Goal: Task Accomplishment & Management: Use online tool/utility

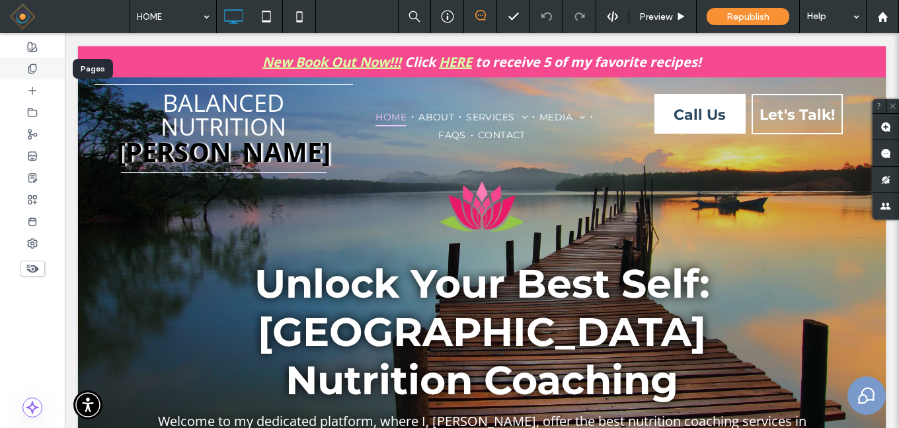
click at [34, 69] on icon at bounding box center [32, 68] width 11 height 11
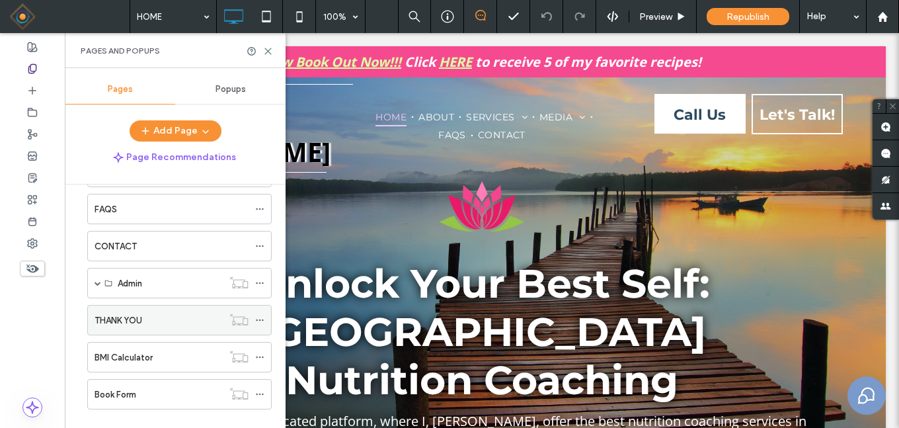
scroll to position [132, 0]
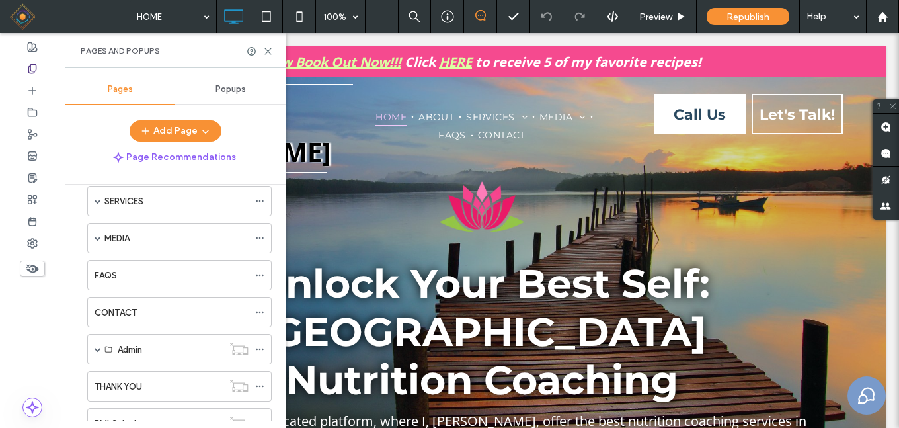
click at [225, 85] on span "Popups" at bounding box center [230, 89] width 30 height 11
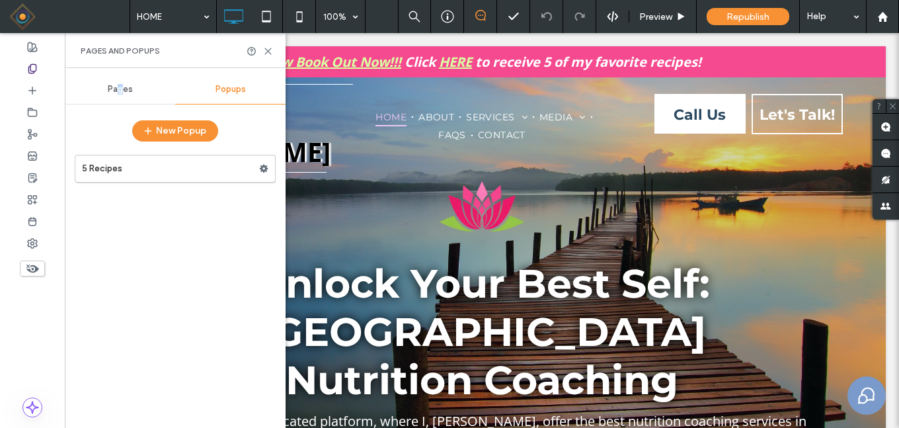
click at [121, 87] on span "Pages" at bounding box center [120, 89] width 25 height 11
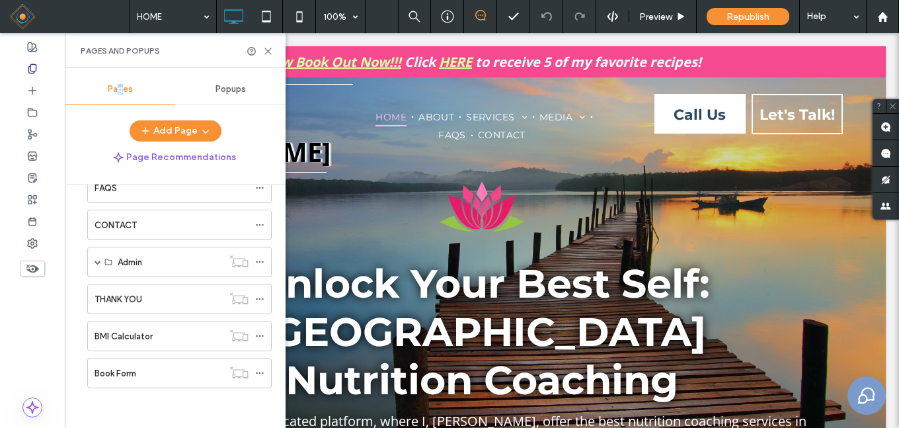
scroll to position [153, 0]
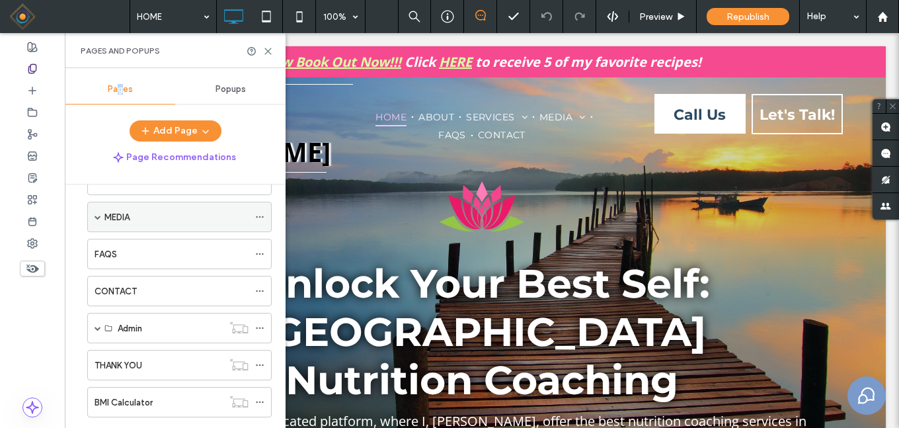
click at [99, 217] on span at bounding box center [97, 216] width 7 height 7
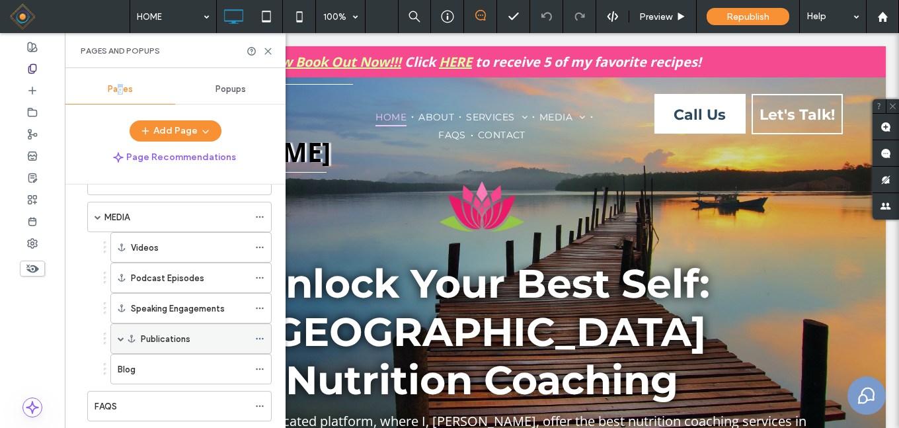
click at [118, 337] on span at bounding box center [121, 338] width 7 height 7
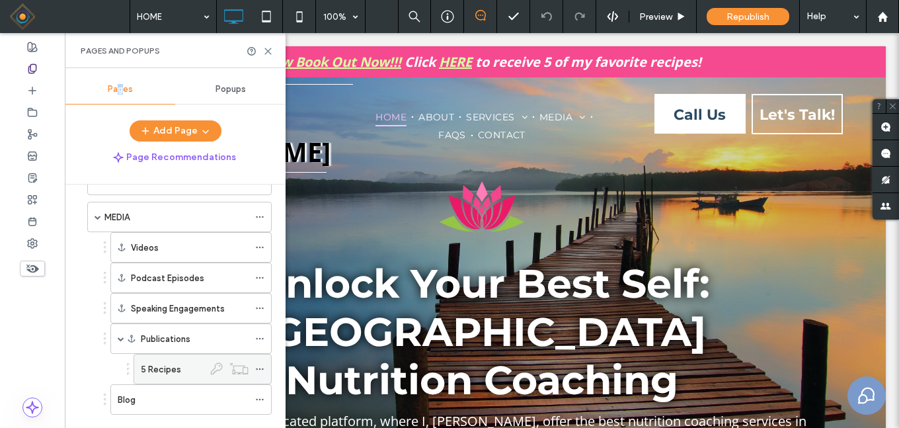
click at [180, 370] on div "5 Recipes" at bounding box center [172, 369] width 63 height 14
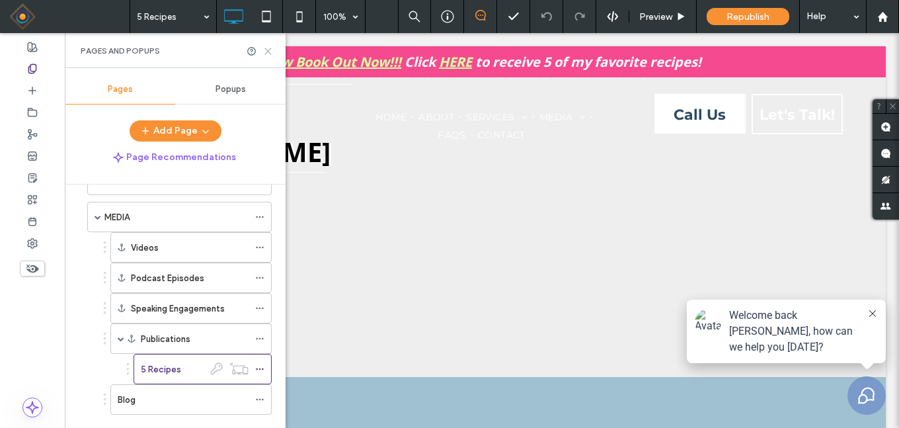
click at [270, 51] on icon at bounding box center [268, 51] width 10 height 10
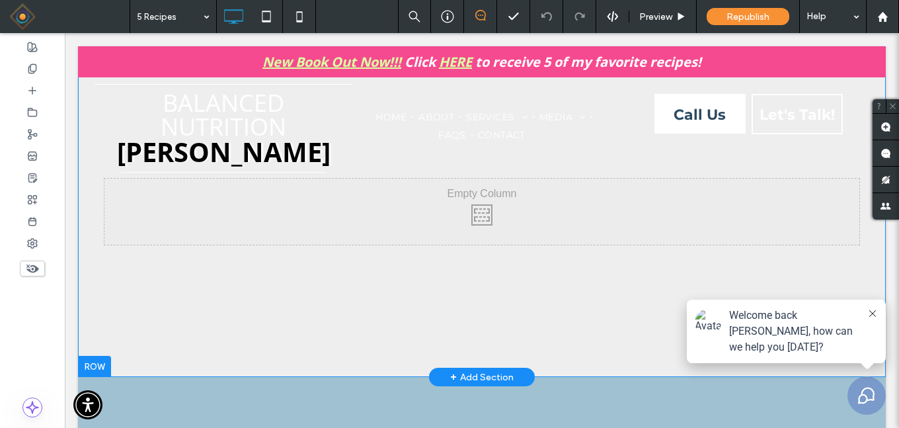
click at [98, 362] on div at bounding box center [94, 365] width 33 height 21
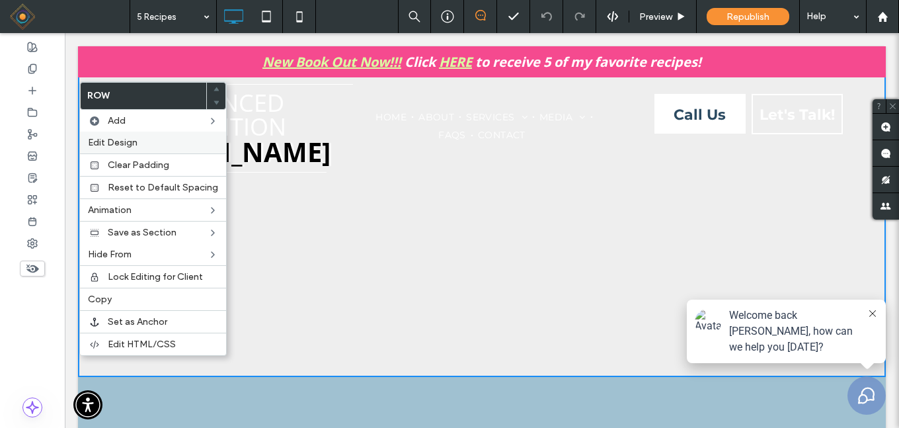
click at [127, 141] on span "Edit Design" at bounding box center [113, 142] width 50 height 11
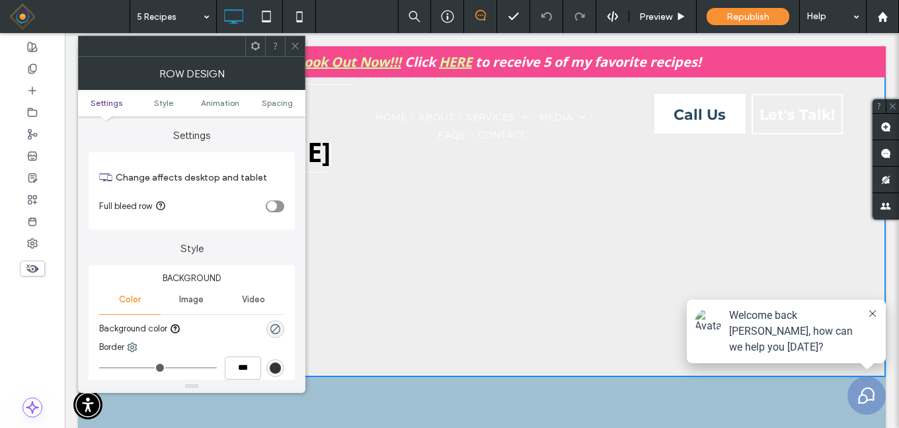
drag, startPoint x: 276, startPoint y: 204, endPoint x: 247, endPoint y: 196, distance: 29.5
click at [276, 202] on div "toggle" at bounding box center [272, 206] width 10 height 10
click at [271, 325] on icon "rgba(0, 0, 0, 0)" at bounding box center [275, 328] width 11 height 11
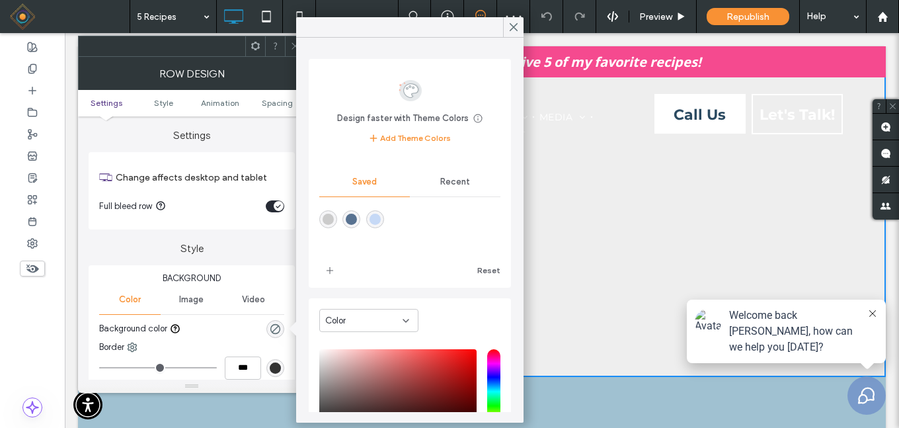
click at [447, 180] on span "Recent" at bounding box center [455, 181] width 30 height 11
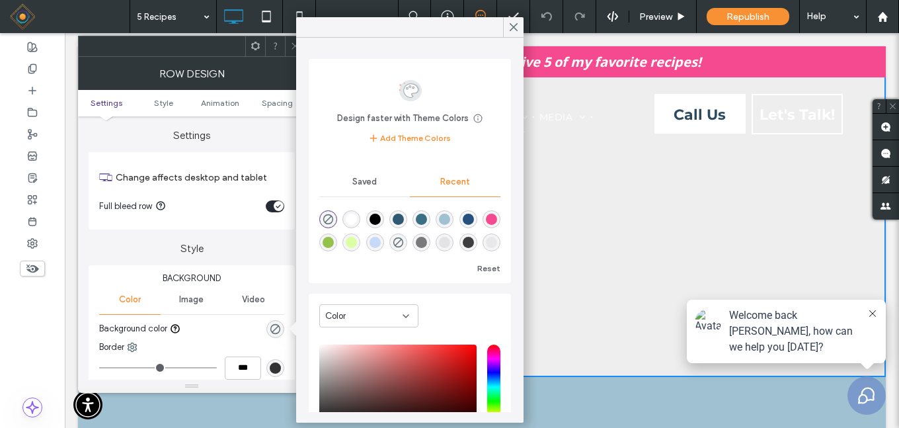
click at [353, 225] on div "rgba(255, 255, 255, 1)" at bounding box center [351, 218] width 11 height 11
type input "*******"
type input "***"
type input "****"
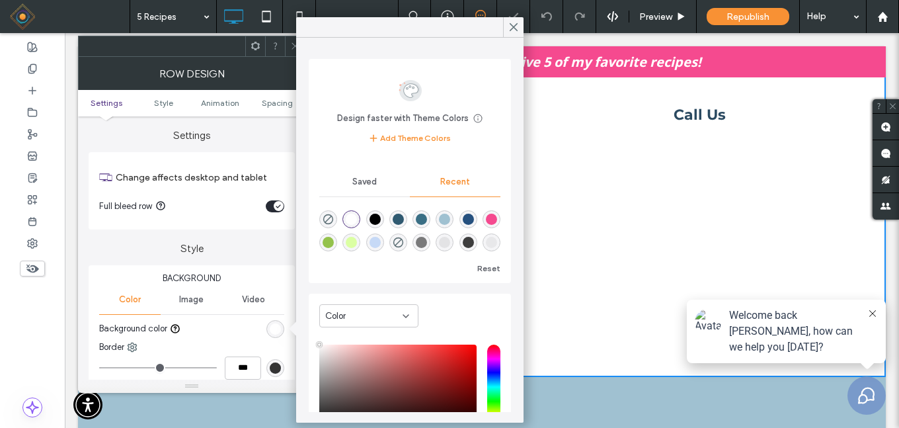
click at [292, 48] on icon at bounding box center [295, 46] width 10 height 10
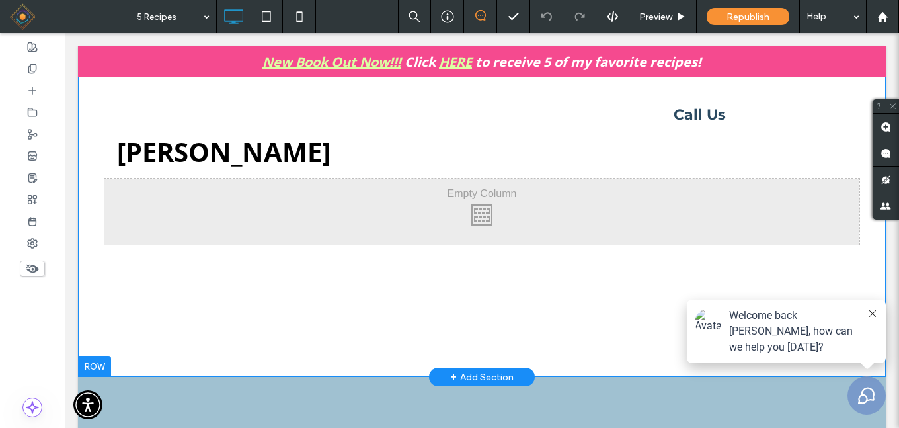
click at [95, 361] on div at bounding box center [94, 365] width 33 height 21
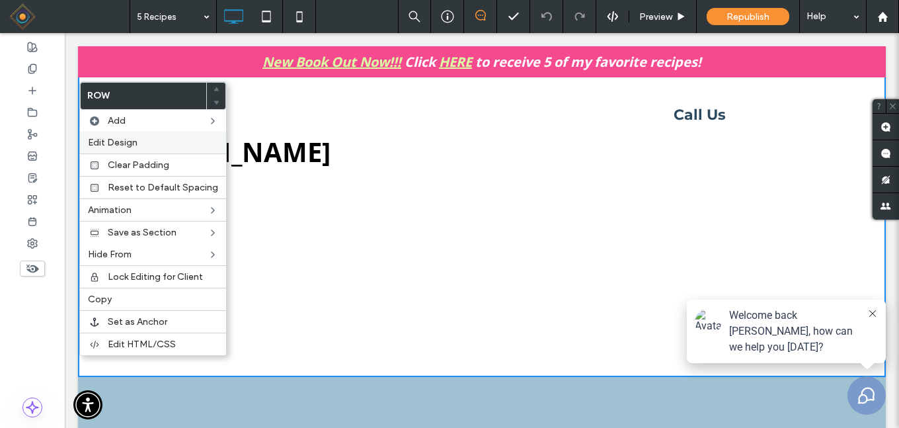
click at [118, 142] on span "Edit Design" at bounding box center [113, 142] width 50 height 11
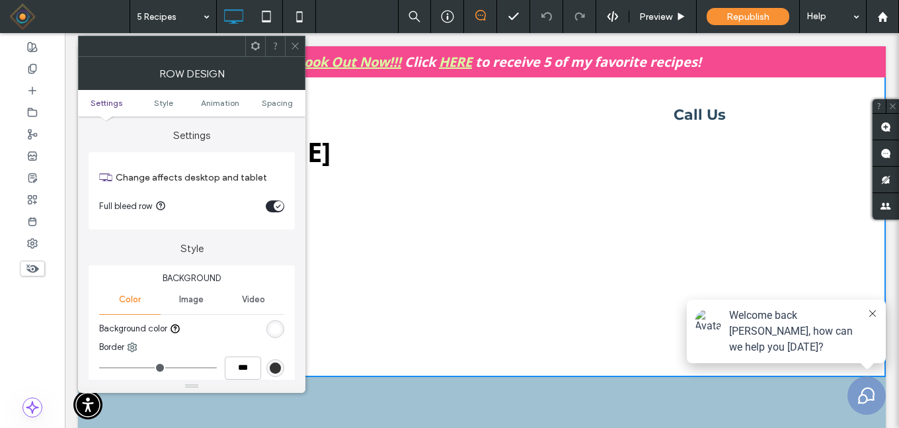
click at [274, 329] on div "rgb(255, 255, 255)" at bounding box center [275, 328] width 11 height 11
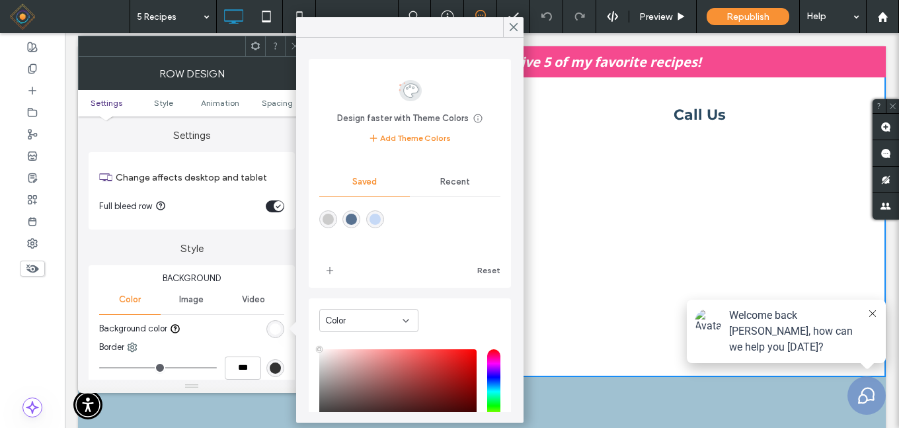
click at [452, 182] on span "Recent" at bounding box center [455, 181] width 30 height 11
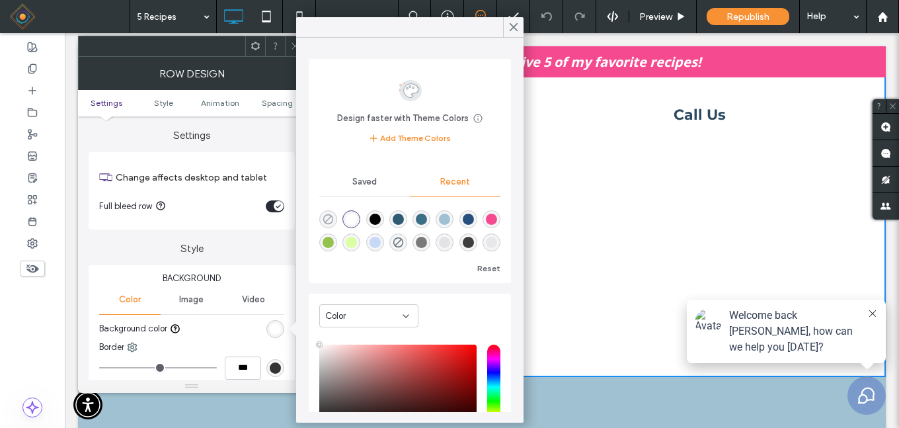
click at [331, 219] on icon "rgba(0, 0, 0, 0)" at bounding box center [327, 218] width 11 height 11
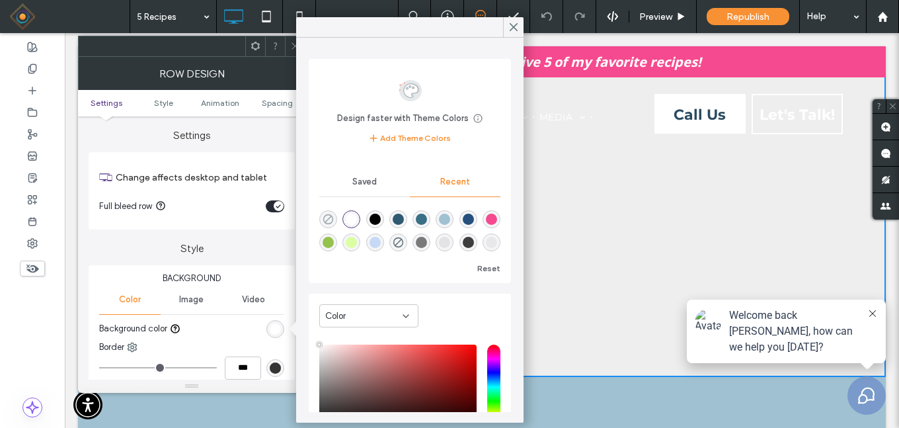
type input "*******"
type input "*"
type input "**"
click at [190, 301] on span "Image" at bounding box center [191, 299] width 24 height 11
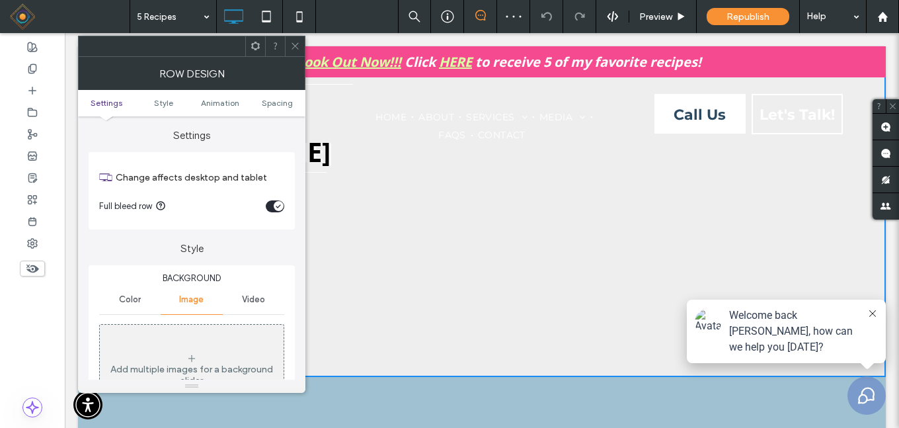
click at [209, 350] on div "Add multiple images for a background slider" at bounding box center [192, 369] width 184 height 87
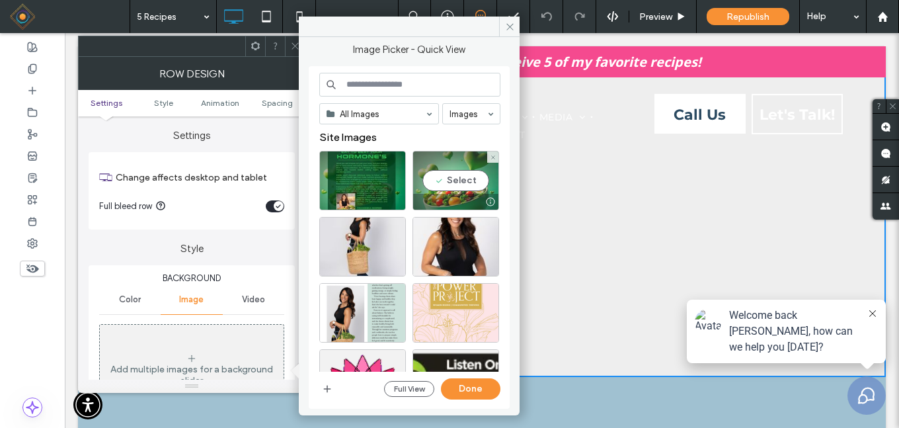
click at [454, 181] on div "Select" at bounding box center [455, 180] width 87 height 59
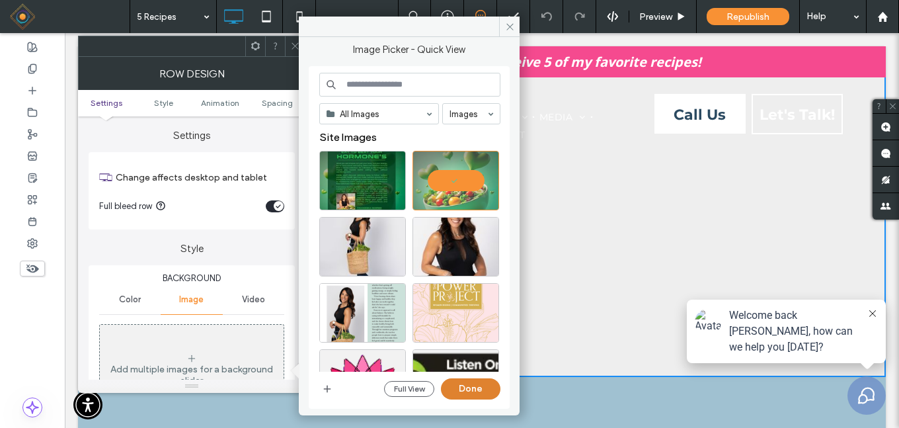
drag, startPoint x: 461, startPoint y: 385, endPoint x: 303, endPoint y: 288, distance: 185.4
click at [461, 385] on button "Done" at bounding box center [470, 388] width 59 height 21
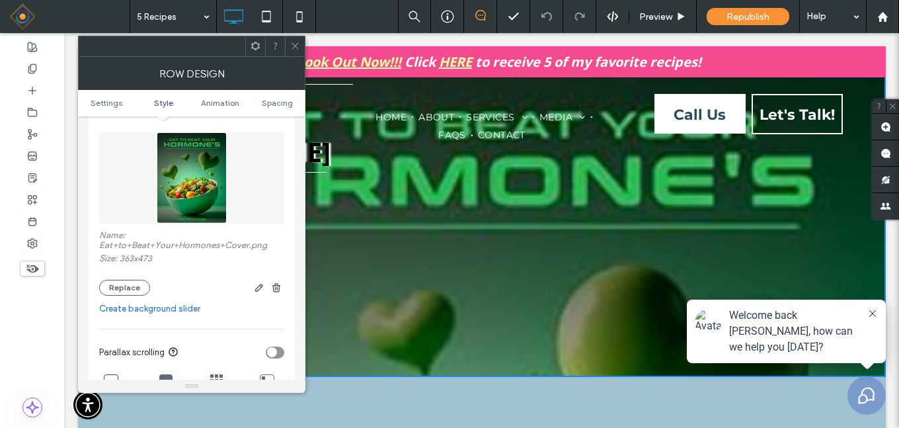
scroll to position [264, 0]
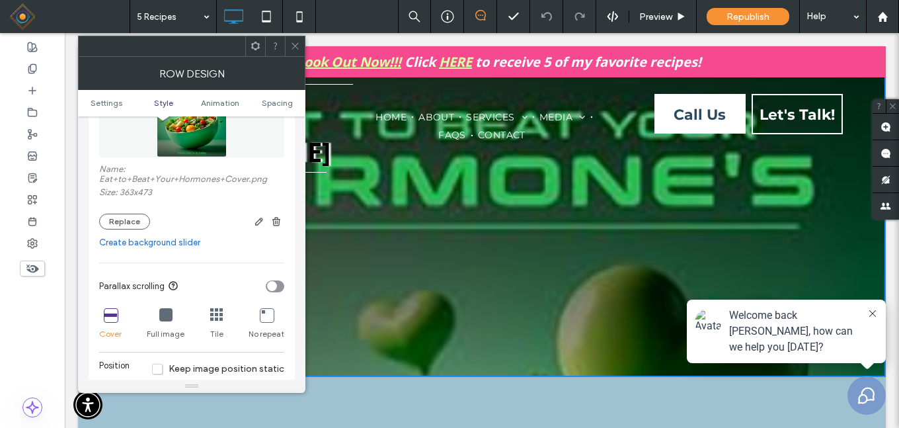
click at [165, 311] on icon at bounding box center [165, 314] width 13 height 13
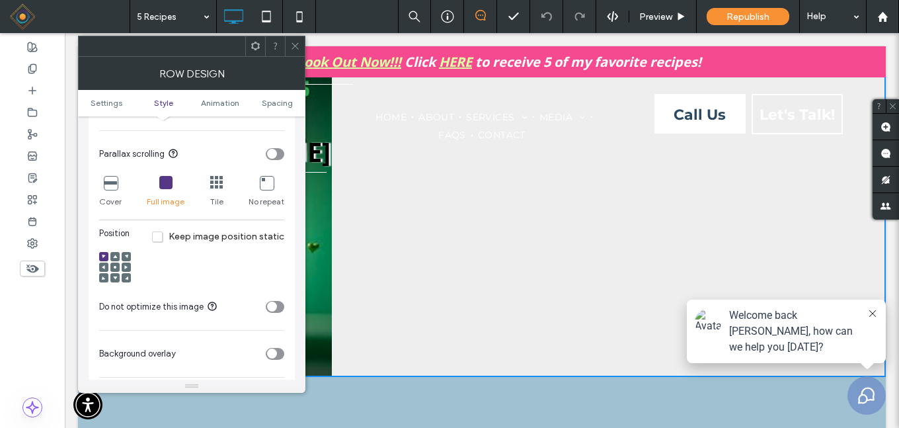
scroll to position [463, 0]
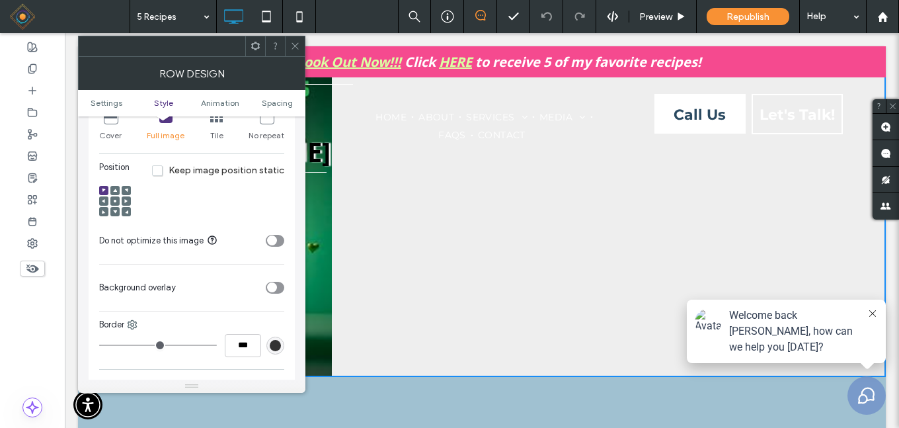
click at [116, 200] on use at bounding box center [115, 201] width 3 height 3
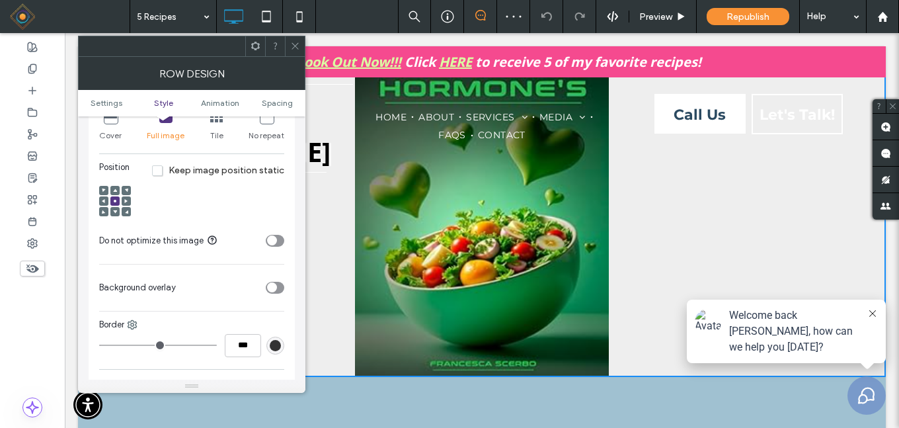
scroll to position [396, 0]
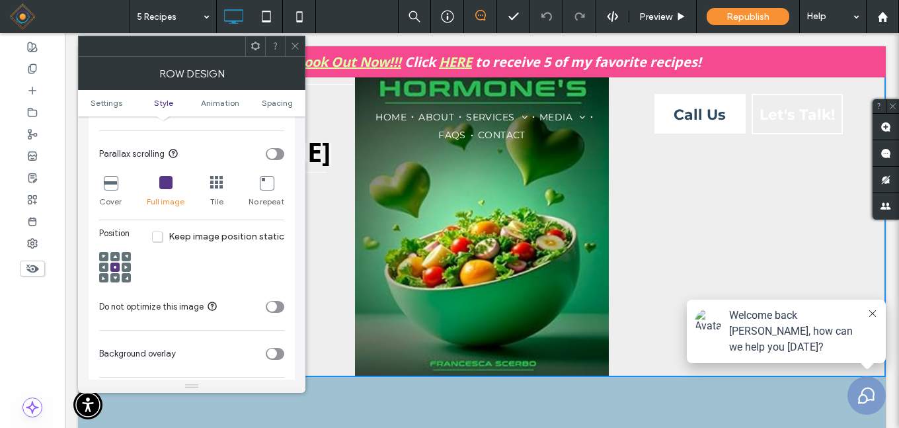
click at [105, 178] on icon at bounding box center [110, 182] width 13 height 13
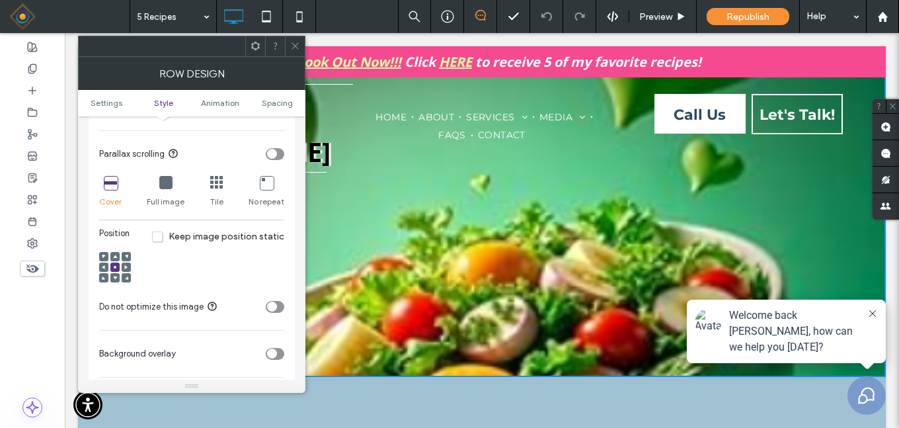
click at [159, 236] on span "Keep image position static" at bounding box center [218, 236] width 132 height 11
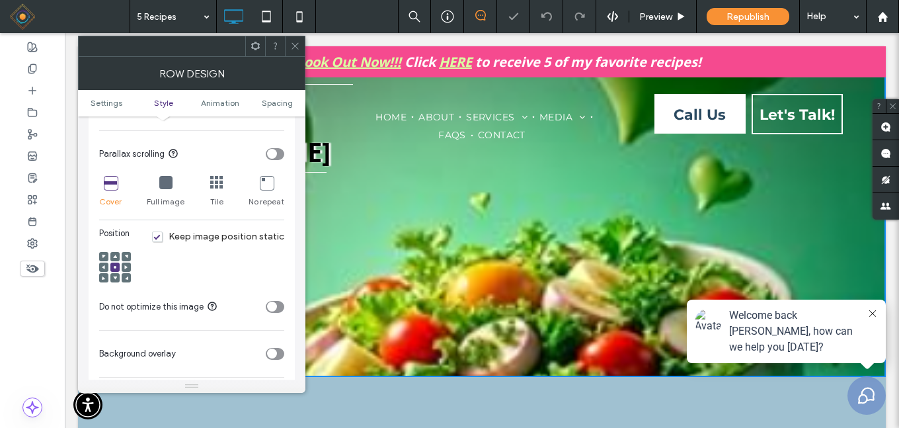
click at [116, 254] on icon at bounding box center [115, 256] width 4 height 4
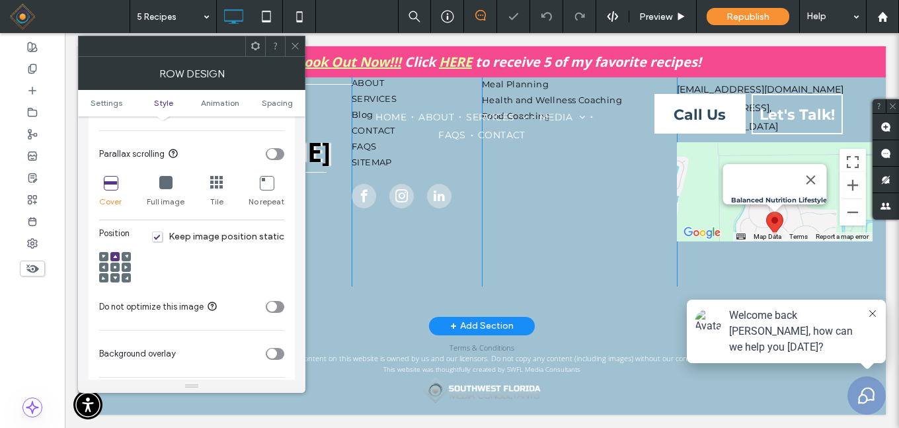
scroll to position [0, 0]
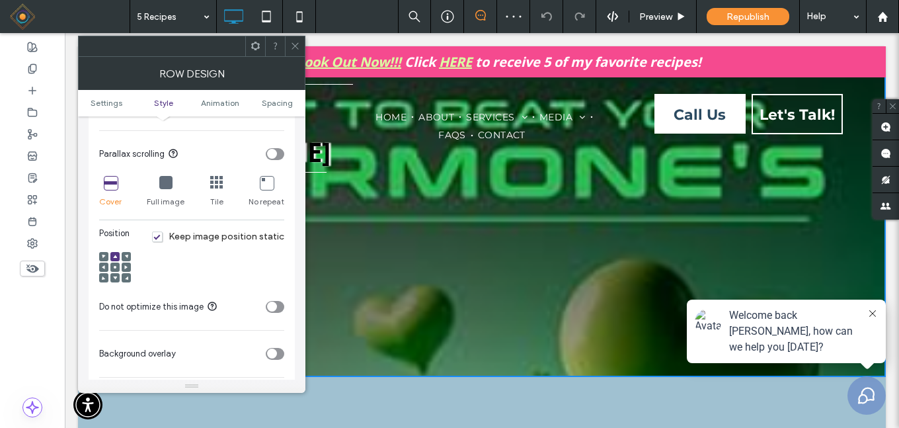
click at [113, 262] on span at bounding box center [115, 266] width 4 height 9
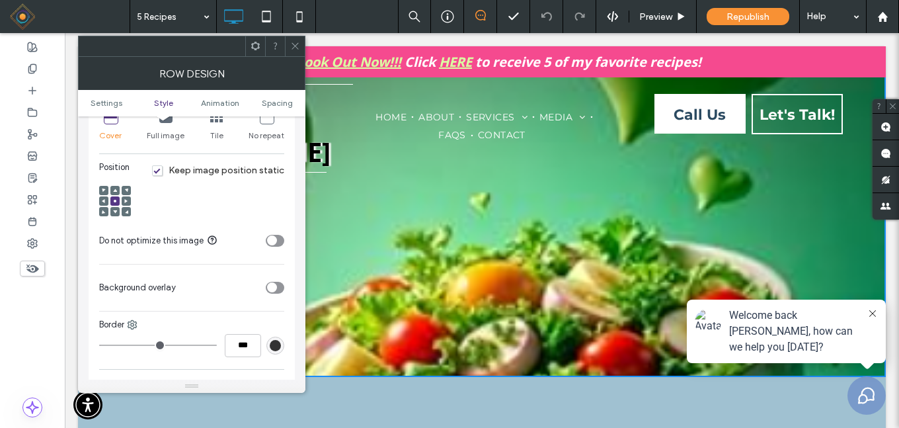
scroll to position [529, 0]
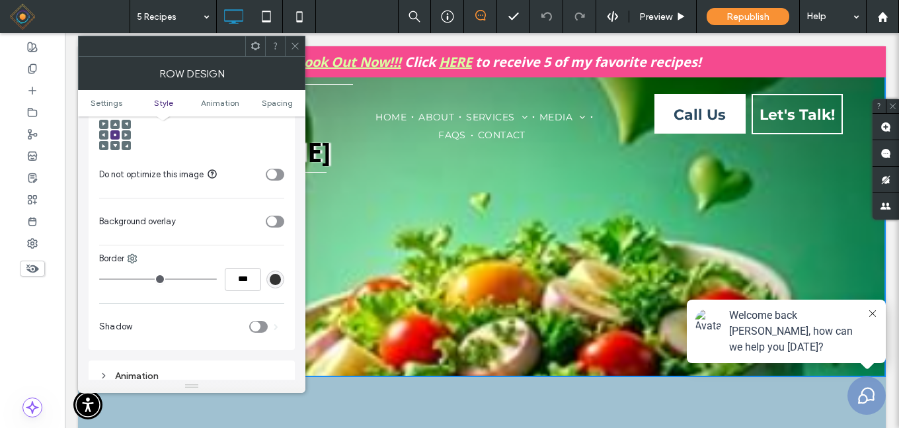
click at [274, 220] on icon "toggle" at bounding box center [272, 221] width 4 height 3
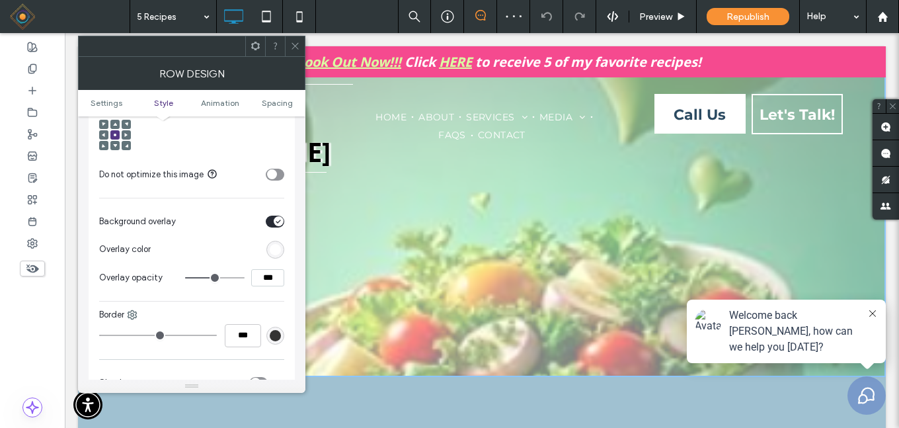
click at [275, 246] on div "rgb(255,255,255)" at bounding box center [275, 249] width 11 height 11
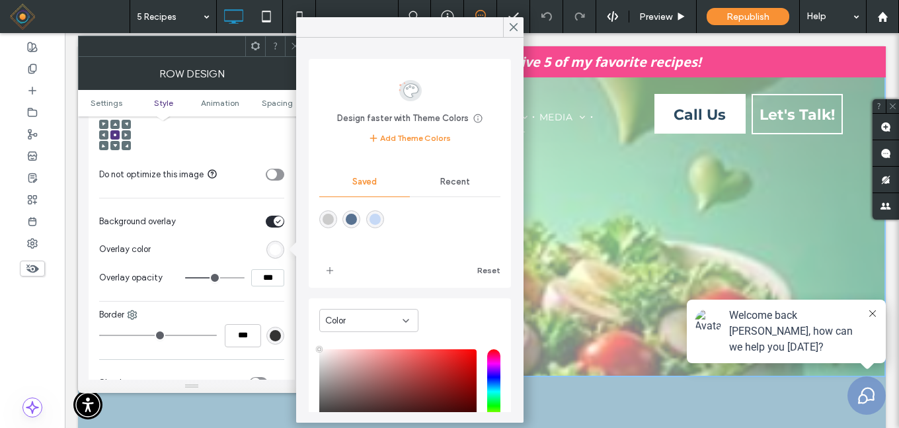
click at [352, 218] on div "rgba(88,114,145,1)" at bounding box center [351, 218] width 11 height 11
type input "*******"
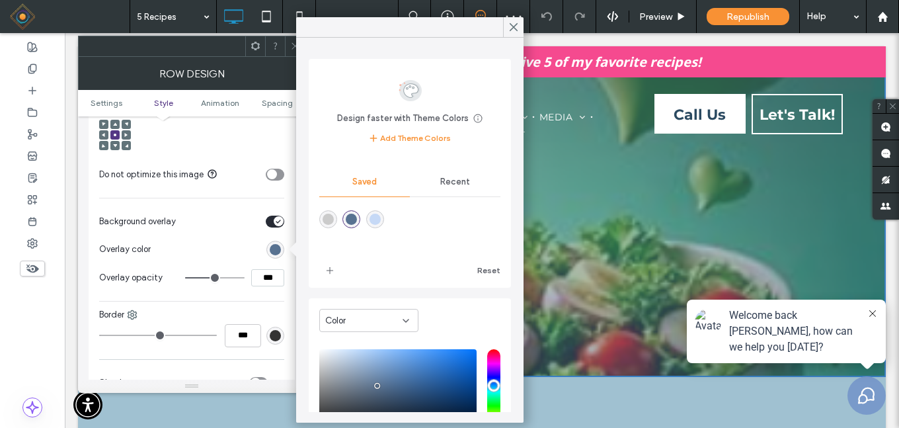
drag, startPoint x: 269, startPoint y: 276, endPoint x: 246, endPoint y: 280, distance: 23.6
click at [246, 280] on div "***" at bounding box center [234, 277] width 99 height 17
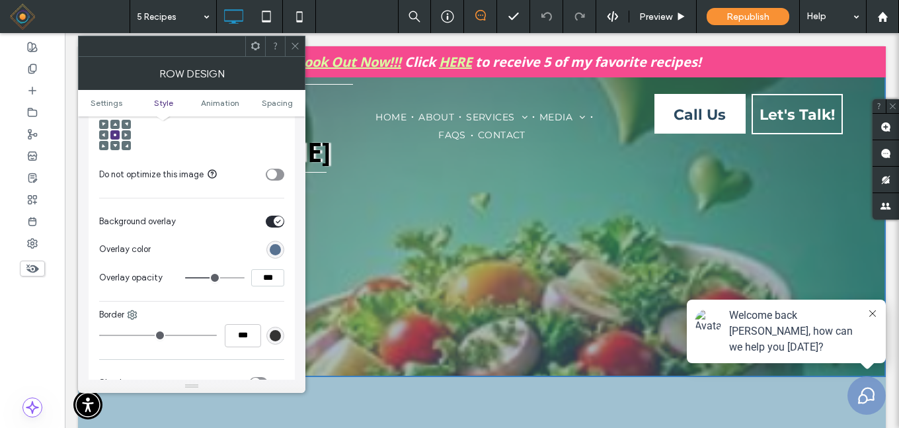
type input "***"
type input "**"
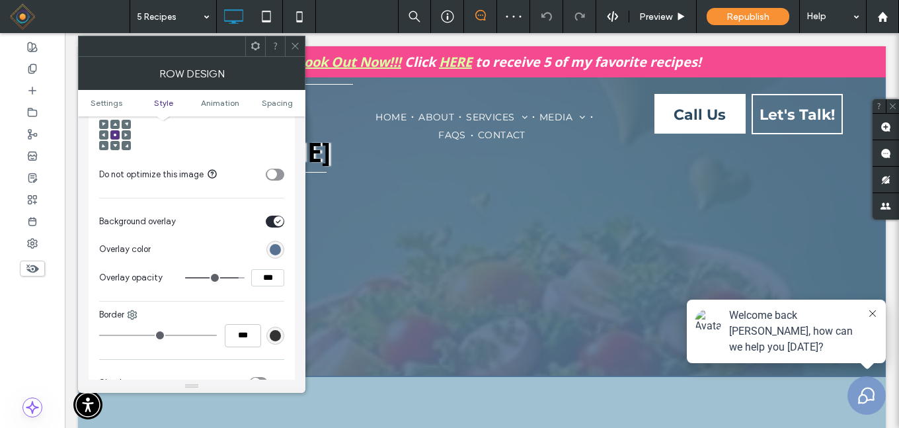
click at [294, 46] on icon at bounding box center [295, 46] width 10 height 10
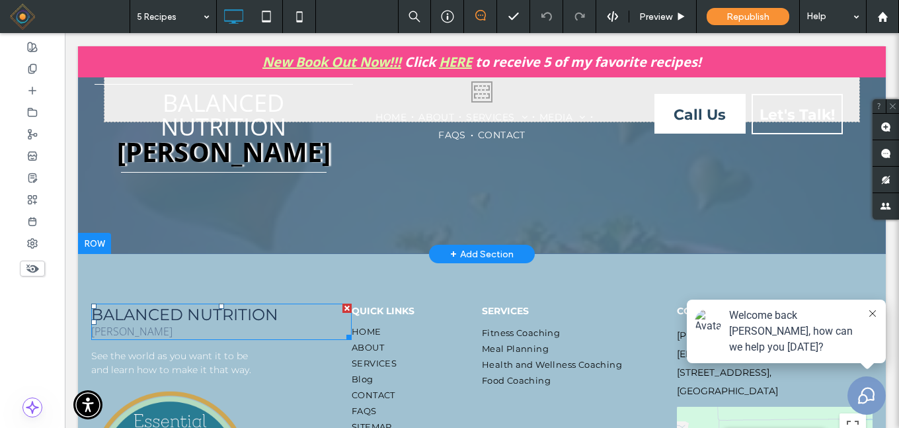
scroll to position [0, 0]
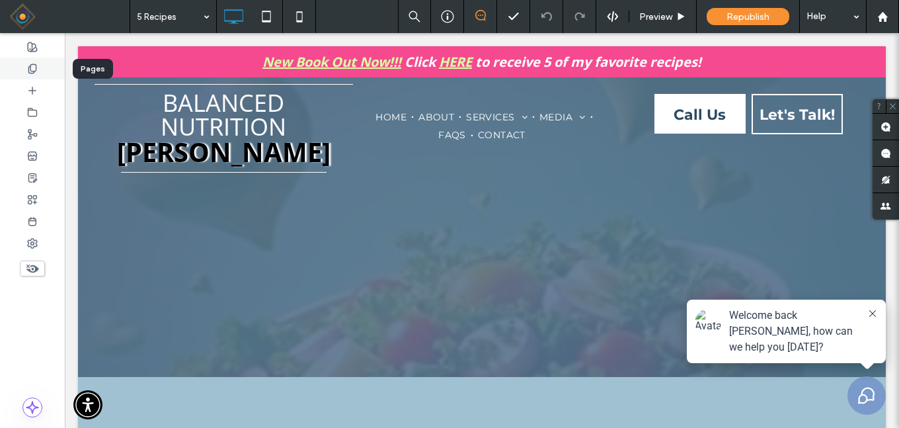
click at [28, 65] on icon at bounding box center [32, 68] width 11 height 11
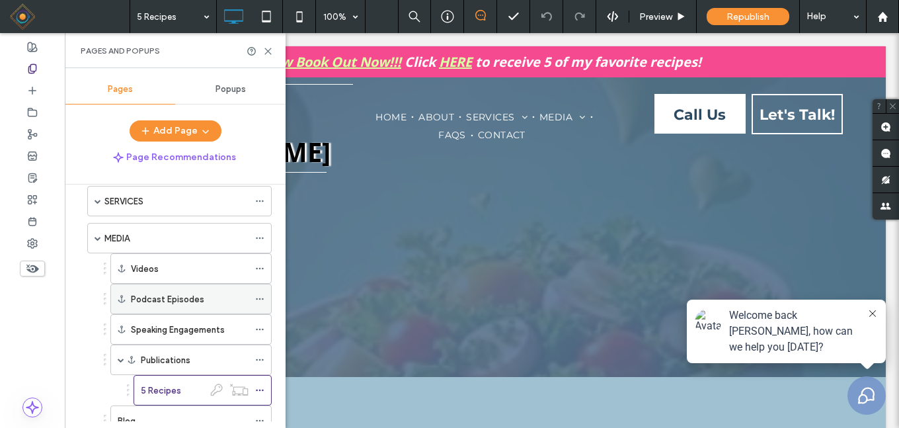
scroll to position [198, 0]
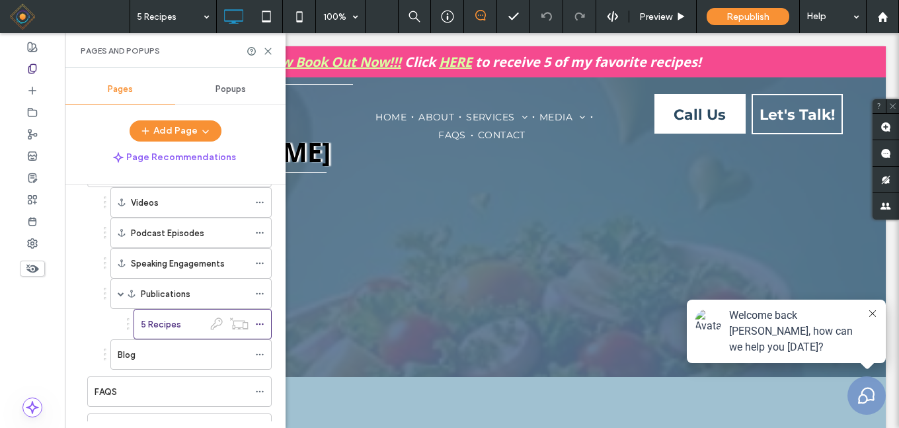
drag, startPoint x: 170, startPoint y: 283, endPoint x: 203, endPoint y: 308, distance: 41.0
click at [171, 283] on div "Publications" at bounding box center [195, 293] width 108 height 29
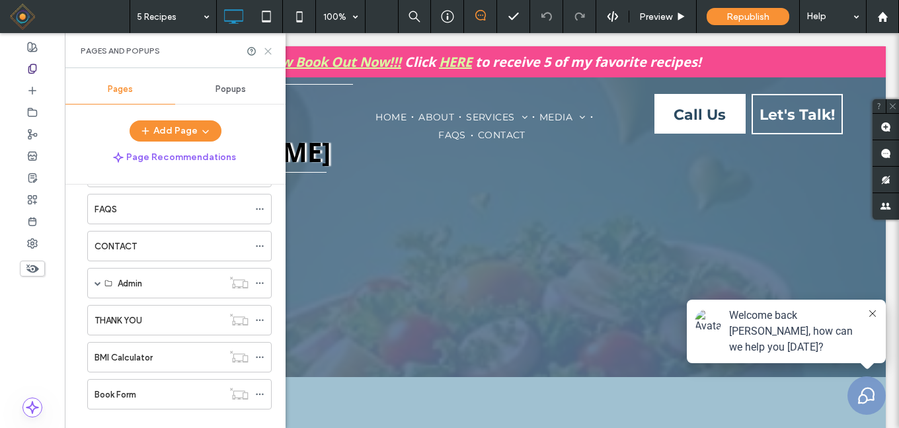
click at [268, 52] on use at bounding box center [268, 51] width 6 height 6
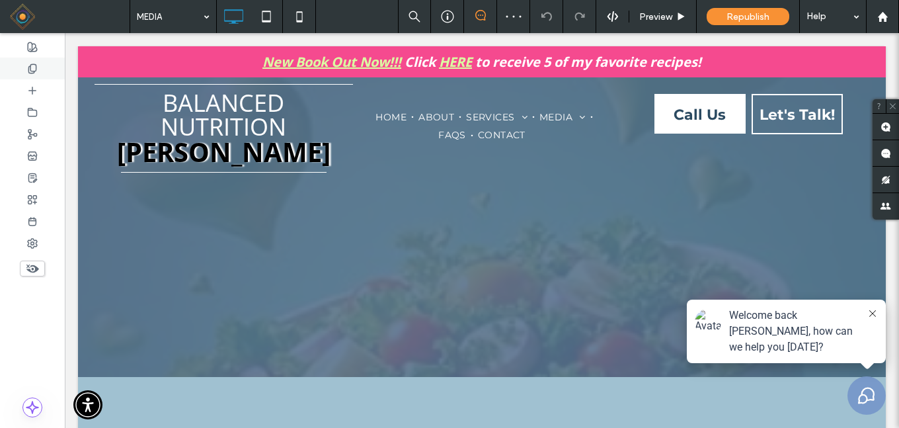
click at [34, 69] on icon at bounding box center [32, 68] width 11 height 11
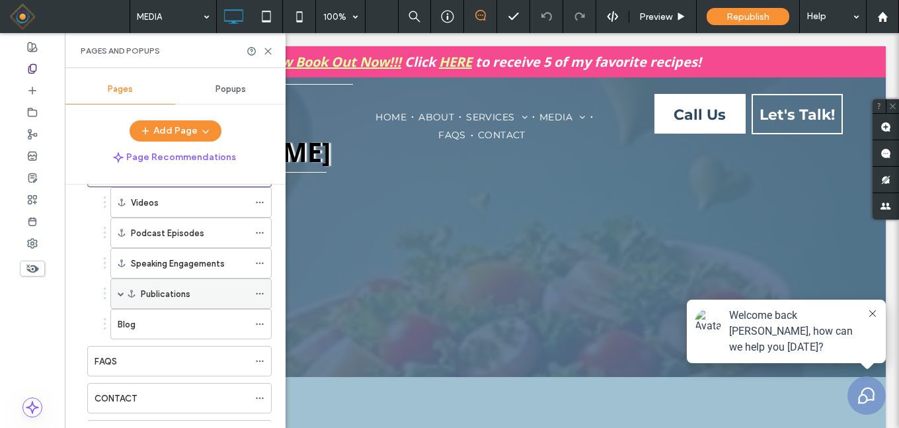
scroll to position [264, 0]
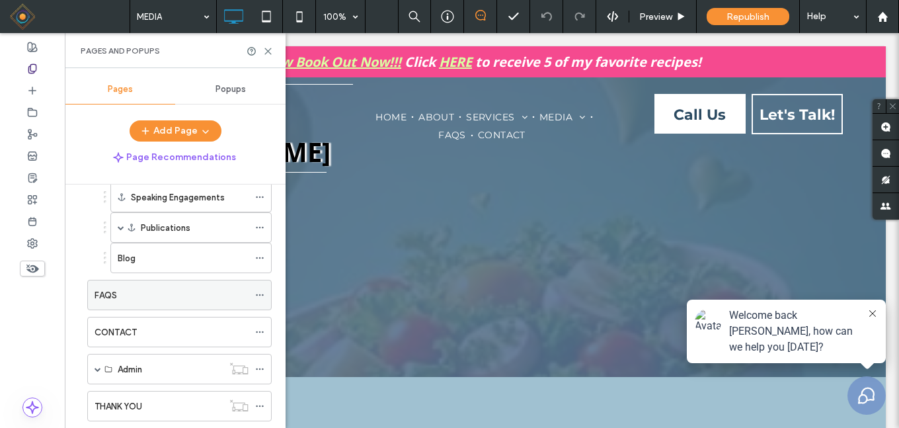
drag, startPoint x: 151, startPoint y: 228, endPoint x: 173, endPoint y: 194, distance: 40.7
click at [152, 228] on label "Publications" at bounding box center [166, 227] width 50 height 23
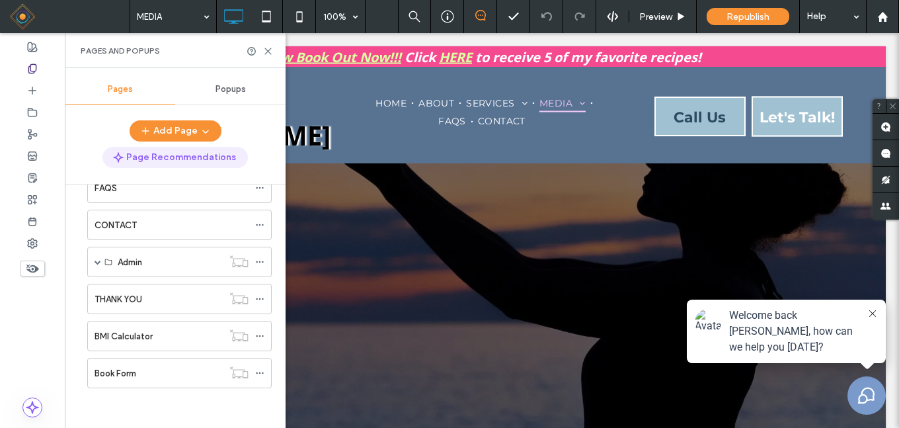
scroll to position [4609, 0]
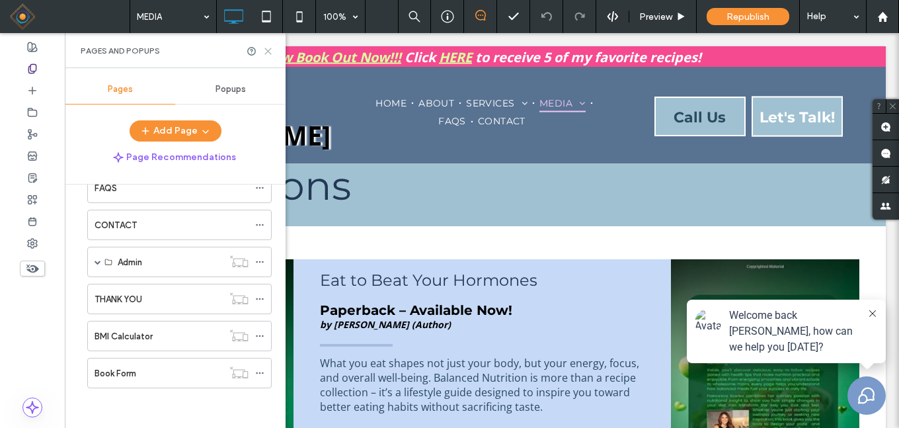
click at [266, 52] on icon at bounding box center [268, 51] width 10 height 10
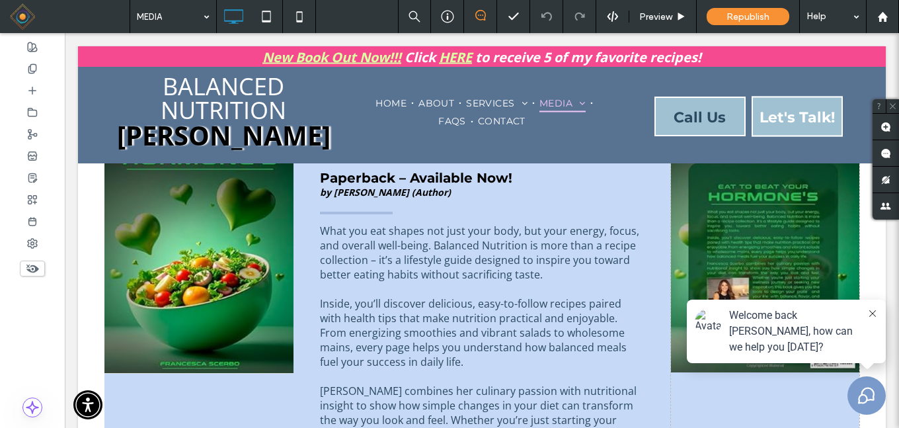
scroll to position [4676, 0]
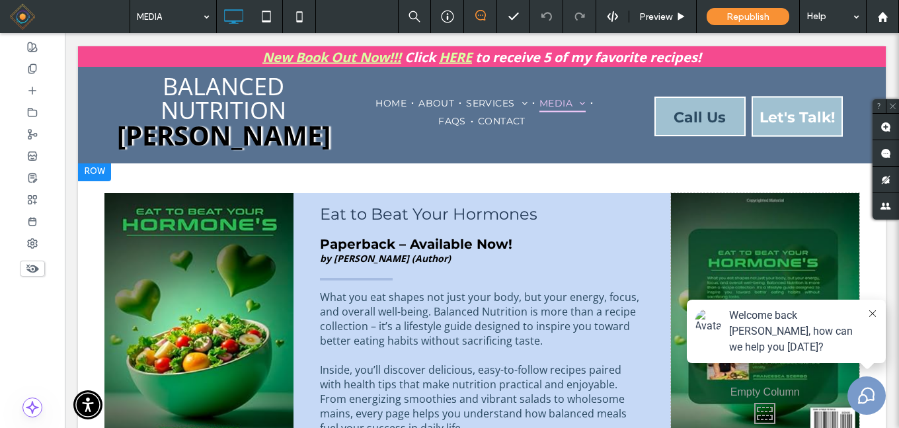
click at [171, 231] on div "Click To Paste" at bounding box center [198, 409] width 189 height 433
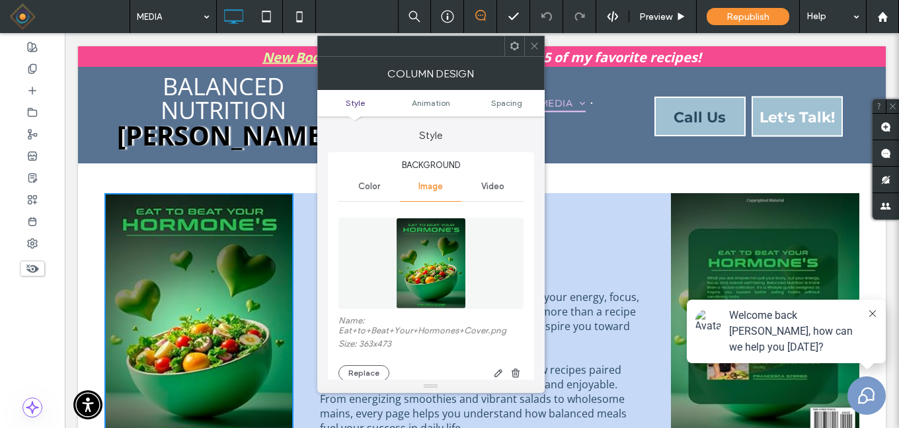
click at [533, 48] on icon at bounding box center [534, 46] width 10 height 10
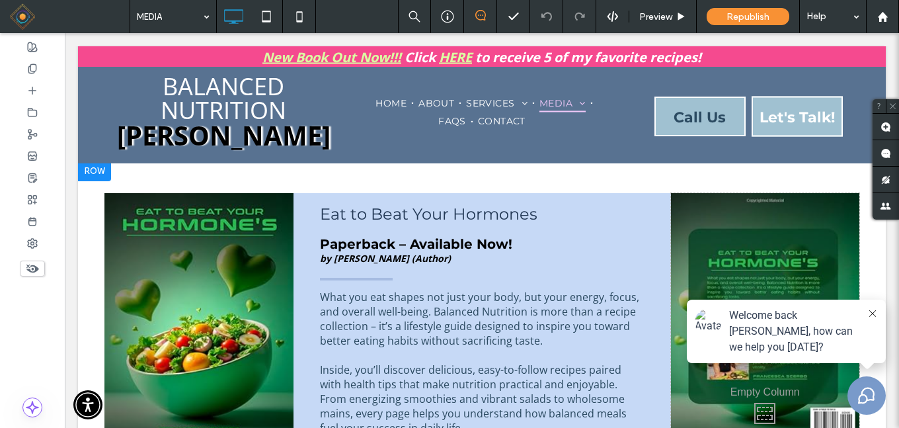
click at [303, 229] on div "Eat to Beat Your Hormones Paperback – Available Now! by Francesca Scerbo (Autho…" at bounding box center [481, 409] width 377 height 433
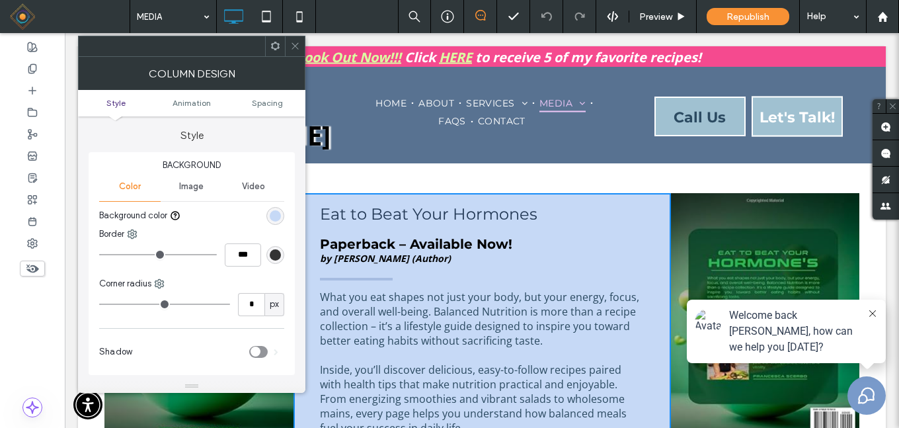
click at [273, 48] on use at bounding box center [275, 46] width 9 height 9
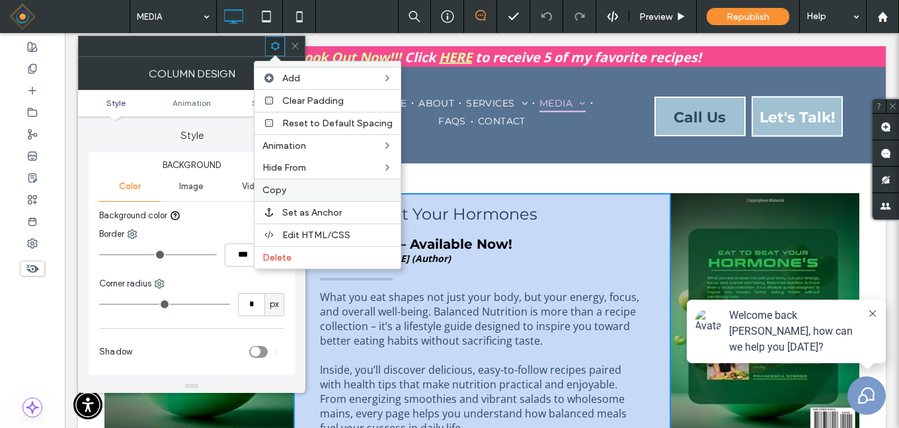
click at [295, 186] on label "Copy" at bounding box center [327, 189] width 130 height 11
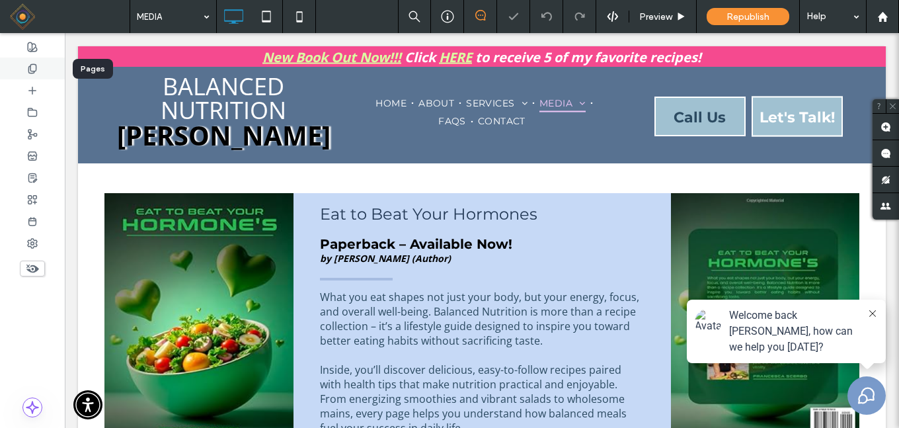
click at [32, 65] on icon at bounding box center [32, 68] width 11 height 11
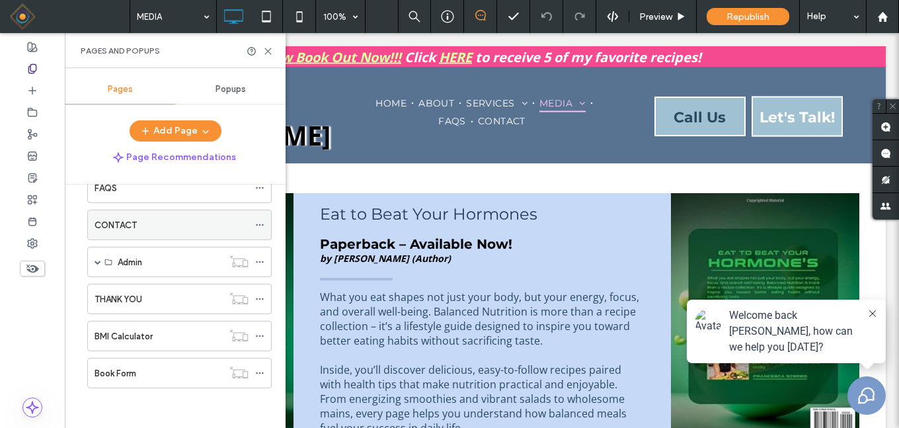
scroll to position [87, 0]
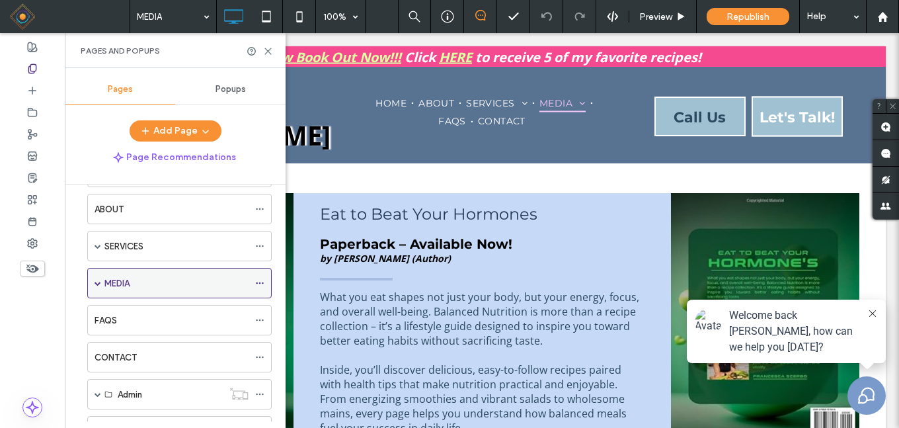
click at [98, 282] on span at bounding box center [97, 283] width 7 height 7
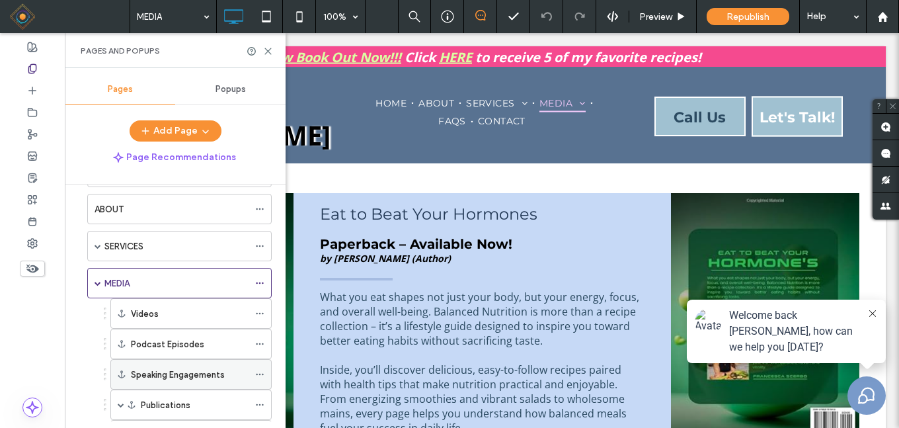
scroll to position [219, 0]
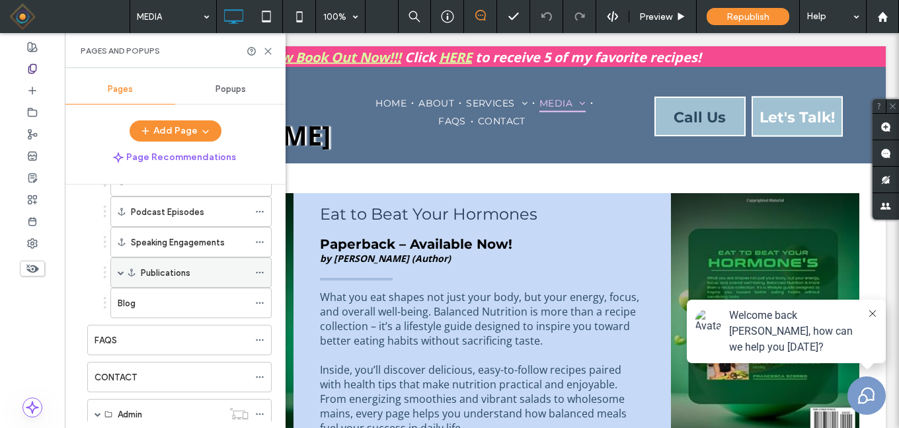
click at [119, 273] on span at bounding box center [121, 272] width 7 height 7
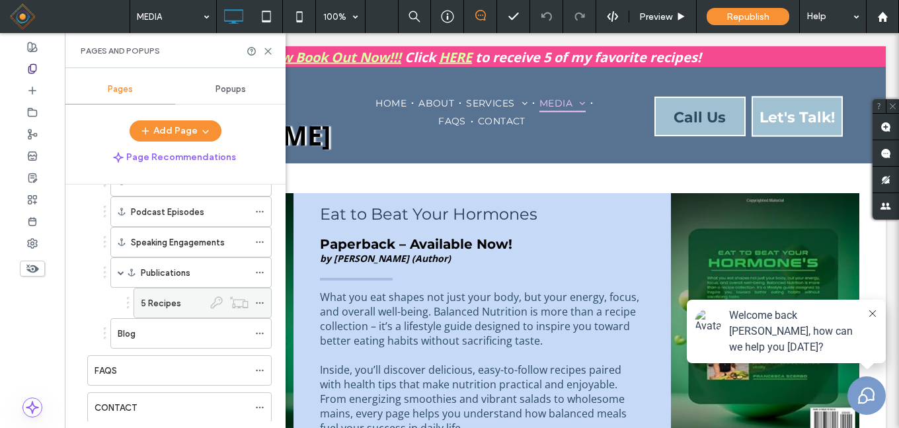
click at [167, 299] on label "5 Recipes" at bounding box center [161, 302] width 40 height 23
click at [268, 52] on use at bounding box center [268, 51] width 6 height 6
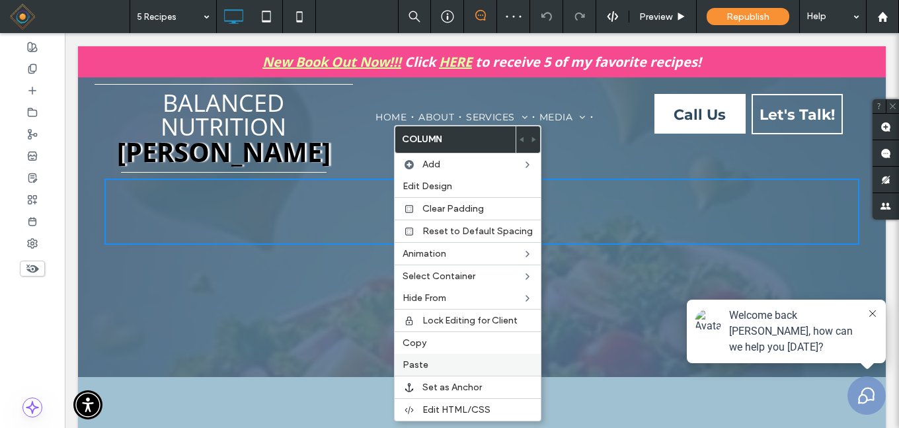
click at [435, 361] on label "Paste" at bounding box center [467, 364] width 130 height 11
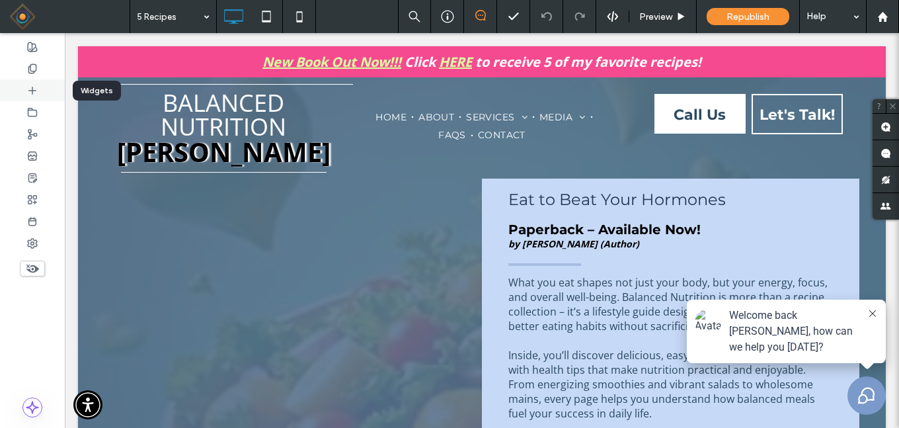
click at [38, 88] on div at bounding box center [32, 90] width 65 height 22
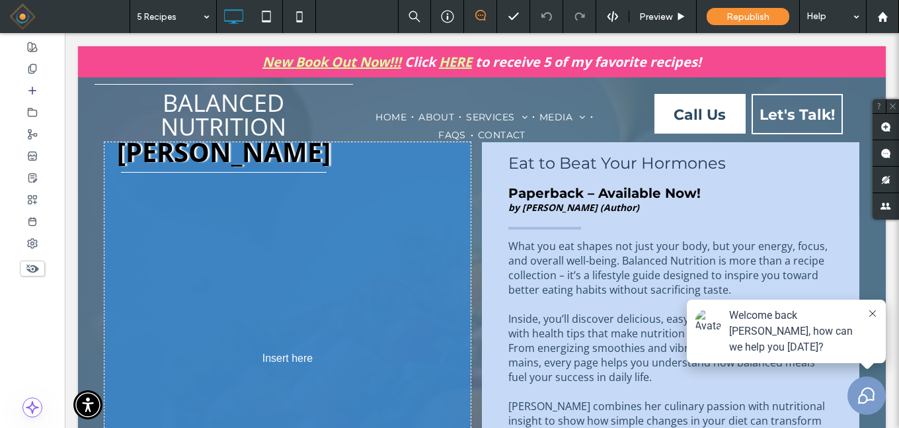
scroll to position [40, 0]
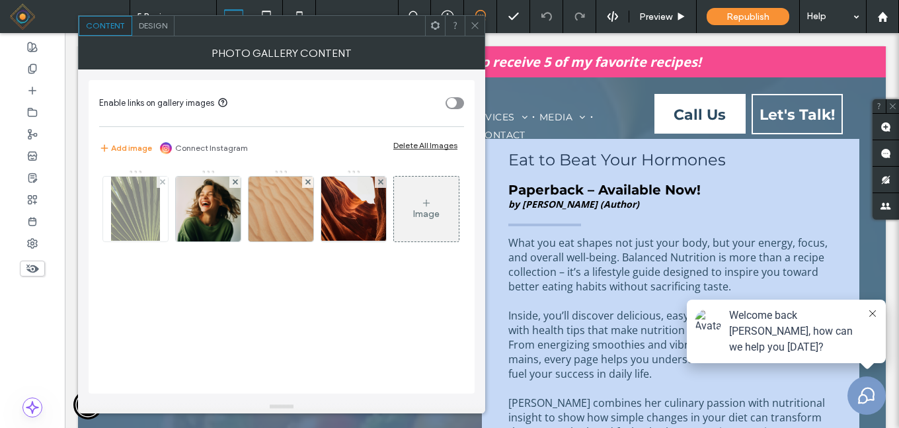
click at [141, 211] on img at bounding box center [136, 208] width 50 height 65
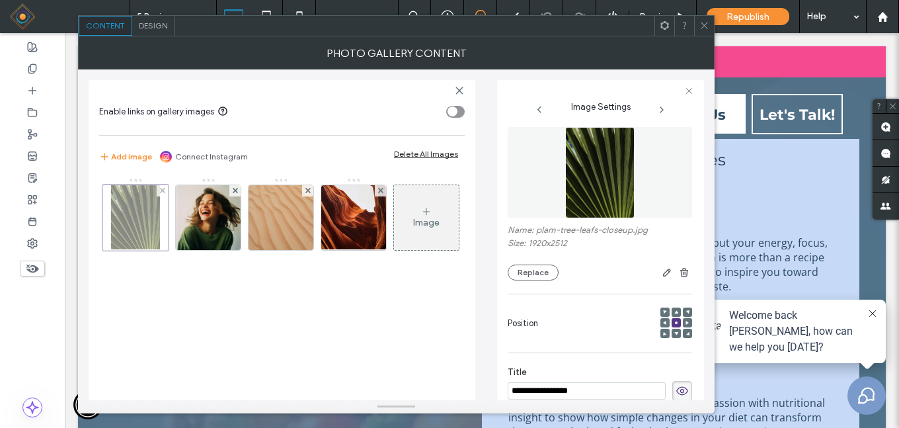
scroll to position [0, 0]
drag, startPoint x: 525, startPoint y: 276, endPoint x: 423, endPoint y: 3, distance: 291.5
click at [525, 276] on button "Replace" at bounding box center [532, 272] width 51 height 16
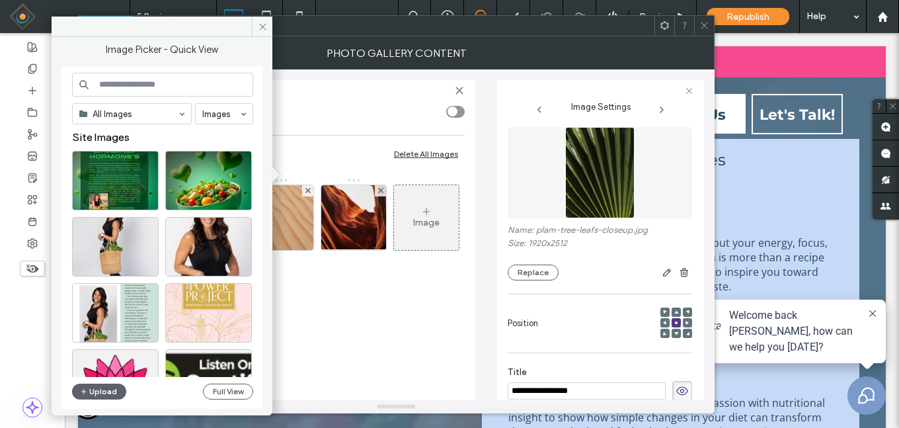
drag, startPoint x: 92, startPoint y: 389, endPoint x: 102, endPoint y: 346, distance: 43.4
click at [91, 389] on button "Upload" at bounding box center [99, 391] width 54 height 16
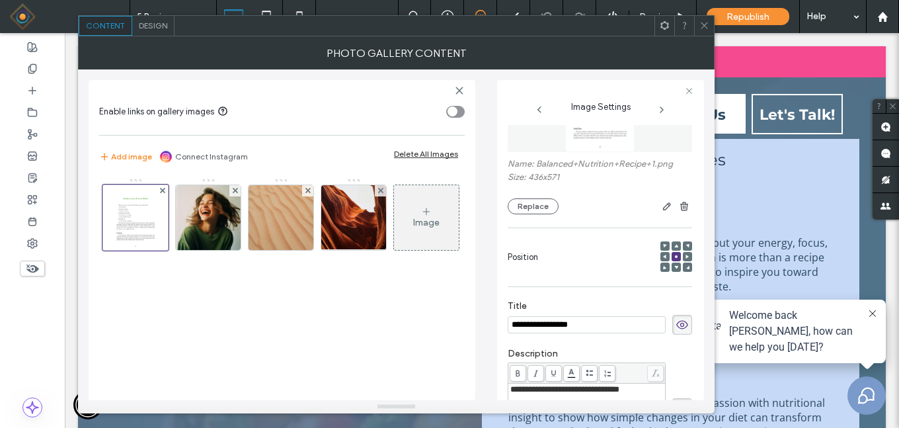
scroll to position [137, 0]
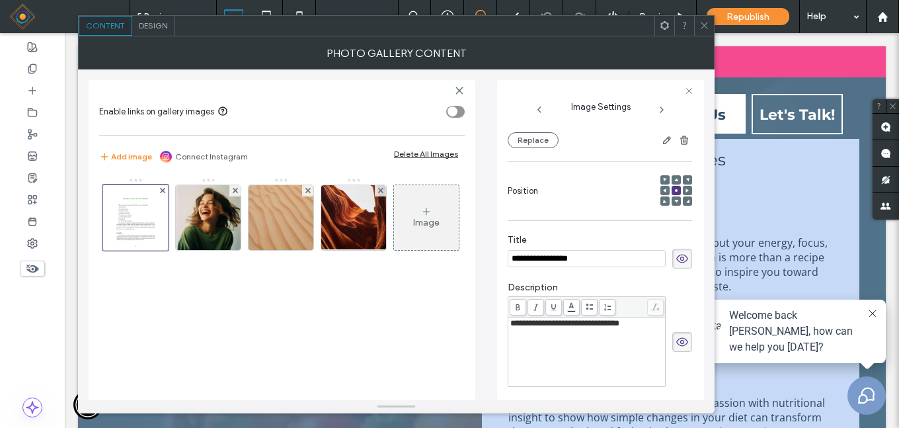
drag, startPoint x: 602, startPoint y: 262, endPoint x: 498, endPoint y: 272, distance: 104.2
click at [498, 272] on div "**********" at bounding box center [600, 240] width 207 height 320
type input "**********"
click at [612, 276] on div "**********" at bounding box center [599, 334] width 184 height 118
click at [675, 338] on icon at bounding box center [681, 341] width 13 height 15
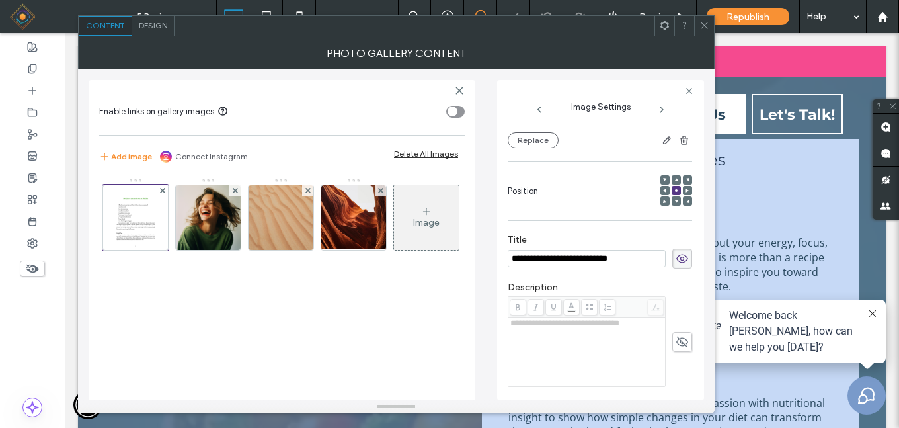
scroll to position [291, 0]
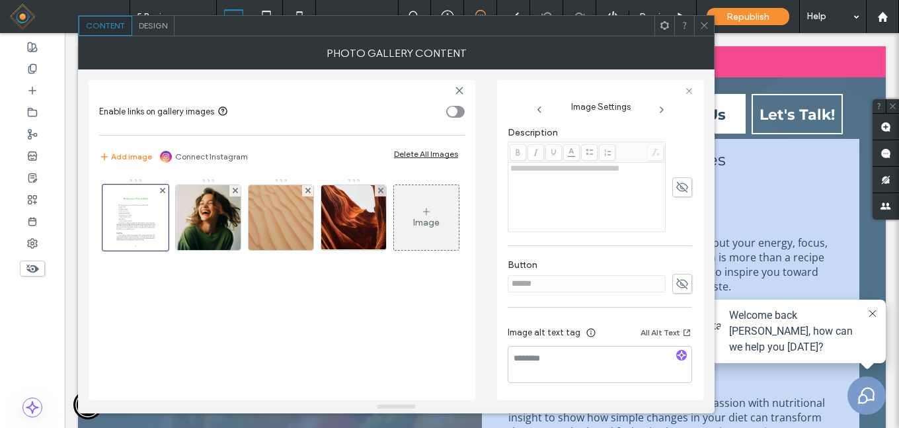
click at [676, 284] on use at bounding box center [682, 283] width 12 height 11
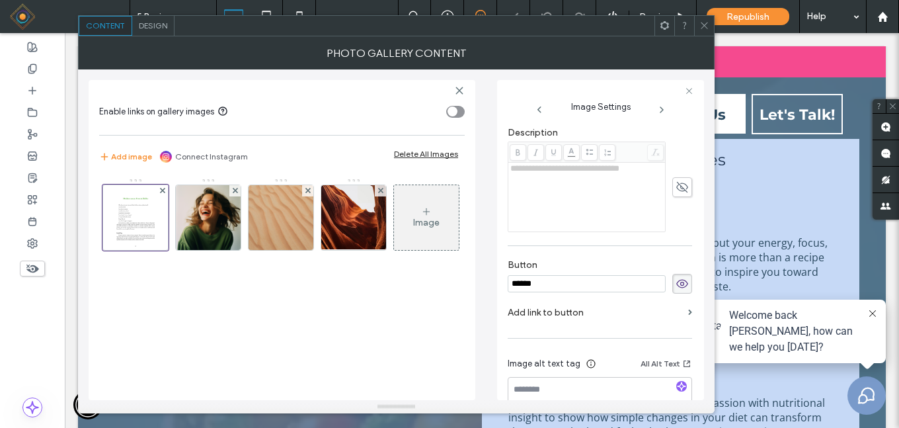
click at [552, 282] on input "******" at bounding box center [586, 283] width 158 height 17
drag, startPoint x: 552, startPoint y: 282, endPoint x: 496, endPoint y: 293, distance: 57.2
click at [496, 293] on div "**********" at bounding box center [396, 234] width 615 height 330
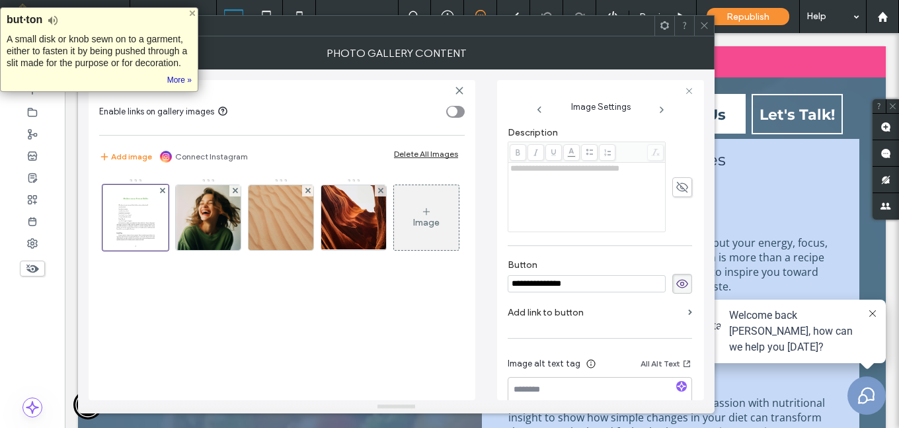
type input "**********"
click at [555, 248] on div "**********" at bounding box center [599, 131] width 184 height 596
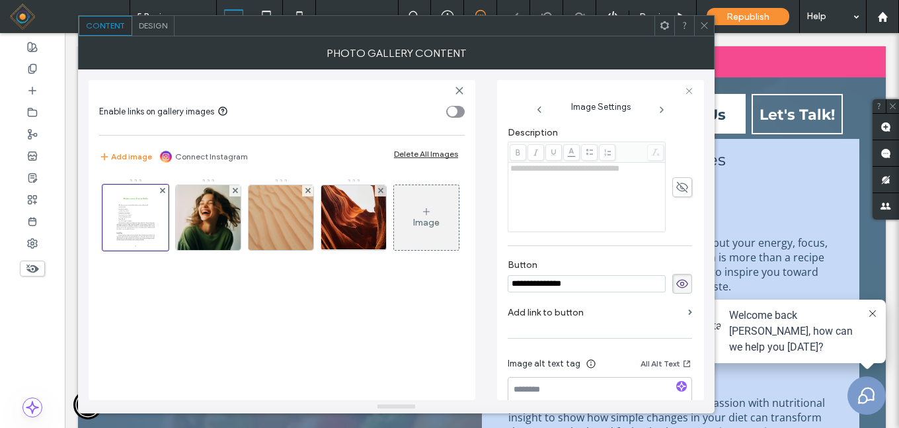
scroll to position [322, 0]
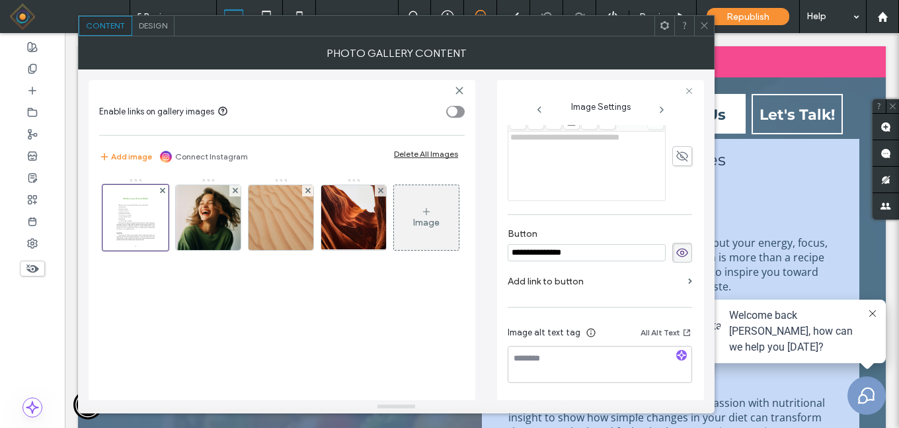
click at [679, 280] on section "Add link to button" at bounding box center [599, 284] width 184 height 31
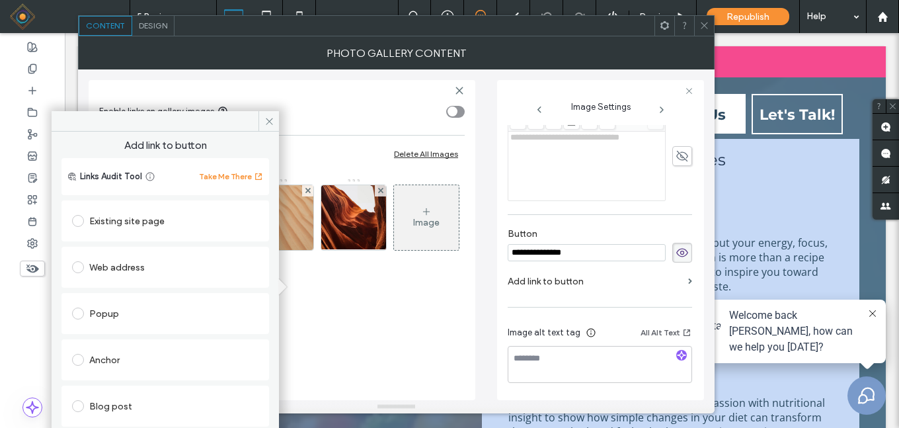
scroll to position [67, 0]
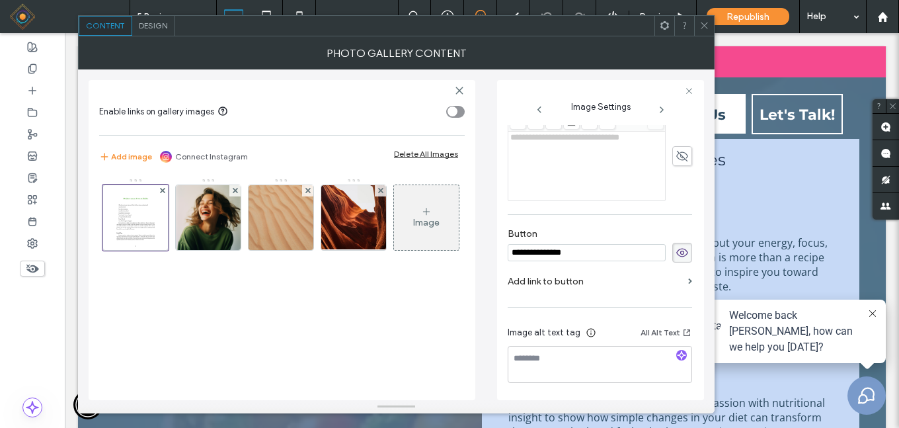
click at [681, 280] on section "Add link to button" at bounding box center [599, 284] width 184 height 31
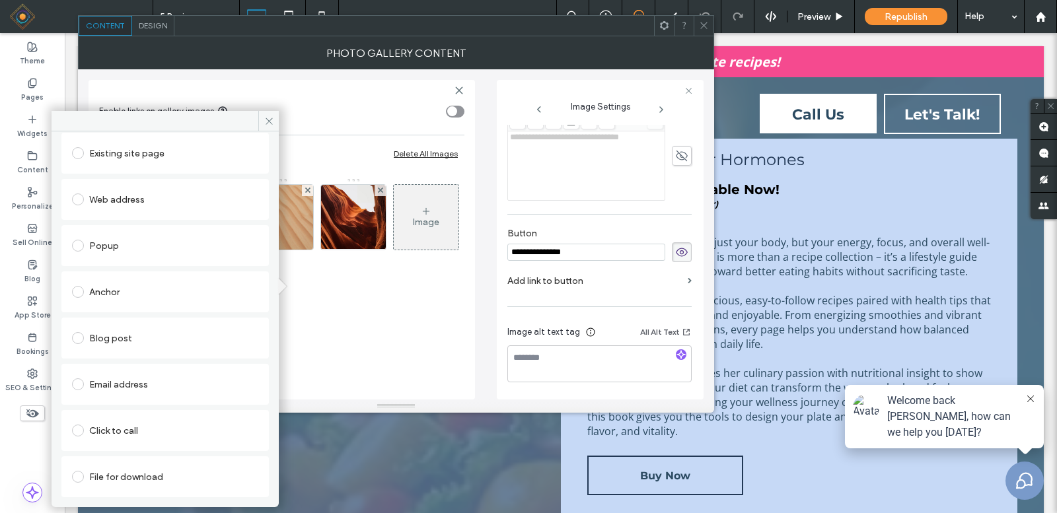
click at [79, 427] on span at bounding box center [78, 477] width 12 height 12
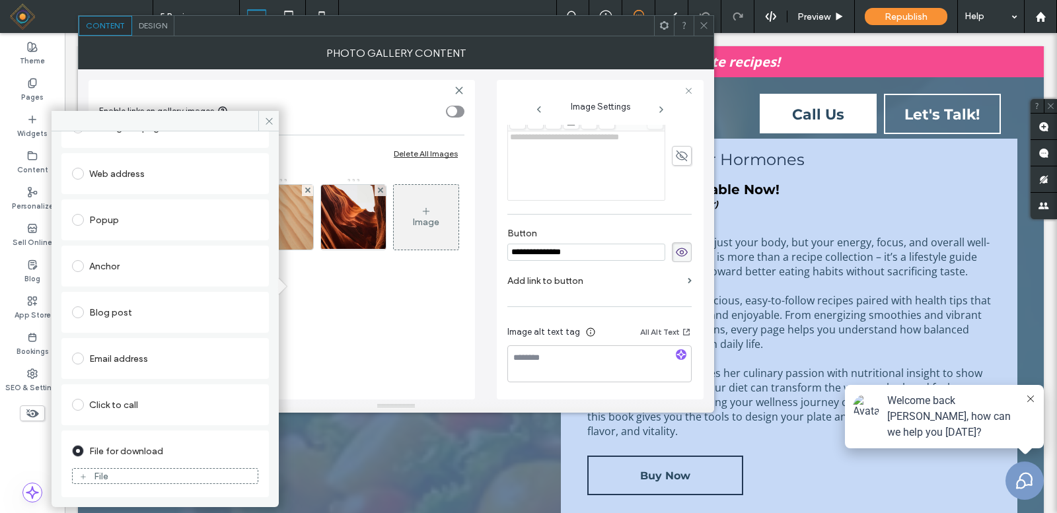
click at [120, 427] on div "File" at bounding box center [165, 476] width 185 height 12
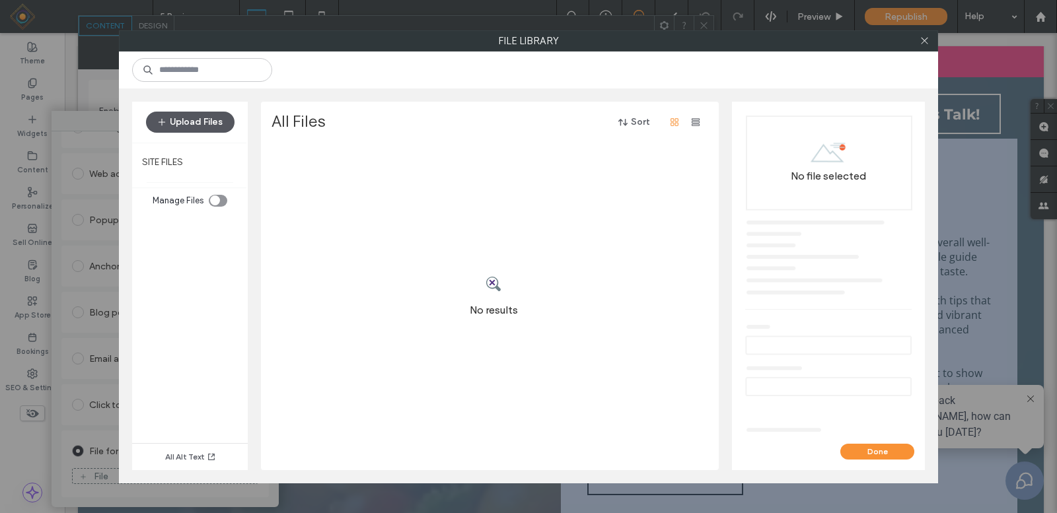
click at [208, 122] on button "Upload Files" at bounding box center [190, 122] width 89 height 21
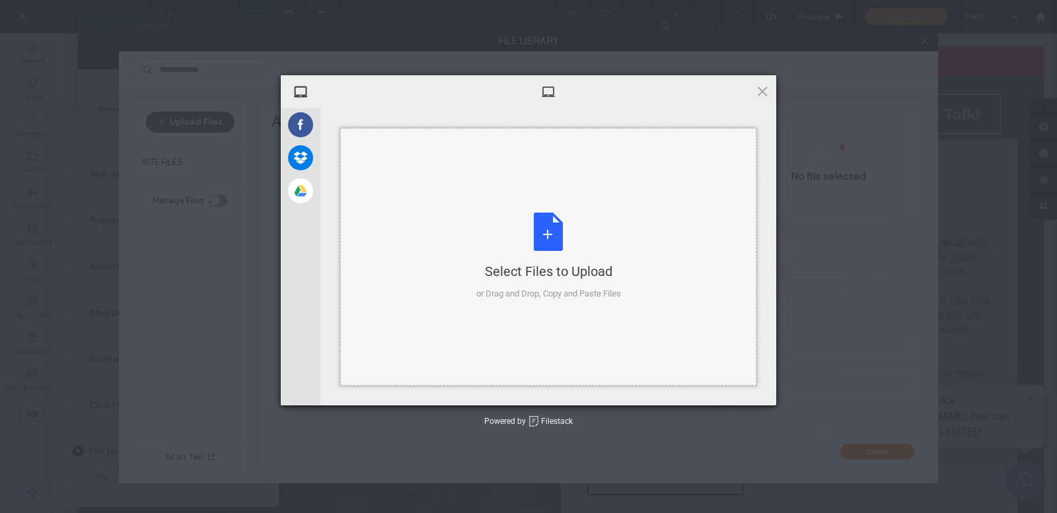
click at [549, 235] on div "Select Files to Upload or Drag and Drop, Copy and Paste Files" at bounding box center [548, 257] width 145 height 88
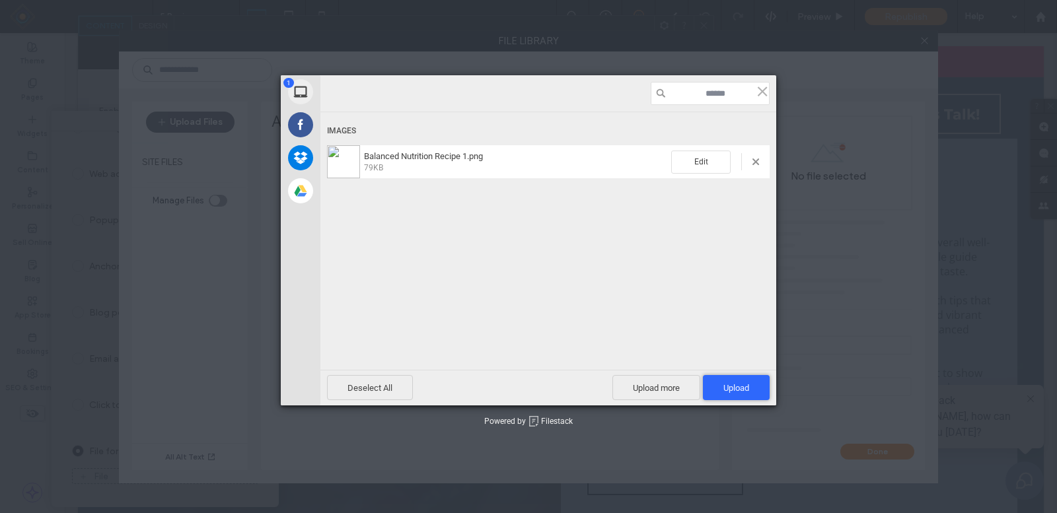
drag, startPoint x: 729, startPoint y: 391, endPoint x: 705, endPoint y: 367, distance: 33.6
click at [729, 391] on span "Upload 1" at bounding box center [737, 388] width 26 height 10
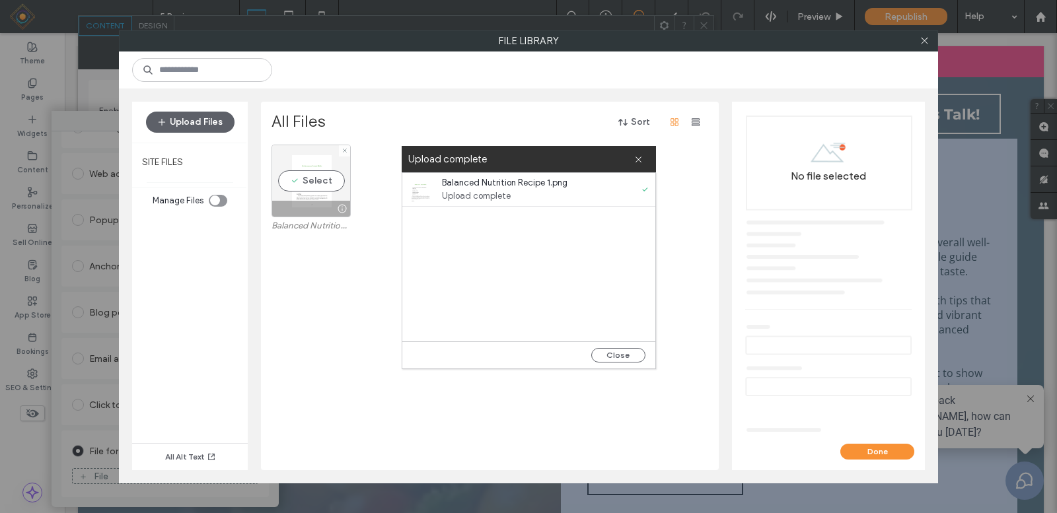
click at [313, 183] on div "Select" at bounding box center [311, 181] width 79 height 73
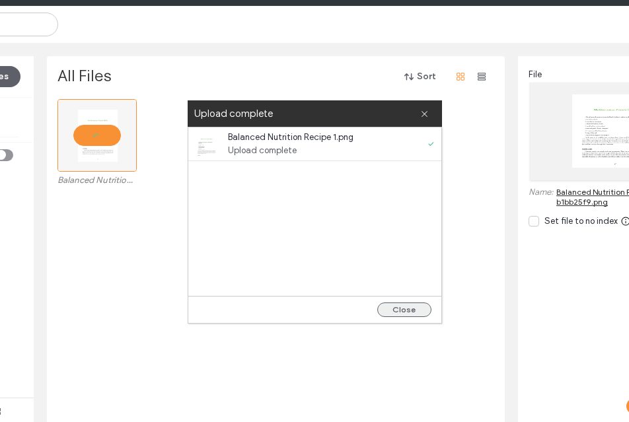
click at [405, 313] on button "Close" at bounding box center [404, 310] width 54 height 15
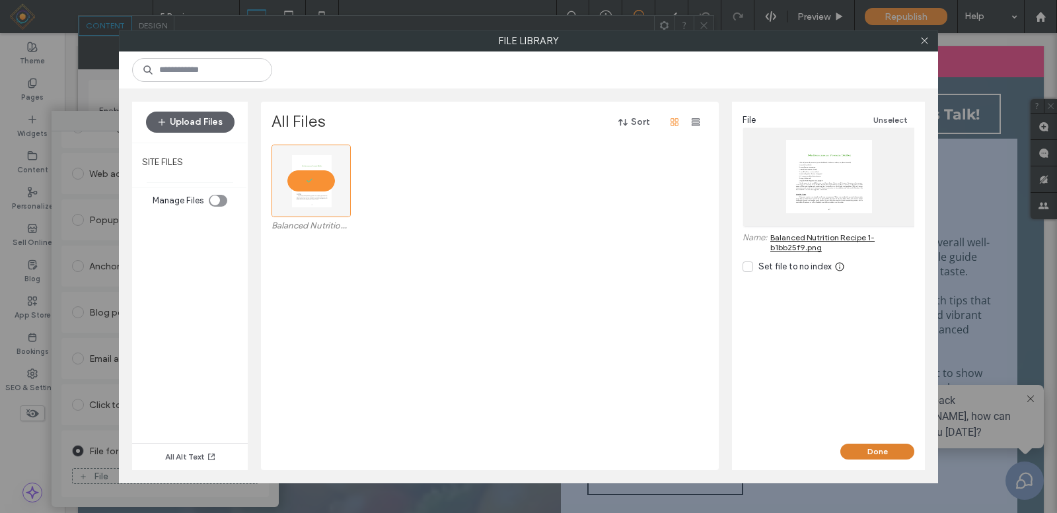
drag, startPoint x: 712, startPoint y: 396, endPoint x: 870, endPoint y: 451, distance: 167.4
click at [872, 427] on button "Done" at bounding box center [877, 452] width 74 height 16
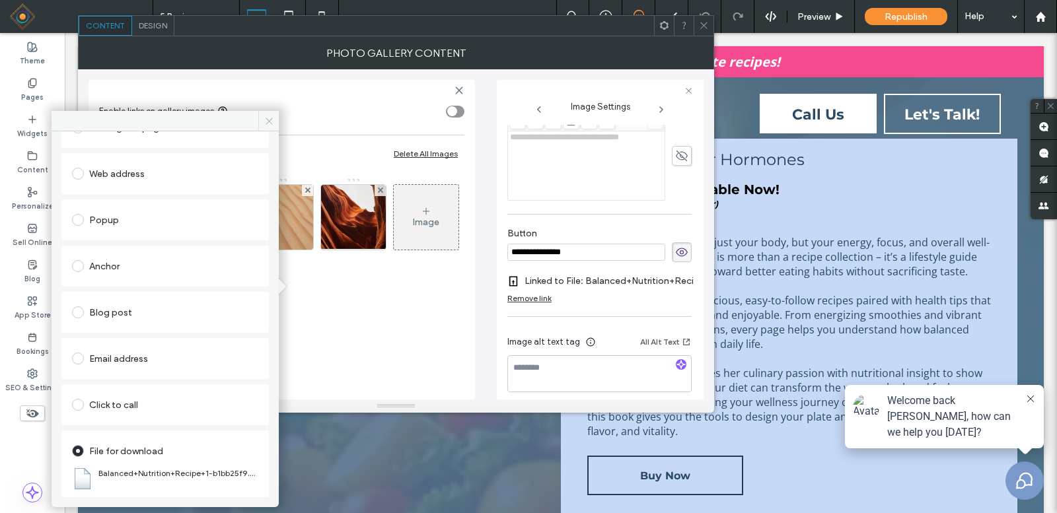
click at [268, 122] on icon at bounding box center [269, 121] width 10 height 10
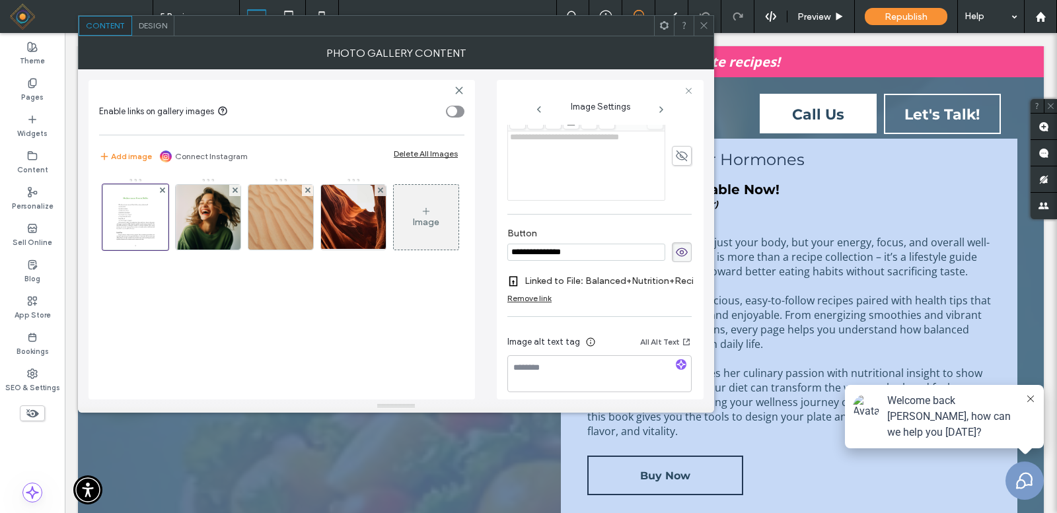
click at [700, 21] on icon at bounding box center [704, 25] width 10 height 10
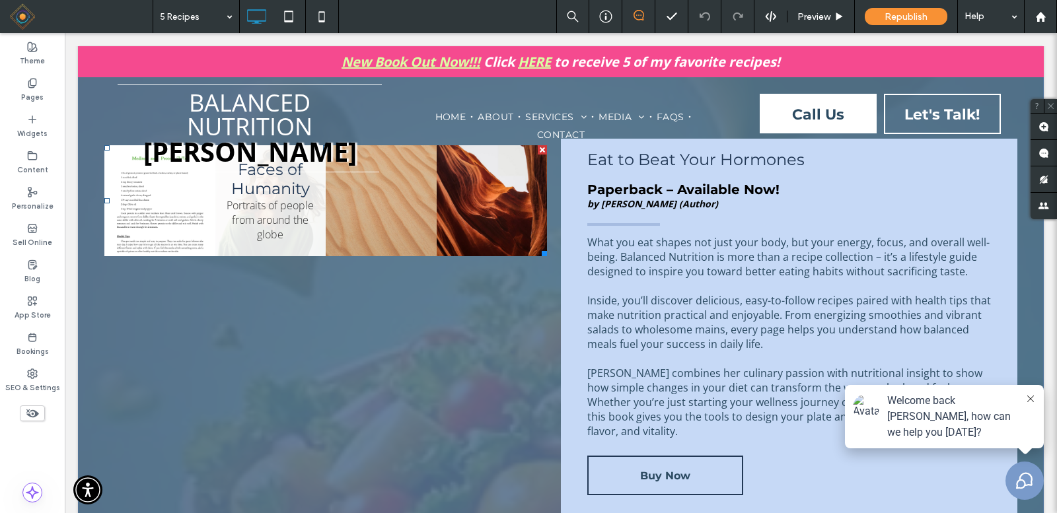
drag, startPoint x: 178, startPoint y: 220, endPoint x: 246, endPoint y: 219, distance: 68.1
click at [178, 220] on span "Download Recipe" at bounding box center [160, 231] width 98 height 40
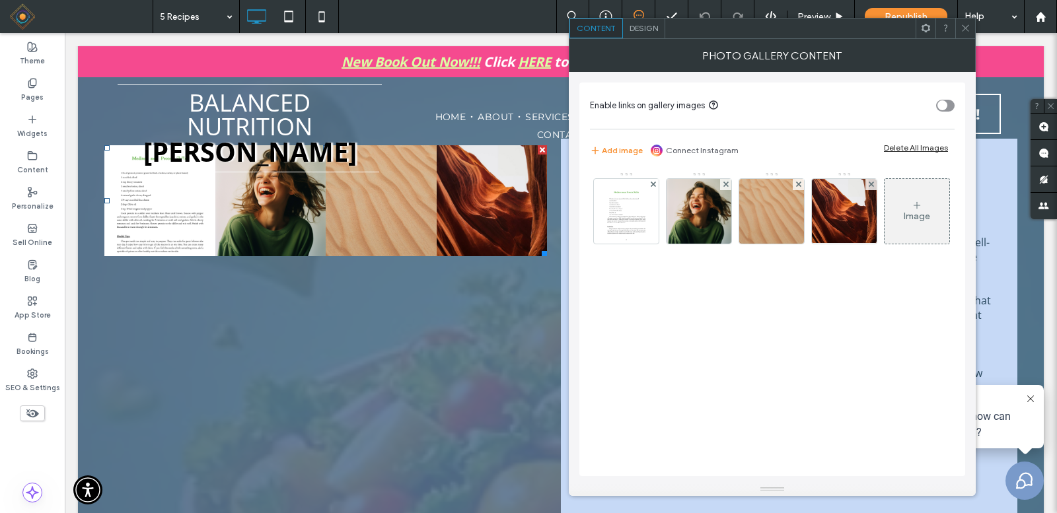
click at [648, 30] on span "Design" at bounding box center [644, 28] width 28 height 10
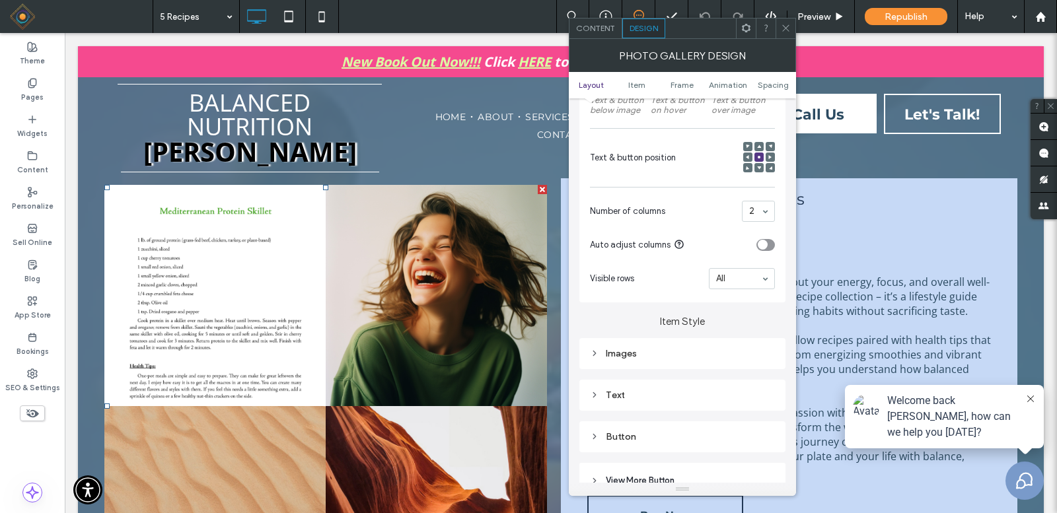
scroll to position [330, 0]
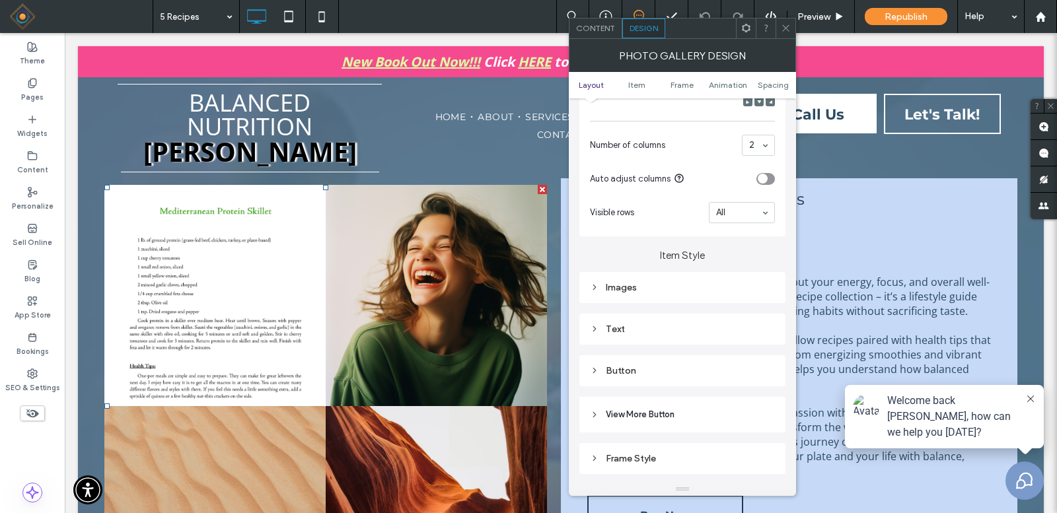
click at [677, 292] on div "Images" at bounding box center [682, 287] width 185 height 11
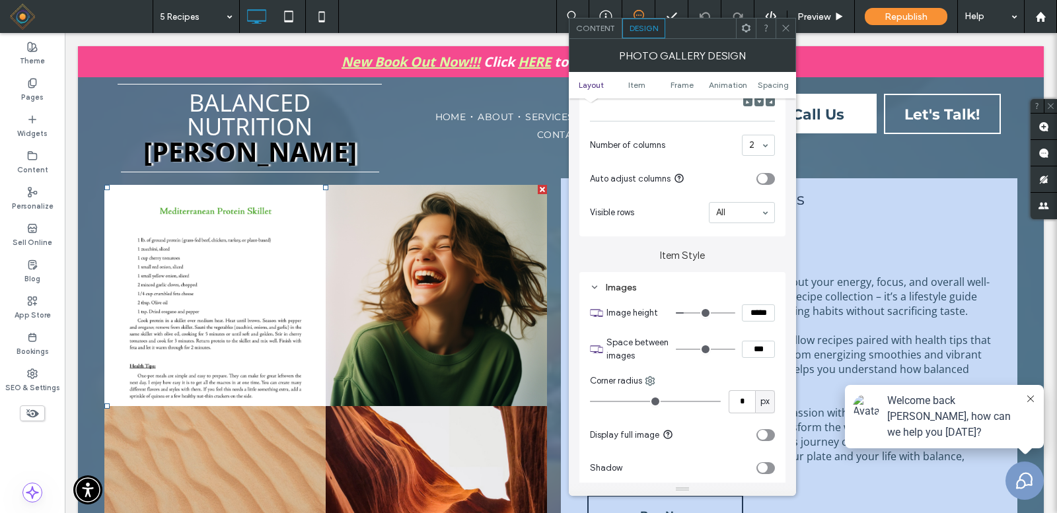
drag, startPoint x: 747, startPoint y: 351, endPoint x: 728, endPoint y: 357, distance: 19.4
click at [728, 357] on div "***" at bounding box center [725, 349] width 99 height 17
type input "***"
type input "*"
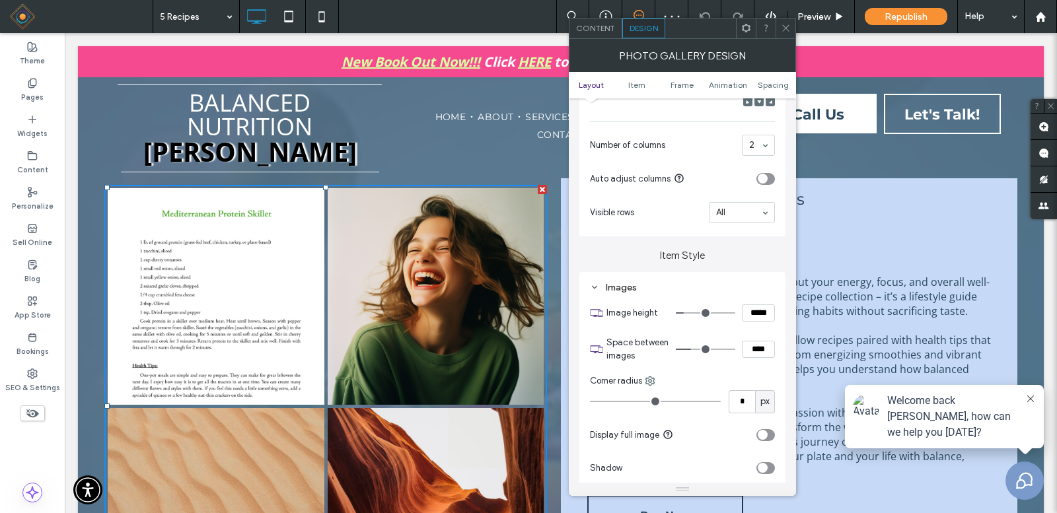
type input "****"
type input "**"
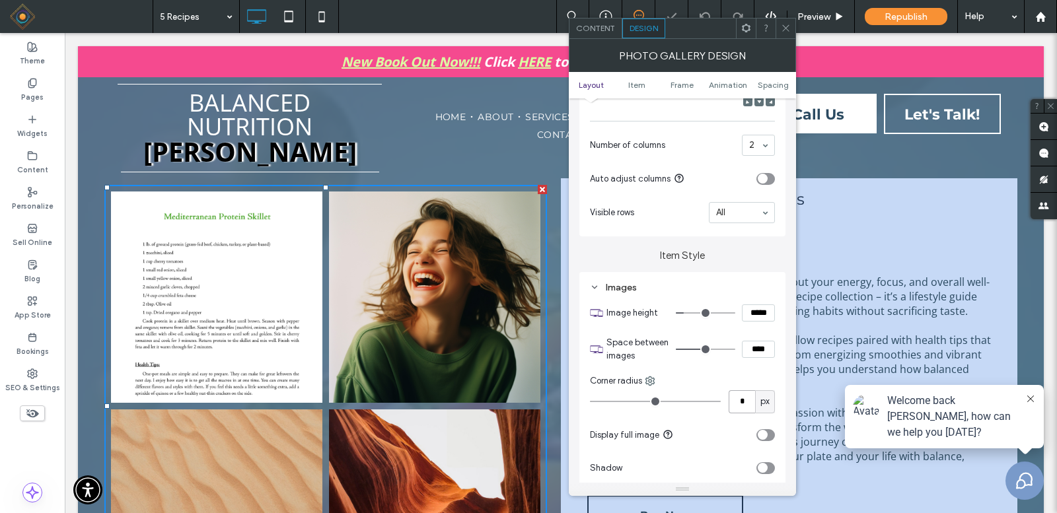
drag, startPoint x: 746, startPoint y: 406, endPoint x: 734, endPoint y: 404, distance: 12.0
click at [735, 404] on input "*" at bounding box center [742, 402] width 26 height 23
type input "*"
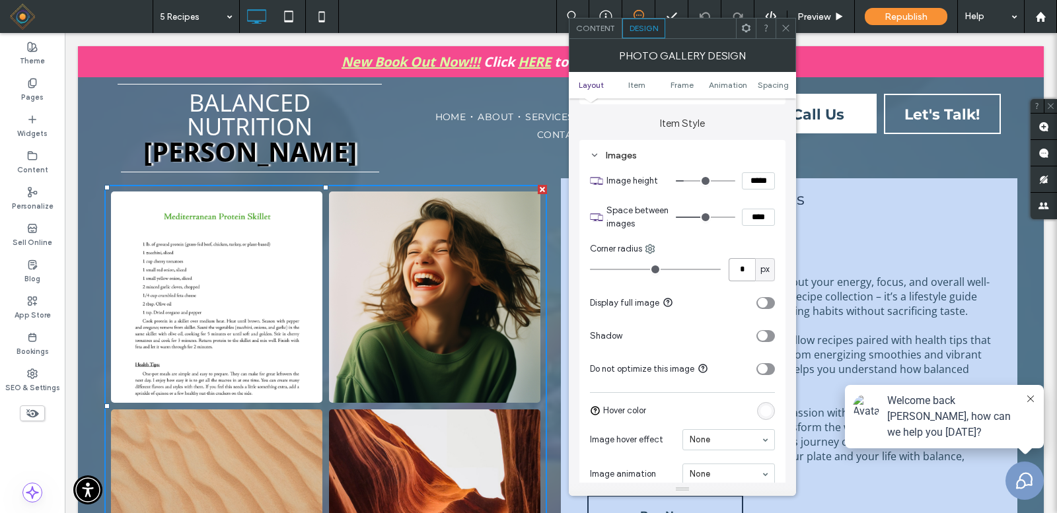
scroll to position [529, 0]
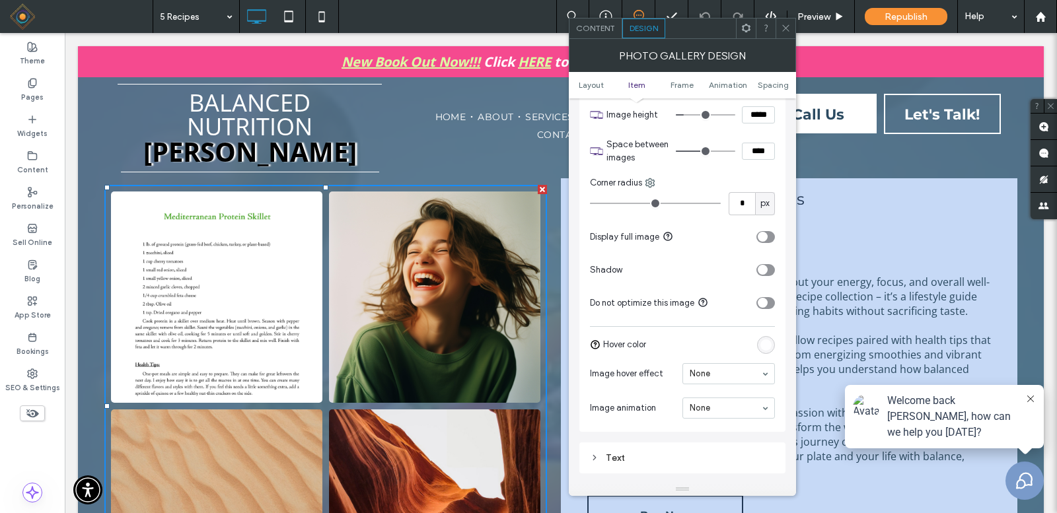
click at [764, 237] on icon "toggle" at bounding box center [762, 237] width 5 height 4
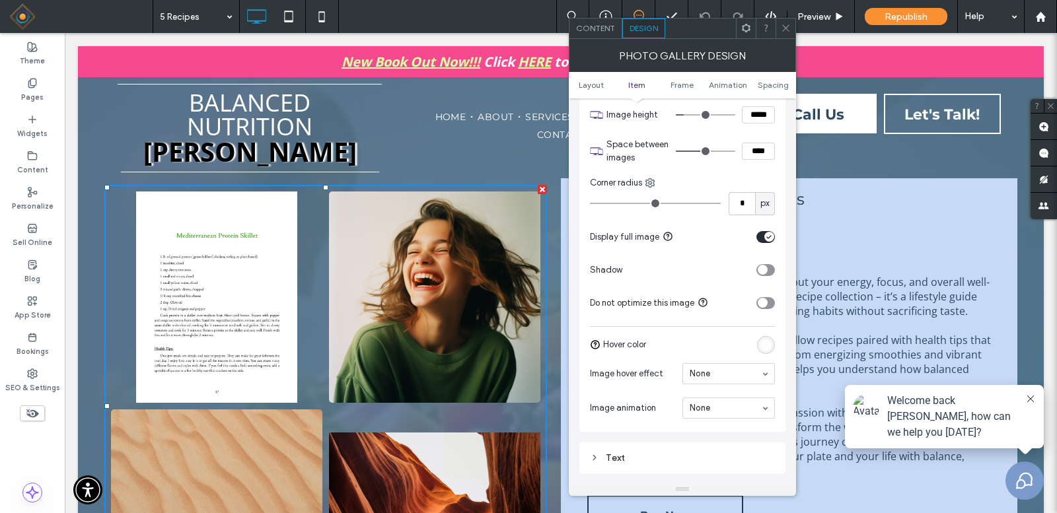
click at [762, 238] on div "toggle" at bounding box center [766, 237] width 19 height 12
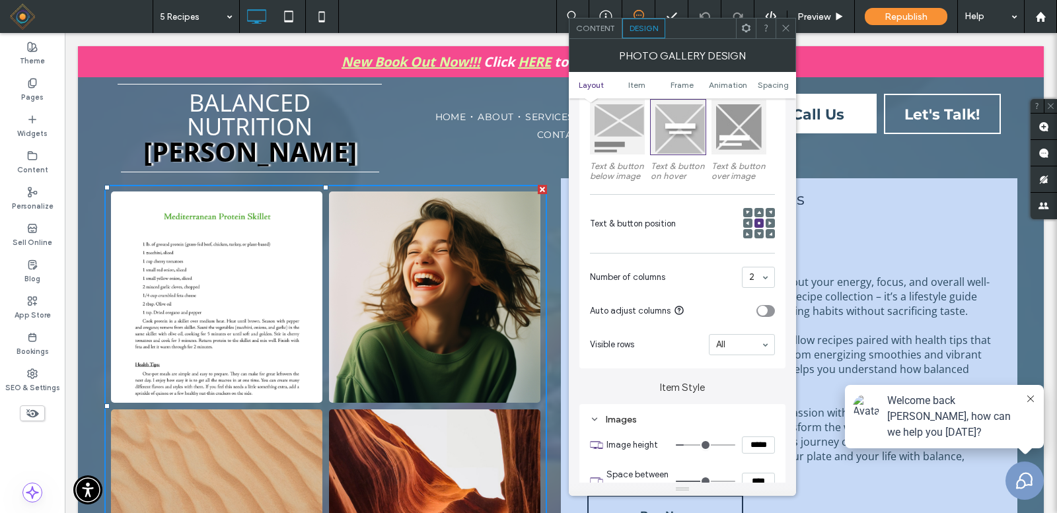
scroll to position [0, 0]
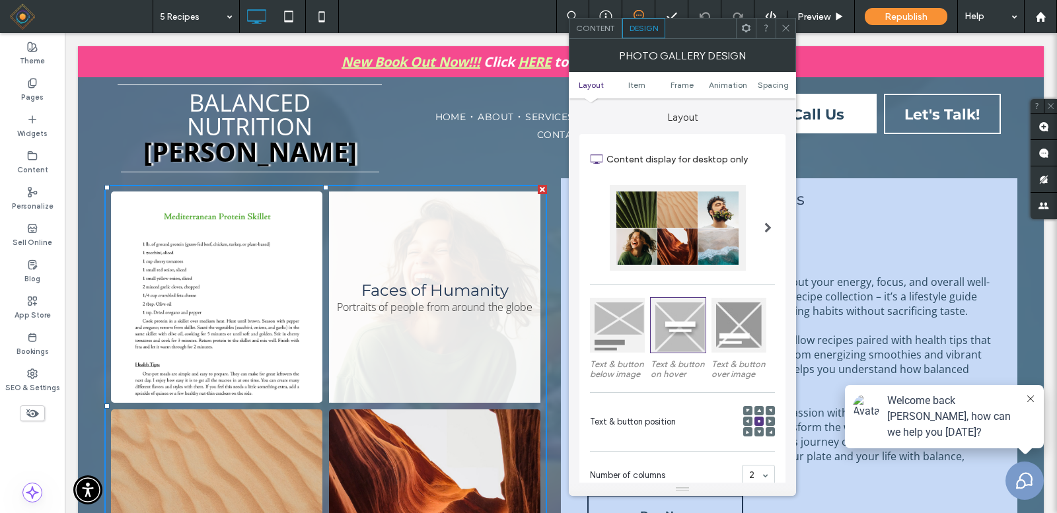
click at [448, 272] on link at bounding box center [434, 297] width 211 height 211
click at [387, 313] on link at bounding box center [434, 297] width 211 height 211
click at [411, 289] on link at bounding box center [434, 297] width 211 height 211
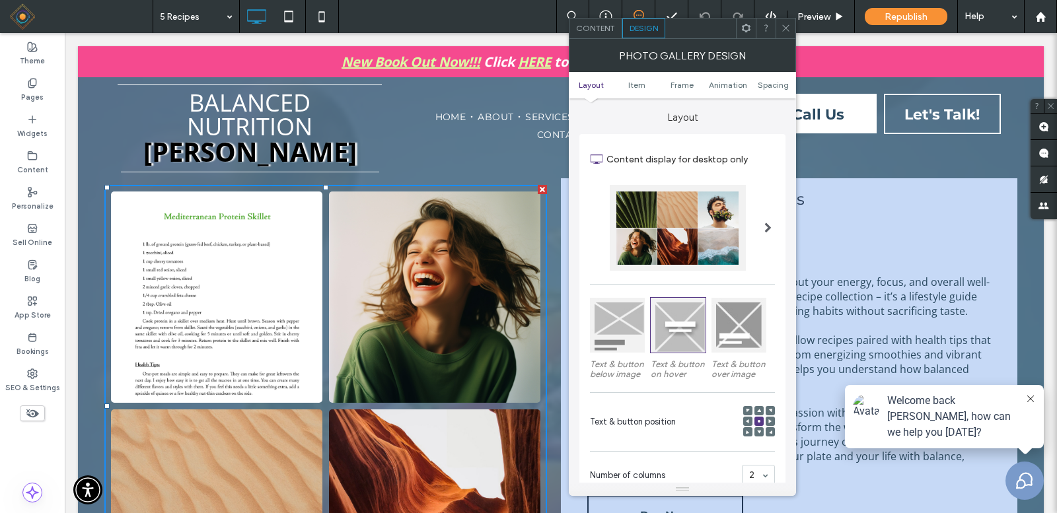
click at [600, 30] on span "Content" at bounding box center [595, 28] width 39 height 10
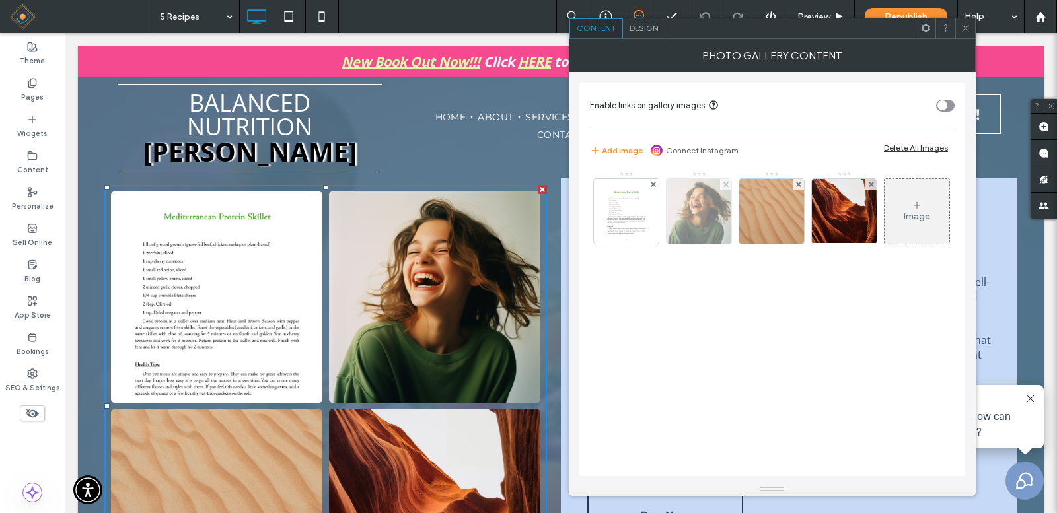
click at [689, 217] on img at bounding box center [699, 211] width 65 height 65
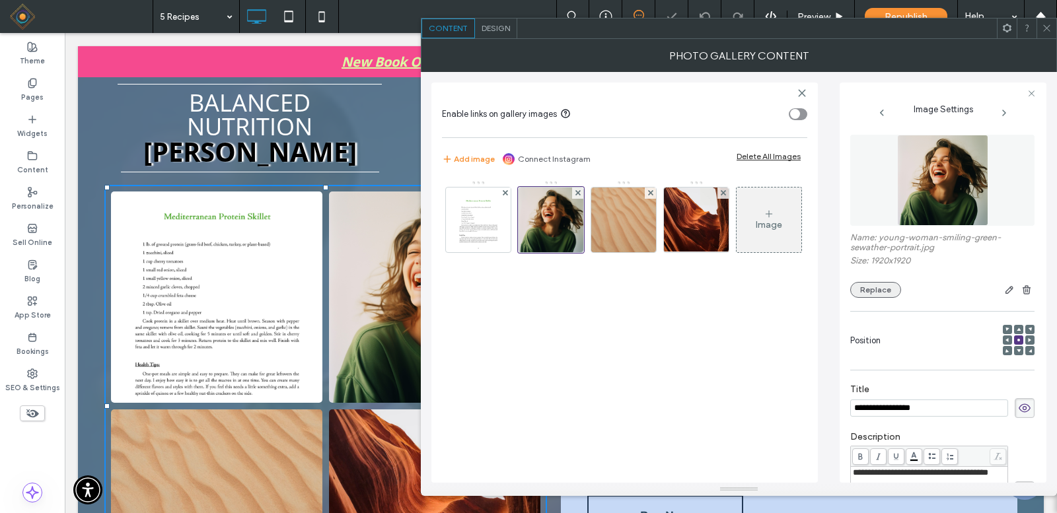
click at [869, 289] on button "Replace" at bounding box center [875, 290] width 51 height 16
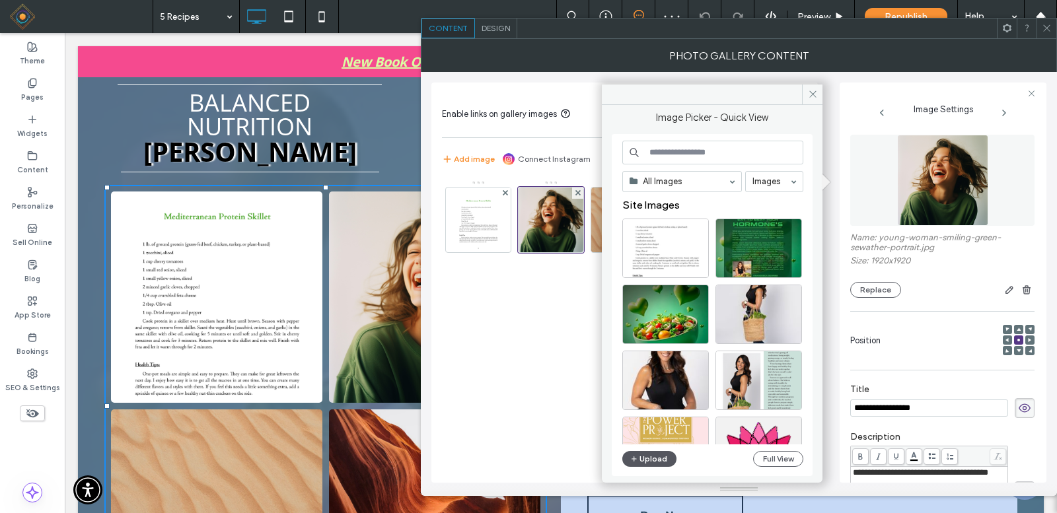
click at [653, 427] on button "Upload" at bounding box center [649, 459] width 54 height 16
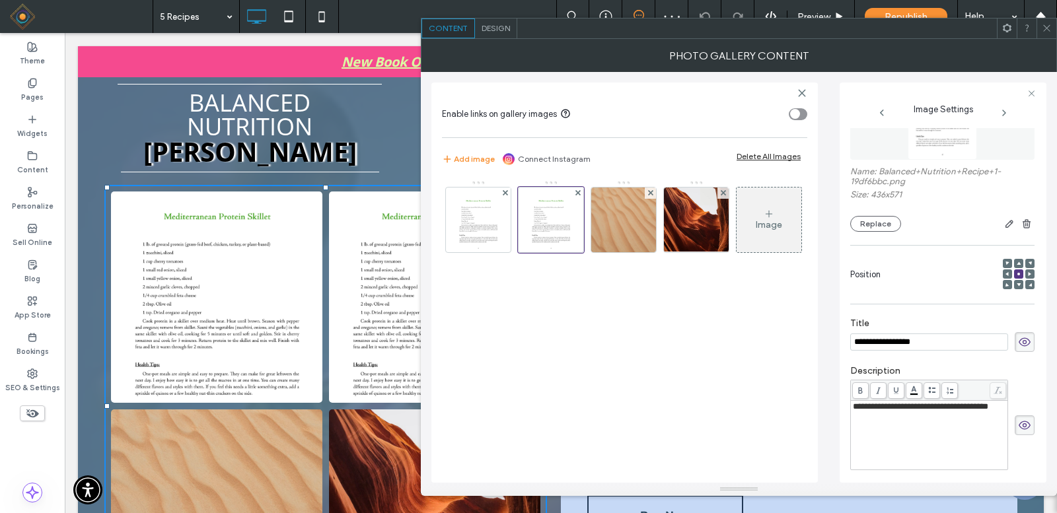
scroll to position [132, 0]
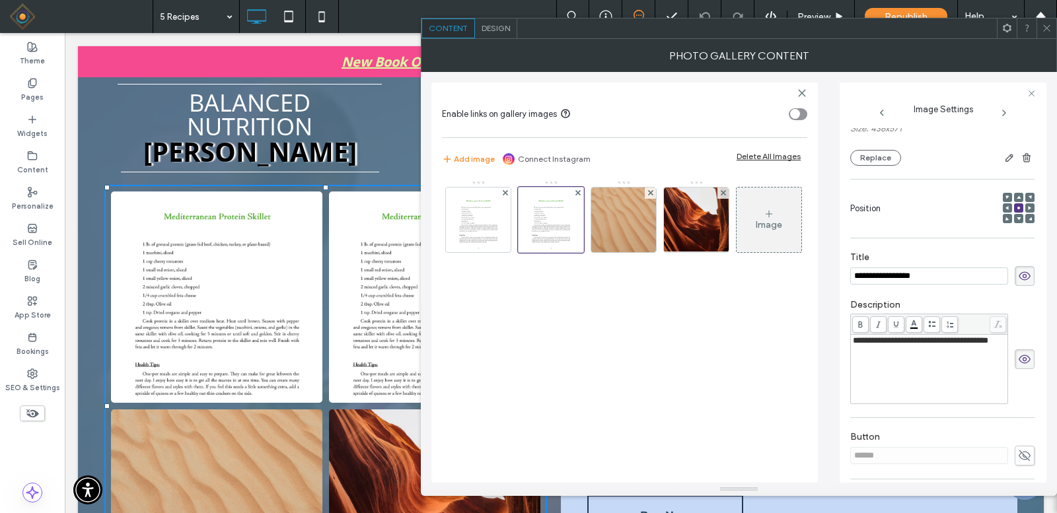
drag, startPoint x: 942, startPoint y: 279, endPoint x: 819, endPoint y: 275, distance: 123.6
click at [825, 271] on div "**********" at bounding box center [738, 277] width 615 height 411
type input "**********"
click at [898, 295] on div "**********" at bounding box center [942, 352] width 184 height 118
click at [885, 346] on div "**********" at bounding box center [929, 340] width 153 height 9
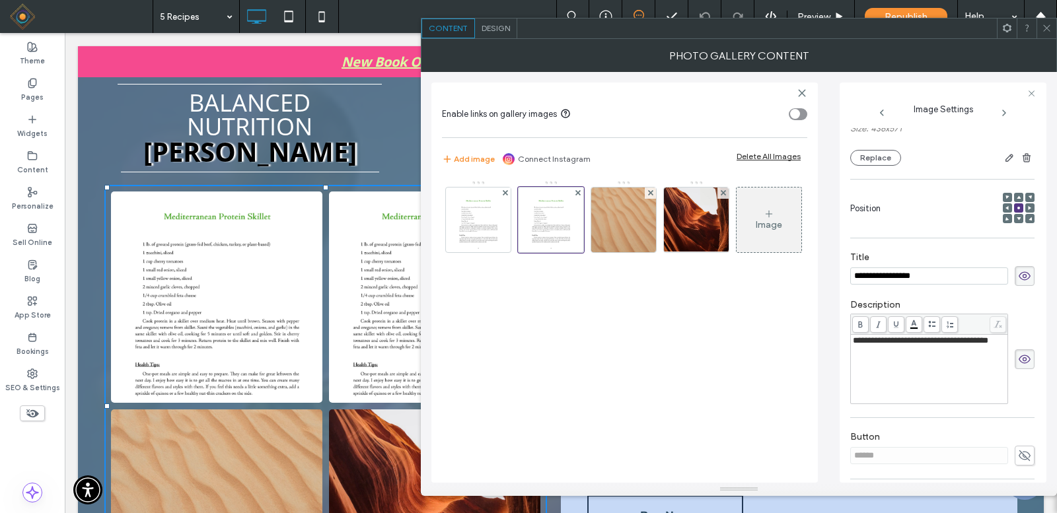
click at [898, 365] on icon at bounding box center [1024, 359] width 13 height 15
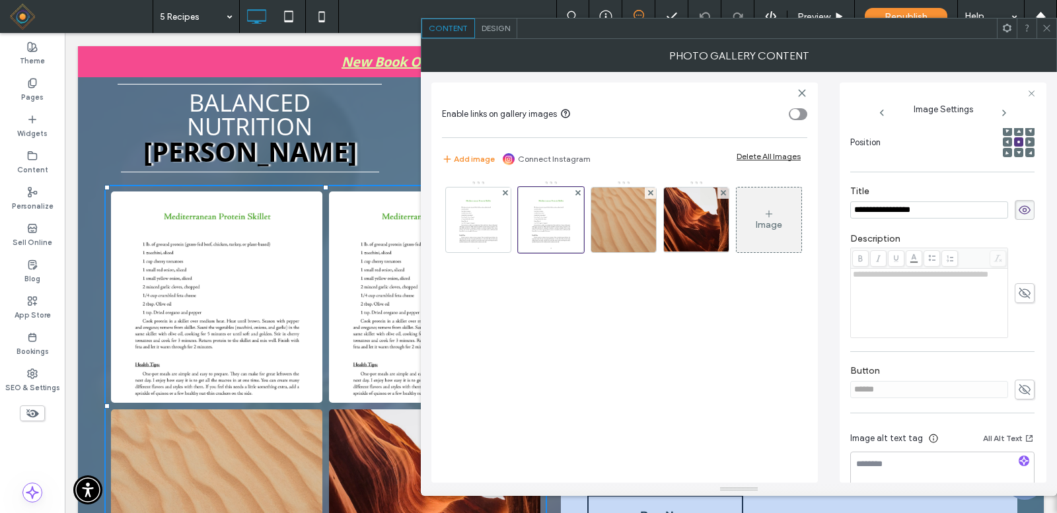
click at [898, 390] on use at bounding box center [1025, 390] width 12 height 11
click at [897, 391] on input "******" at bounding box center [929, 389] width 158 height 17
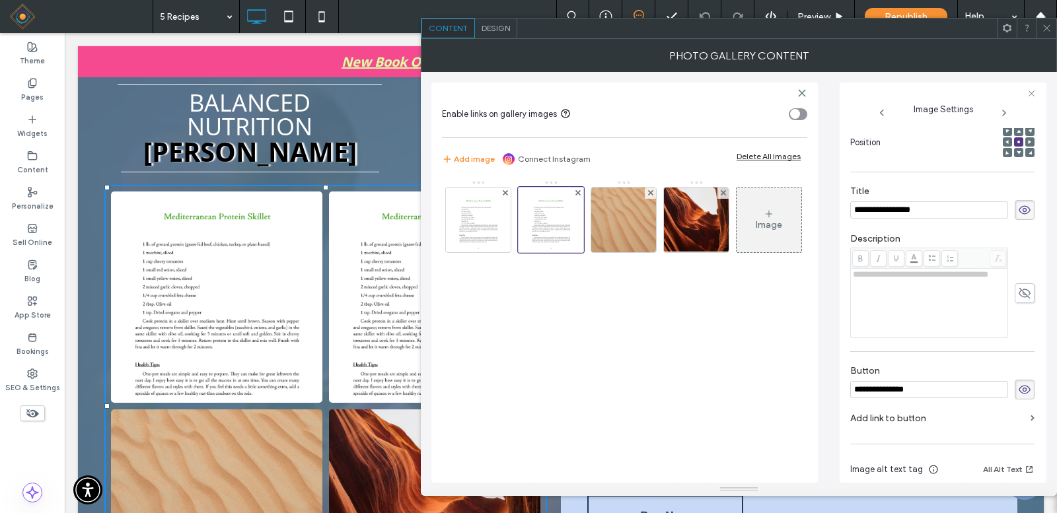
type input "**********"
click at [898, 357] on div "**********" at bounding box center [942, 233] width 184 height 606
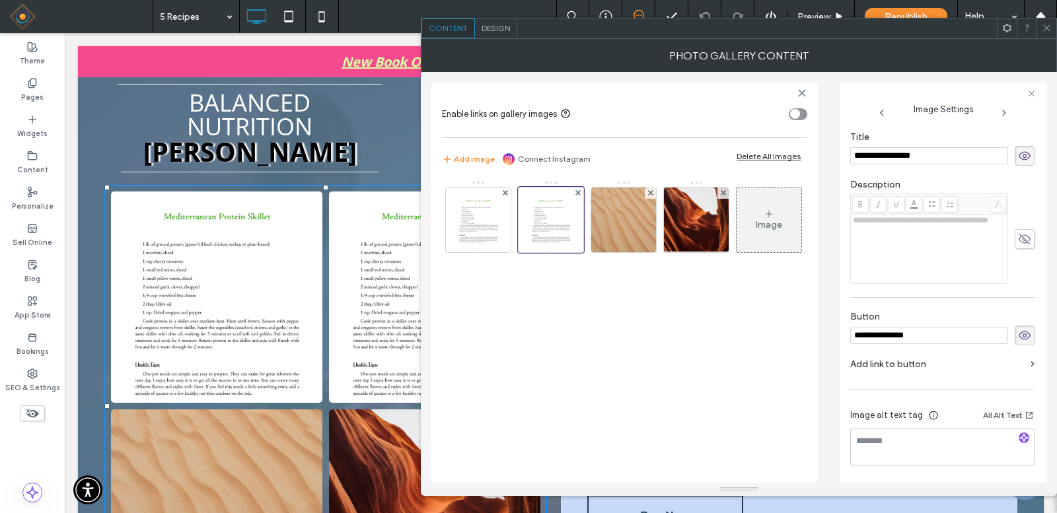
click at [898, 363] on section "Add link to button" at bounding box center [942, 367] width 184 height 31
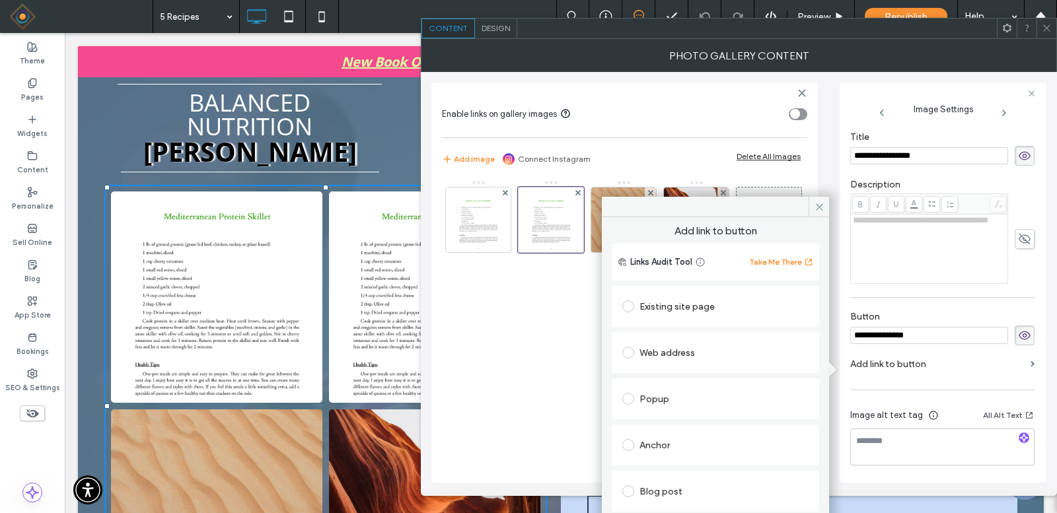
scroll to position [67, 0]
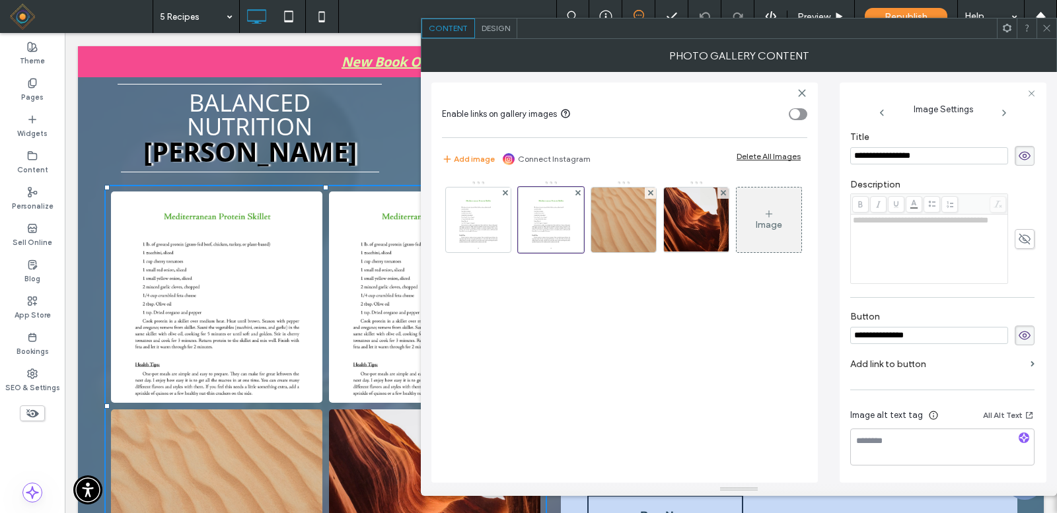
click at [898, 363] on label "Add link to button" at bounding box center [937, 364] width 175 height 24
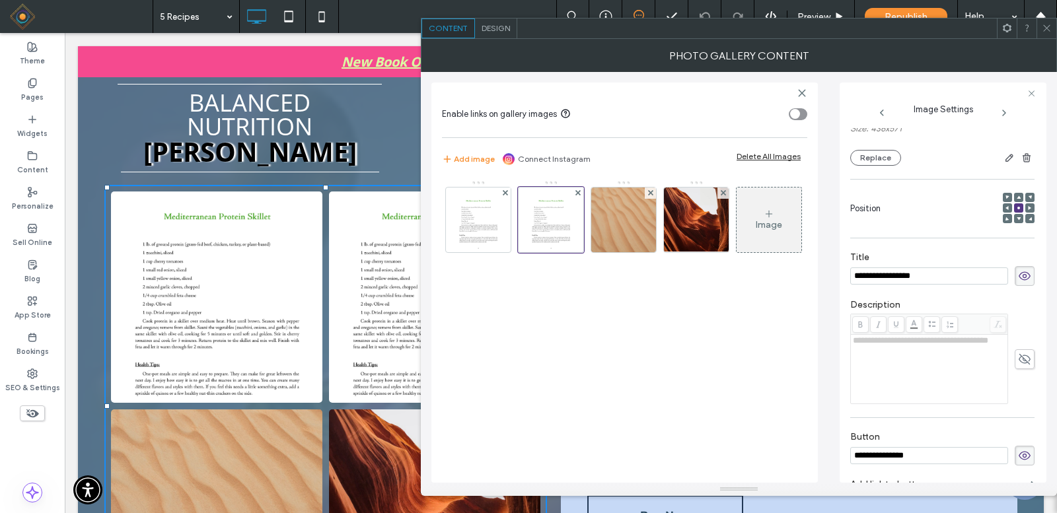
scroll to position [198, 0]
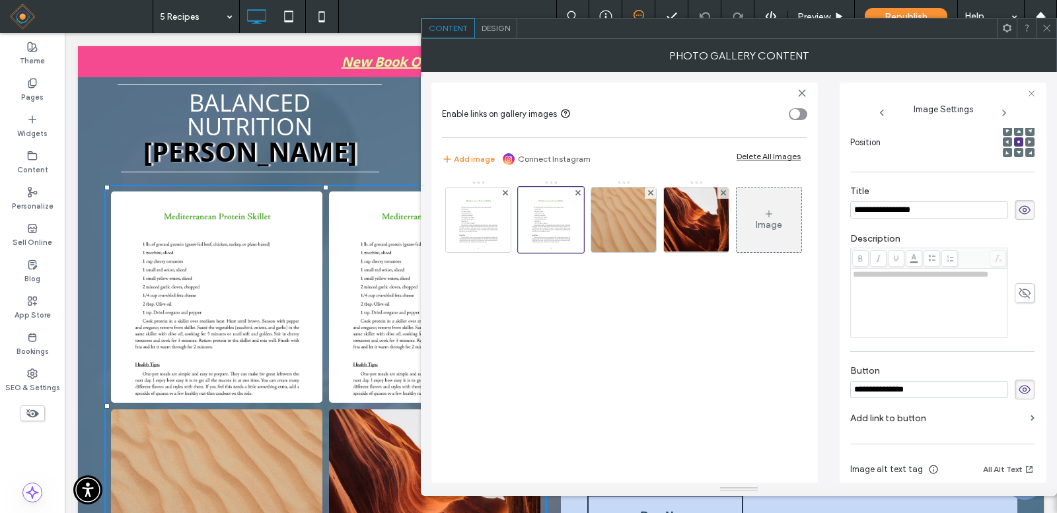
click at [893, 415] on label "Add link to button" at bounding box center [937, 418] width 175 height 24
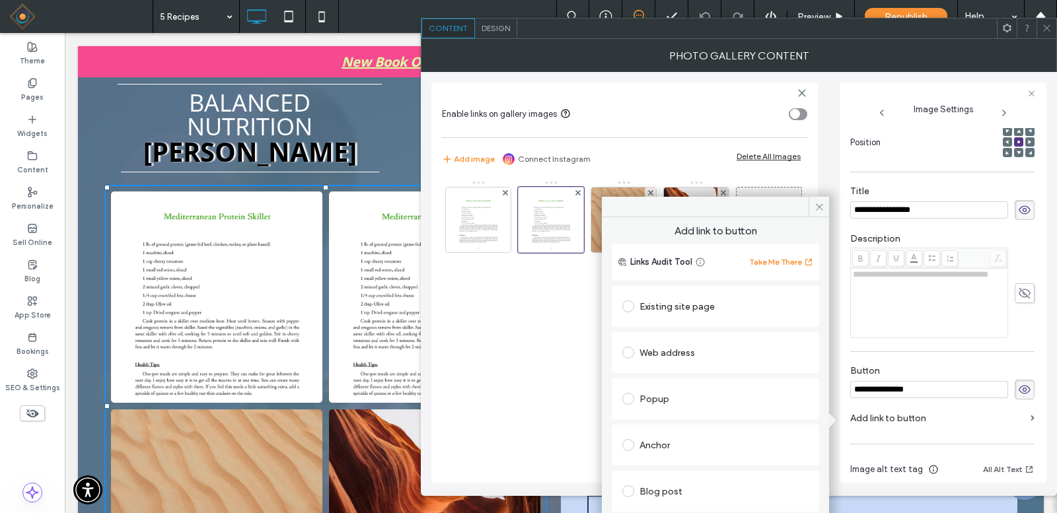
scroll to position [67, 0]
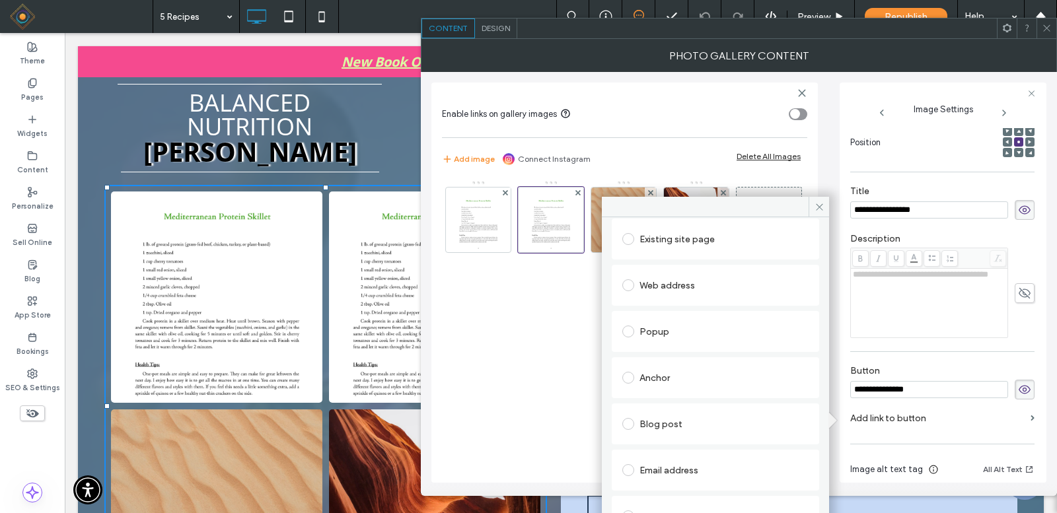
click at [660, 427] on div "Click to call" at bounding box center [715, 516] width 186 height 21
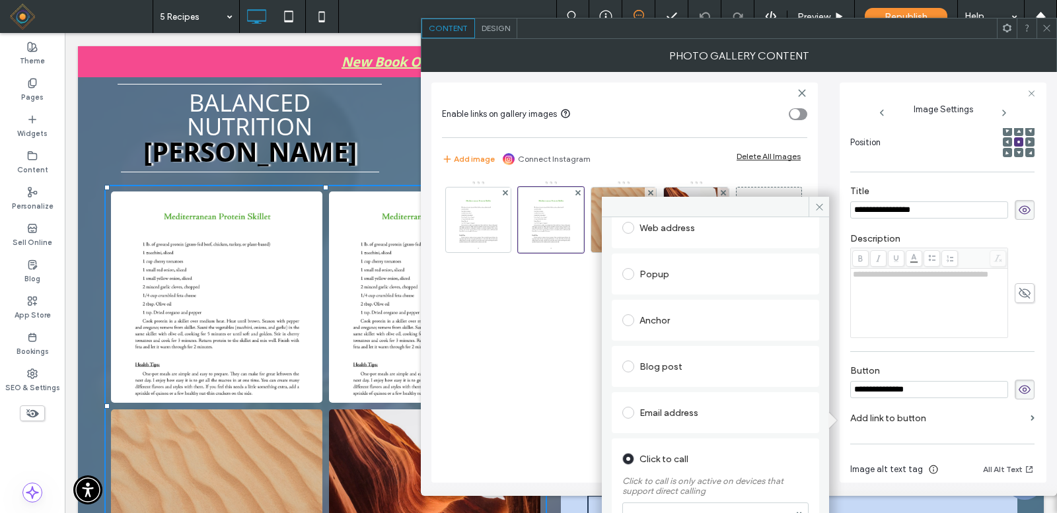
click at [661, 427] on div "Click to call" at bounding box center [715, 459] width 186 height 21
click at [626, 427] on span at bounding box center [628, 459] width 12 height 12
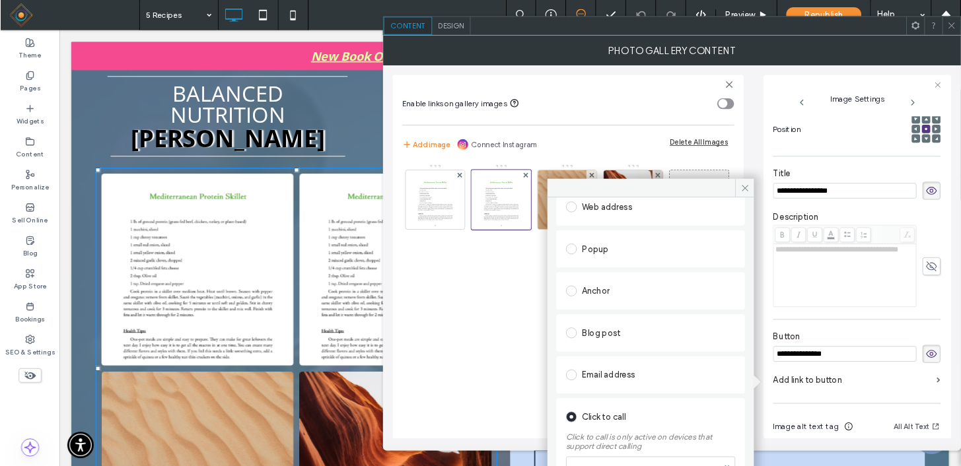
scroll to position [0, 0]
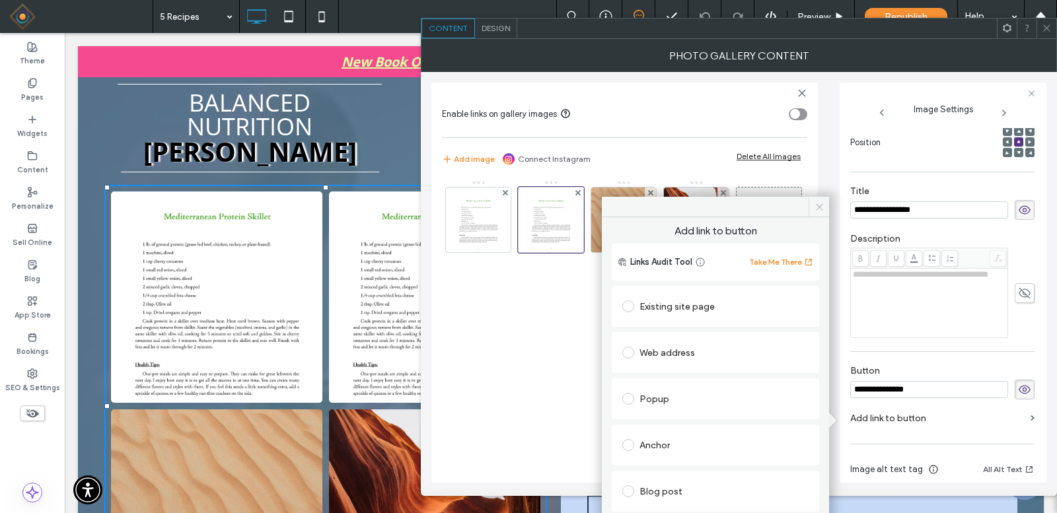
click at [815, 205] on icon at bounding box center [820, 207] width 10 height 10
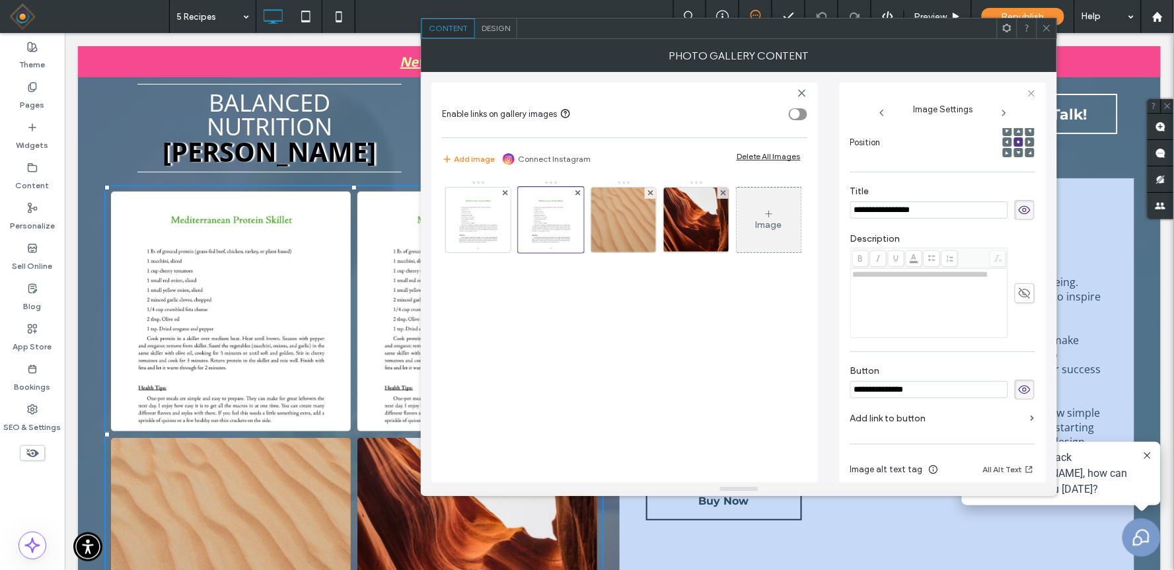
scroll to position [254, 0]
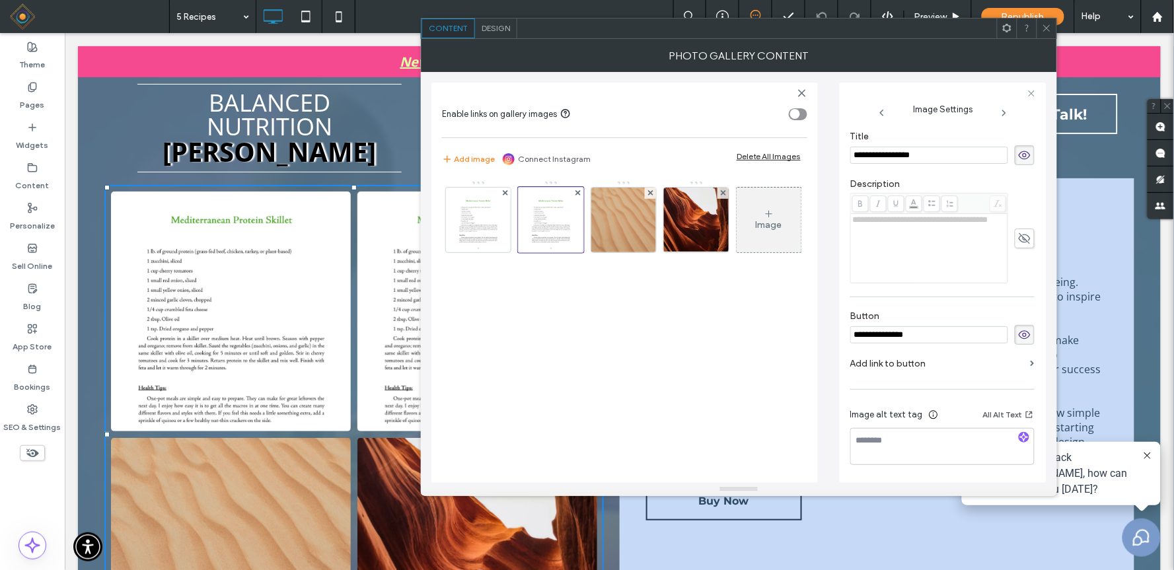
click at [898, 366] on label "Add link to button" at bounding box center [937, 364] width 175 height 24
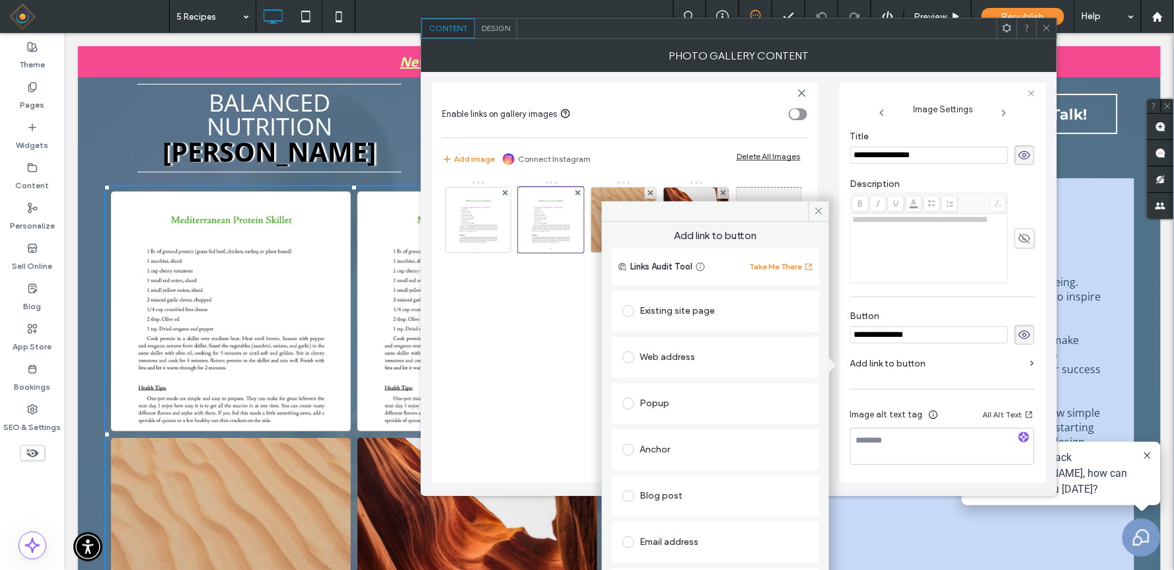
scroll to position [67, 0]
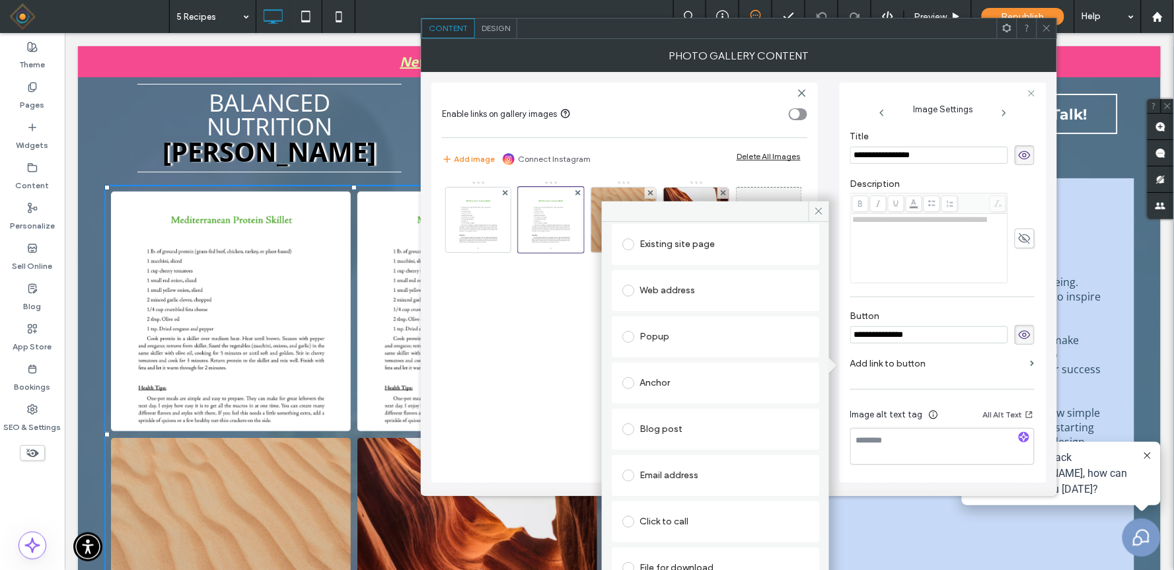
click at [629, 427] on span at bounding box center [628, 568] width 12 height 12
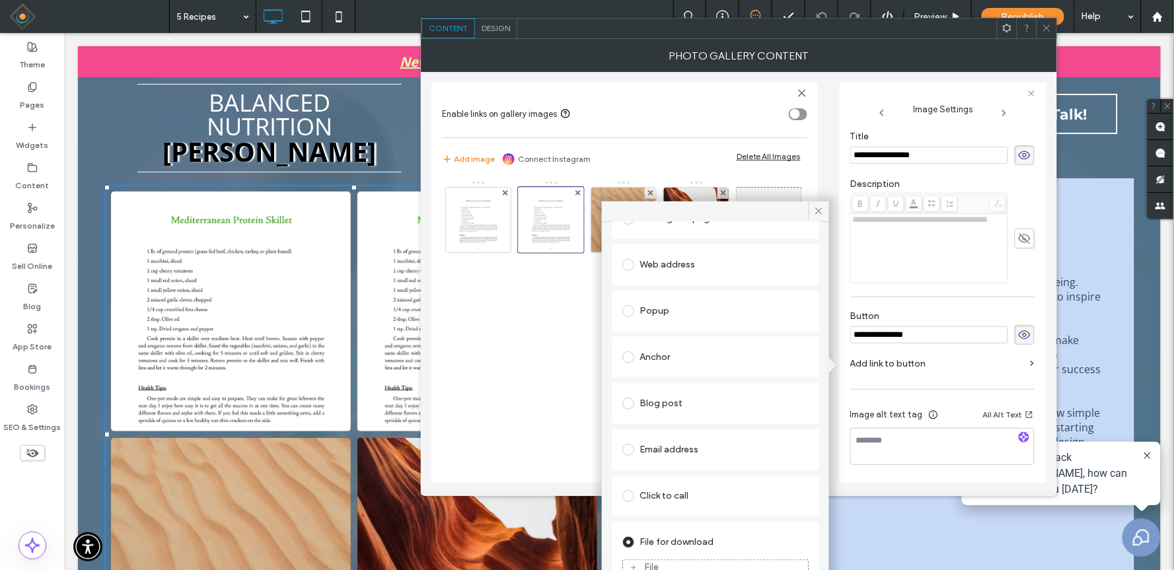
click at [708, 427] on div "File" at bounding box center [715, 568] width 185 height 12
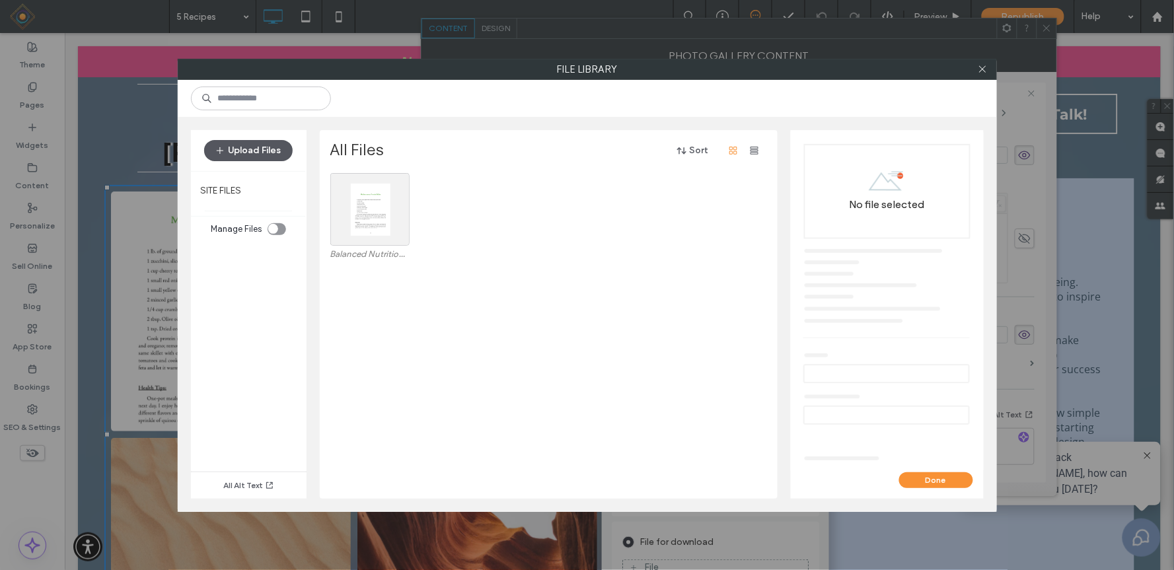
click at [251, 142] on button "Upload Files" at bounding box center [248, 150] width 89 height 21
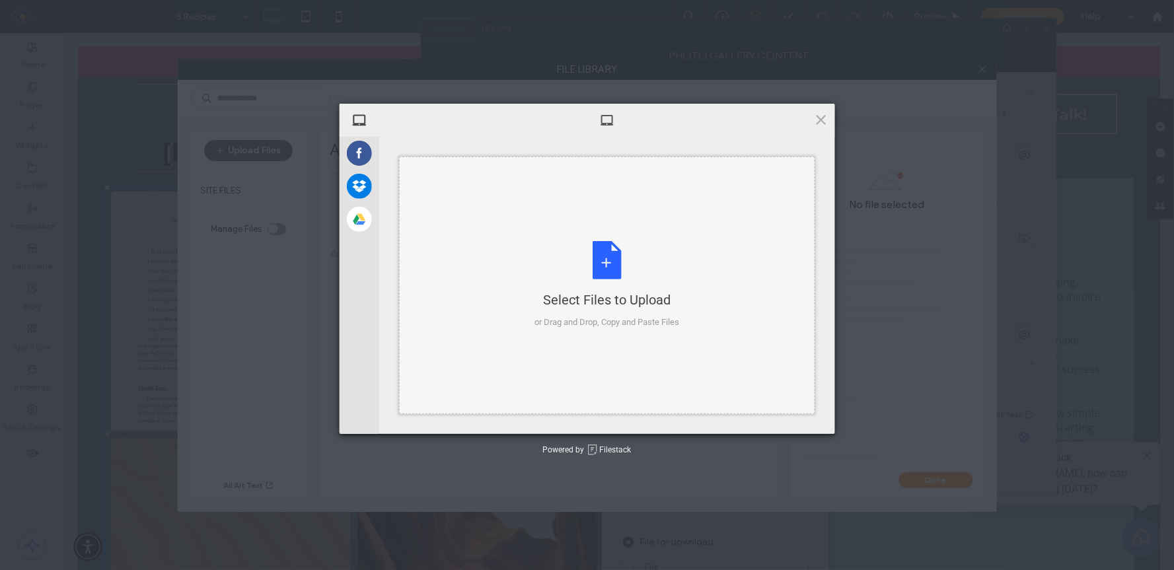
click at [606, 260] on div "Select Files to Upload or Drag and Drop, Copy and Paste Files" at bounding box center [607, 285] width 145 height 88
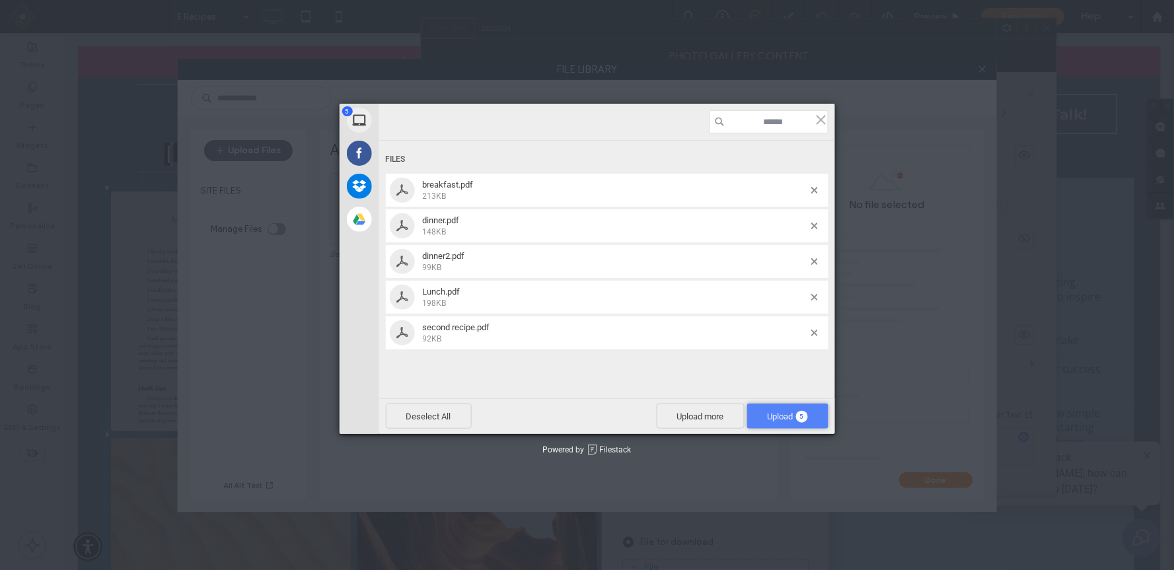
click at [763, 416] on span "Upload 5" at bounding box center [787, 416] width 81 height 25
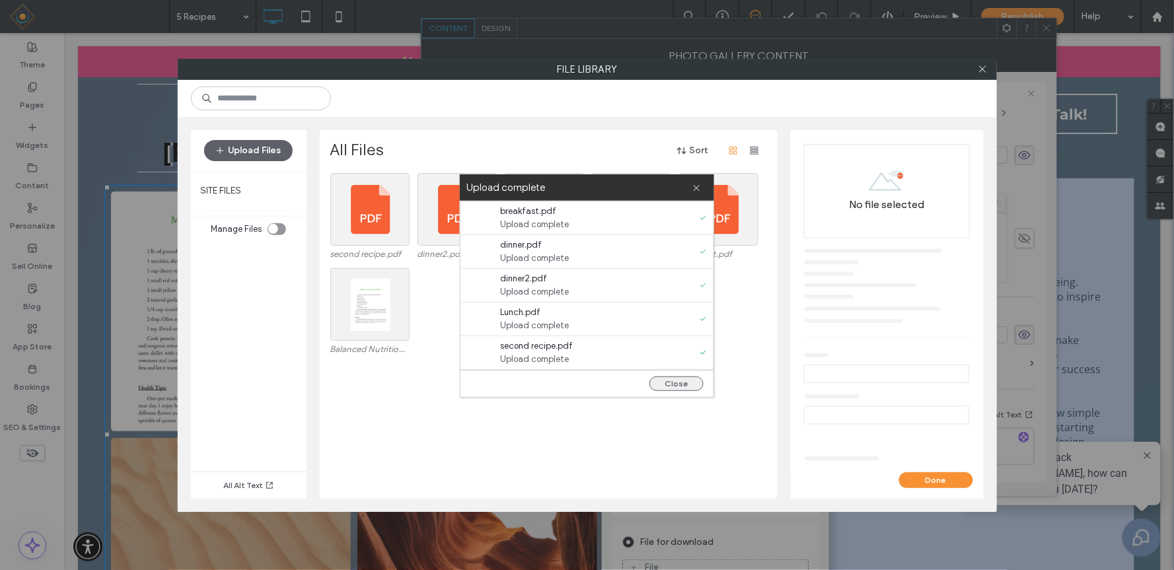
click at [671, 380] on button "Close" at bounding box center [677, 384] width 54 height 15
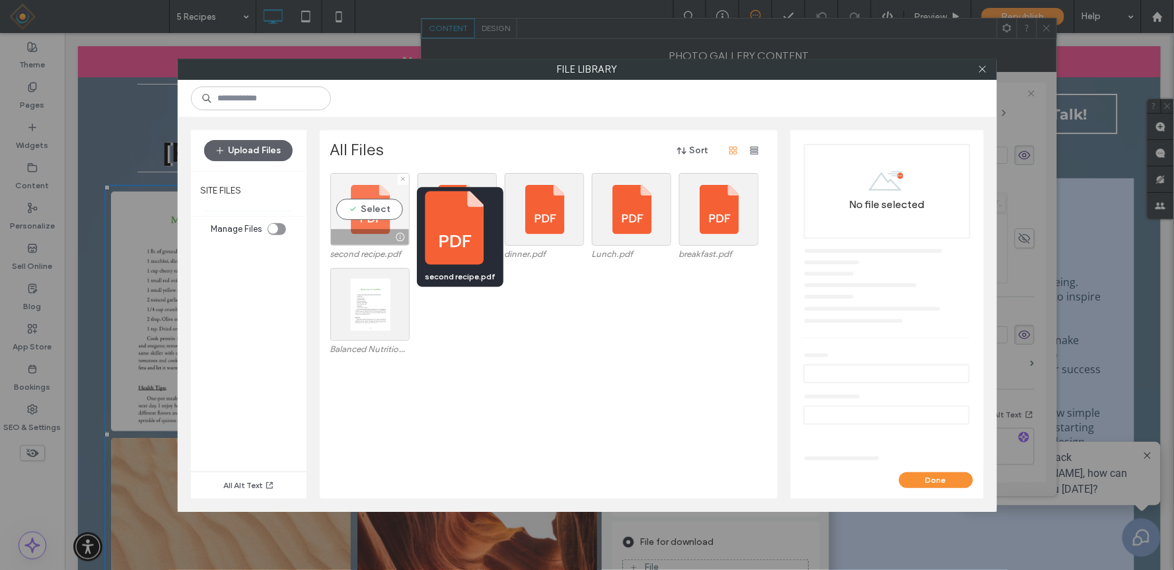
click at [398, 241] on div at bounding box center [400, 237] width 17 height 11
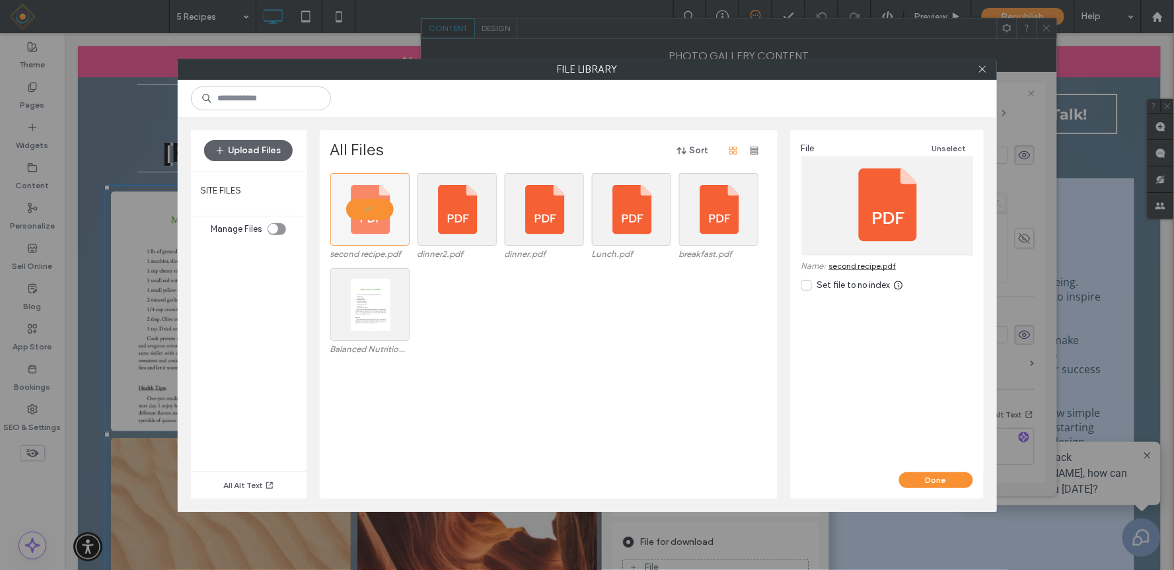
click at [846, 266] on link "second recipe.pdf" at bounding box center [862, 266] width 67 height 10
click at [273, 226] on div "toggle" at bounding box center [273, 229] width 10 height 10
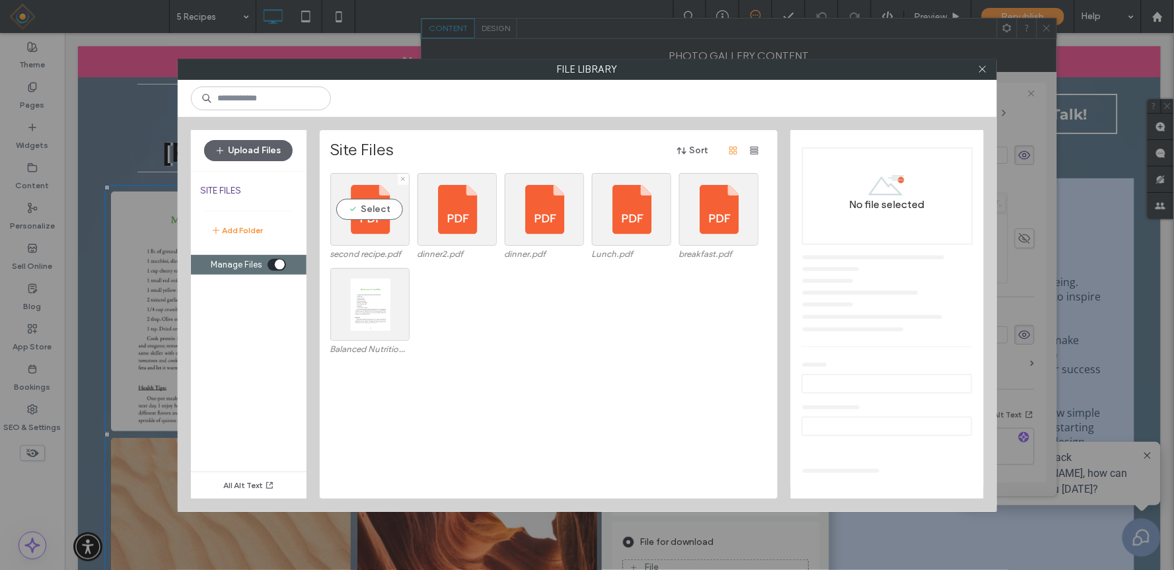
click at [384, 252] on label "second recipe.pdf" at bounding box center [369, 254] width 79 height 10
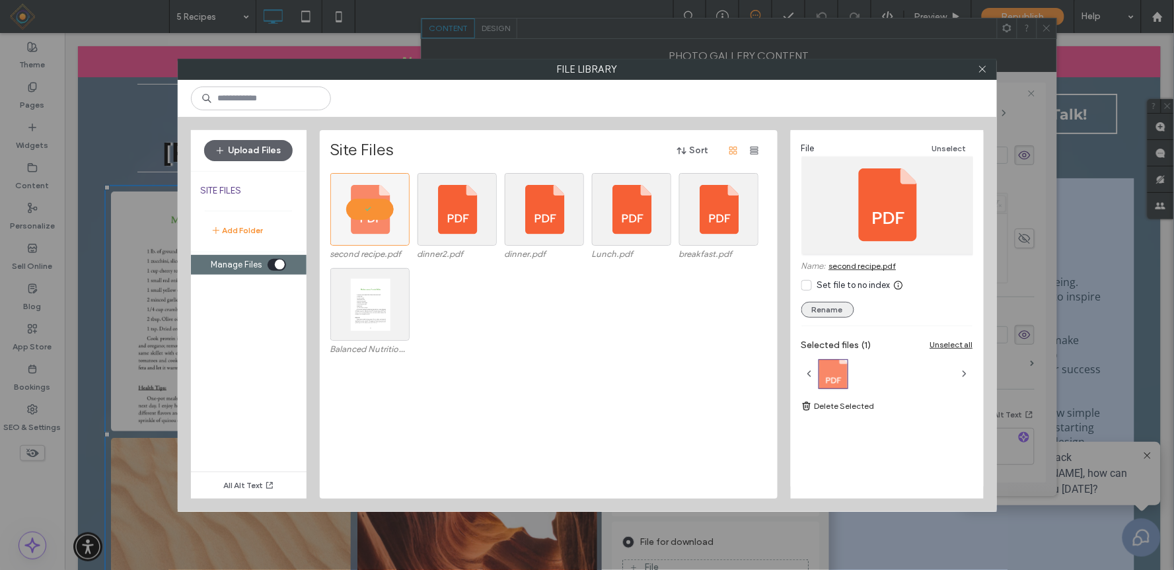
click at [831, 309] on button "Rename" at bounding box center [828, 310] width 53 height 16
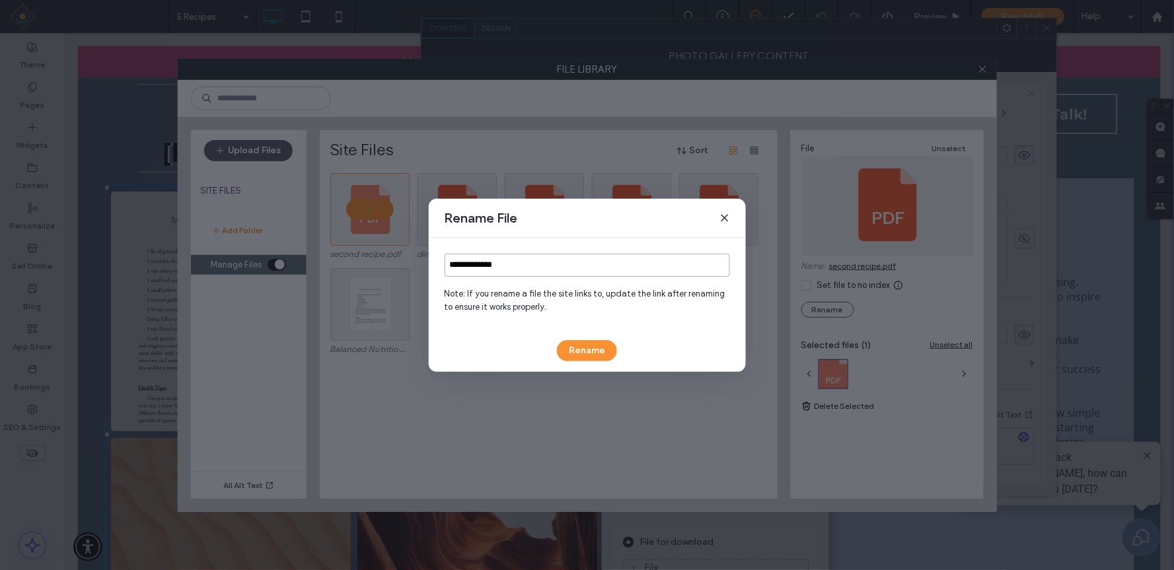
click at [596, 267] on input "**********" at bounding box center [587, 265] width 285 height 23
type input "**********"
click at [593, 345] on button "Rename" at bounding box center [587, 350] width 60 height 21
click at [578, 348] on button "Rename" at bounding box center [587, 350] width 60 height 21
click at [592, 235] on div "Rename File" at bounding box center [587, 218] width 317 height 39
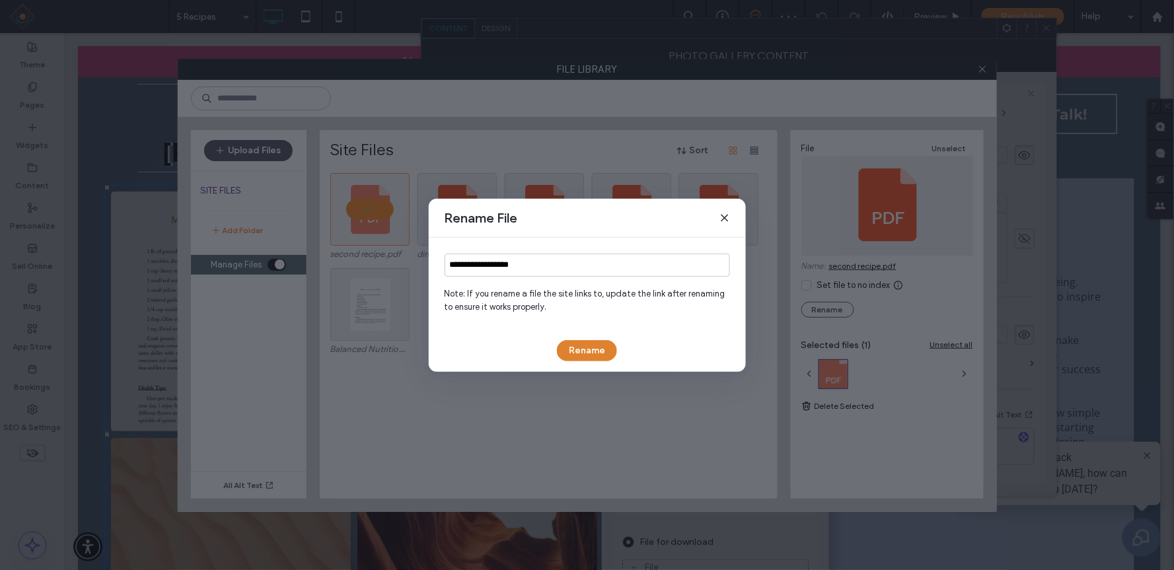
click at [585, 345] on button "Rename" at bounding box center [587, 350] width 60 height 21
click at [727, 214] on icon at bounding box center [725, 218] width 11 height 11
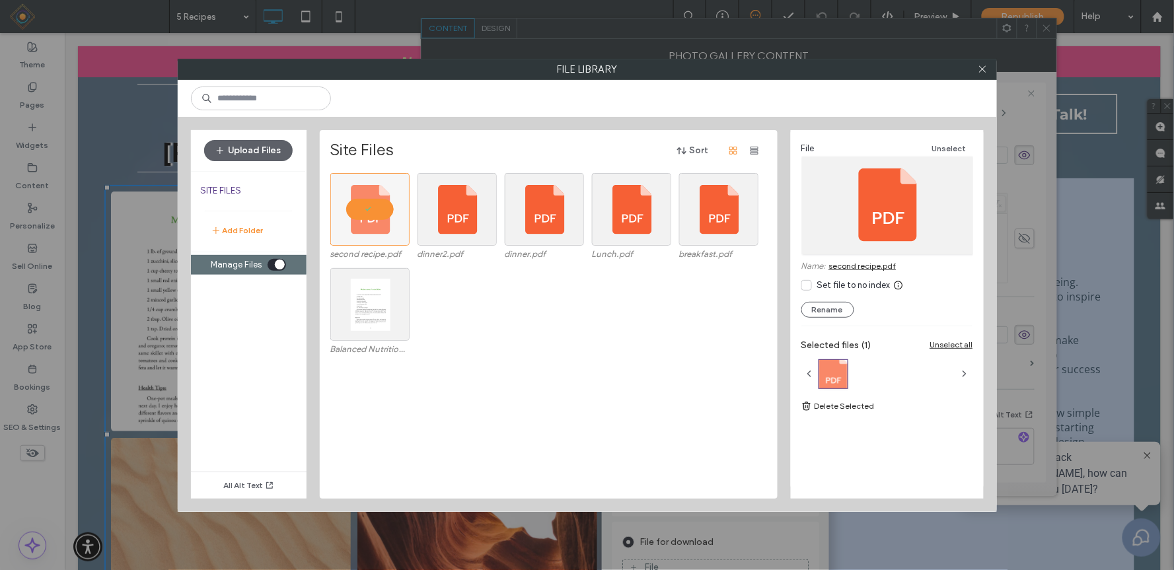
click at [464, 306] on div "Balanced Nutrition Recipe 1-b1bb25f9.png" at bounding box center [552, 315] width 444 height 95
click at [494, 141] on div "Site Files Sort" at bounding box center [547, 150] width 435 height 21
click at [453, 223] on div "Select" at bounding box center [457, 209] width 79 height 73
click at [404, 274] on icon at bounding box center [402, 274] width 5 height 5
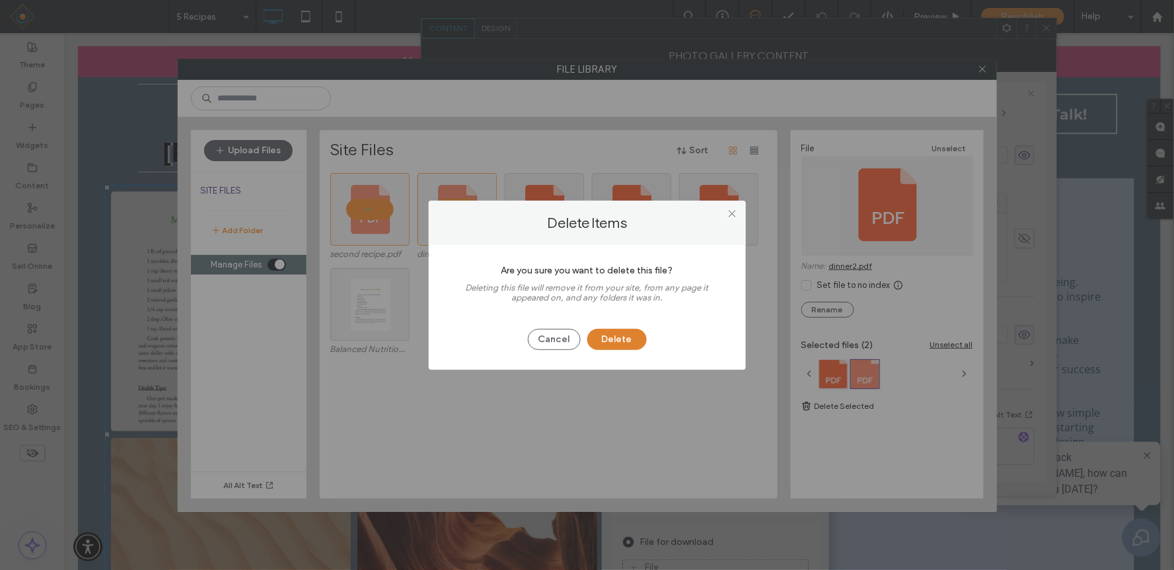
click at [615, 336] on button "Delete" at bounding box center [616, 339] width 59 height 21
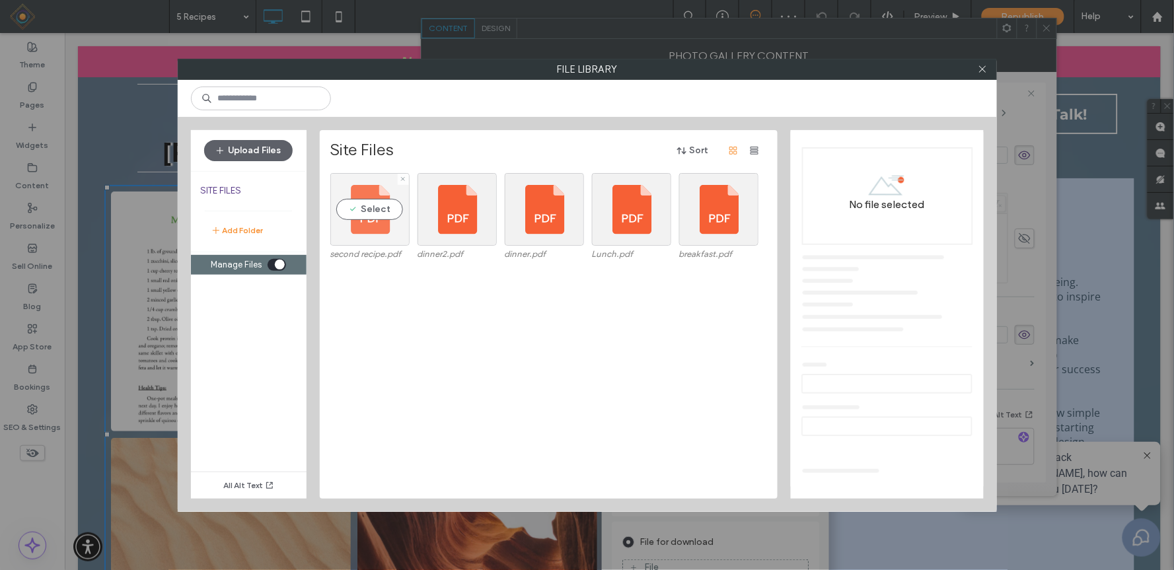
click at [370, 235] on div "Select" at bounding box center [369, 209] width 79 height 73
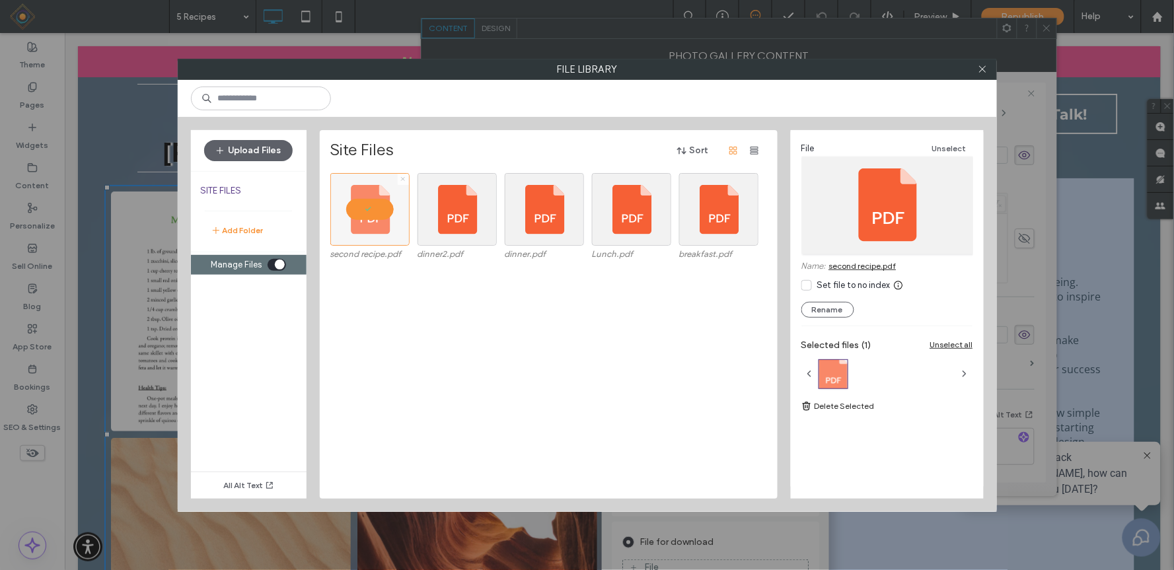
click at [404, 178] on icon at bounding box center [402, 178] width 5 height 5
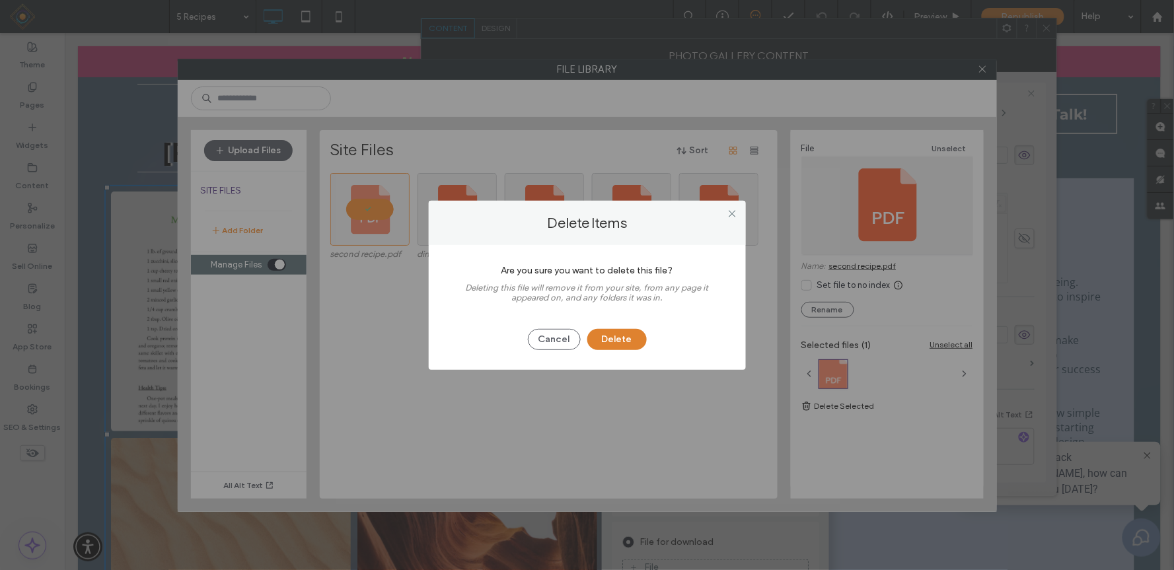
click at [602, 338] on button "Delete" at bounding box center [616, 339] width 59 height 21
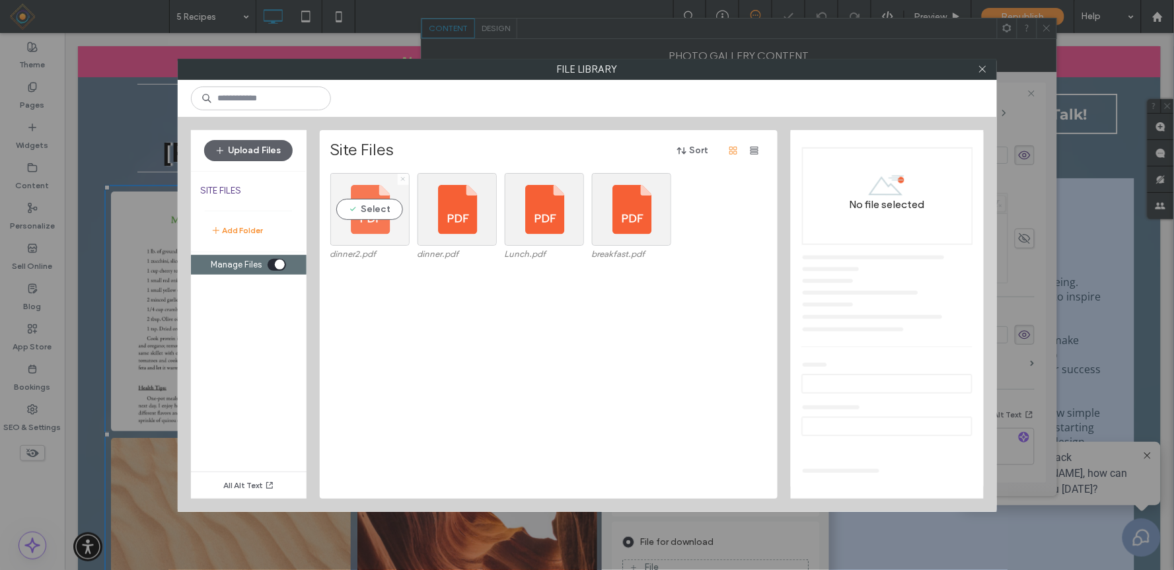
click at [402, 179] on icon at bounding box center [402, 178] width 5 height 5
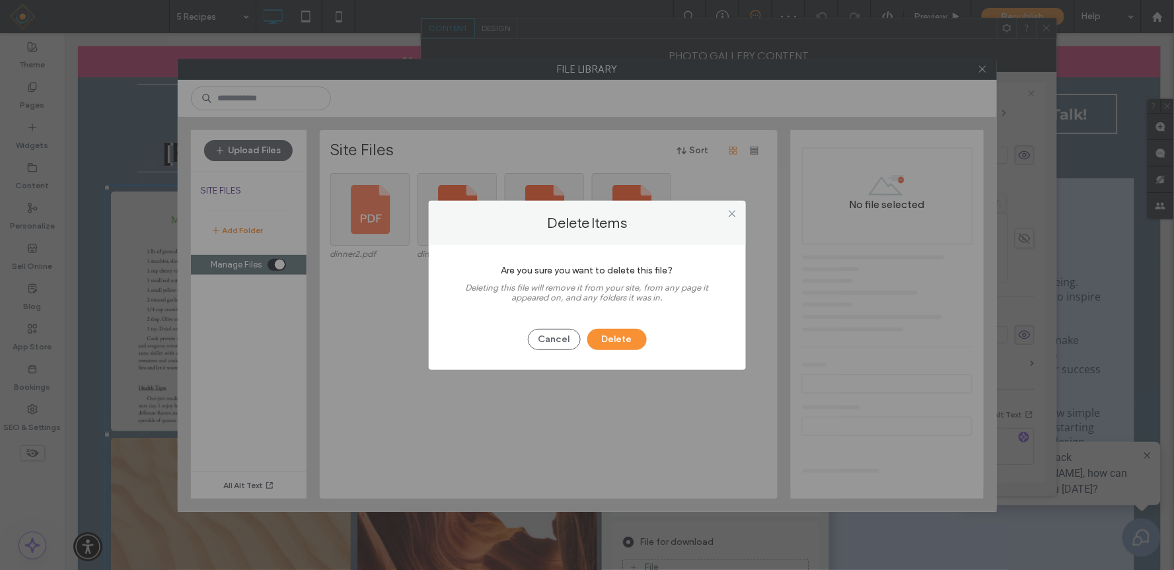
drag, startPoint x: 617, startPoint y: 337, endPoint x: 556, endPoint y: 299, distance: 71.5
click at [616, 336] on button "Delete" at bounding box center [616, 339] width 59 height 21
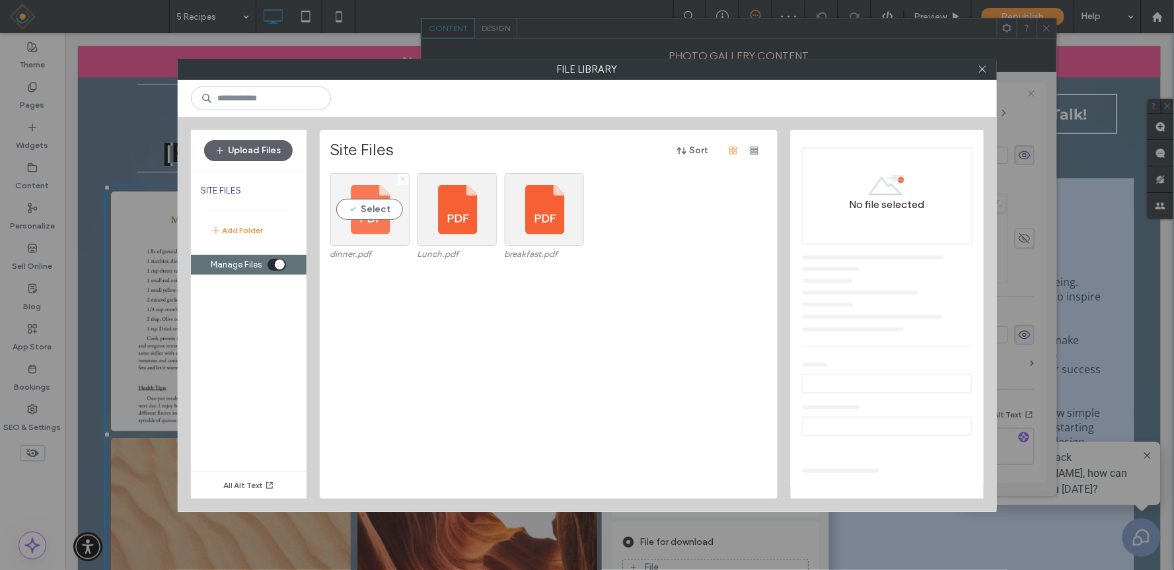
click at [403, 180] on use at bounding box center [403, 179] width 3 height 3
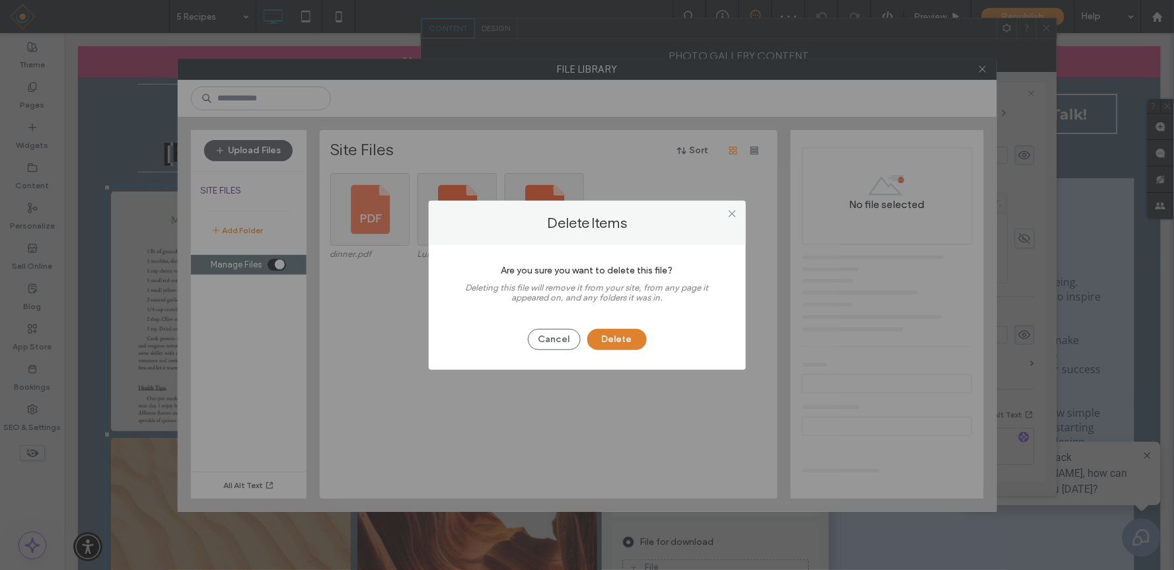
click at [610, 340] on button "Delete" at bounding box center [616, 339] width 59 height 21
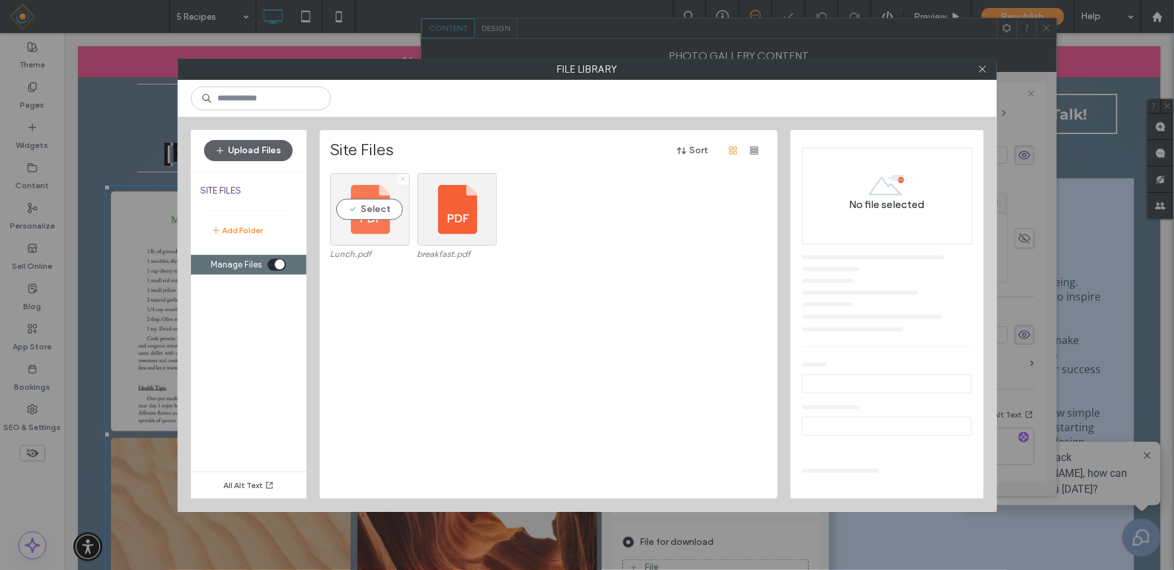
click at [404, 181] on icon at bounding box center [402, 178] width 5 height 5
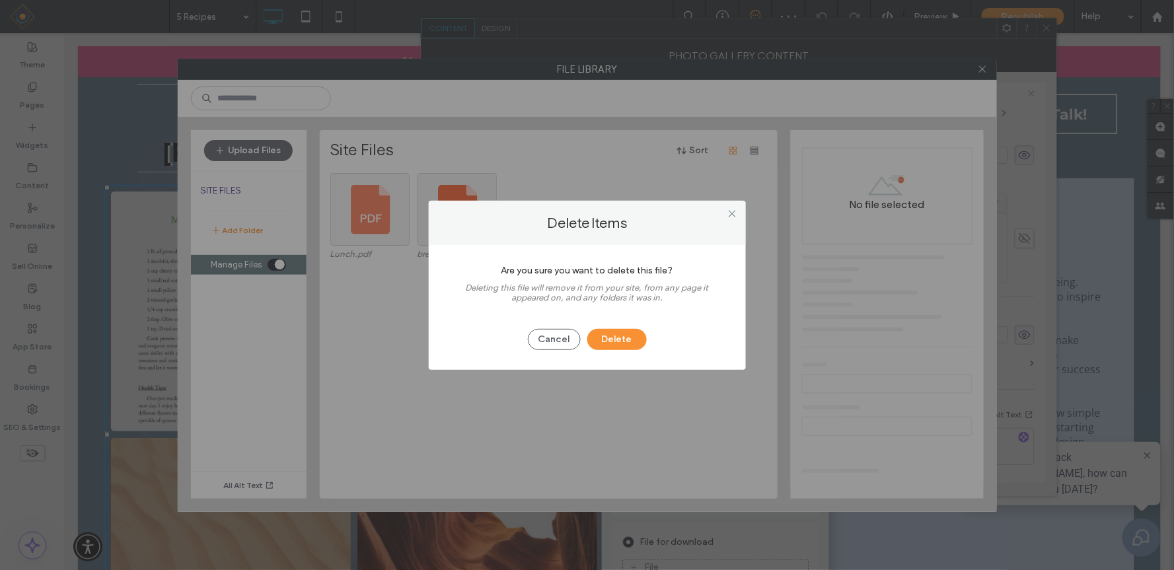
drag, startPoint x: 616, startPoint y: 336, endPoint x: 531, endPoint y: 295, distance: 94.0
click at [613, 335] on button "Delete" at bounding box center [616, 339] width 59 height 21
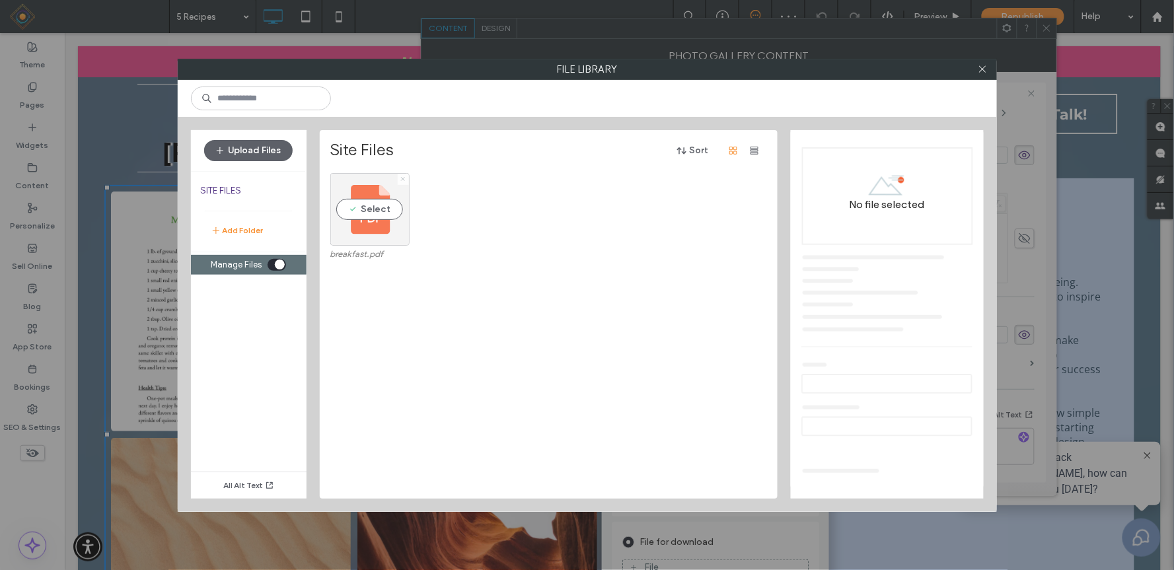
click at [401, 180] on icon at bounding box center [402, 178] width 5 height 5
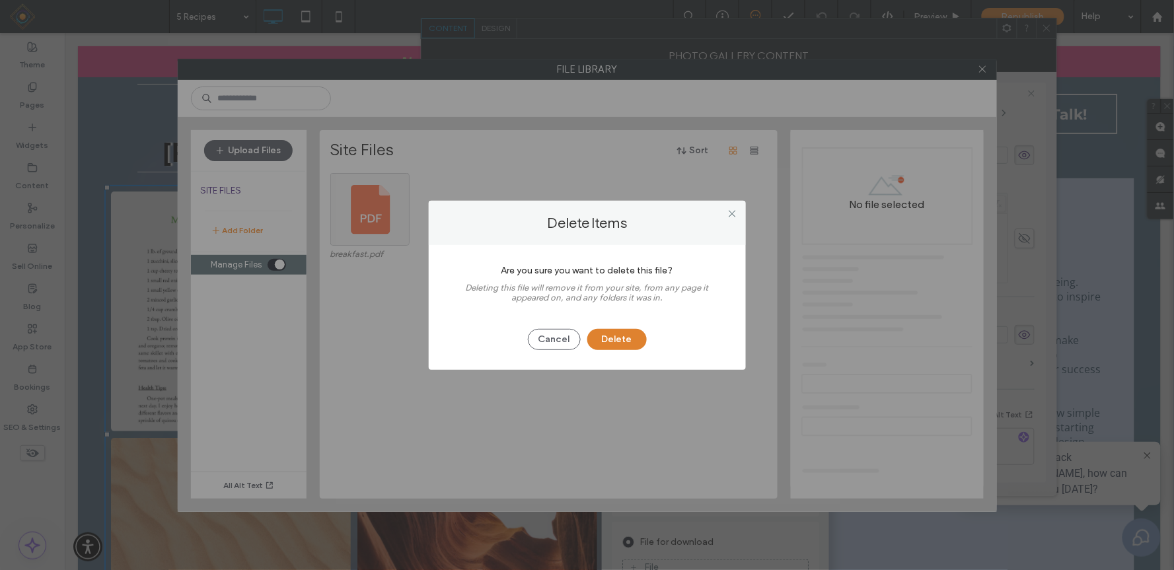
click at [599, 335] on button "Delete" at bounding box center [616, 339] width 59 height 21
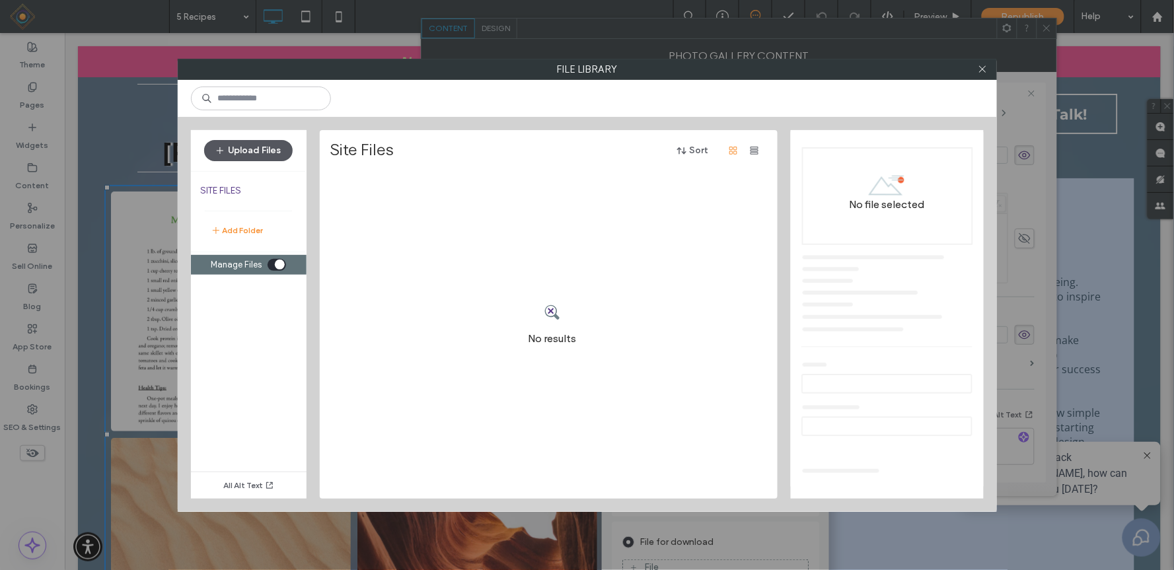
click at [236, 146] on button "Upload Files" at bounding box center [248, 150] width 89 height 21
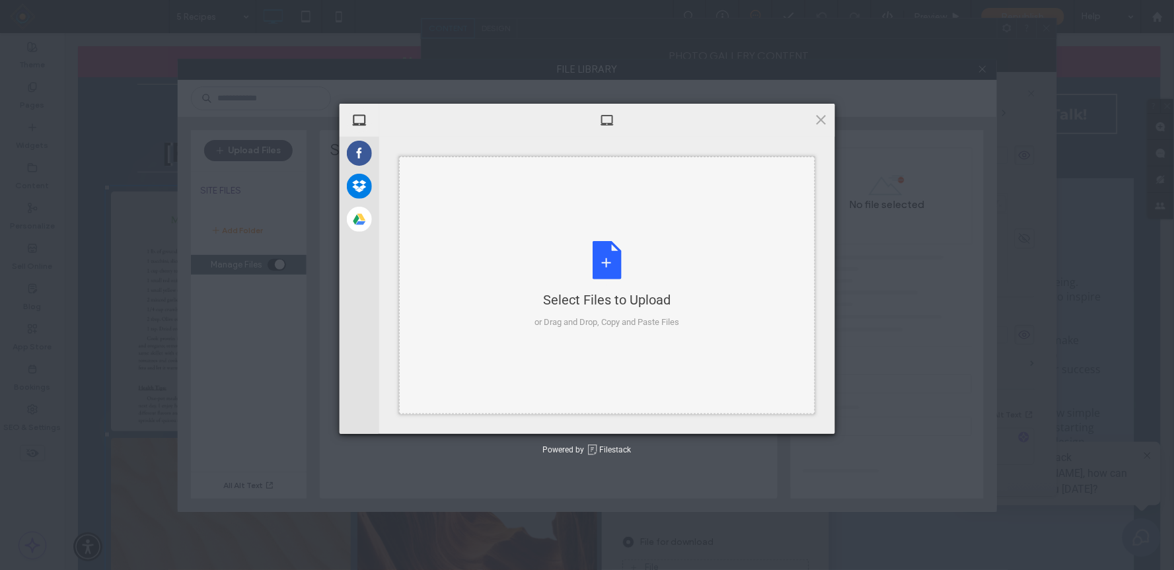
click at [615, 270] on div "Select Files to Upload or Drag and Drop, Copy and Paste Files" at bounding box center [607, 285] width 145 height 88
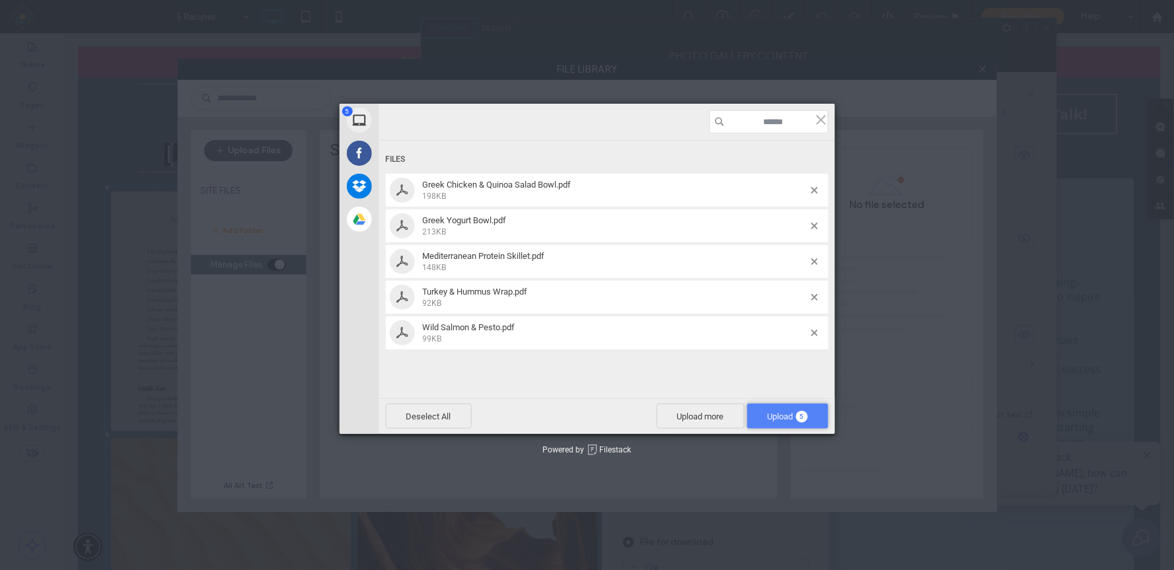
click at [776, 414] on span "Upload 5" at bounding box center [788, 417] width 40 height 10
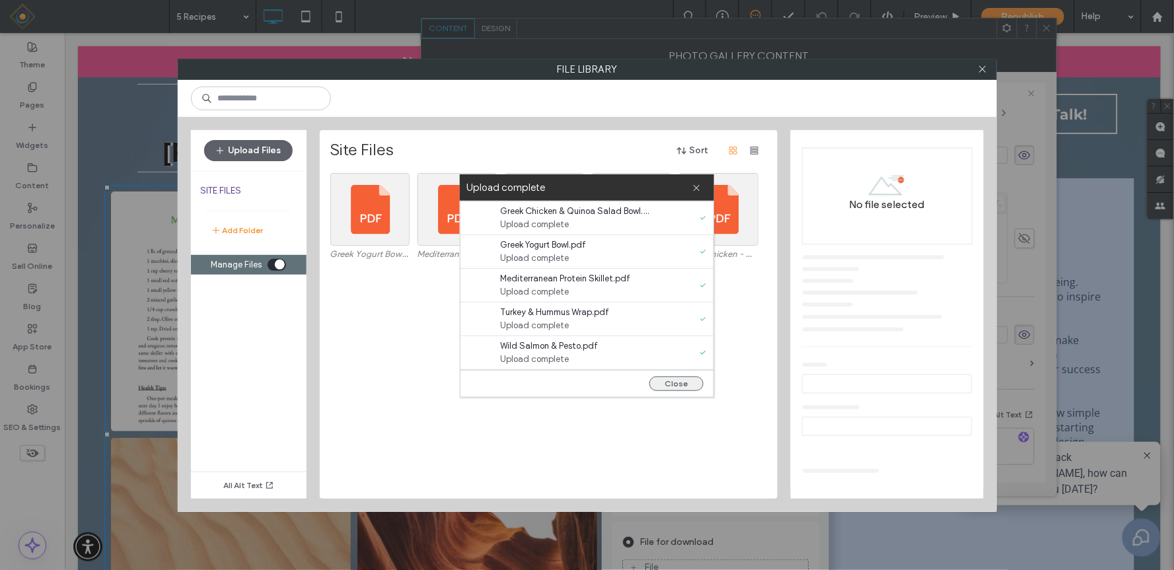
click at [685, 383] on button "Close" at bounding box center [677, 384] width 54 height 15
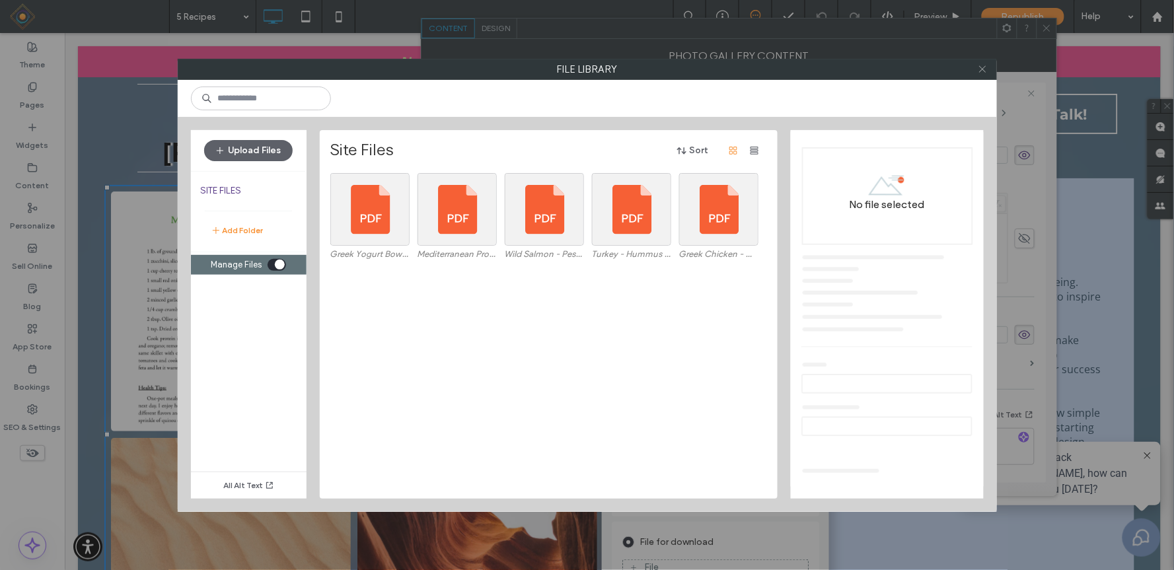
click at [898, 67] on use at bounding box center [982, 69] width 7 height 7
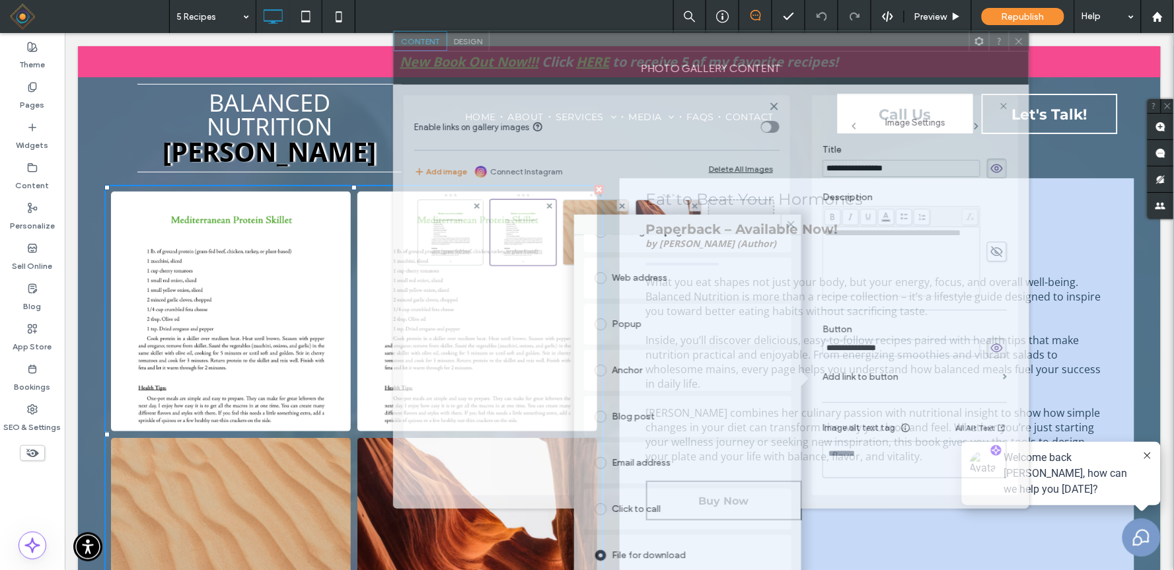
drag, startPoint x: 609, startPoint y: 30, endPoint x: 581, endPoint y: 44, distance: 30.7
click at [581, 44] on div at bounding box center [730, 41] width 480 height 20
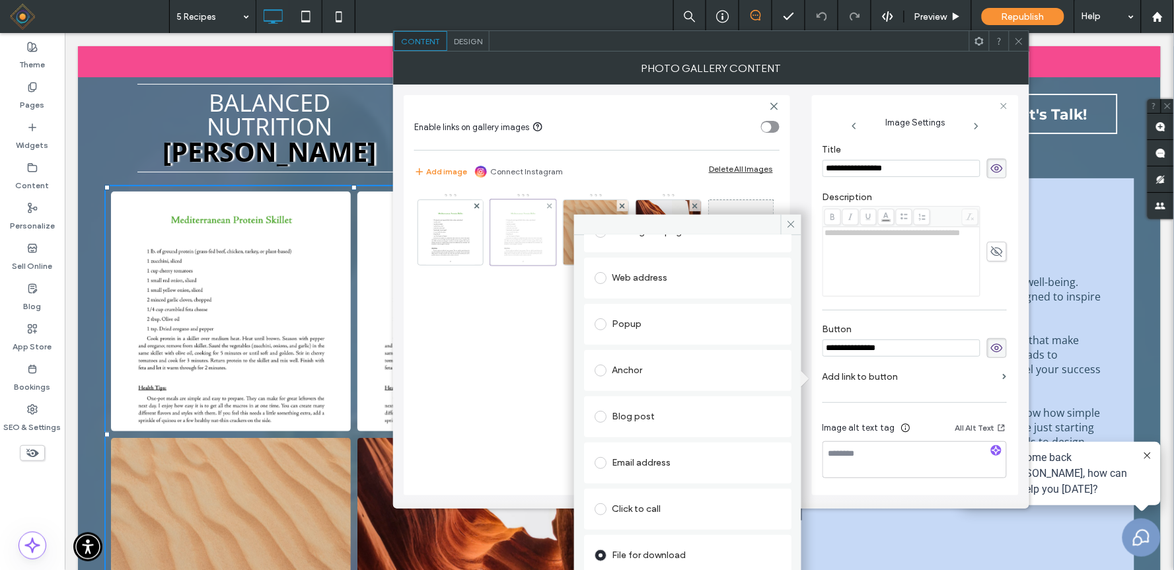
click at [525, 227] on div at bounding box center [523, 233] width 66 height 66
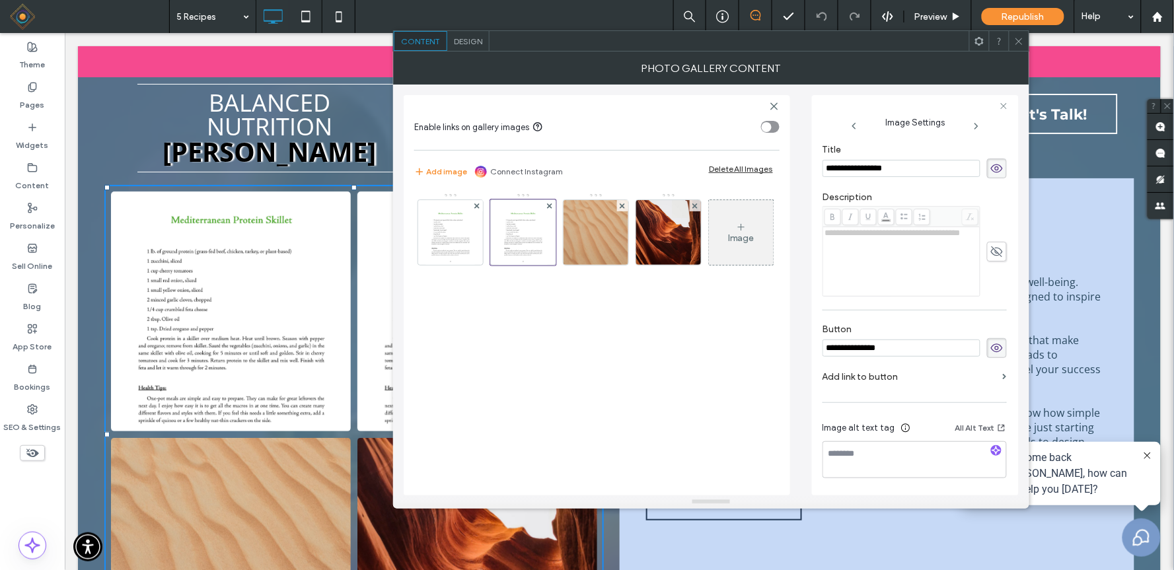
scroll to position [0, 0]
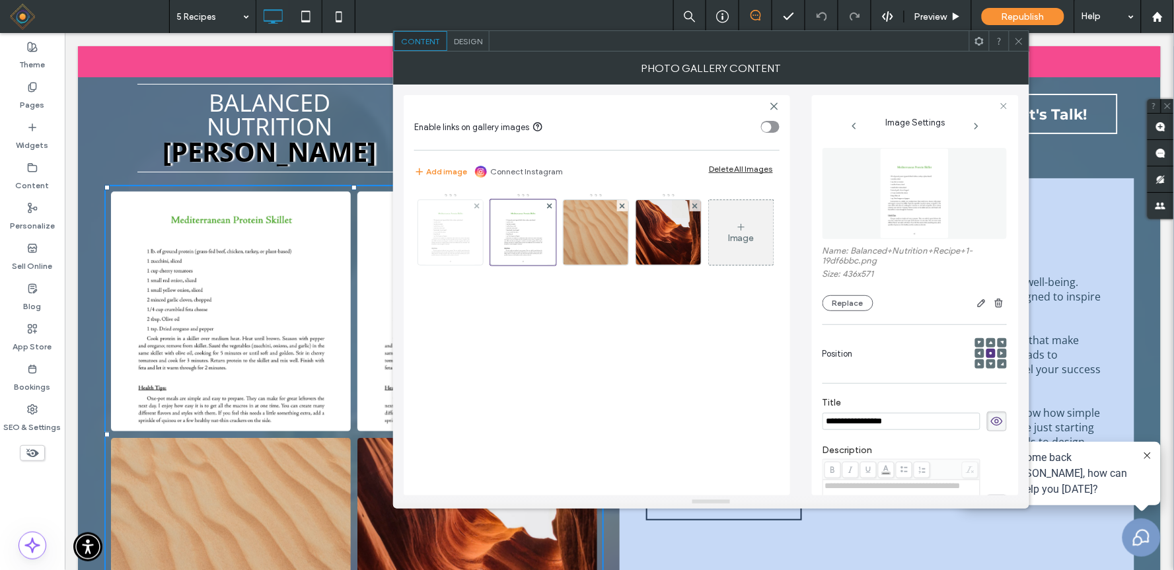
click at [466, 228] on img at bounding box center [451, 232] width 50 height 65
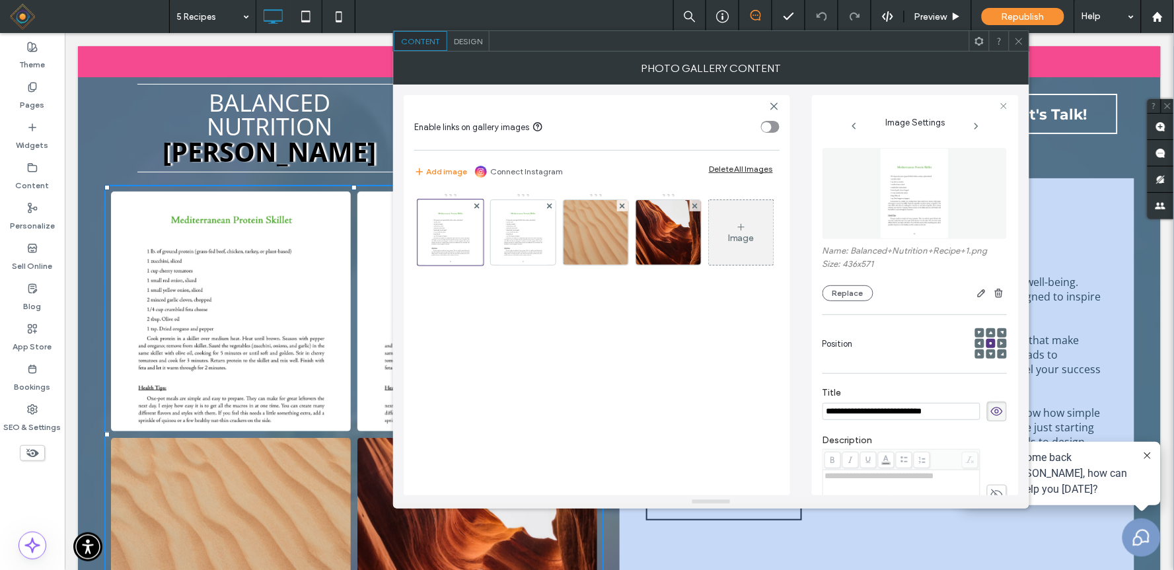
scroll to position [258, 0]
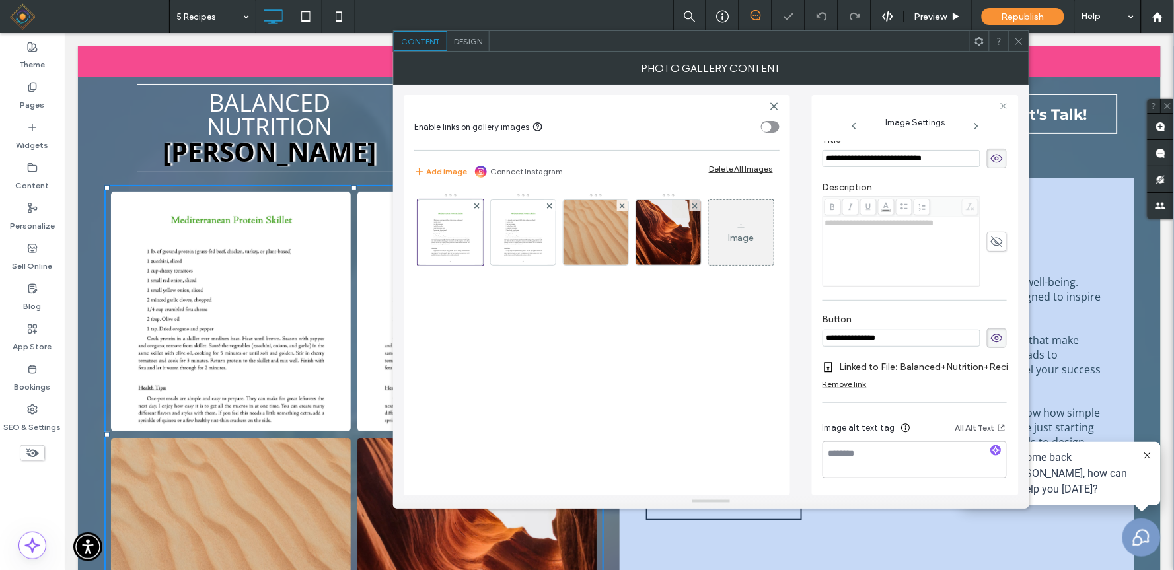
click at [848, 379] on div "Remove link" at bounding box center [845, 384] width 44 height 10
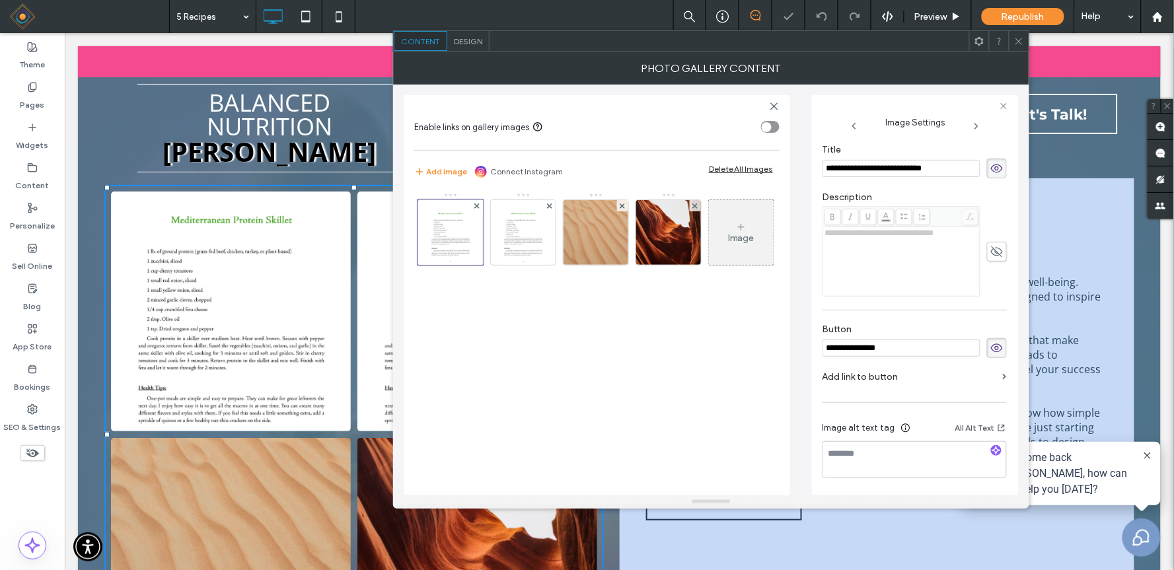
click at [895, 379] on label "Add link to button" at bounding box center [910, 377] width 175 height 24
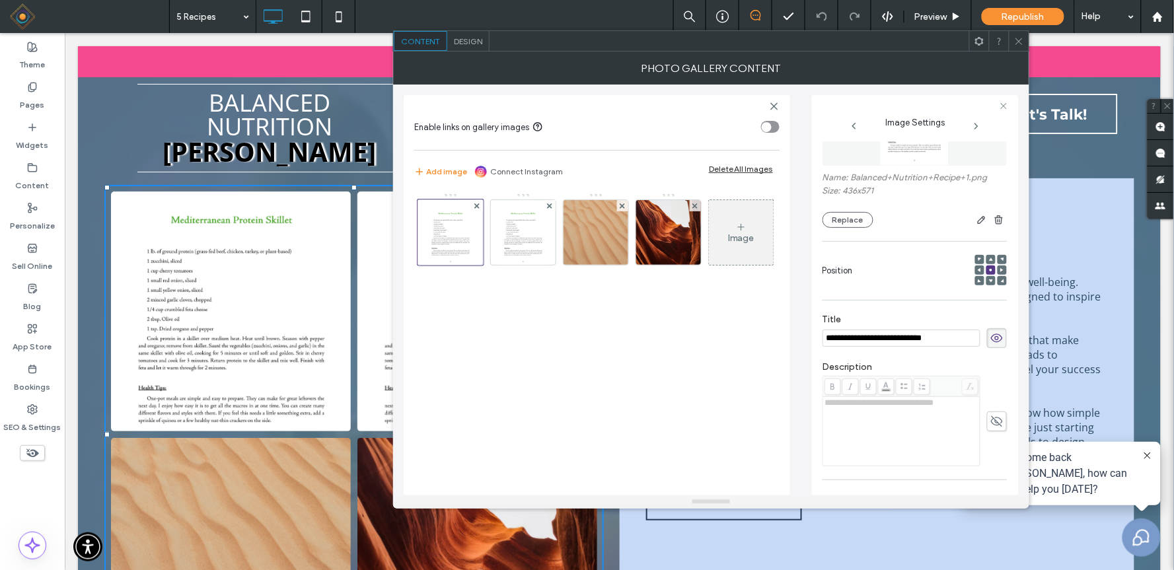
scroll to position [147, 0]
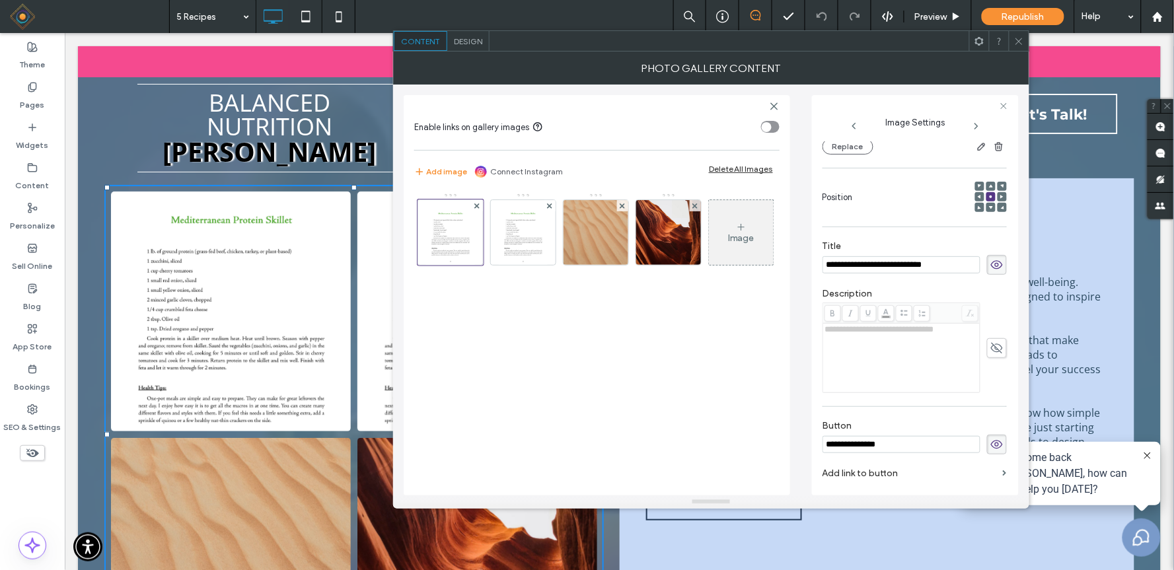
click at [844, 427] on label "Add link to button" at bounding box center [910, 473] width 175 height 24
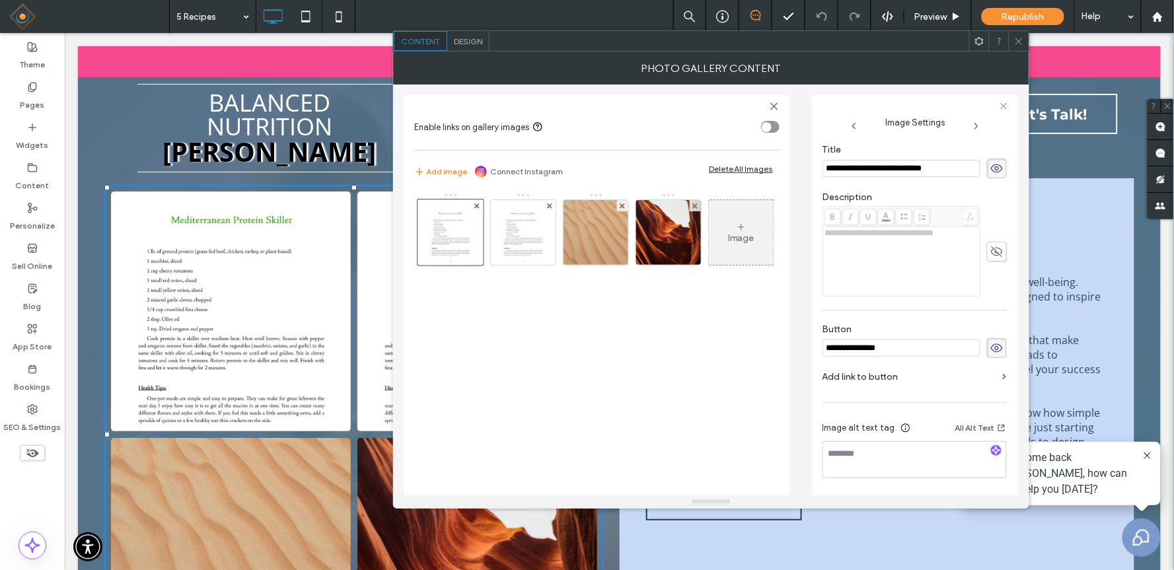
drag, startPoint x: 874, startPoint y: 375, endPoint x: 818, endPoint y: 367, distance: 56.8
click at [874, 375] on label "Add link to button" at bounding box center [910, 377] width 175 height 24
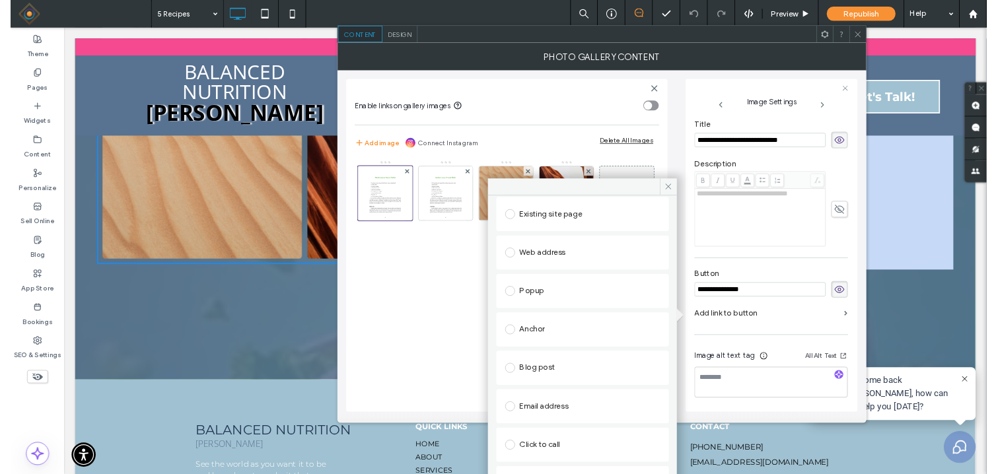
scroll to position [147, 0]
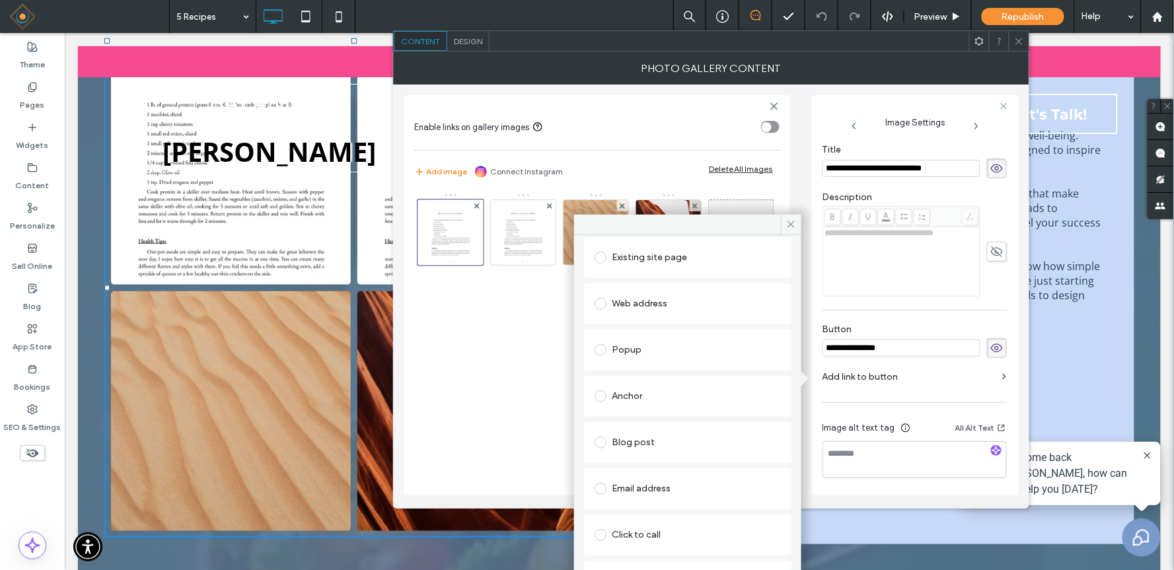
click at [618, 427] on div "File for download" at bounding box center [688, 582] width 186 height 28
drag, startPoint x: 1019, startPoint y: 44, endPoint x: 1012, endPoint y: 38, distance: 8.9
click at [898, 44] on icon at bounding box center [1019, 41] width 10 height 10
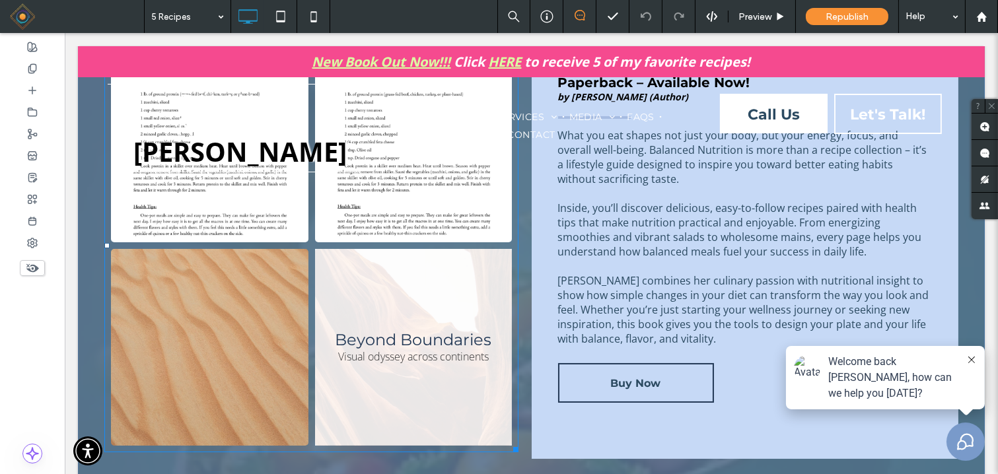
scroll to position [0, 0]
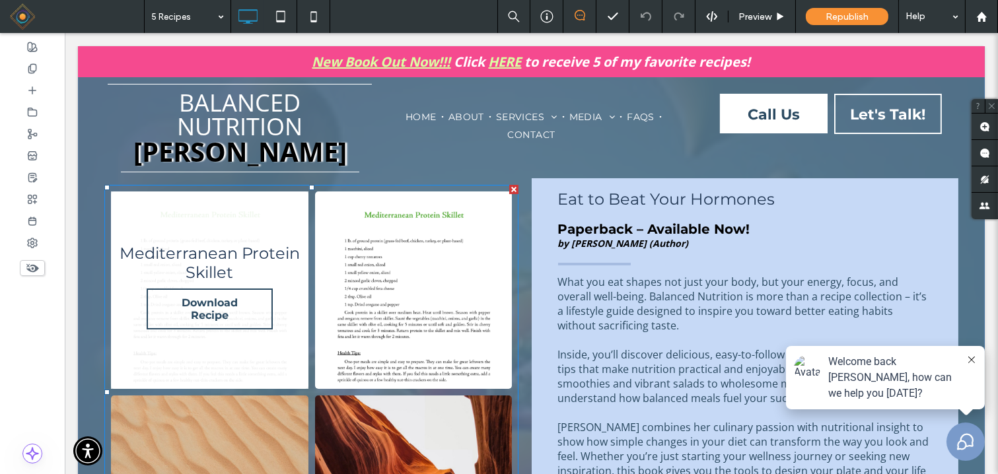
click at [182, 361] on link at bounding box center [210, 291] width 198 height 198
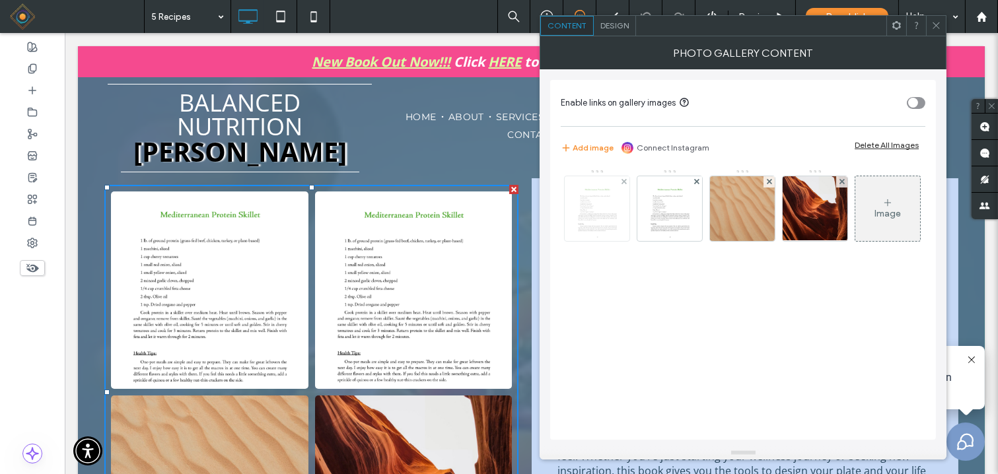
click at [593, 207] on img at bounding box center [598, 208] width 50 height 65
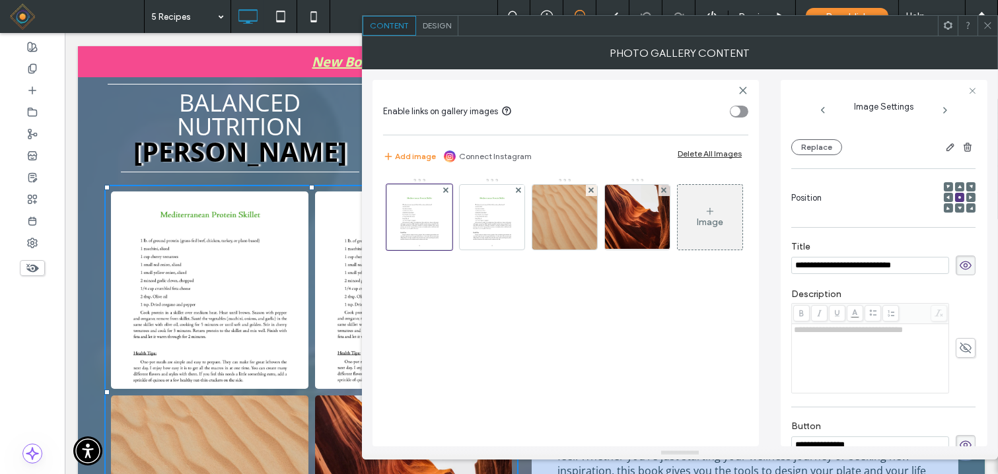
scroll to position [204, 0]
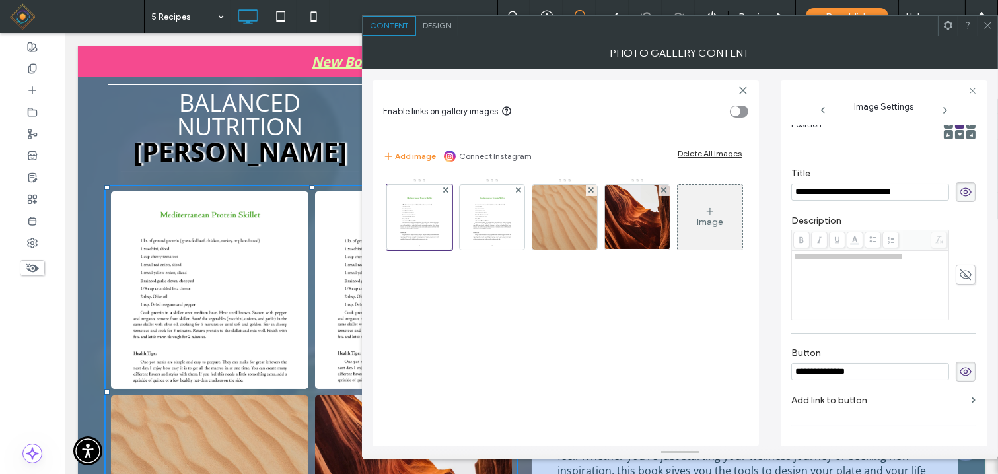
click at [829, 399] on label "Add link to button" at bounding box center [879, 401] width 175 height 24
click at [847, 406] on label "Add link to button" at bounding box center [879, 401] width 175 height 24
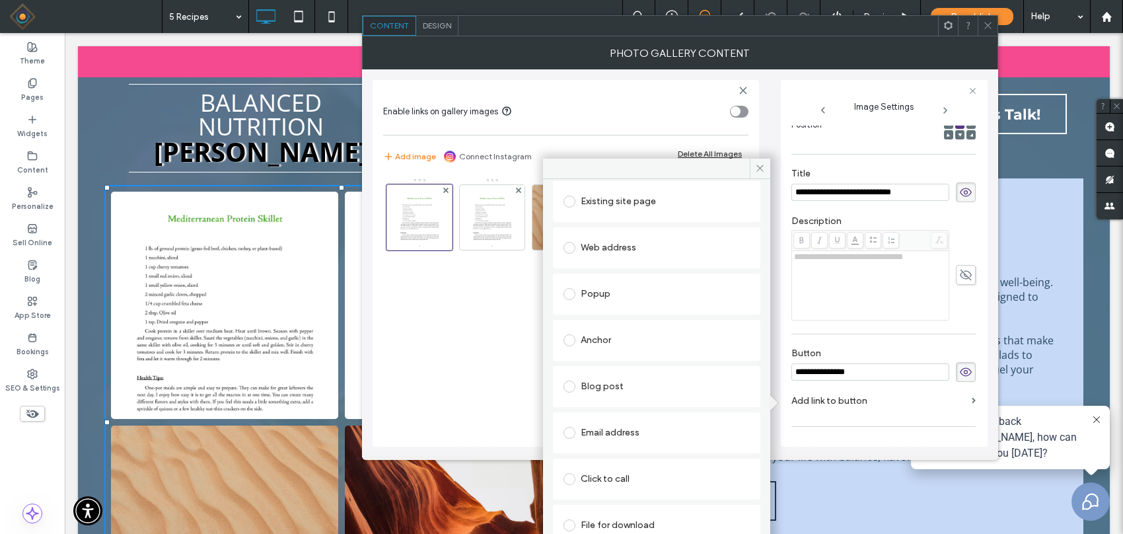
click at [689, 427] on div "File for download" at bounding box center [657, 525] width 186 height 21
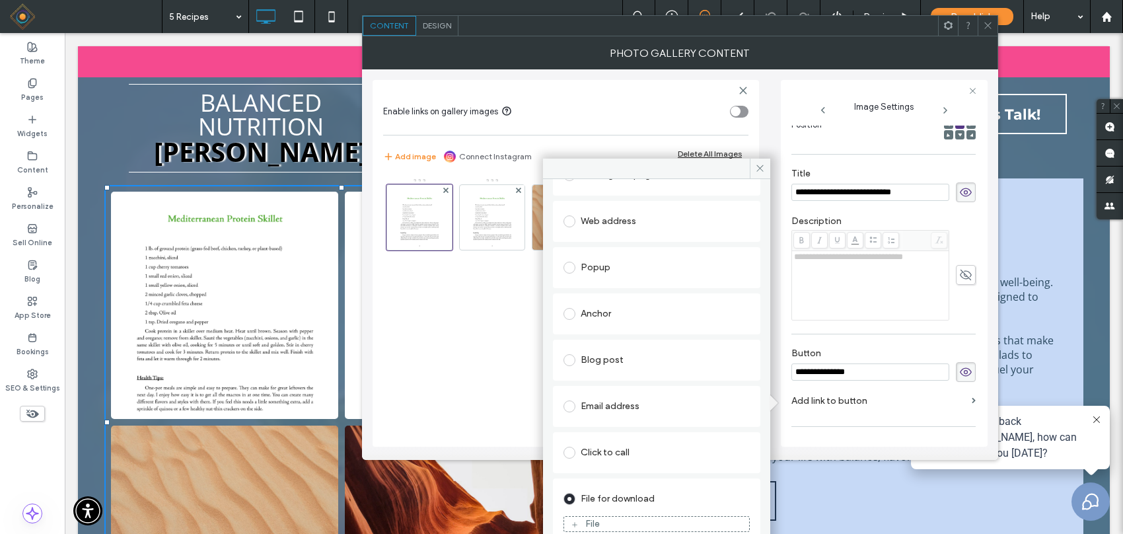
click at [622, 427] on div "File" at bounding box center [656, 524] width 185 height 12
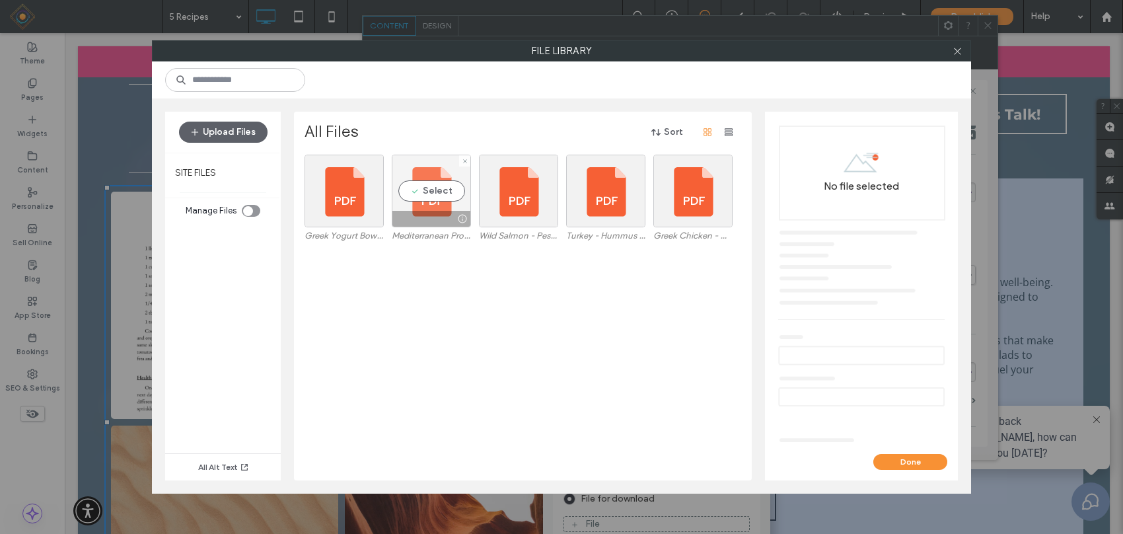
click at [430, 195] on div "Select" at bounding box center [431, 191] width 79 height 73
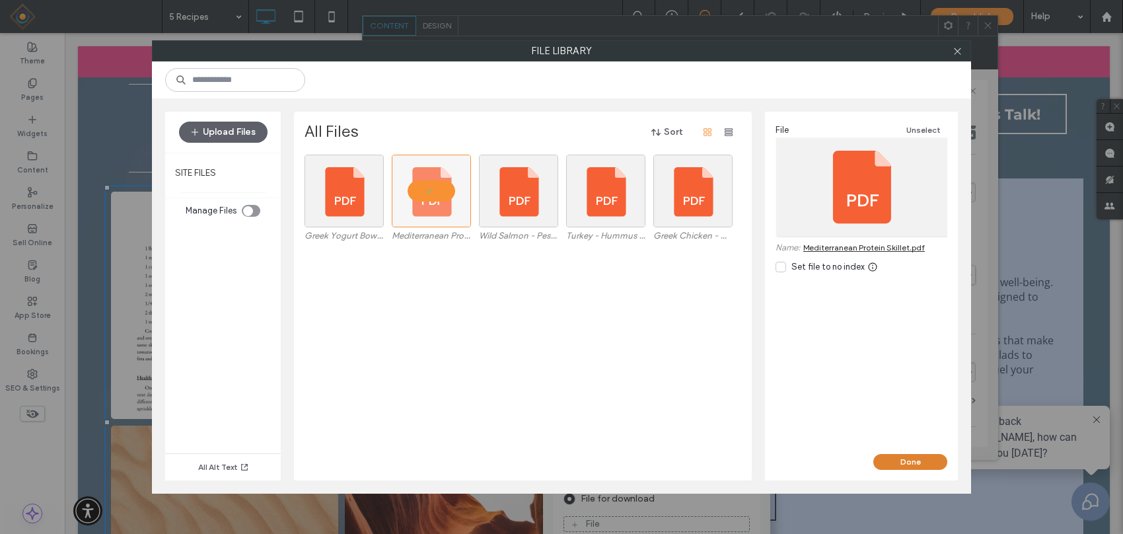
click at [898, 427] on button "Done" at bounding box center [911, 462] width 74 height 16
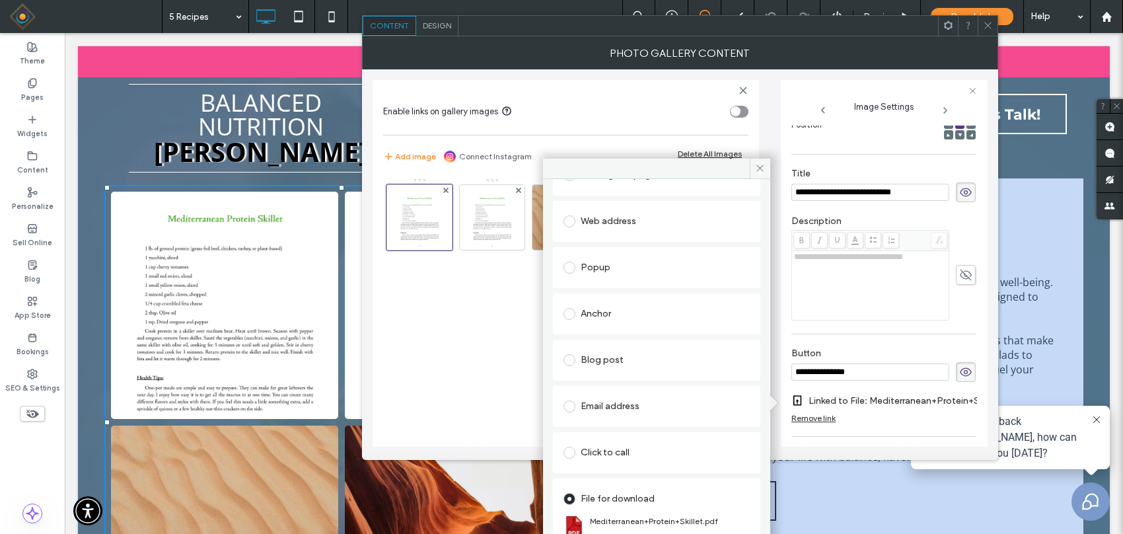
click at [645, 244] on div "Existing site page Web address Popup Anchor Blog post Email address Click to ca…" at bounding box center [656, 356] width 207 height 408
click at [757, 168] on icon at bounding box center [760, 168] width 10 height 10
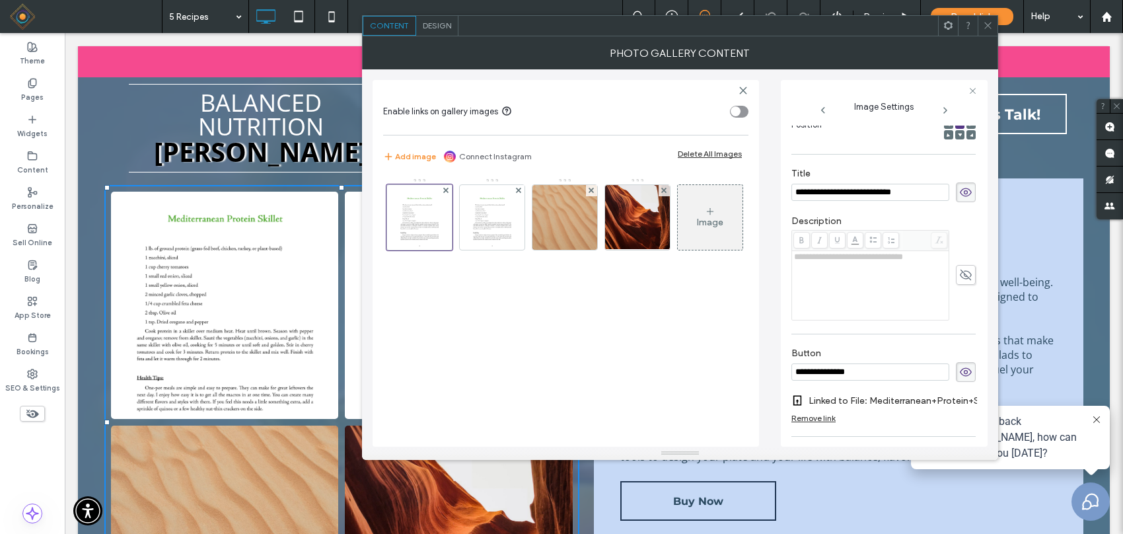
click at [737, 114] on div "toggle" at bounding box center [736, 111] width 10 height 10
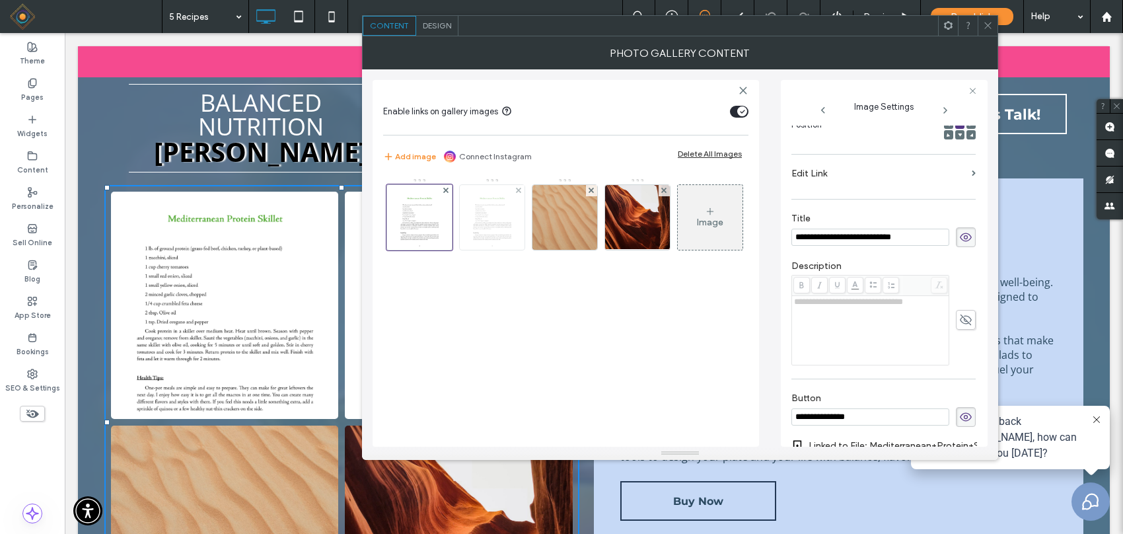
click at [500, 223] on img at bounding box center [493, 217] width 50 height 65
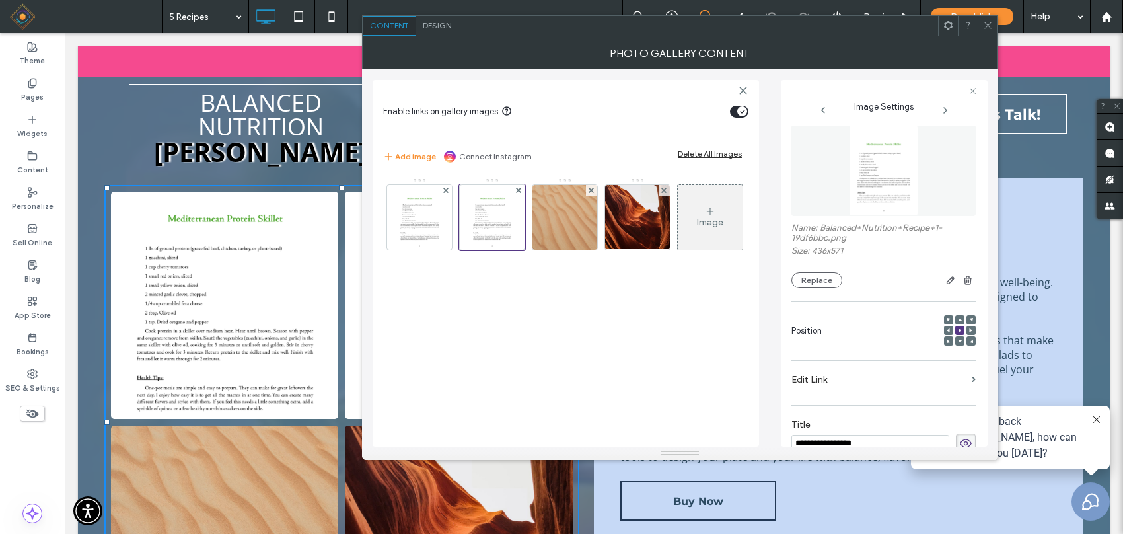
scroll to position [0, 0]
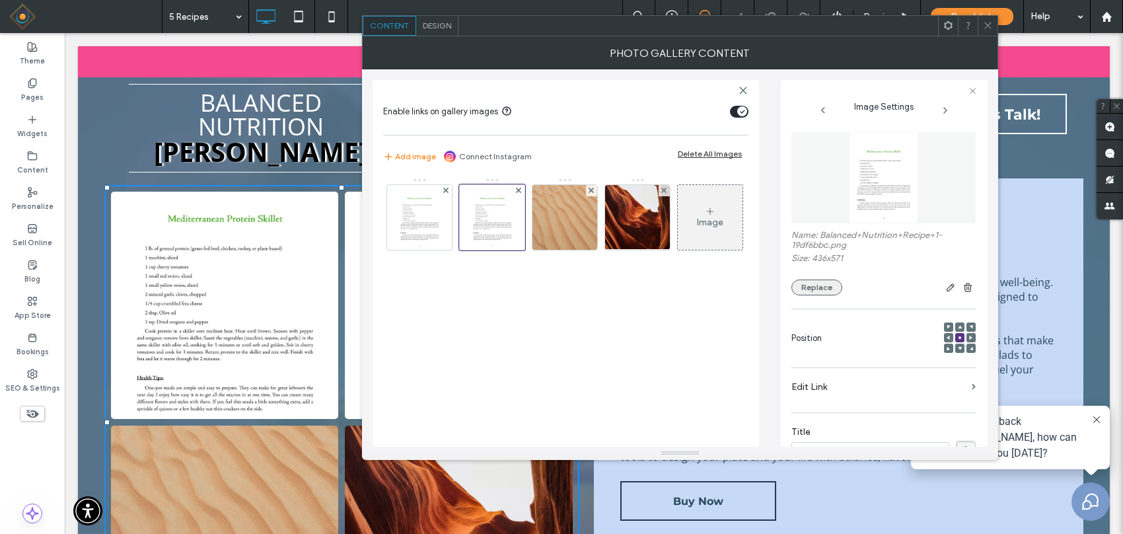
click at [798, 291] on button "Replace" at bounding box center [817, 288] width 51 height 16
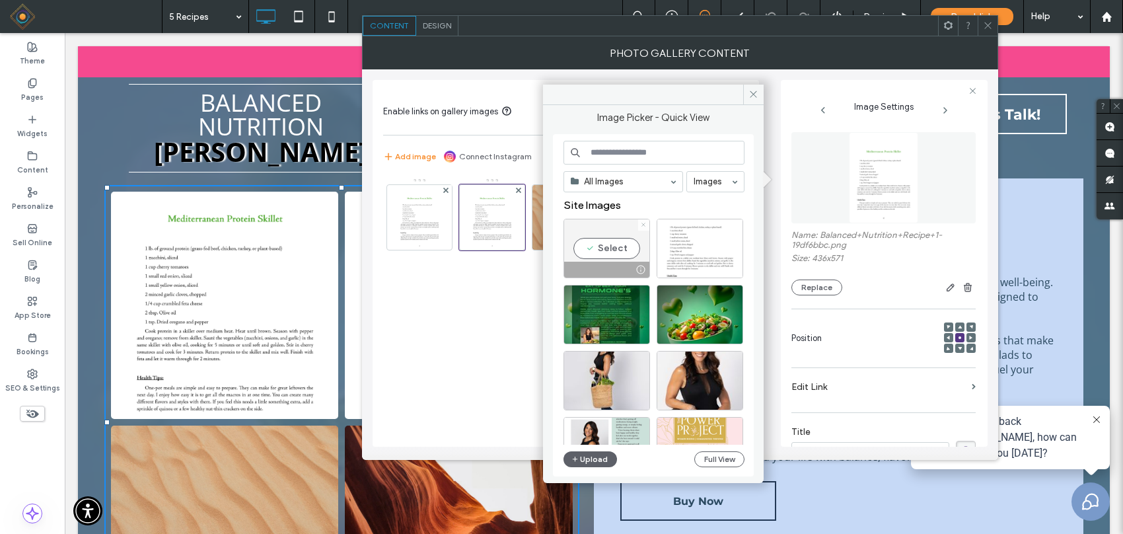
click at [644, 225] on icon at bounding box center [643, 224] width 5 height 5
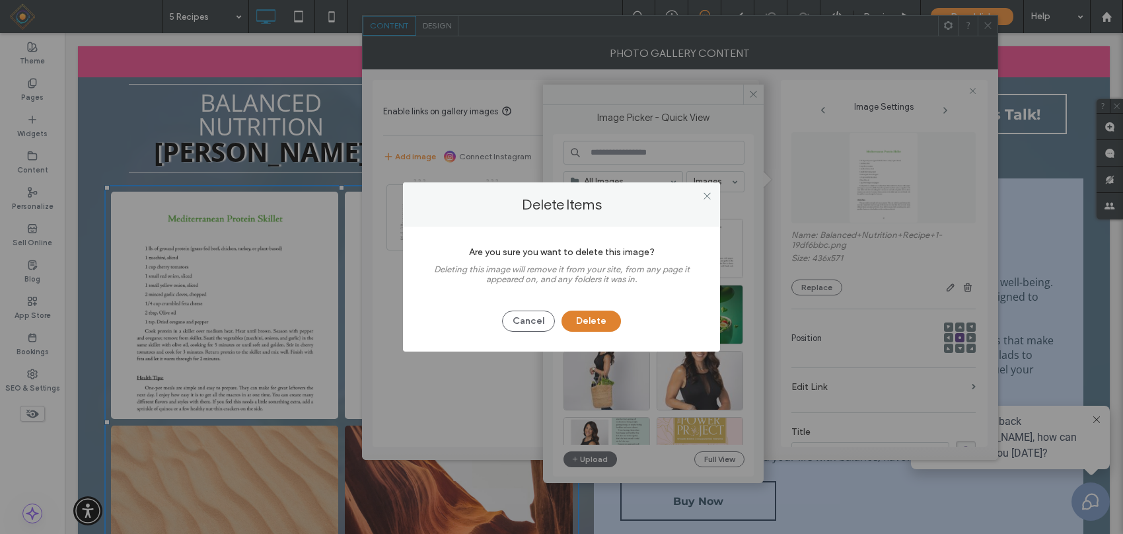
click at [590, 320] on button "Delete" at bounding box center [591, 321] width 59 height 21
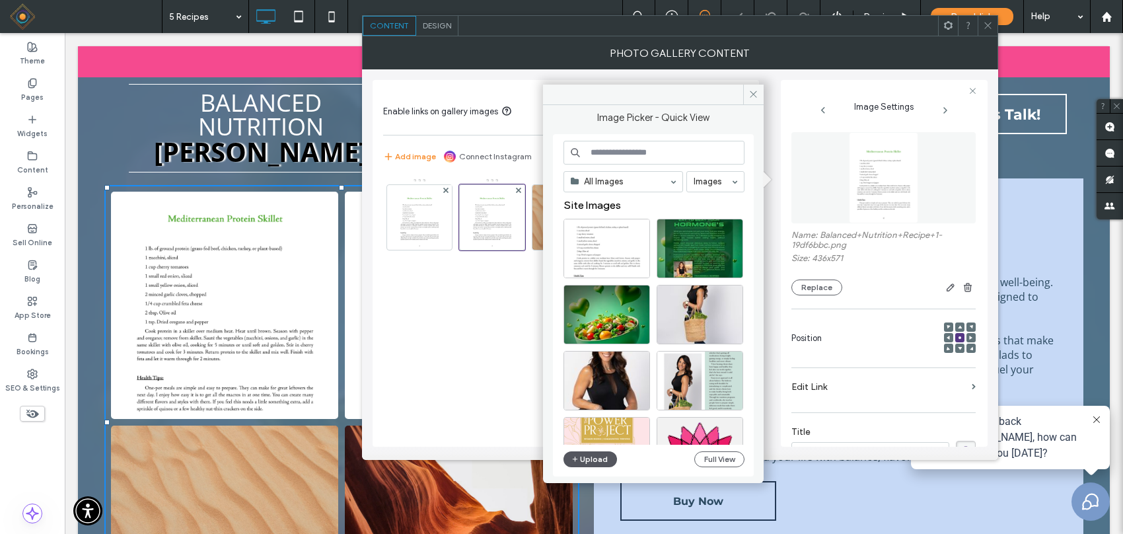
click at [589, 427] on button "Upload" at bounding box center [591, 459] width 54 height 16
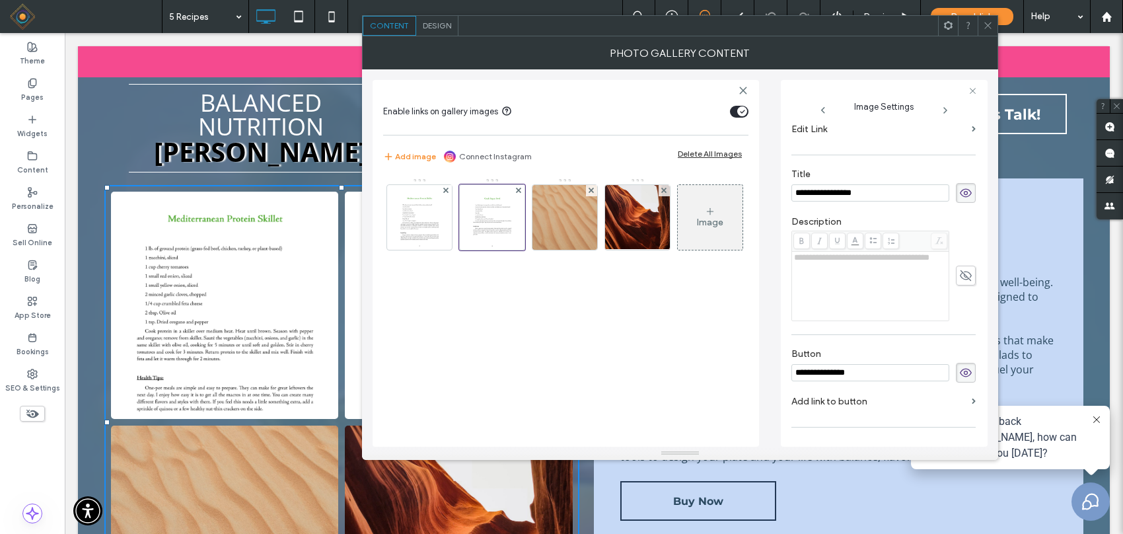
scroll to position [327, 0]
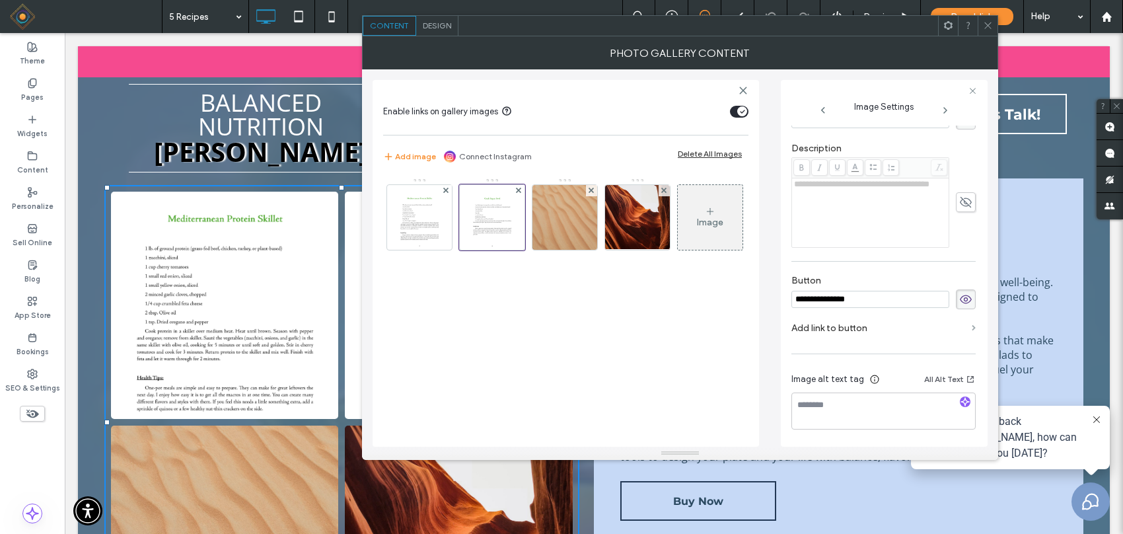
click at [898, 328] on span at bounding box center [974, 328] width 4 height 6
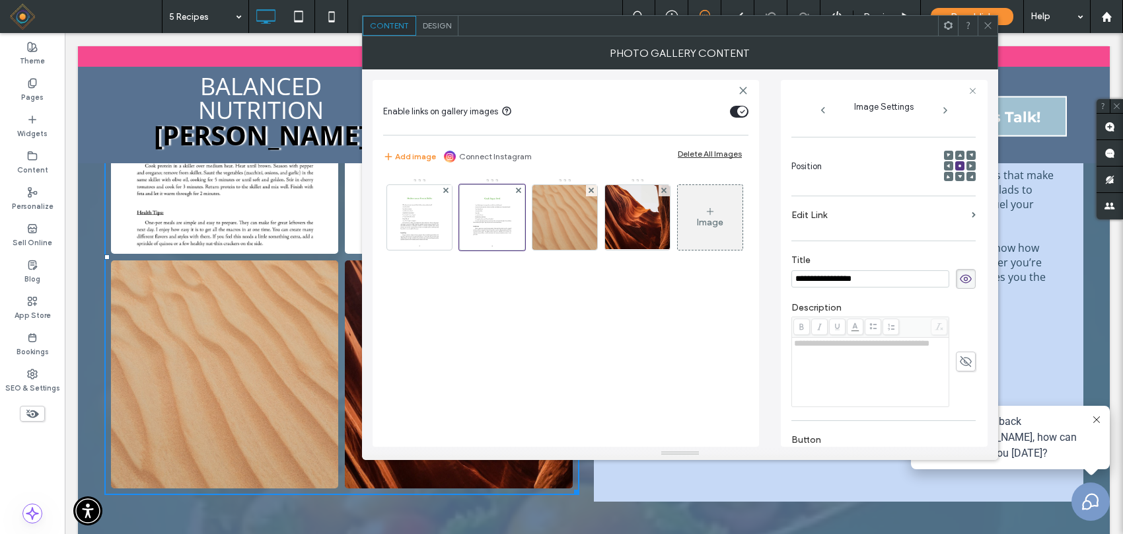
scroll to position [244, 0]
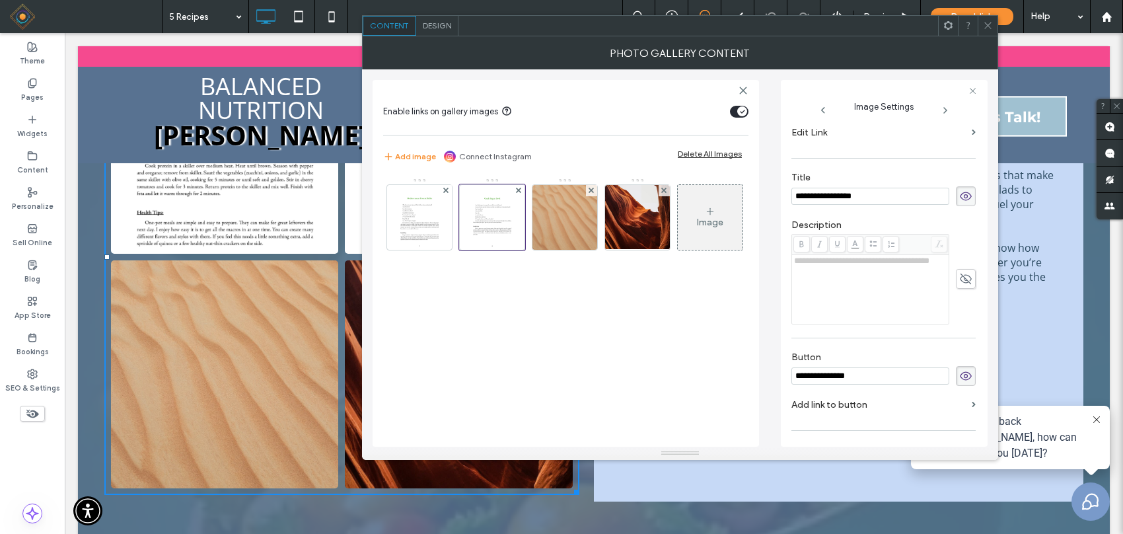
click at [821, 406] on label "Add link to button" at bounding box center [879, 404] width 175 height 24
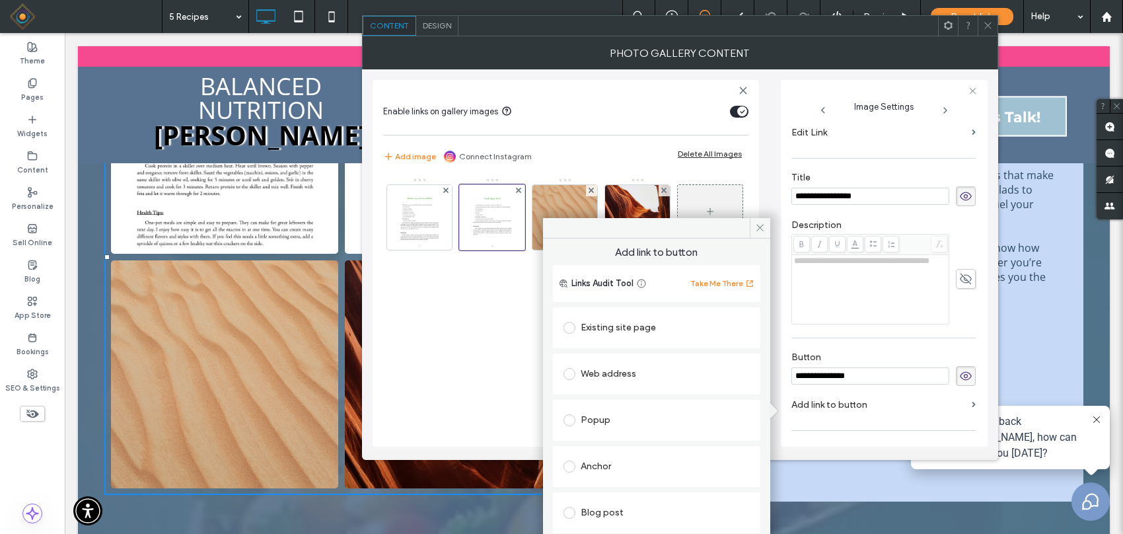
scroll to position [67, 0]
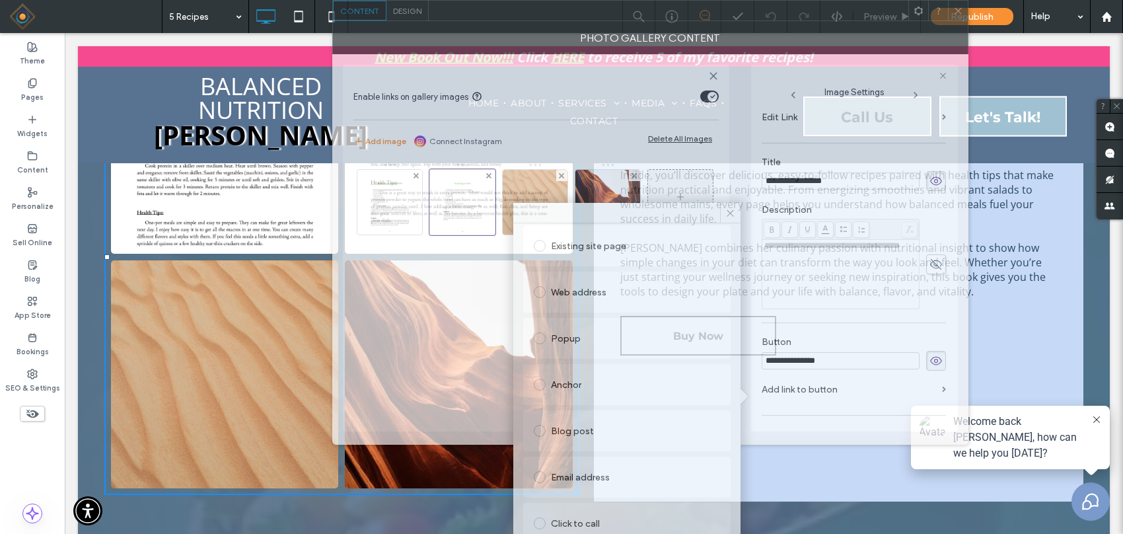
drag, startPoint x: 735, startPoint y: 28, endPoint x: 705, endPoint y: -98, distance: 129.7
click at [705, 0] on html ".wqwq-1{fill:#231f20;} .cls-1q, .cls-2q { fill-rule: evenodd; } .cls-2q { fill:…" at bounding box center [561, 267] width 1123 height 534
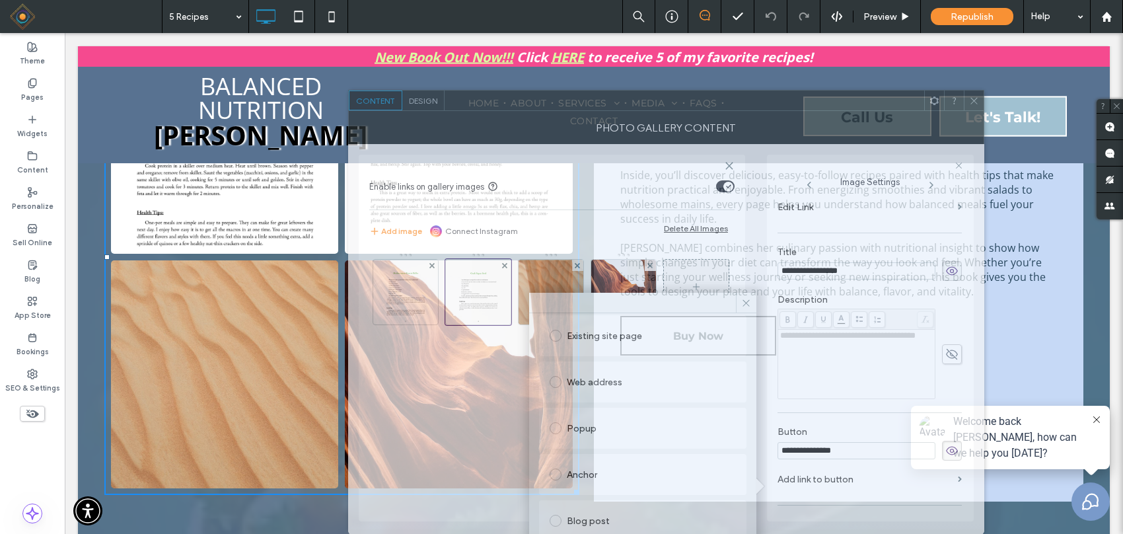
drag, startPoint x: 734, startPoint y: 10, endPoint x: 750, endPoint y: 407, distance: 397.4
click at [750, 407] on div "**********" at bounding box center [666, 312] width 636 height 445
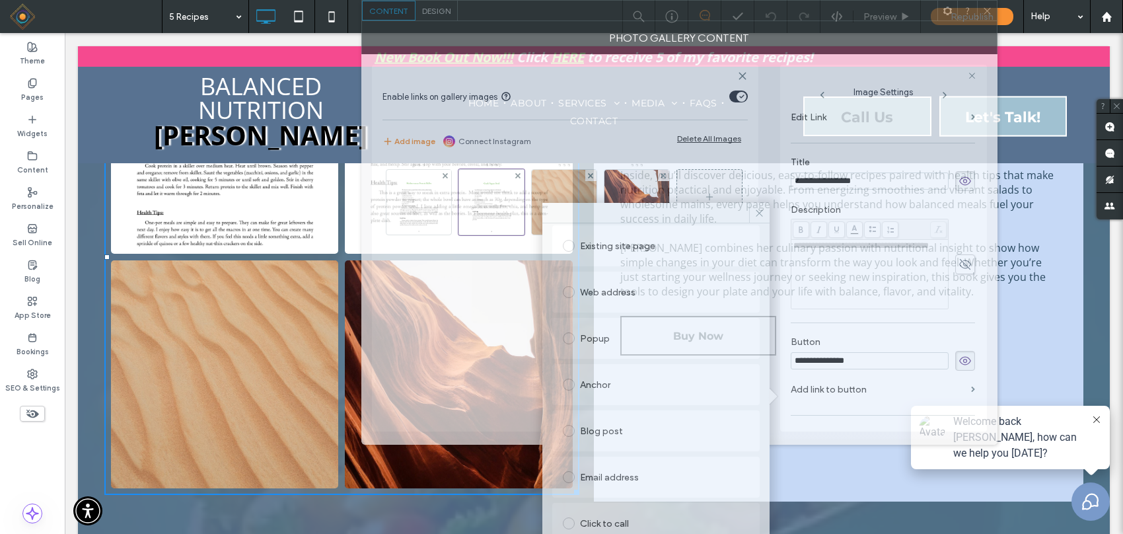
drag, startPoint x: 728, startPoint y: 106, endPoint x: 742, endPoint y: -100, distance: 206.6
click at [742, 0] on html ".wqwq-1{fill:#231f20;} .cls-1q, .cls-2q { fill-rule: evenodd; } .cls-2q { fill:…" at bounding box center [561, 267] width 1123 height 534
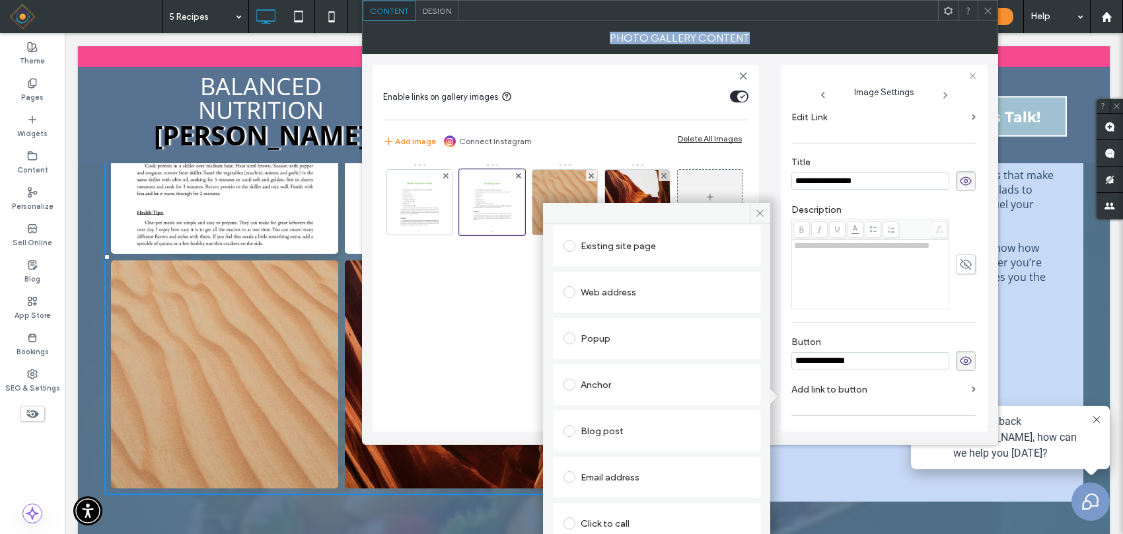
drag, startPoint x: 662, startPoint y: 219, endPoint x: 698, endPoint y: 173, distance: 58.3
click at [656, 91] on div "**********" at bounding box center [680, 233] width 636 height 424
click at [676, 219] on div at bounding box center [656, 213] width 227 height 20
drag, startPoint x: 679, startPoint y: 209, endPoint x: 721, endPoint y: 263, distance: 68.7
click at [728, 242] on div "Add link to button Links Audit Tool Take Me There Existing site page Web addres…" at bounding box center [656, 401] width 227 height 396
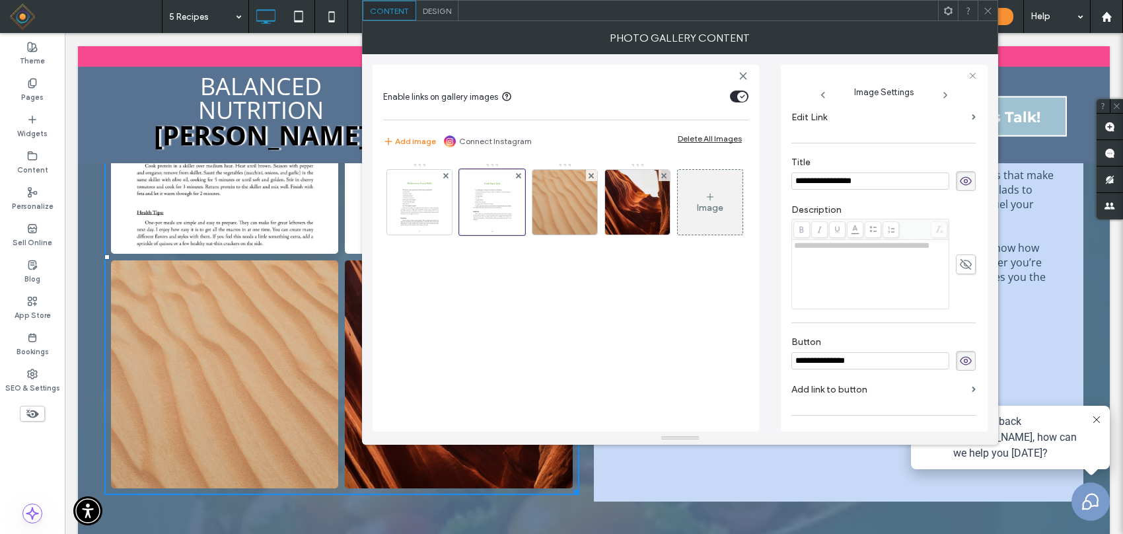
scroll to position [327, 0]
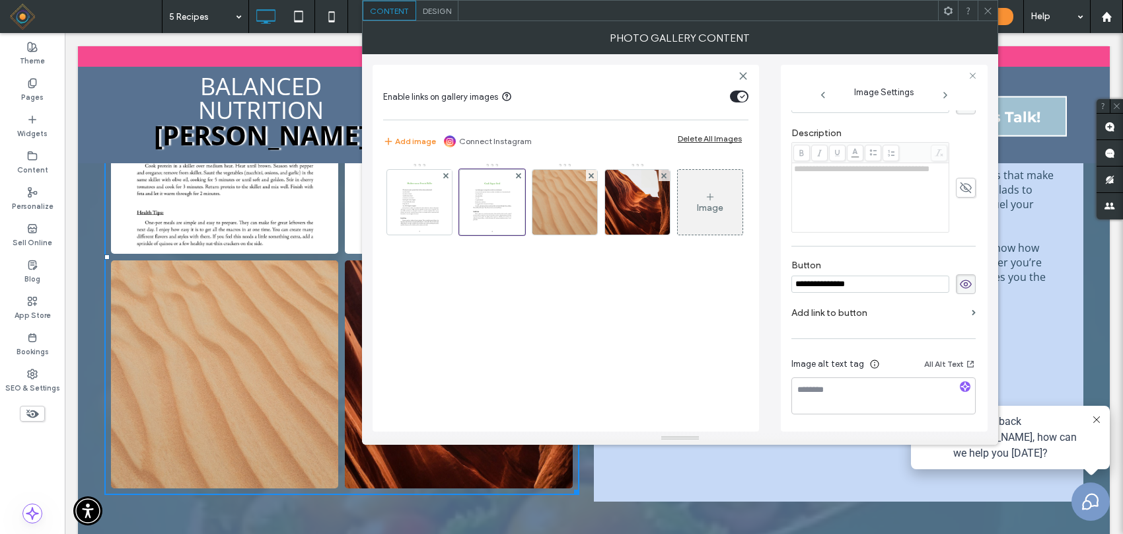
click at [853, 314] on label "Add link to button" at bounding box center [879, 313] width 175 height 24
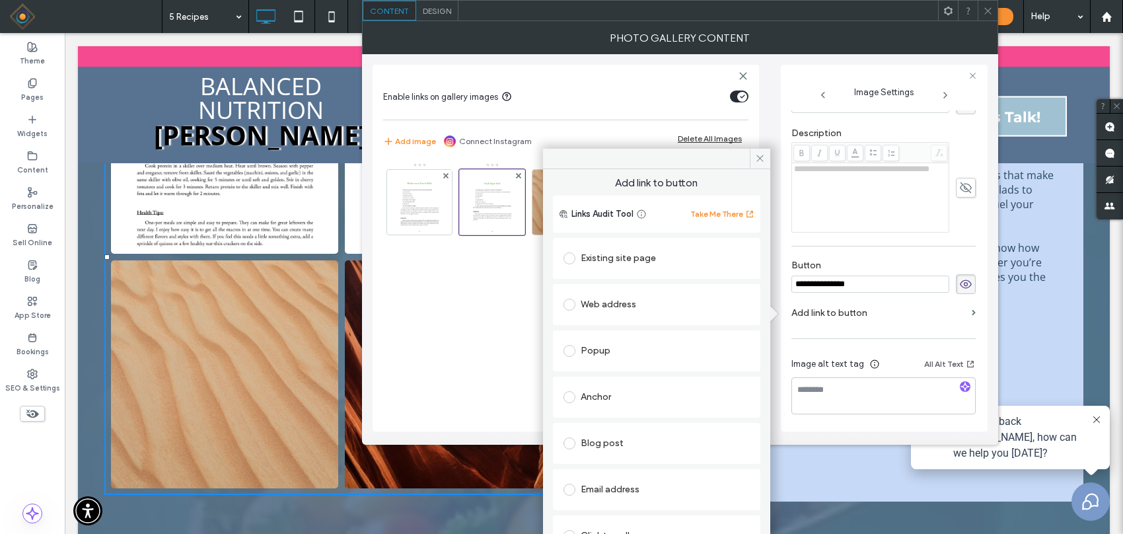
scroll to position [67, 0]
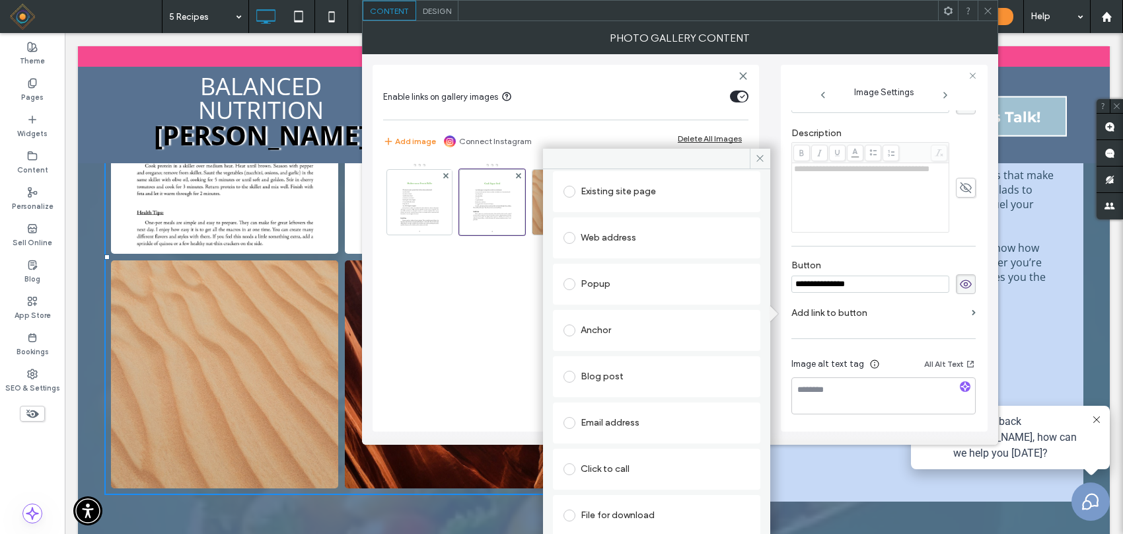
click at [616, 427] on div "File for download" at bounding box center [657, 515] width 186 height 21
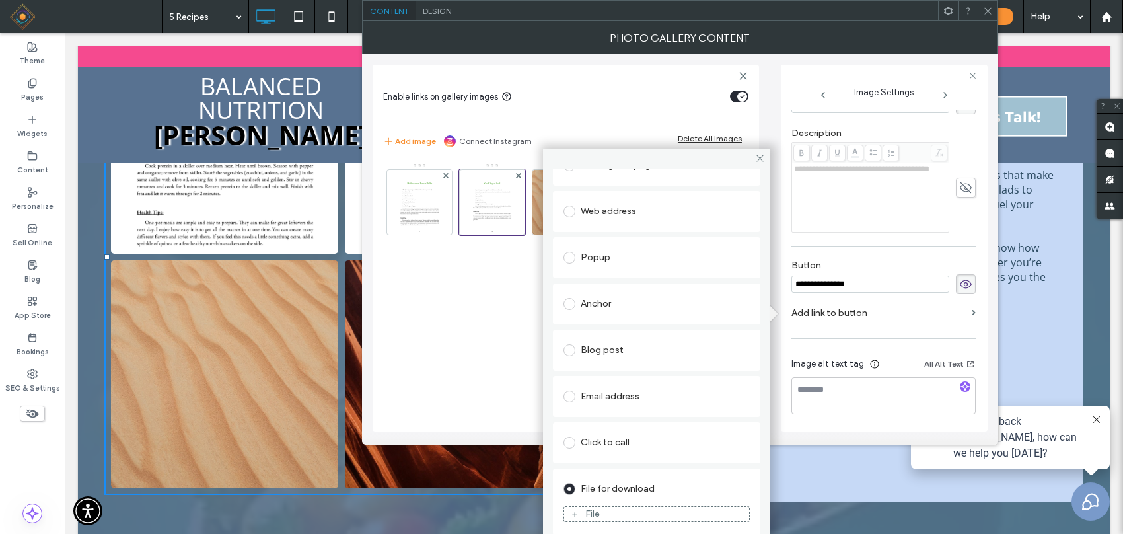
click at [631, 427] on div "File" at bounding box center [656, 514] width 185 height 12
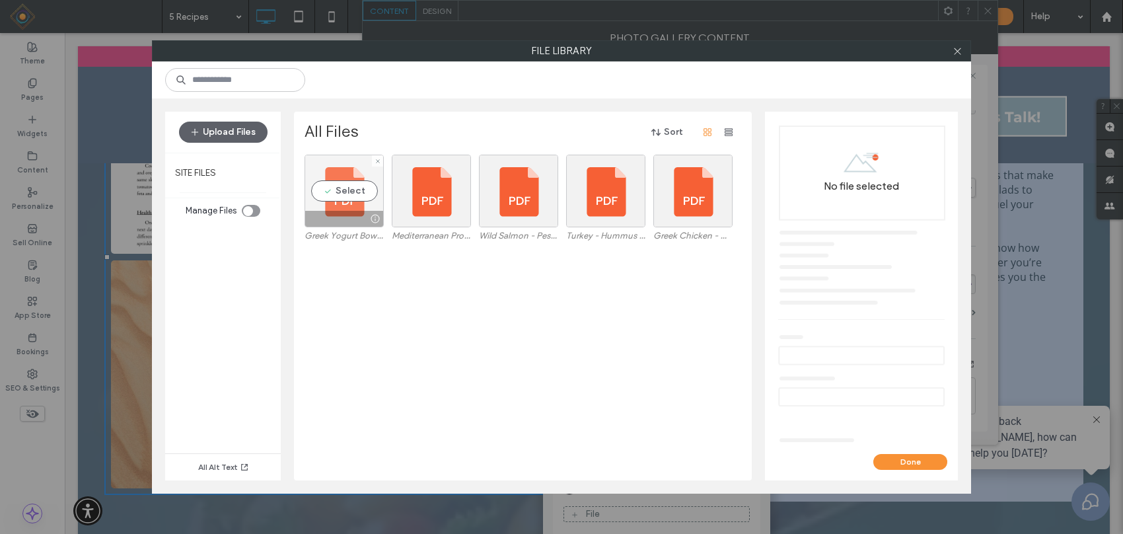
click at [342, 190] on div "Select" at bounding box center [344, 191] width 79 height 73
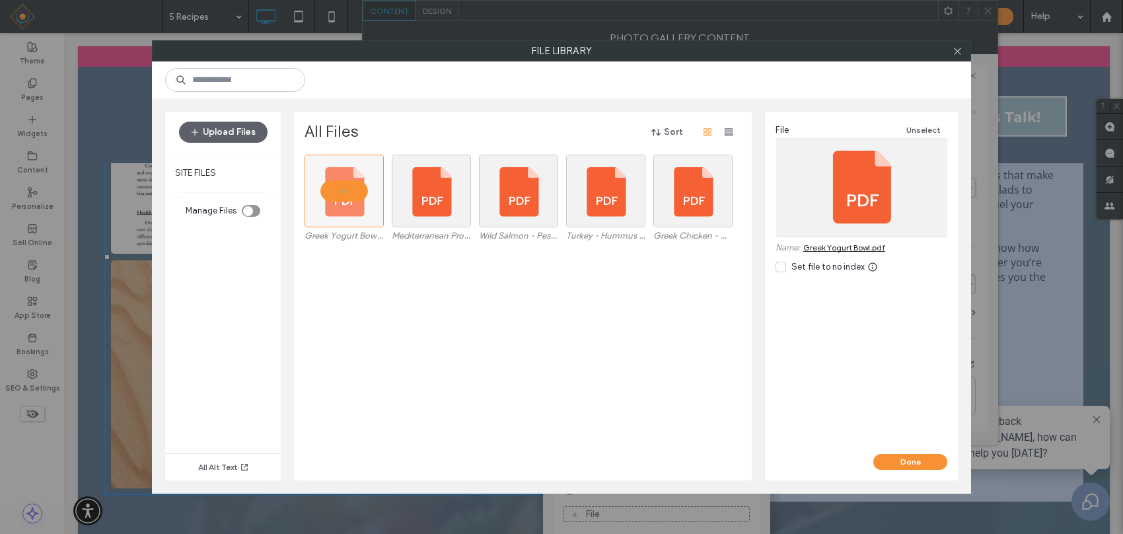
drag, startPoint x: 909, startPoint y: 458, endPoint x: 883, endPoint y: 439, distance: 32.3
click at [898, 427] on button "Done" at bounding box center [911, 462] width 74 height 16
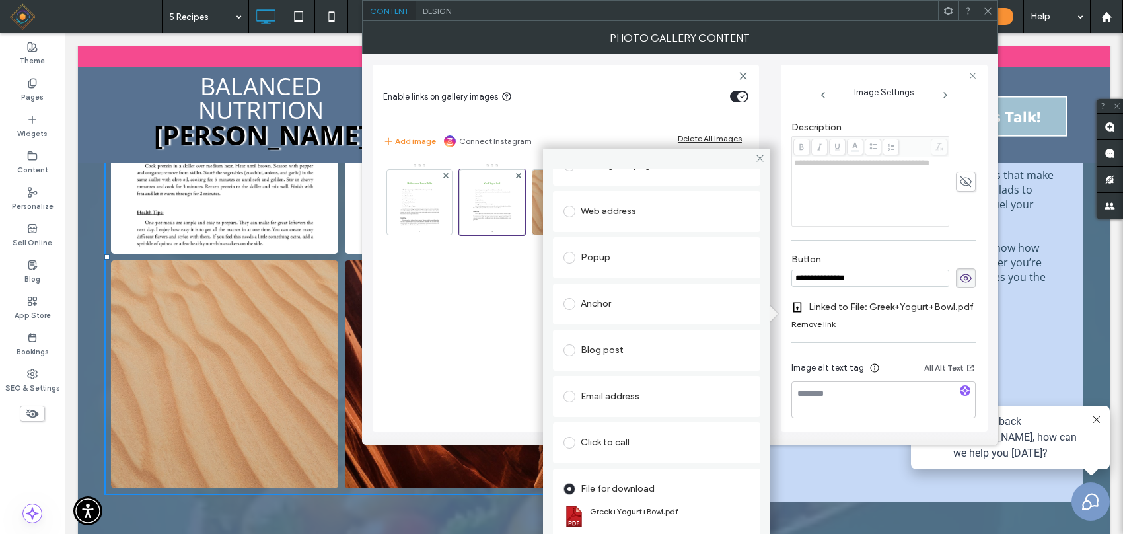
click at [652, 233] on div "Existing site page Web address Popup Anchor Blog post Email address Click to ca…" at bounding box center [656, 346] width 207 height 408
drag, startPoint x: 762, startPoint y: 149, endPoint x: 759, endPoint y: 155, distance: 6.8
click at [760, 154] on span at bounding box center [760, 159] width 20 height 20
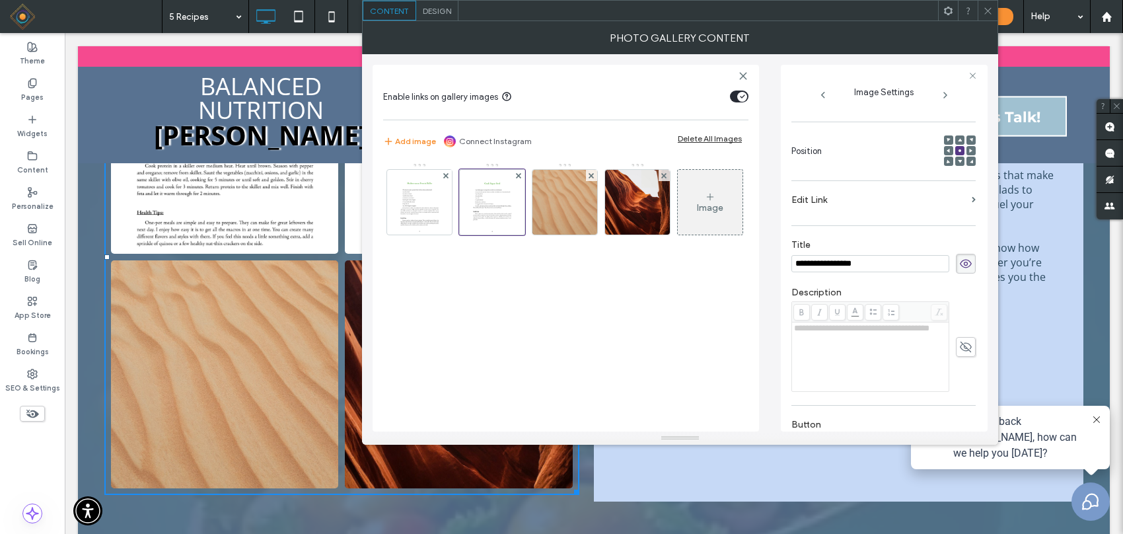
scroll to position [79, 0]
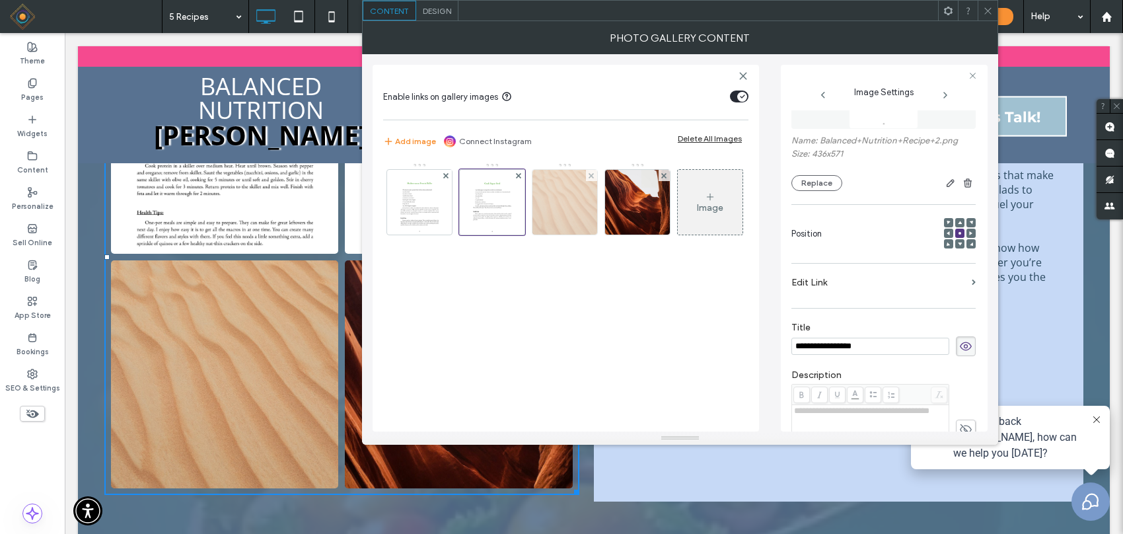
click at [555, 192] on img at bounding box center [565, 202] width 65 height 65
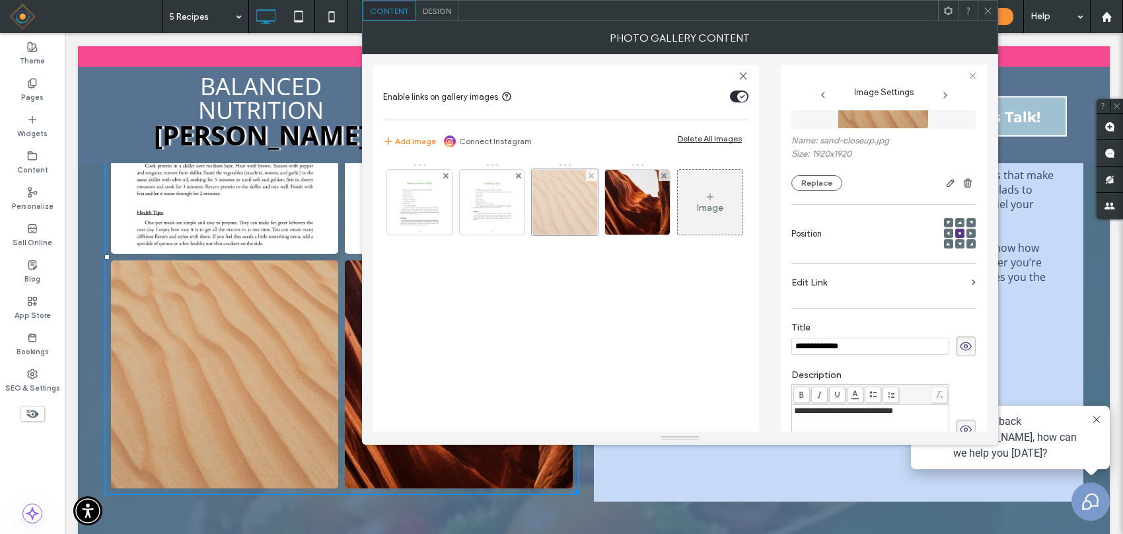
click at [555, 180] on div at bounding box center [565, 202] width 66 height 66
click at [817, 191] on button "Replace" at bounding box center [817, 183] width 51 height 16
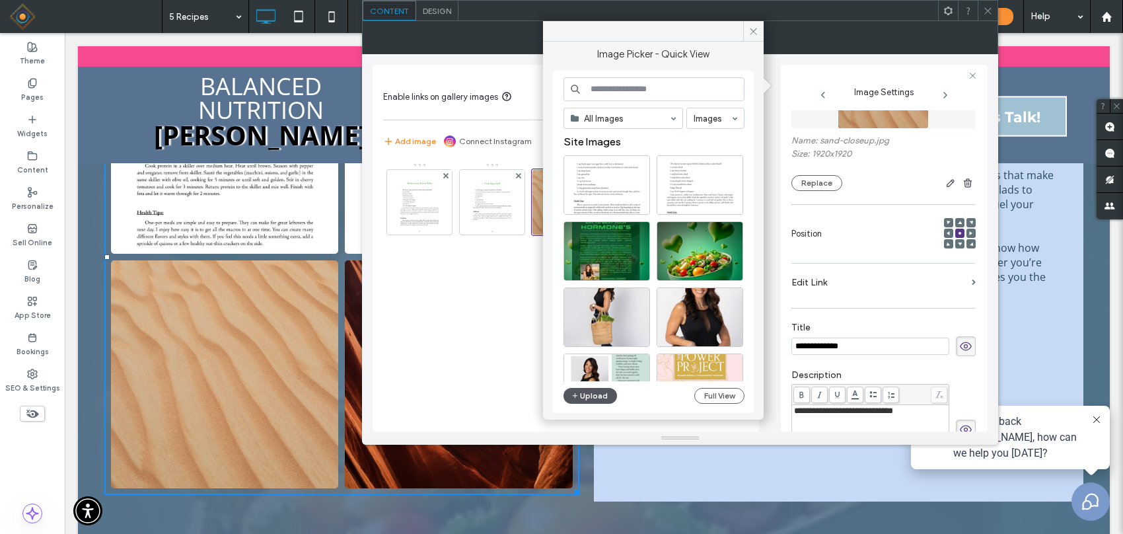
click at [592, 394] on button "Upload" at bounding box center [591, 396] width 54 height 16
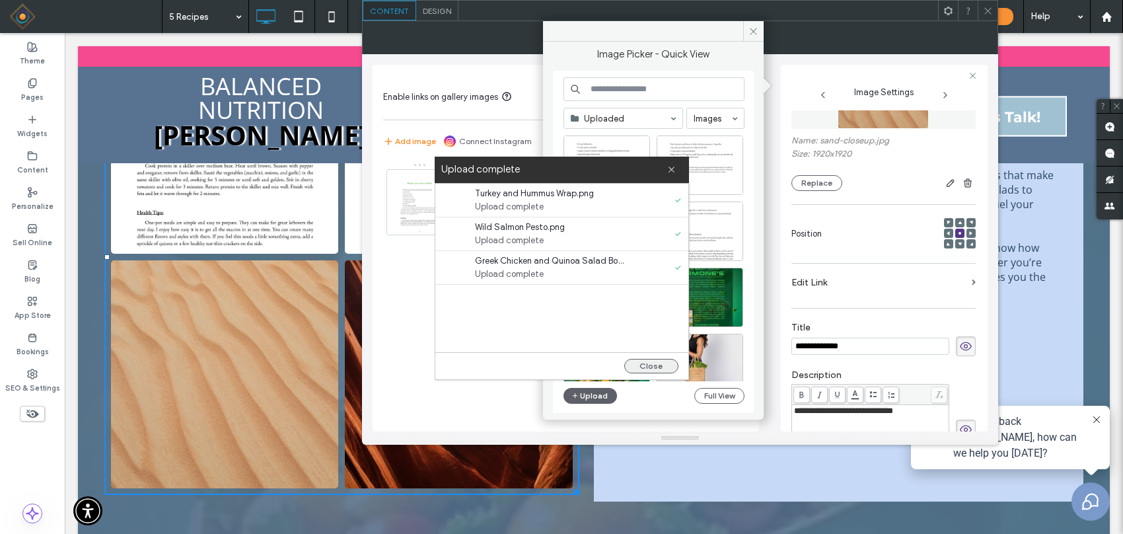
click at [658, 363] on button "Close" at bounding box center [651, 366] width 54 height 15
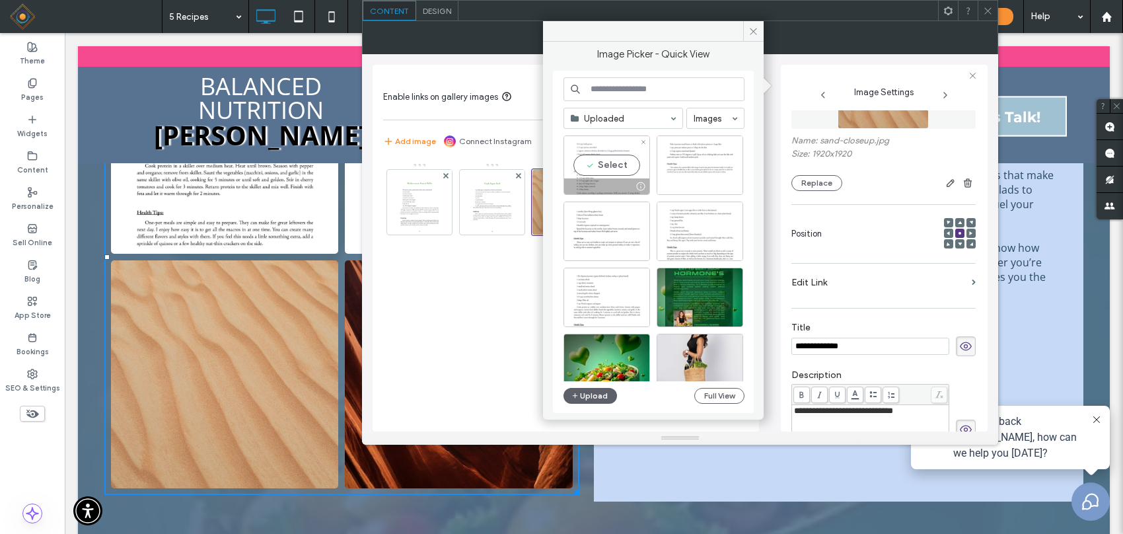
click at [605, 163] on div "Select" at bounding box center [607, 164] width 87 height 59
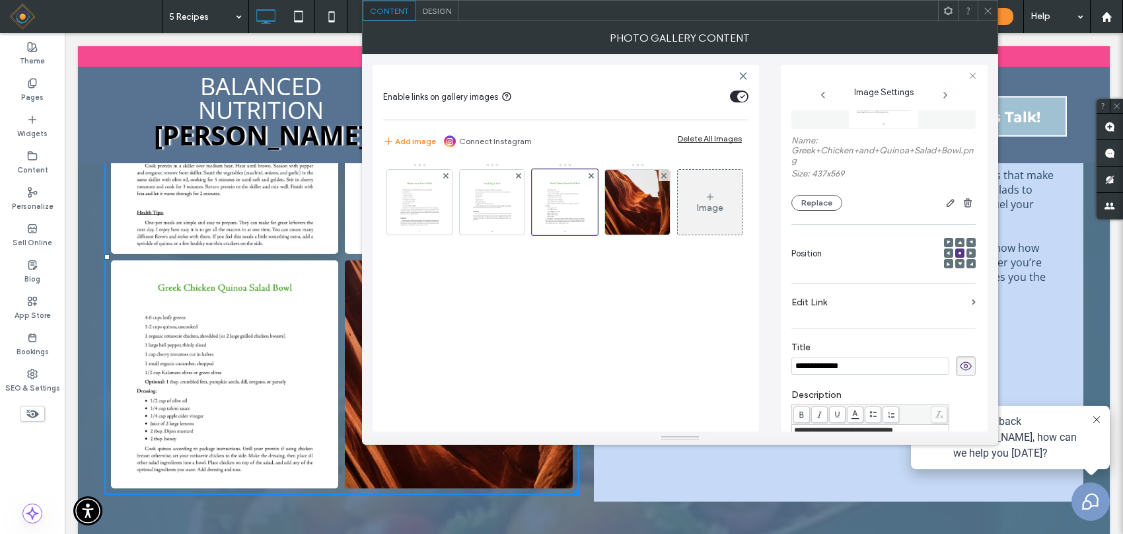
scroll to position [317, 0]
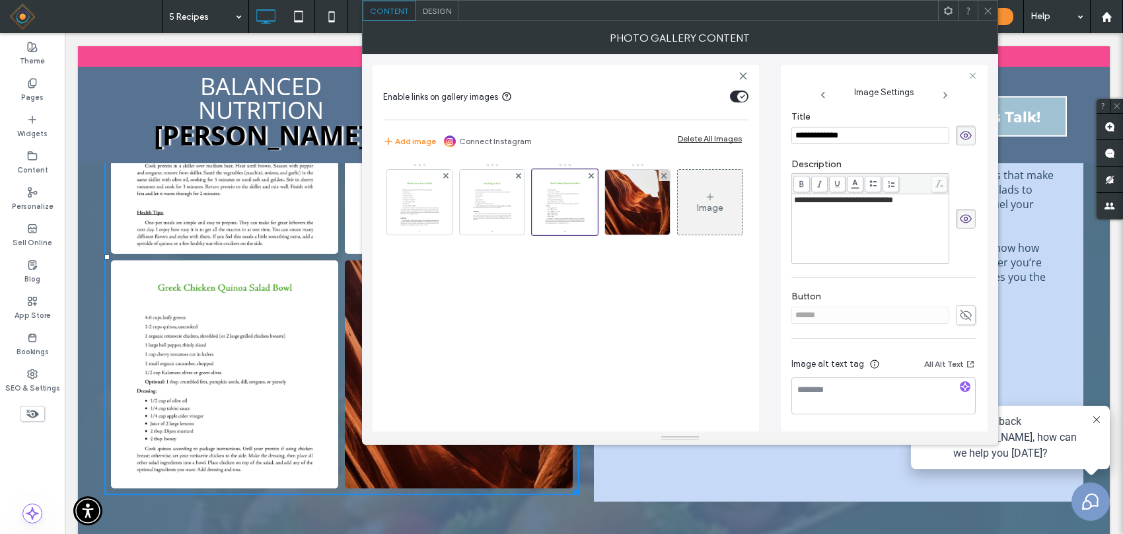
click at [868, 129] on input "**********" at bounding box center [871, 135] width 158 height 17
type input "**********"
click at [898, 219] on icon at bounding box center [965, 218] width 13 height 15
click at [486, 205] on img at bounding box center [493, 202] width 50 height 65
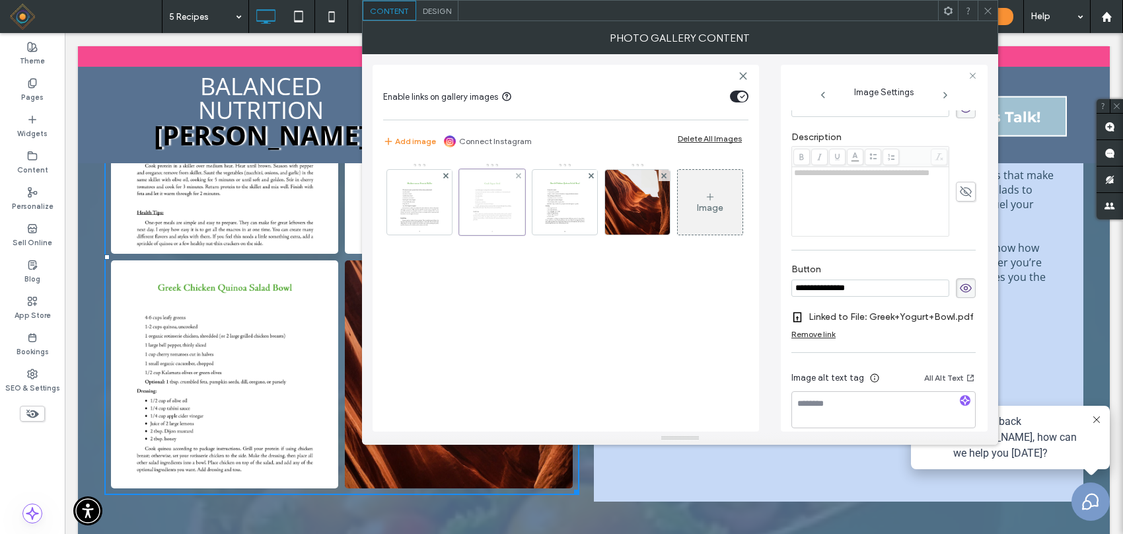
scroll to position [295, 0]
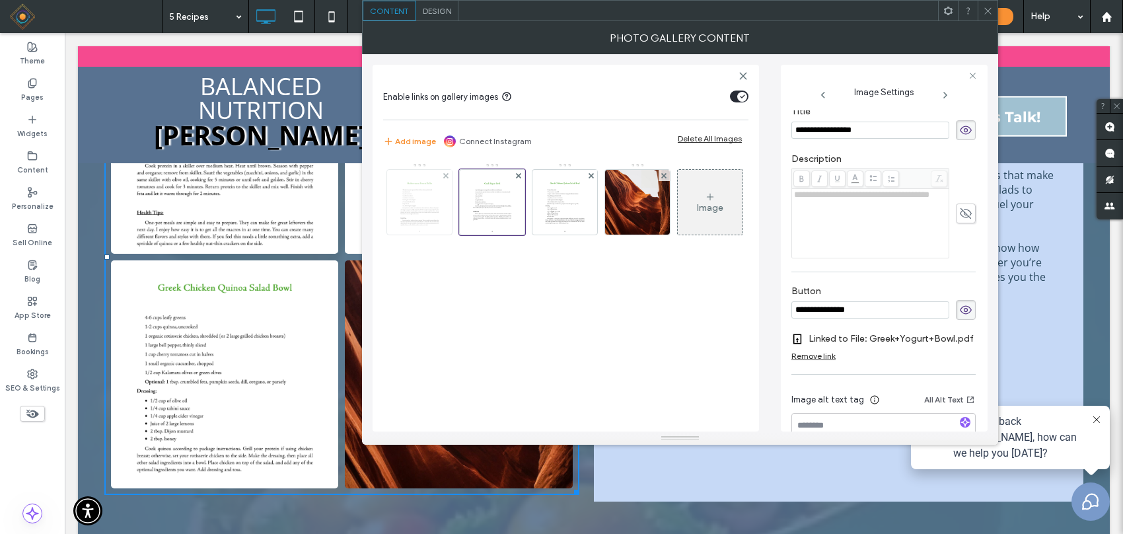
click at [405, 196] on img at bounding box center [420, 202] width 50 height 65
click at [568, 197] on img at bounding box center [565, 202] width 50 height 65
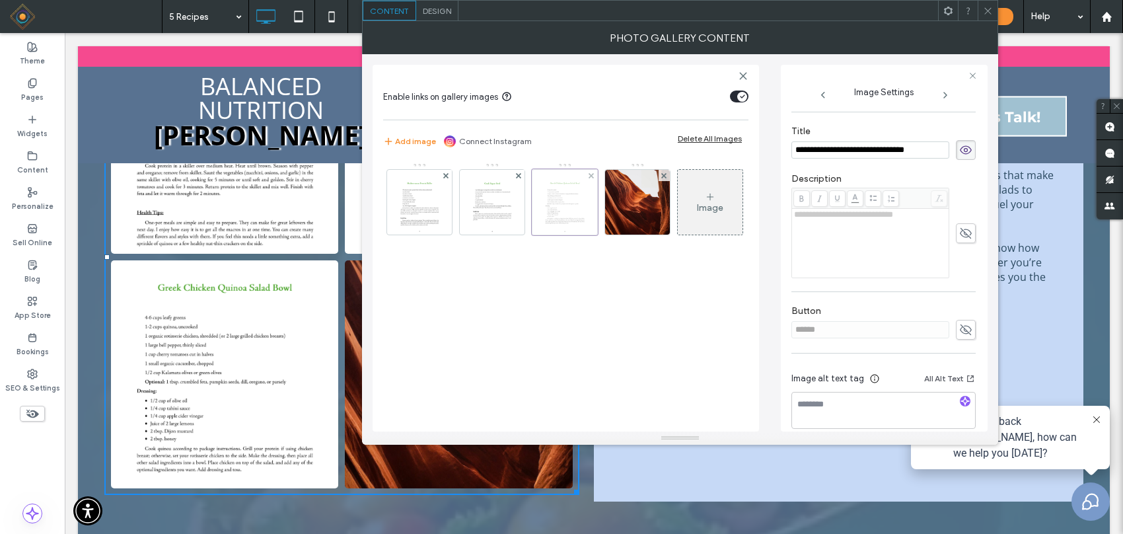
scroll to position [317, 0]
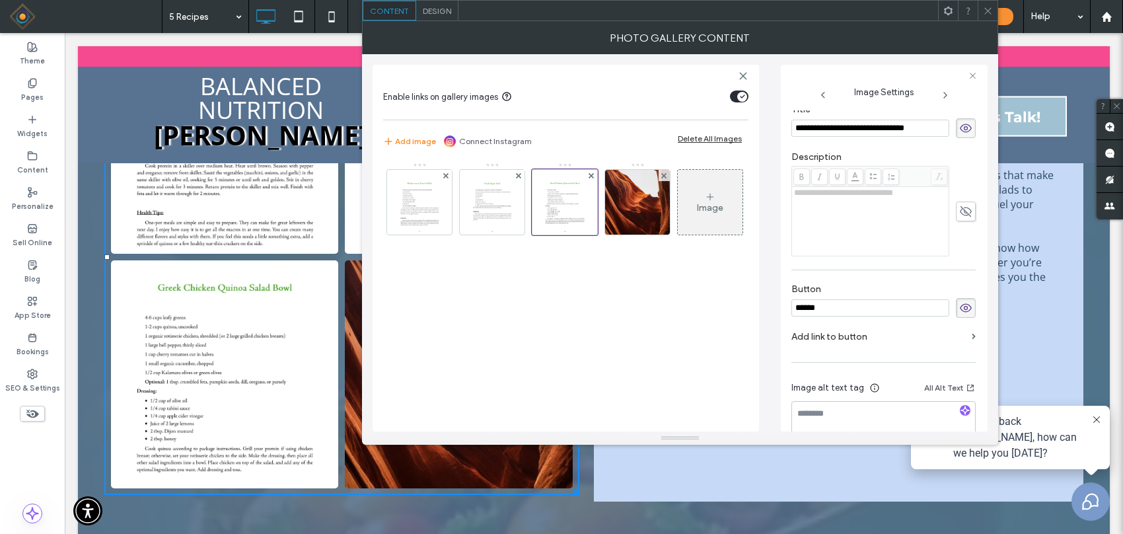
scroll to position [165, 0]
drag, startPoint x: 853, startPoint y: 316, endPoint x: 747, endPoint y: 327, distance: 106.3
click at [748, 327] on div "**********" at bounding box center [680, 242] width 615 height 377
type input "**********"
click at [896, 280] on div "**********" at bounding box center [884, 123] width 184 height 661
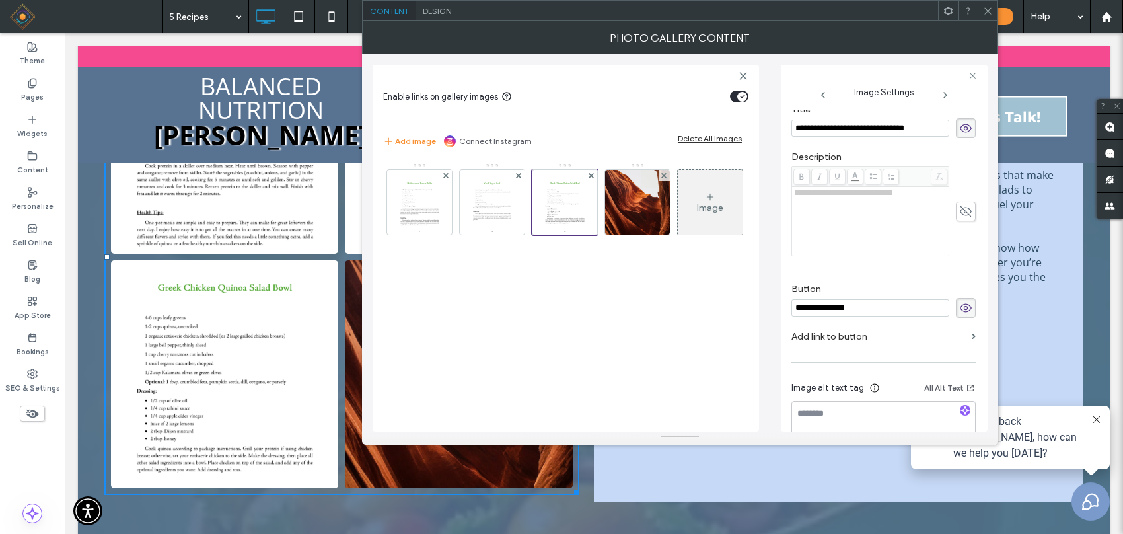
scroll to position [348, 0]
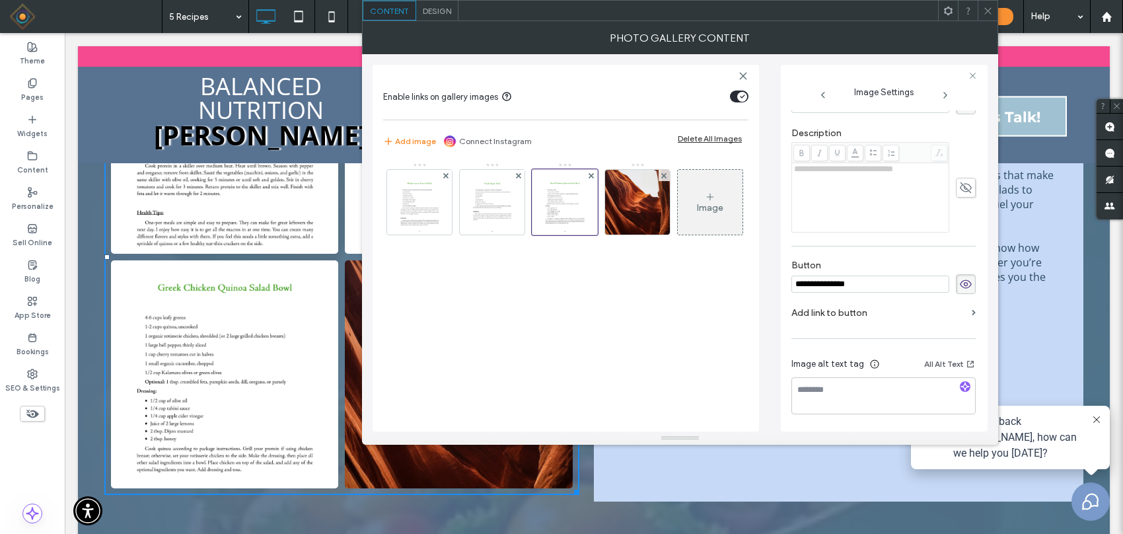
click at [960, 308] on label "Add link to button" at bounding box center [879, 313] width 175 height 24
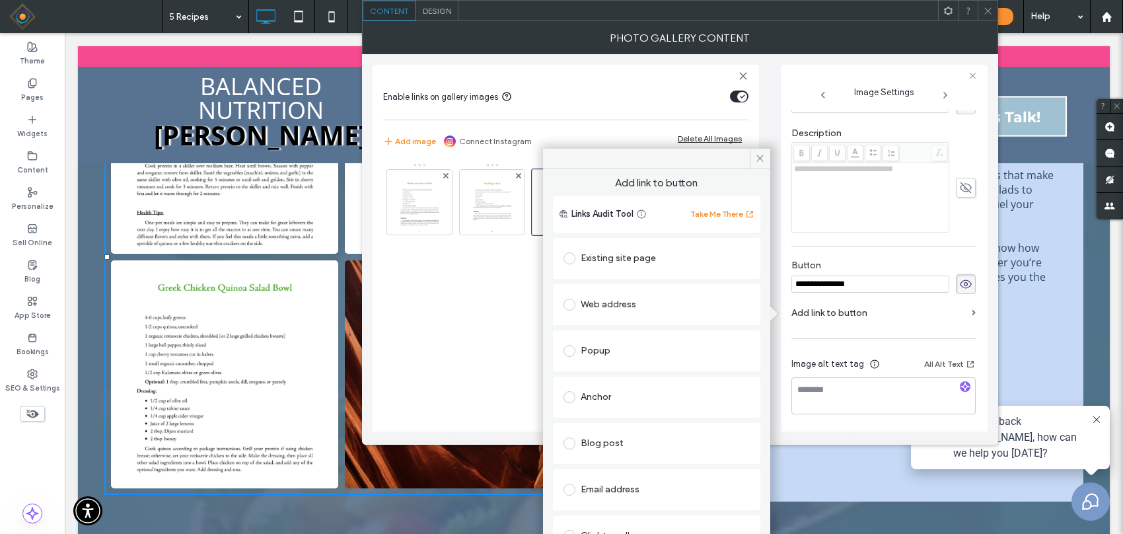
scroll to position [67, 0]
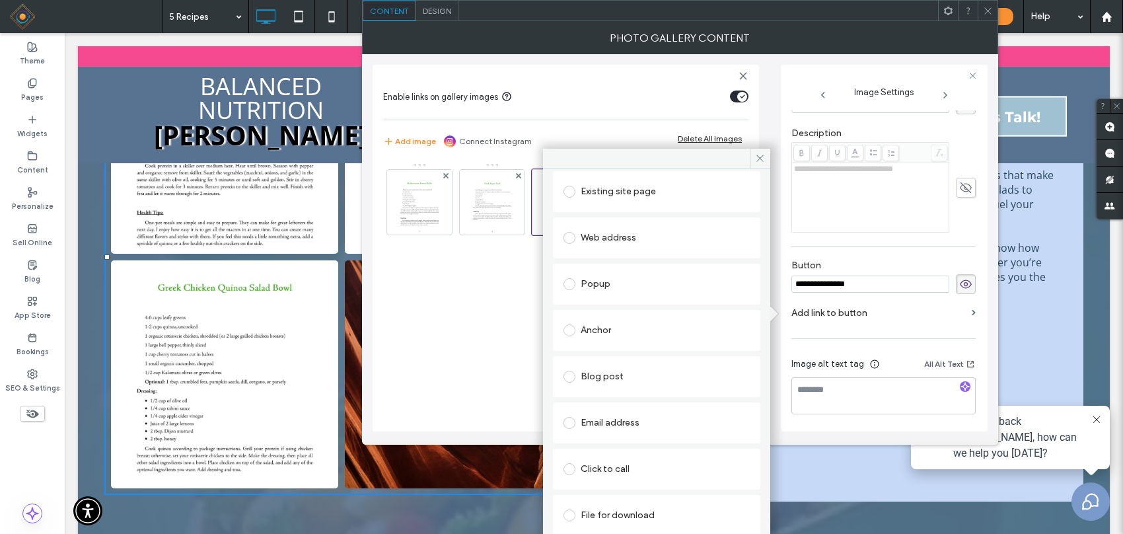
click at [597, 511] on div "File for download" at bounding box center [657, 515] width 186 height 21
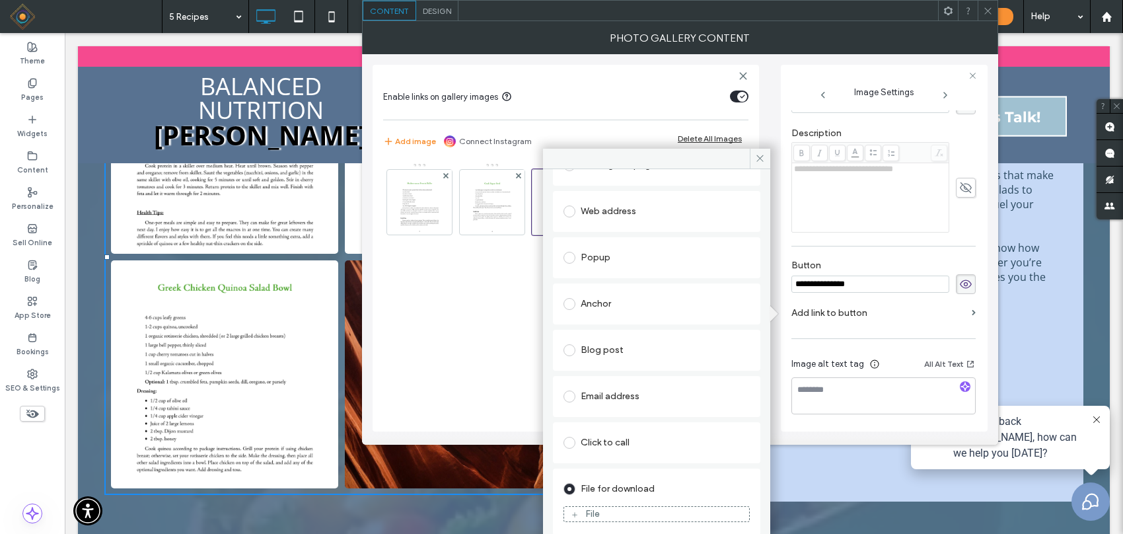
click at [607, 511] on div "File" at bounding box center [656, 514] width 185 height 12
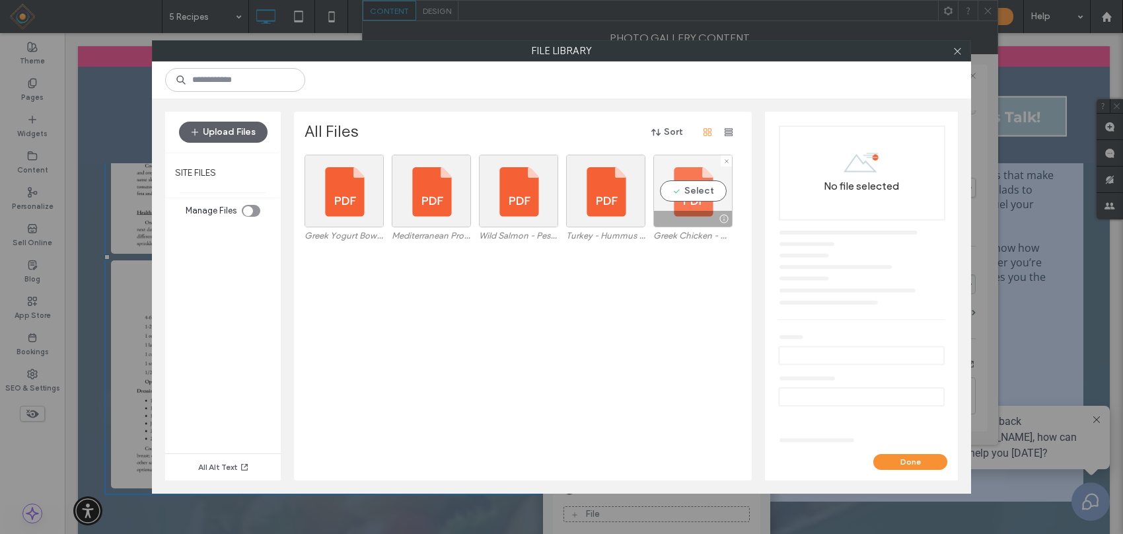
click at [712, 192] on div "Select" at bounding box center [692, 191] width 79 height 73
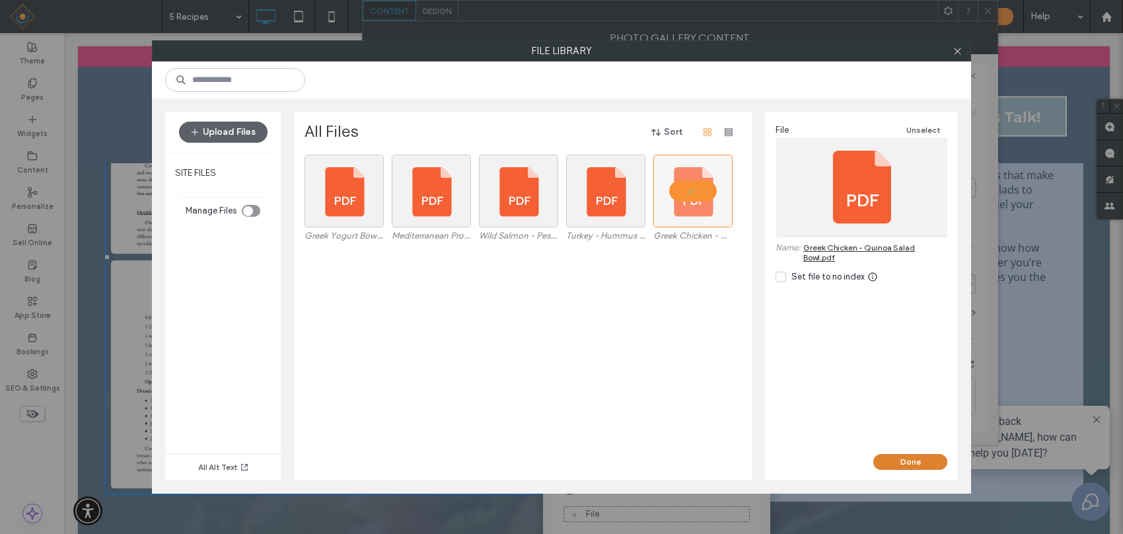
click at [903, 465] on button "Done" at bounding box center [911, 462] width 74 height 16
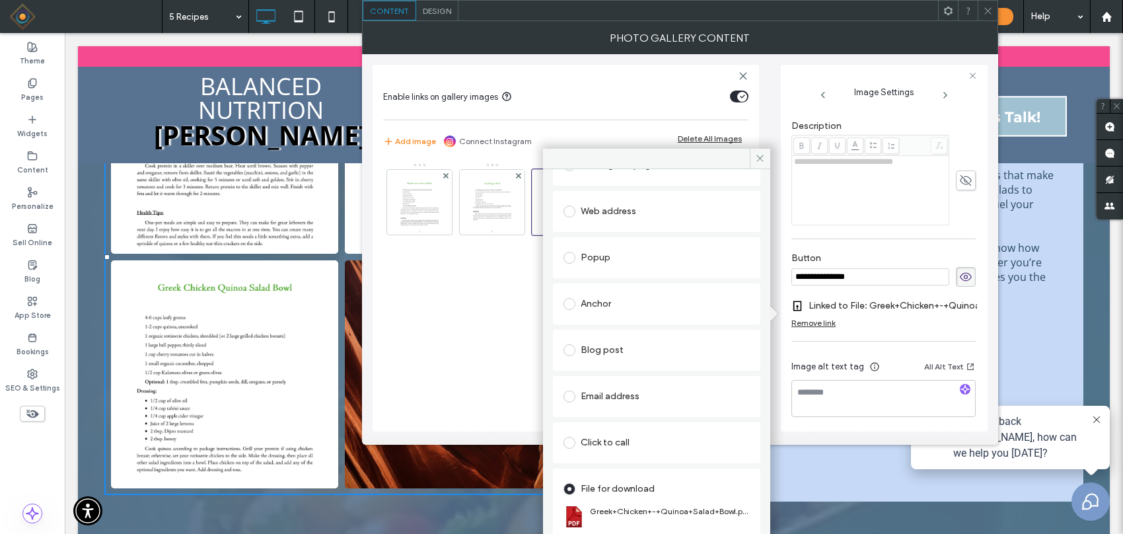
click at [618, 279] on div "Existing site page Web address Popup Anchor Blog post Email address Click to ca…" at bounding box center [656, 346] width 207 height 408
click at [763, 154] on icon at bounding box center [760, 158] width 10 height 10
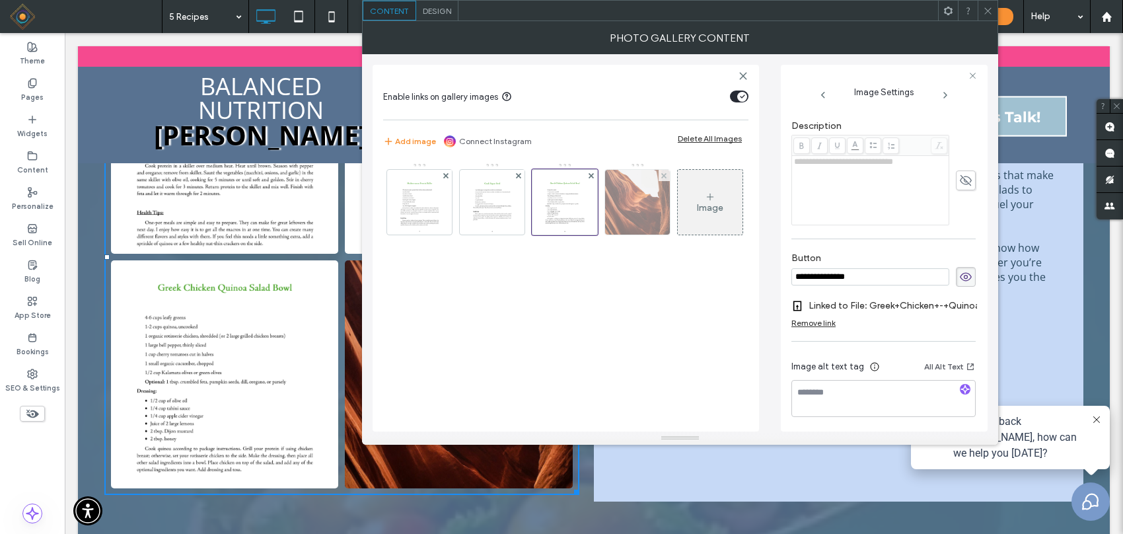
click at [624, 216] on img at bounding box center [637, 202] width 83 height 65
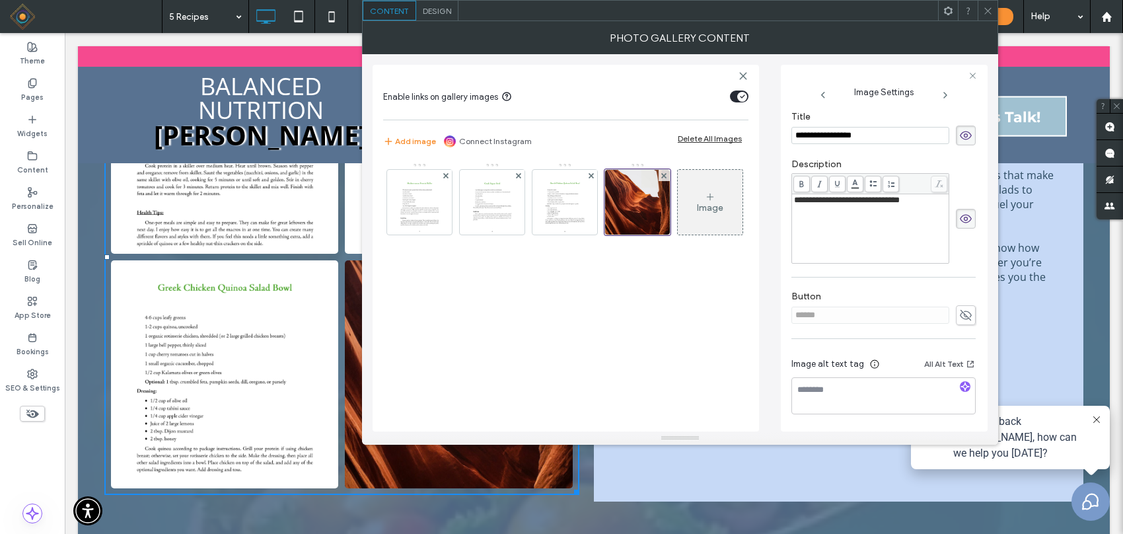
click at [959, 213] on icon at bounding box center [965, 218] width 13 height 15
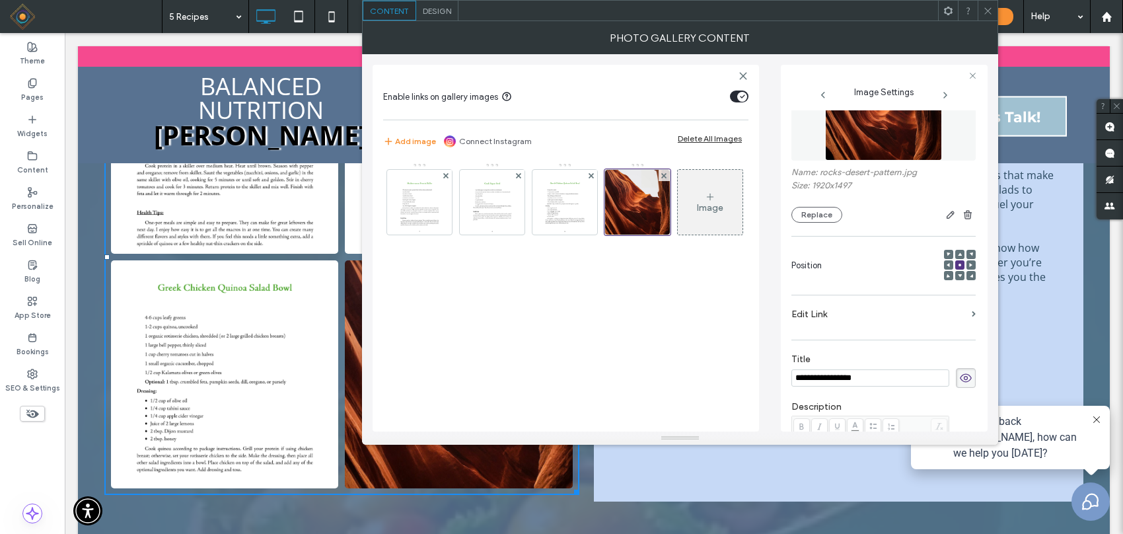
scroll to position [0, 0]
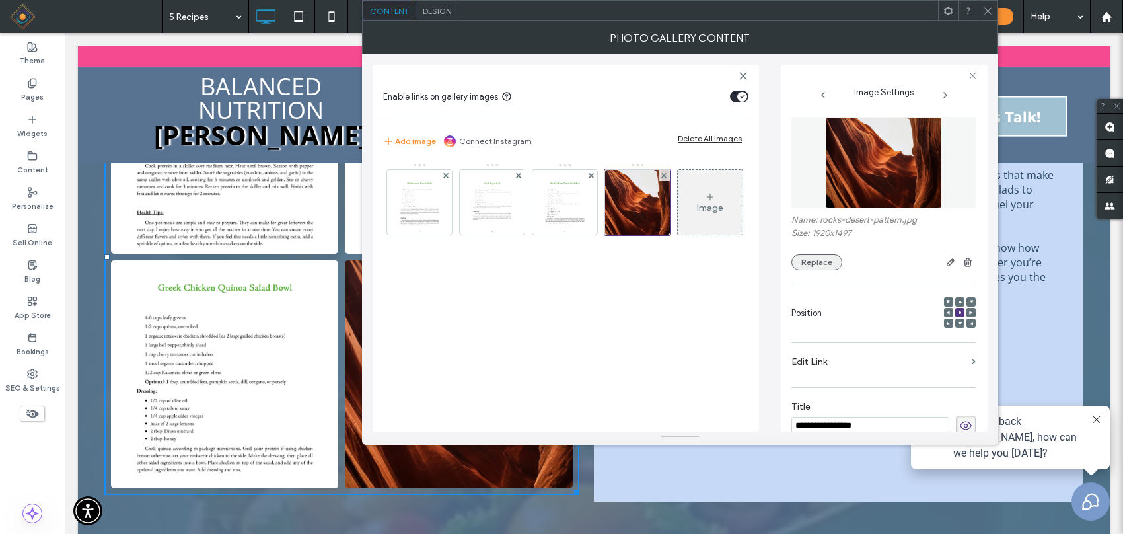
click at [820, 260] on button "Replace" at bounding box center [817, 262] width 51 height 16
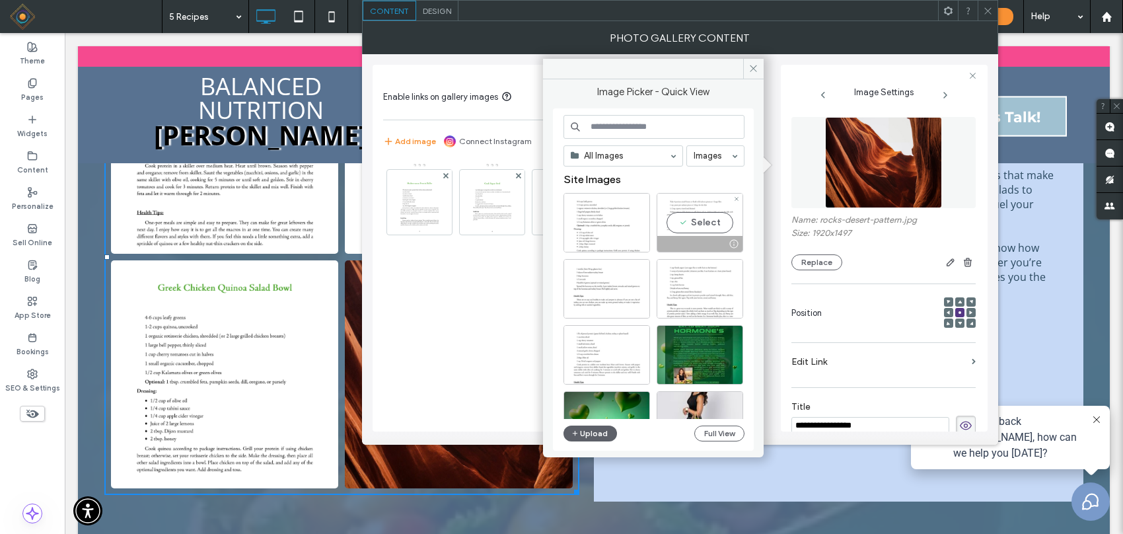
click at [704, 223] on div "Select" at bounding box center [700, 222] width 87 height 59
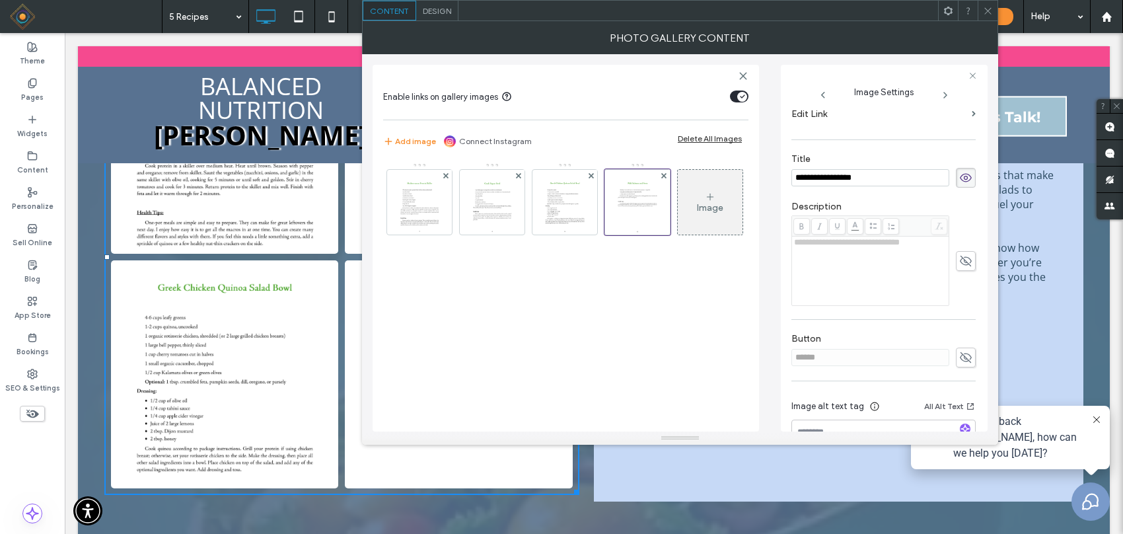
scroll to position [295, 0]
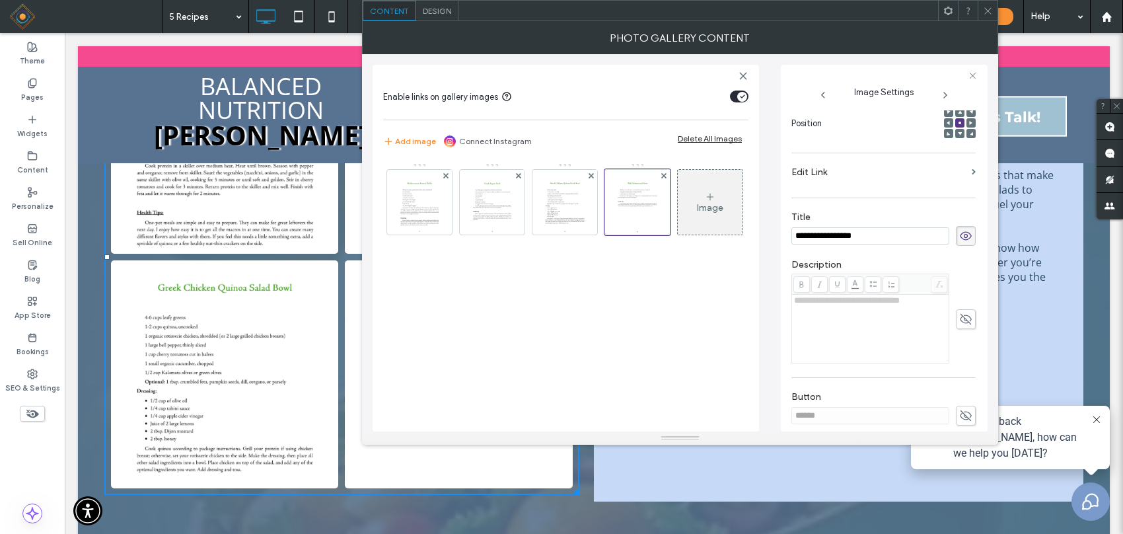
drag, startPoint x: 887, startPoint y: 134, endPoint x: 753, endPoint y: 118, distance: 135.1
click at [753, 118] on div "**********" at bounding box center [680, 242] width 615 height 377
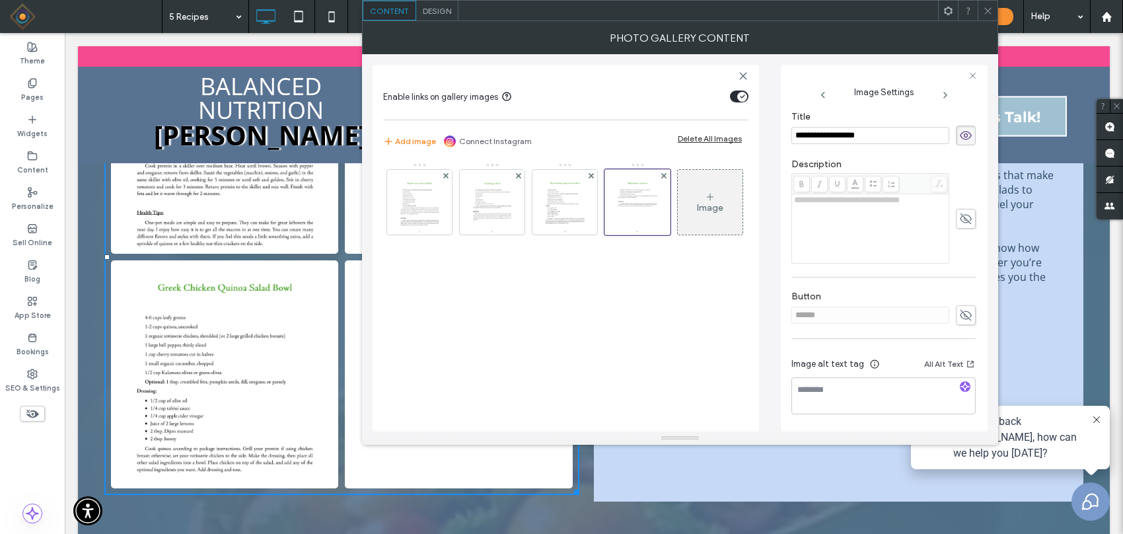
type input "**********"
click at [965, 315] on icon at bounding box center [965, 315] width 13 height 15
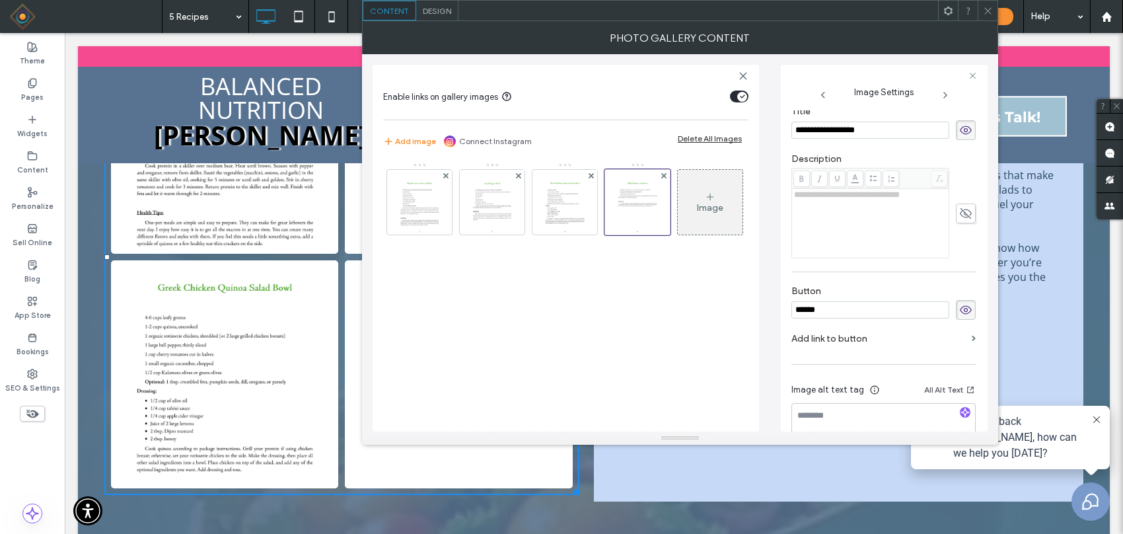
drag, startPoint x: 872, startPoint y: 314, endPoint x: 704, endPoint y: 315, distance: 168.5
click at [704, 315] on div "**********" at bounding box center [680, 242] width 615 height 377
type input "**********"
click at [851, 272] on hr at bounding box center [884, 272] width 184 height 1
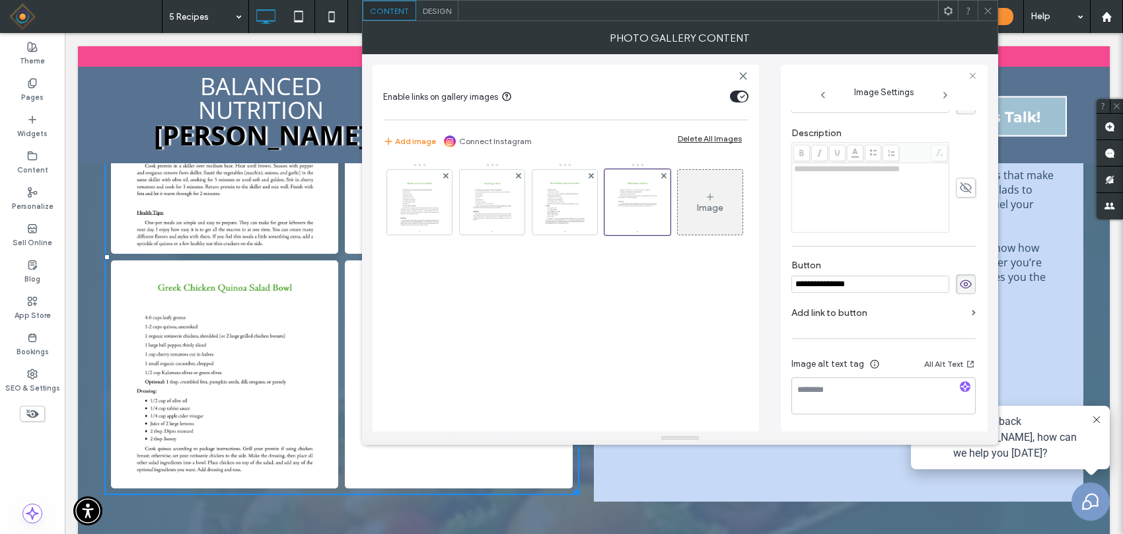
click at [853, 308] on label "Add link to button" at bounding box center [879, 313] width 175 height 24
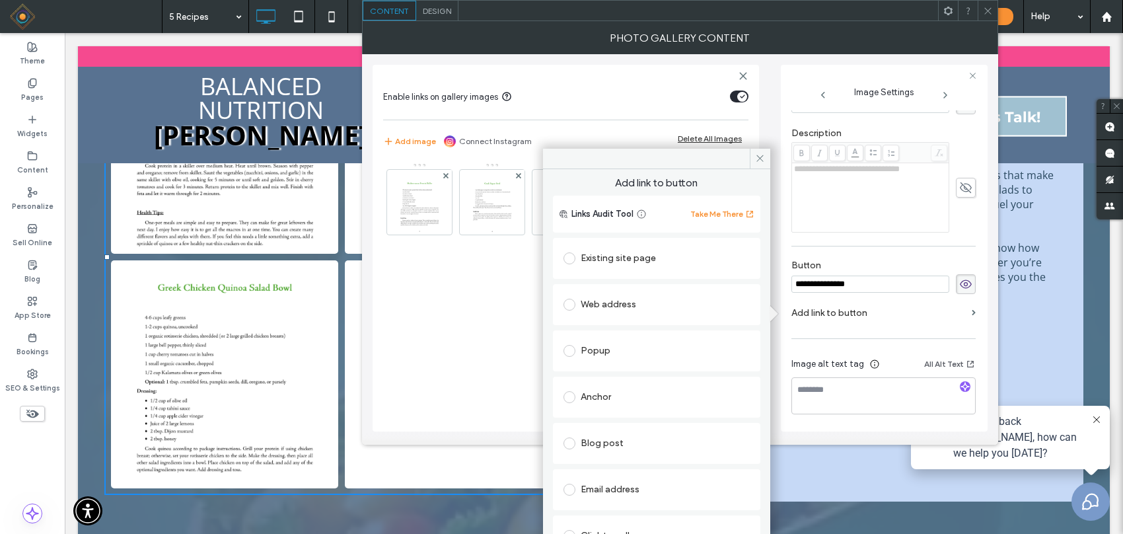
scroll to position [67, 0]
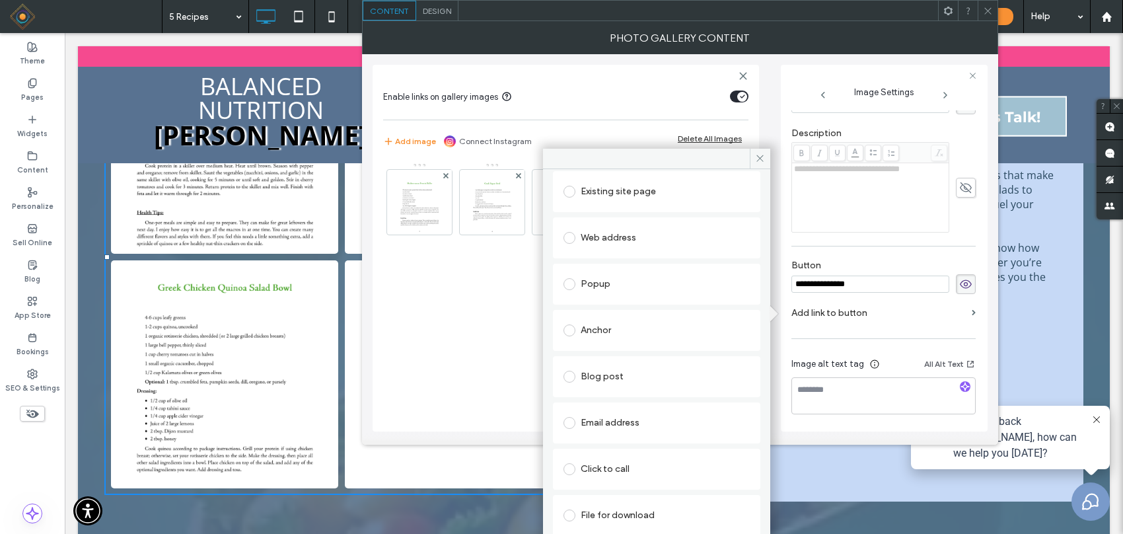
click at [628, 516] on div "File for download" at bounding box center [657, 515] width 186 height 21
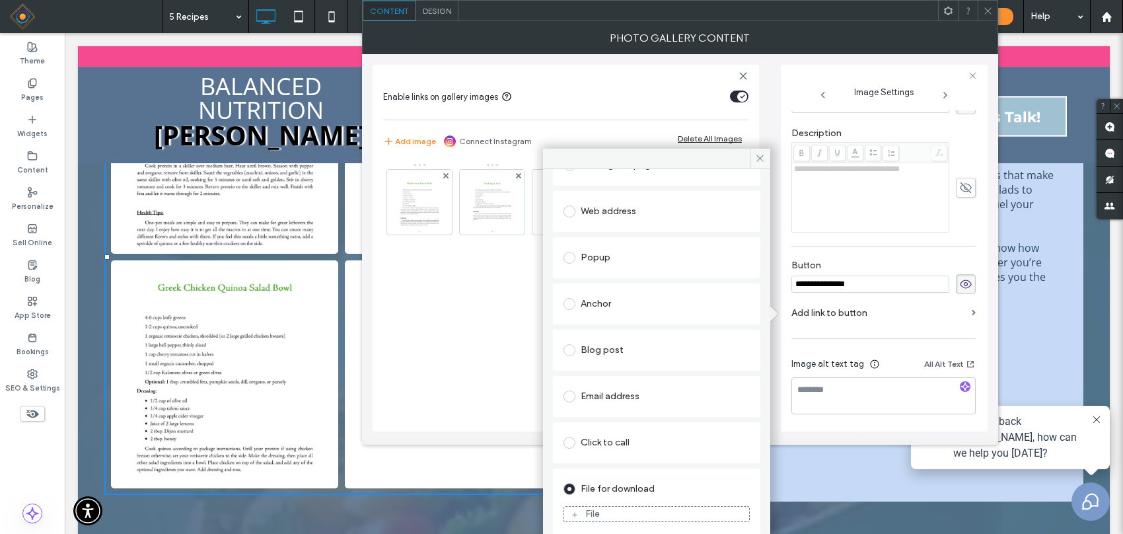
click at [625, 514] on div "File" at bounding box center [656, 514] width 185 height 12
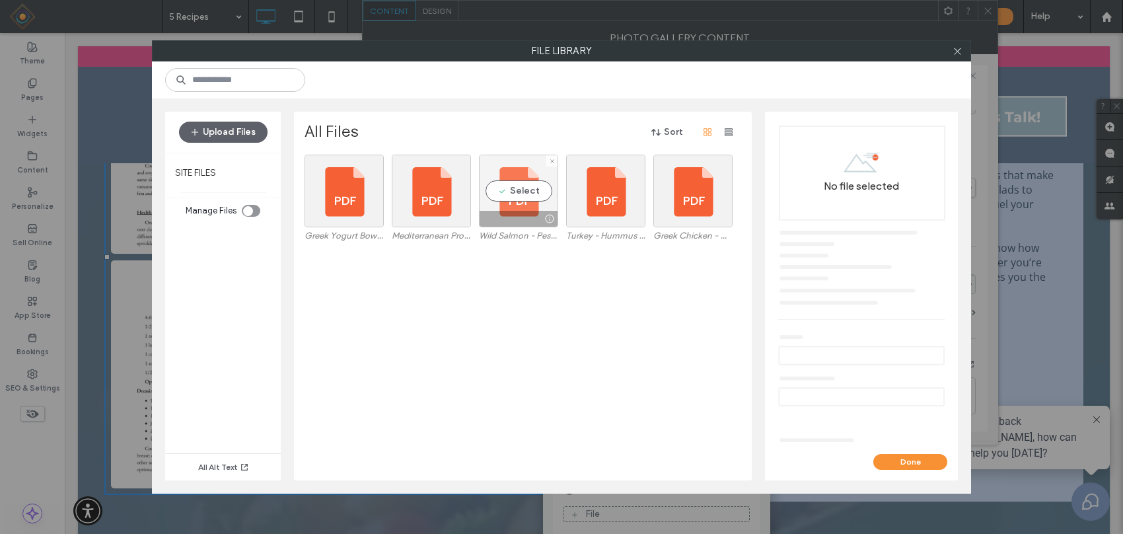
click at [514, 192] on div "Select" at bounding box center [518, 191] width 79 height 73
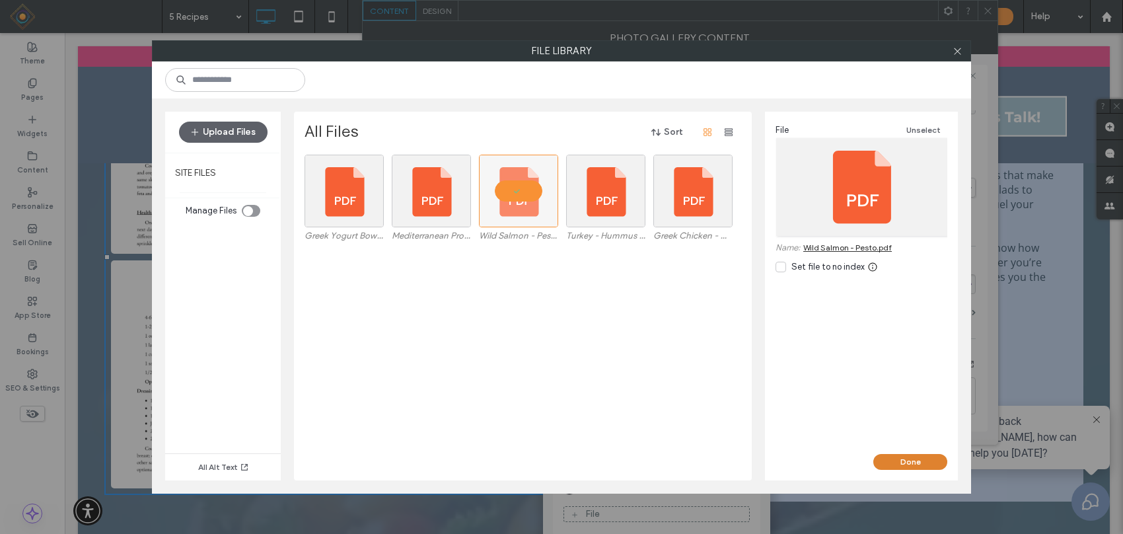
click at [891, 460] on button "Done" at bounding box center [911, 462] width 74 height 16
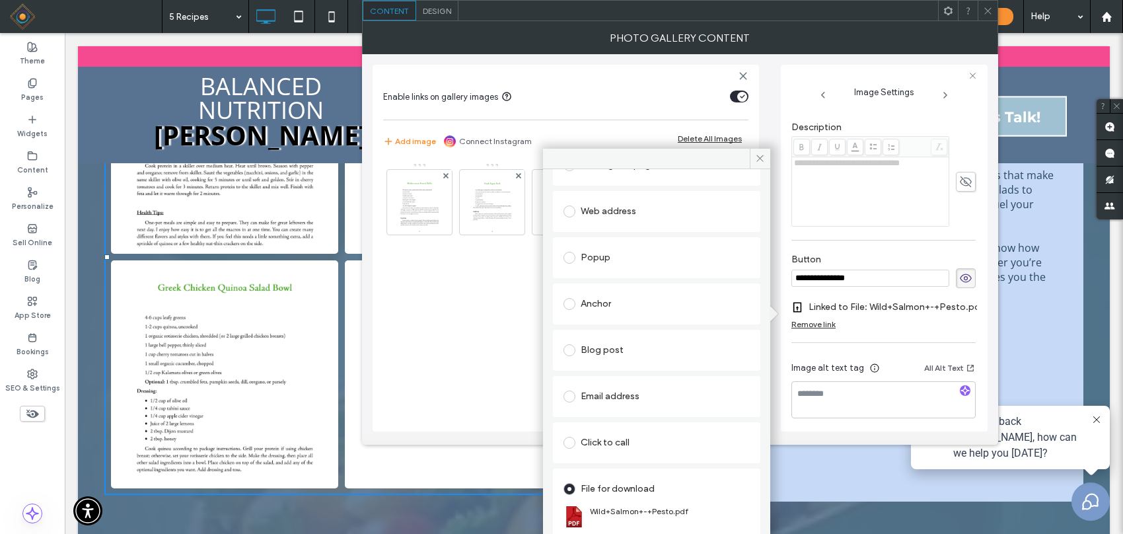
click at [616, 279] on div "Existing site page Web address Popup Anchor Blog post Email address Click to ca…" at bounding box center [656, 346] width 207 height 408
click at [716, 190] on div "Existing site page Web address Popup Anchor Blog post Email address Click to ca…" at bounding box center [656, 346] width 207 height 408
click at [760, 157] on icon at bounding box center [760, 158] width 10 height 10
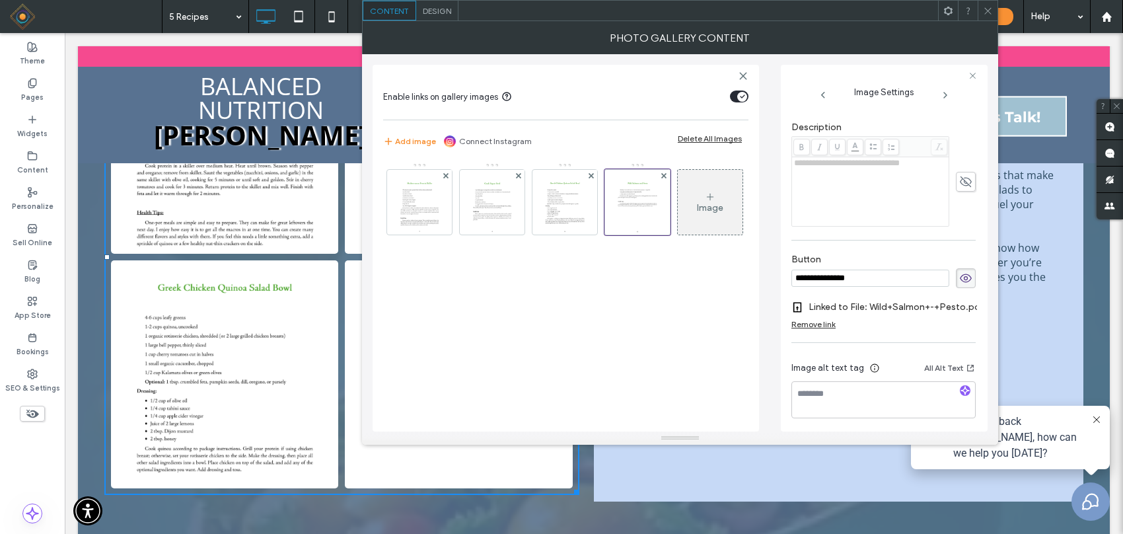
click at [678, 233] on div "Image" at bounding box center [710, 202] width 65 height 62
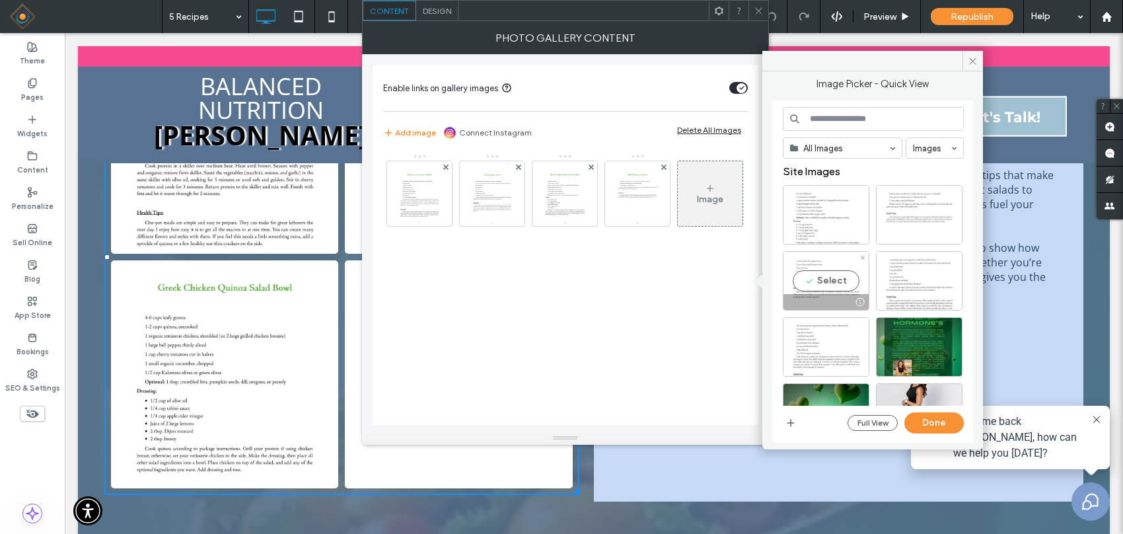
click at [843, 280] on div "Select" at bounding box center [826, 280] width 87 height 59
click at [926, 422] on button "Done" at bounding box center [934, 422] width 59 height 21
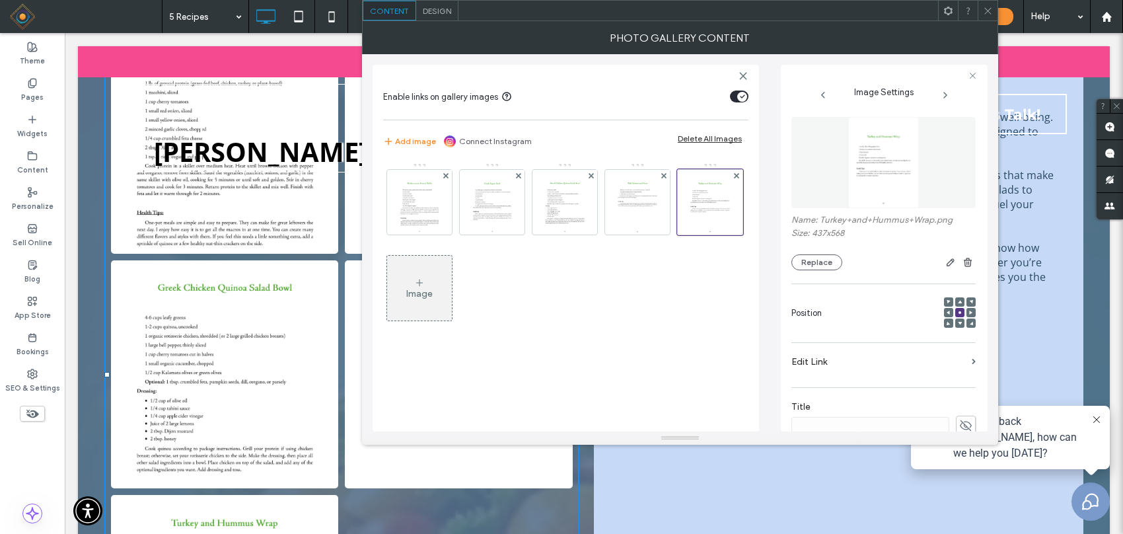
scroll to position [165, 0]
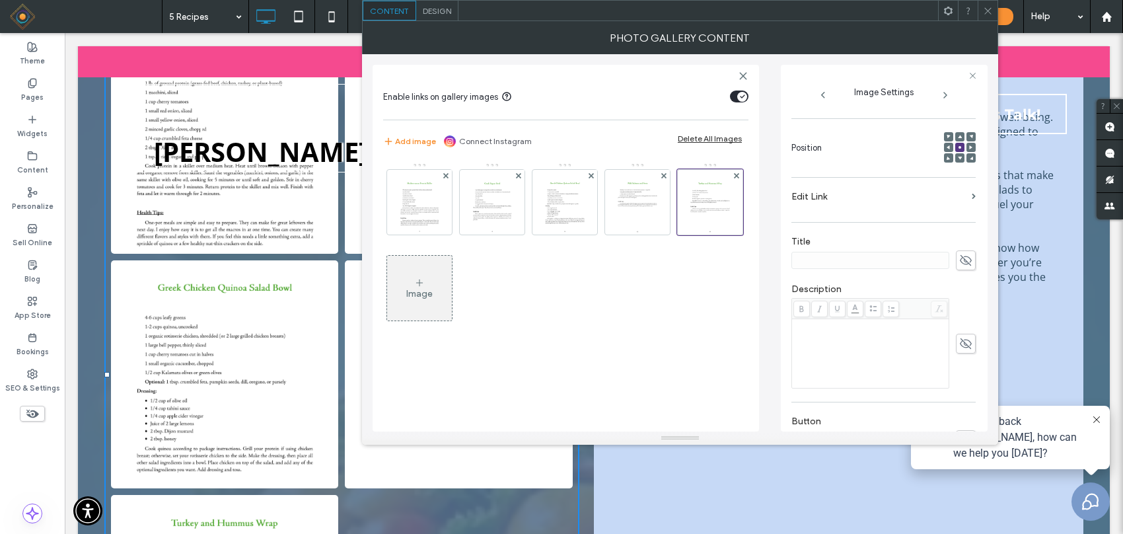
click at [959, 262] on icon at bounding box center [965, 260] width 13 height 15
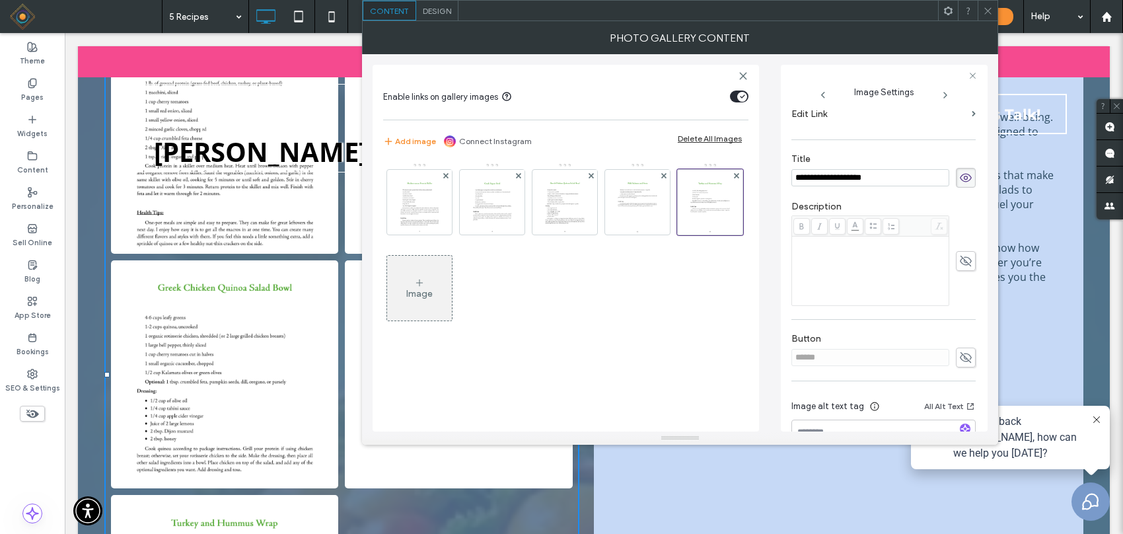
type input "**********"
click at [960, 361] on use at bounding box center [966, 357] width 12 height 11
drag, startPoint x: 856, startPoint y: 361, endPoint x: 729, endPoint y: 361, distance: 127.5
click at [729, 361] on div "**********" at bounding box center [680, 242] width 615 height 377
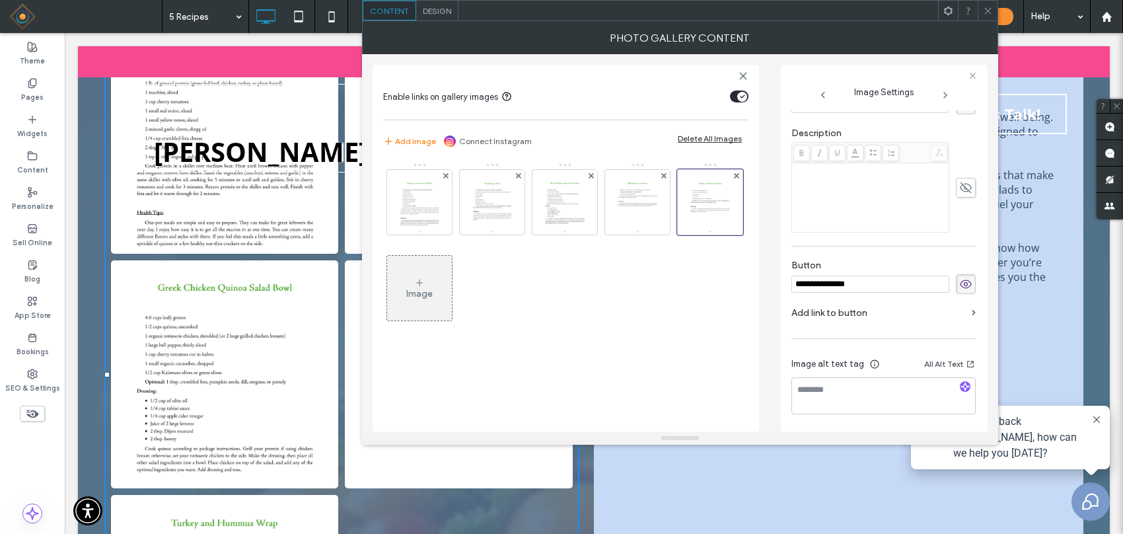
type input "**********"
click at [909, 311] on label "Add link to button" at bounding box center [879, 313] width 175 height 24
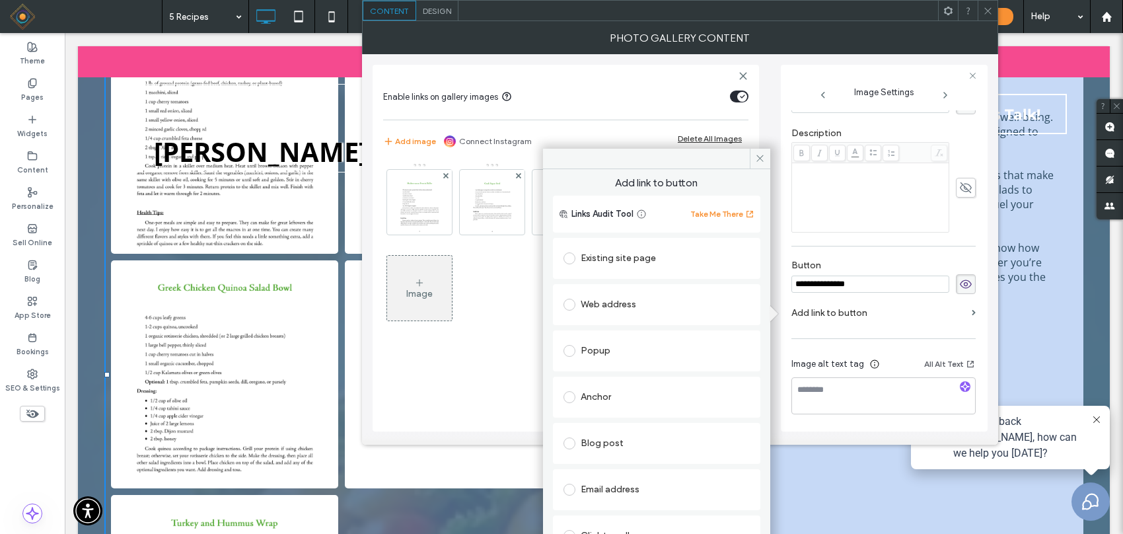
scroll to position [67, 0]
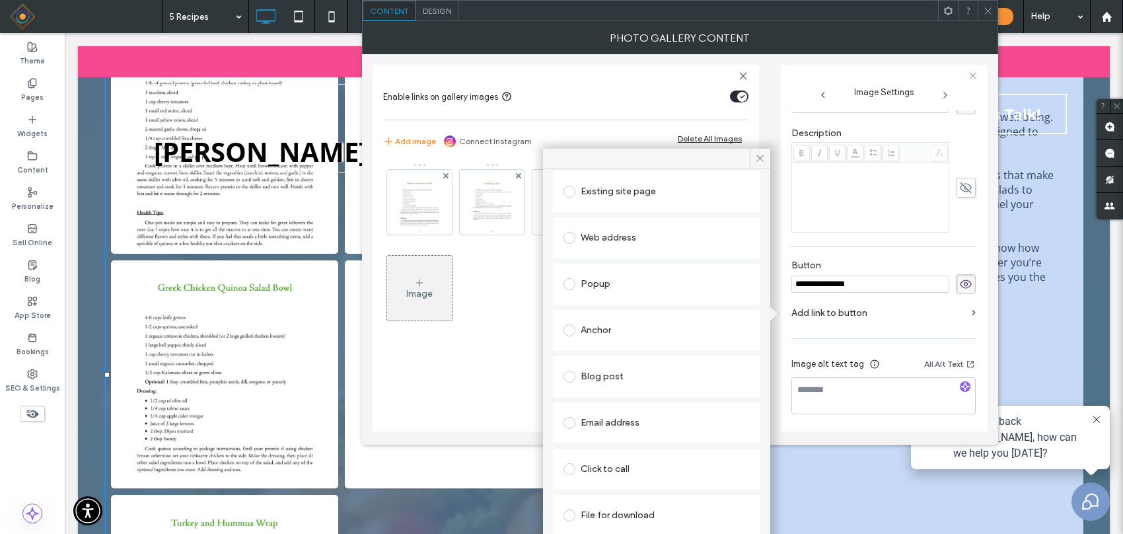
click at [577, 514] on label at bounding box center [572, 515] width 17 height 12
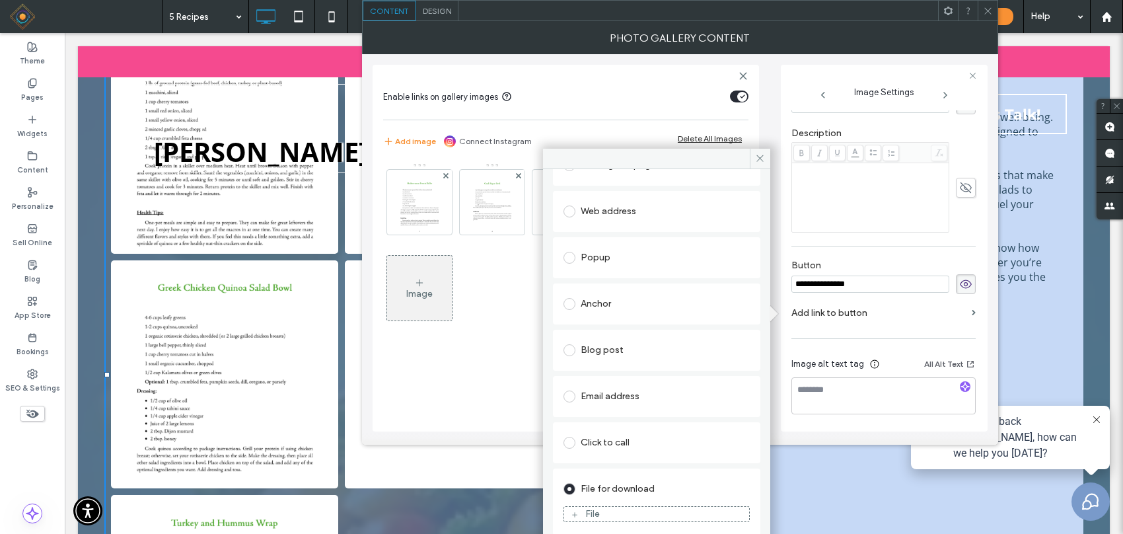
click at [616, 509] on div "File" at bounding box center [656, 514] width 185 height 12
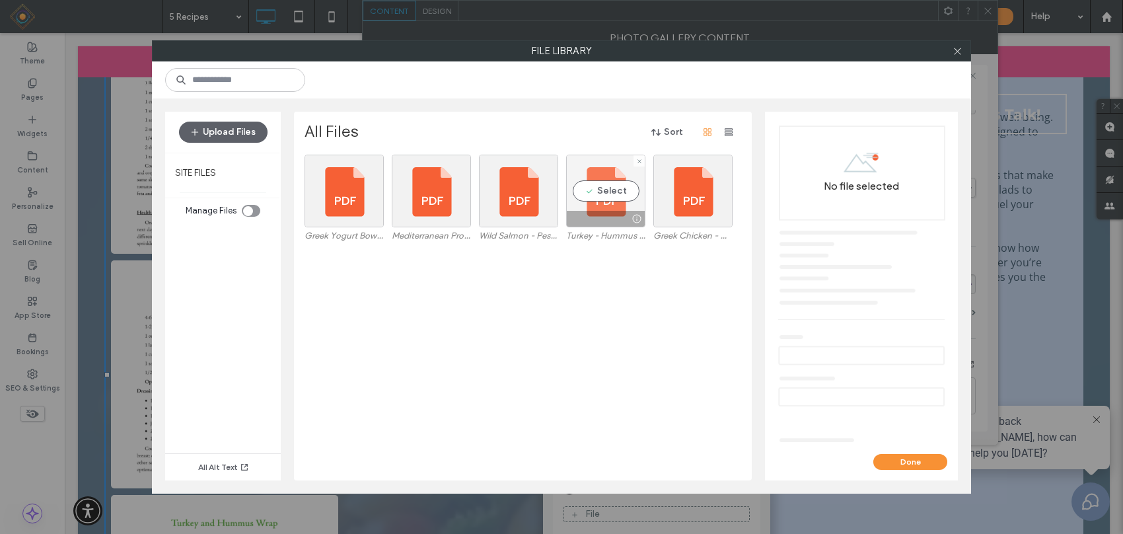
click at [605, 182] on div "Select" at bounding box center [605, 191] width 79 height 73
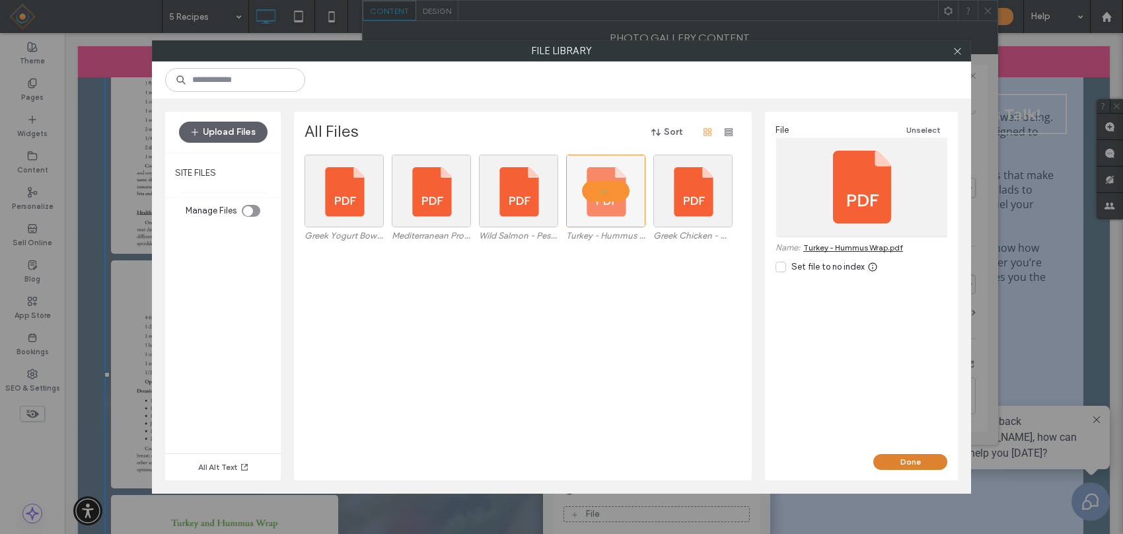
drag, startPoint x: 906, startPoint y: 460, endPoint x: 821, endPoint y: 414, distance: 96.7
click at [906, 460] on button "Done" at bounding box center [911, 462] width 74 height 16
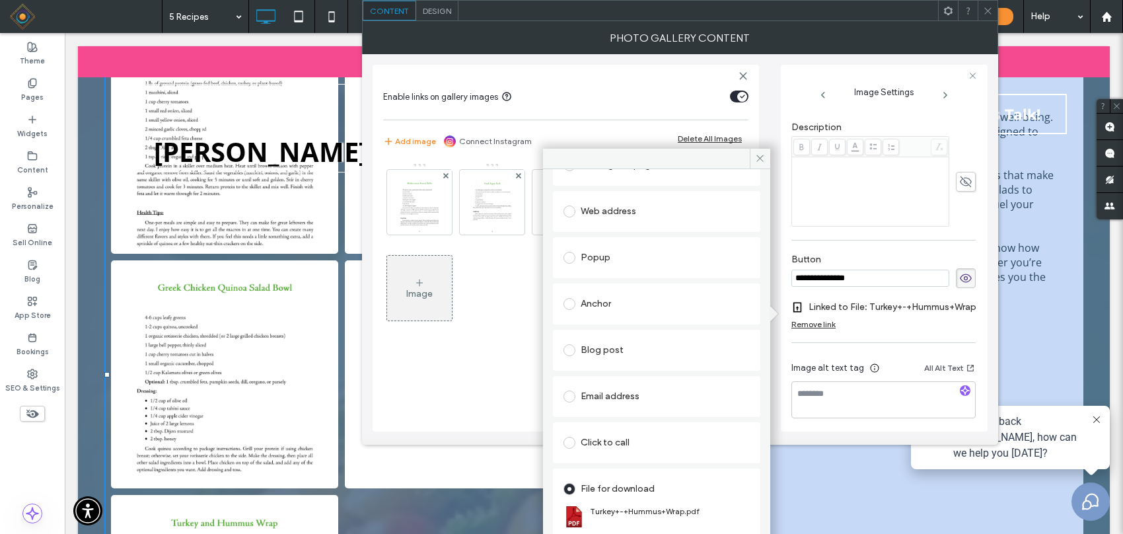
click at [642, 279] on div "Existing site page Web address Popup Anchor Blog post Email address Click to ca…" at bounding box center [656, 346] width 207 height 408
click at [759, 167] on span at bounding box center [760, 159] width 20 height 20
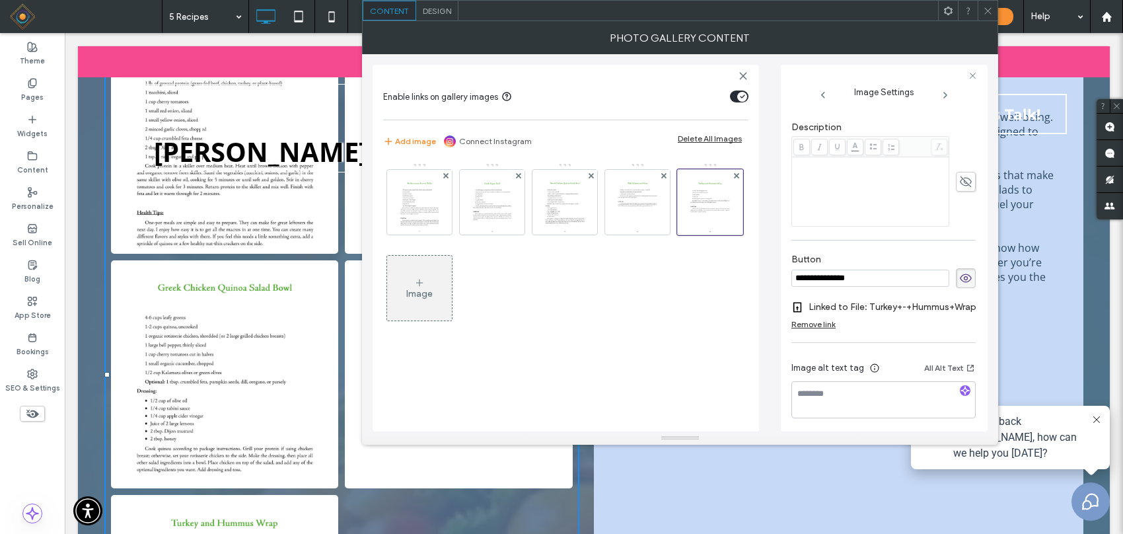
click at [987, 10] on use at bounding box center [988, 10] width 7 height 7
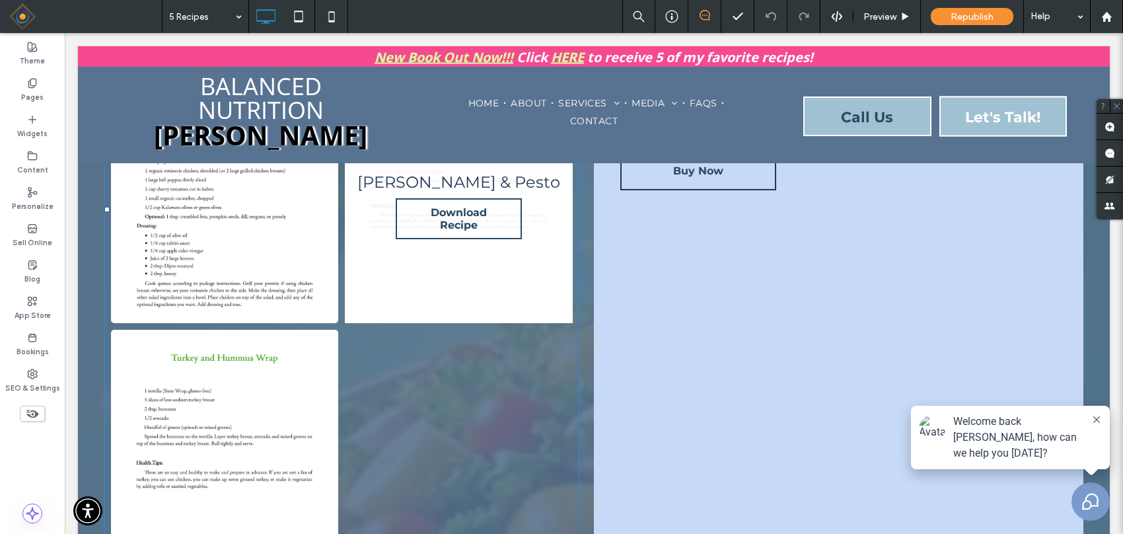
scroll to position [165, 0]
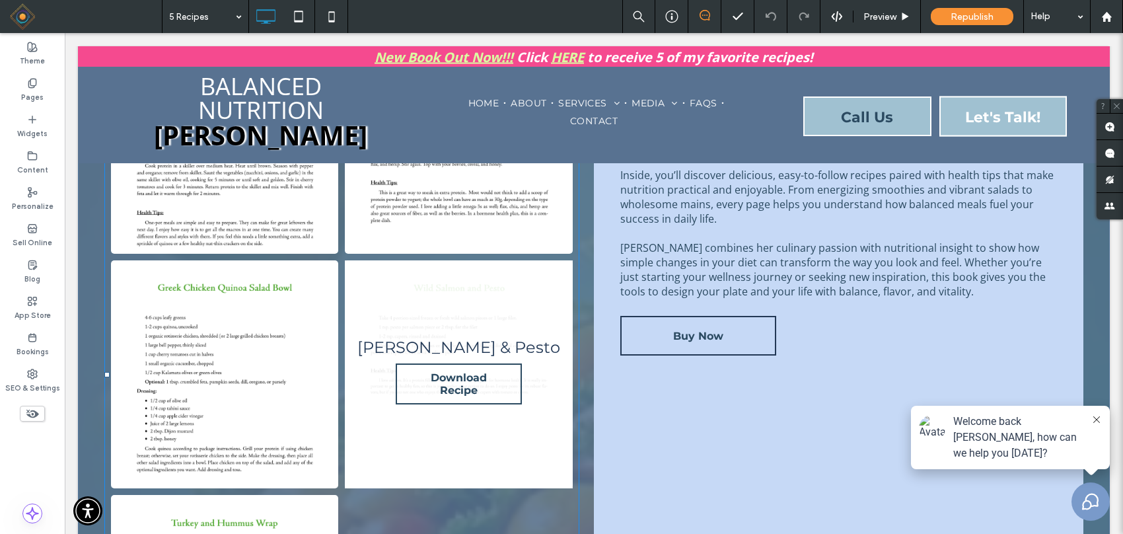
click at [450, 311] on link at bounding box center [458, 373] width 227 height 227
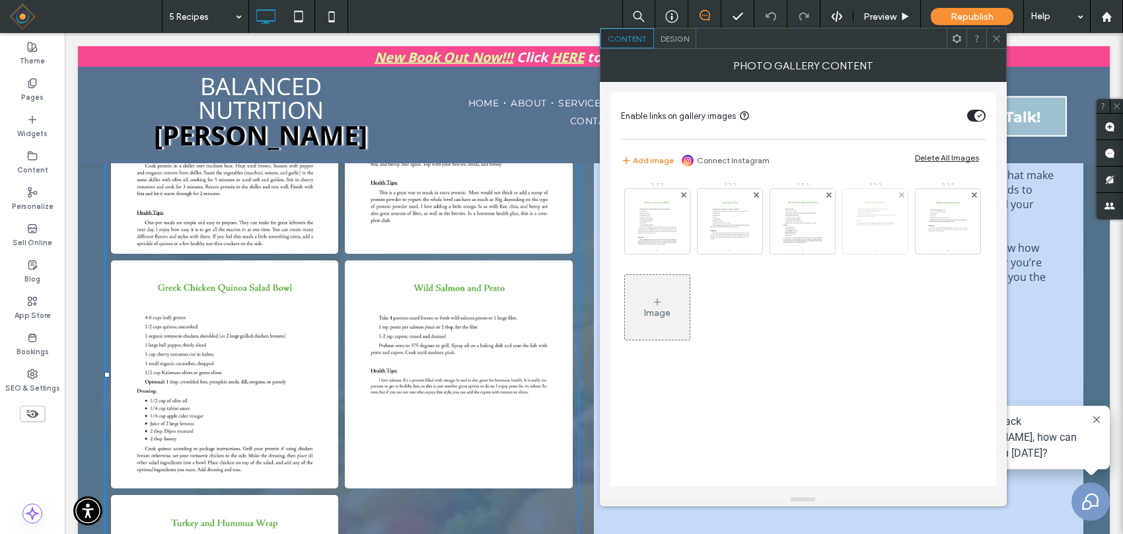
click at [862, 219] on img at bounding box center [875, 221] width 50 height 65
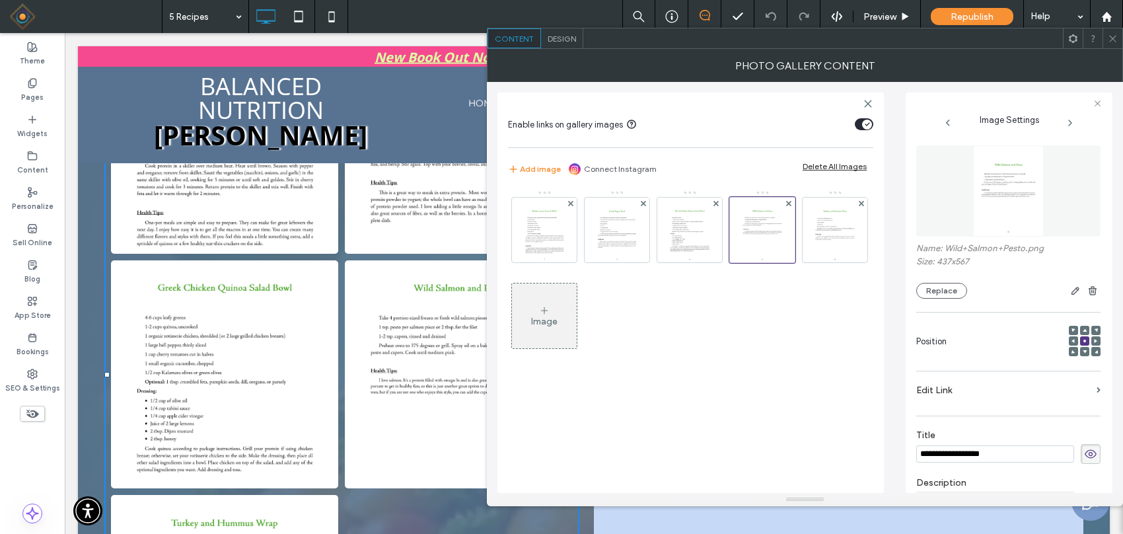
scroll to position [83, 0]
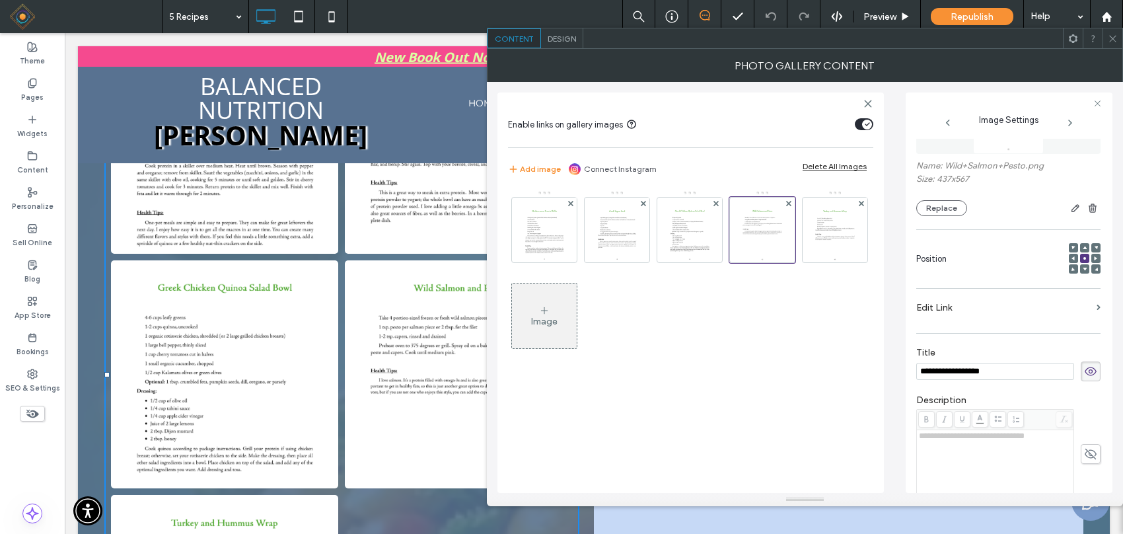
click at [933, 373] on input "**********" at bounding box center [995, 371] width 158 height 17
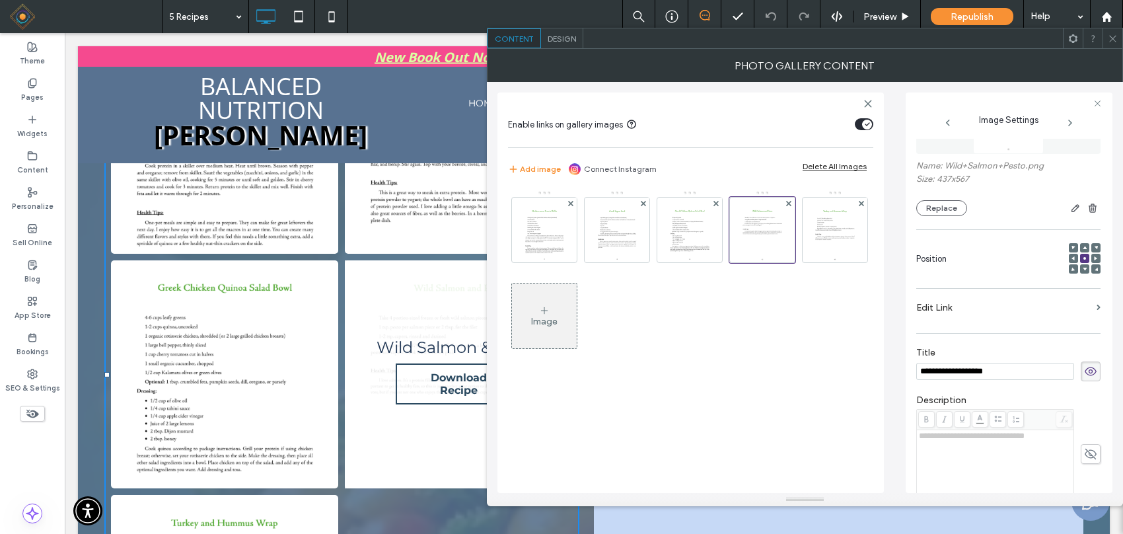
type input "**********"
click at [950, 324] on section "Edit Link" at bounding box center [1008, 310] width 184 height 31
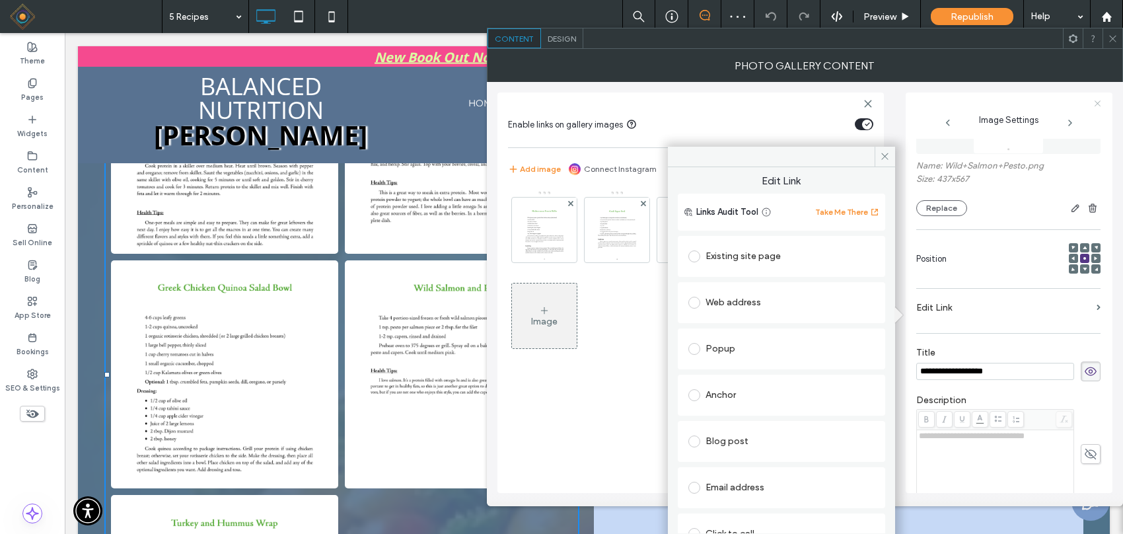
click at [1096, 102] on icon at bounding box center [1098, 103] width 9 height 9
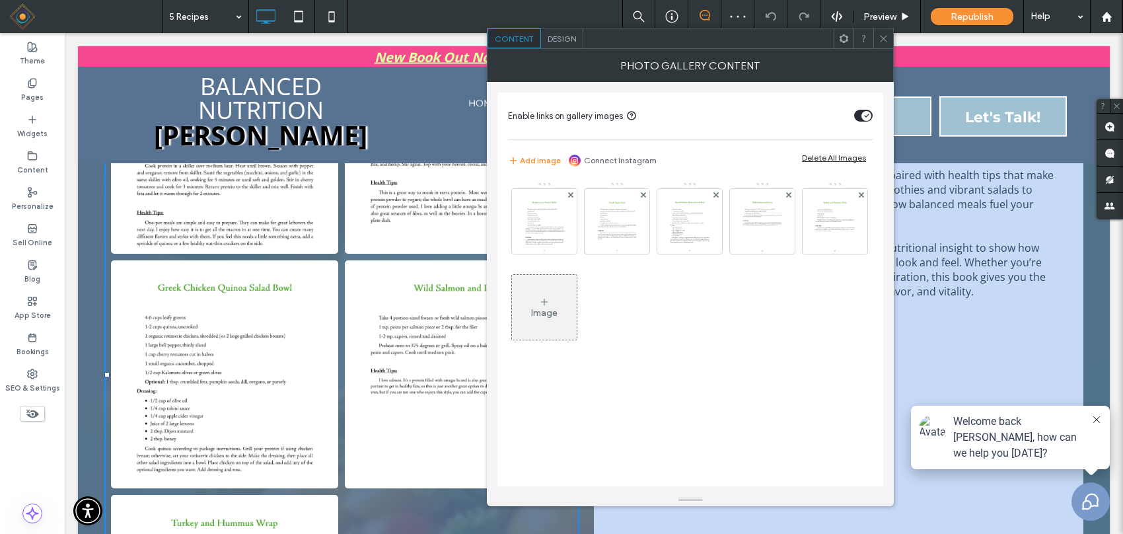
click at [883, 40] on icon at bounding box center [884, 39] width 10 height 10
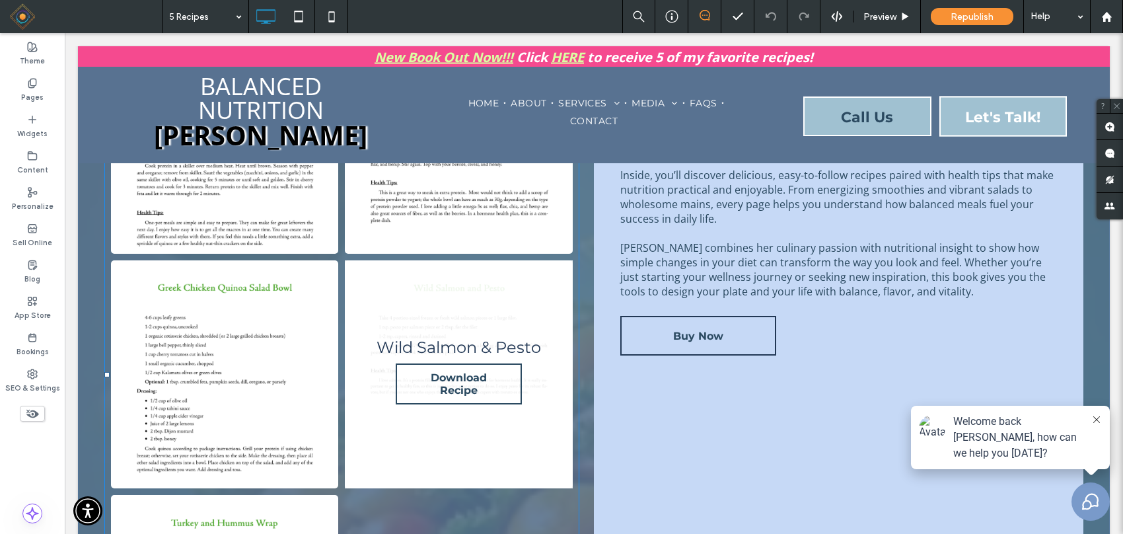
scroll to position [0, 0]
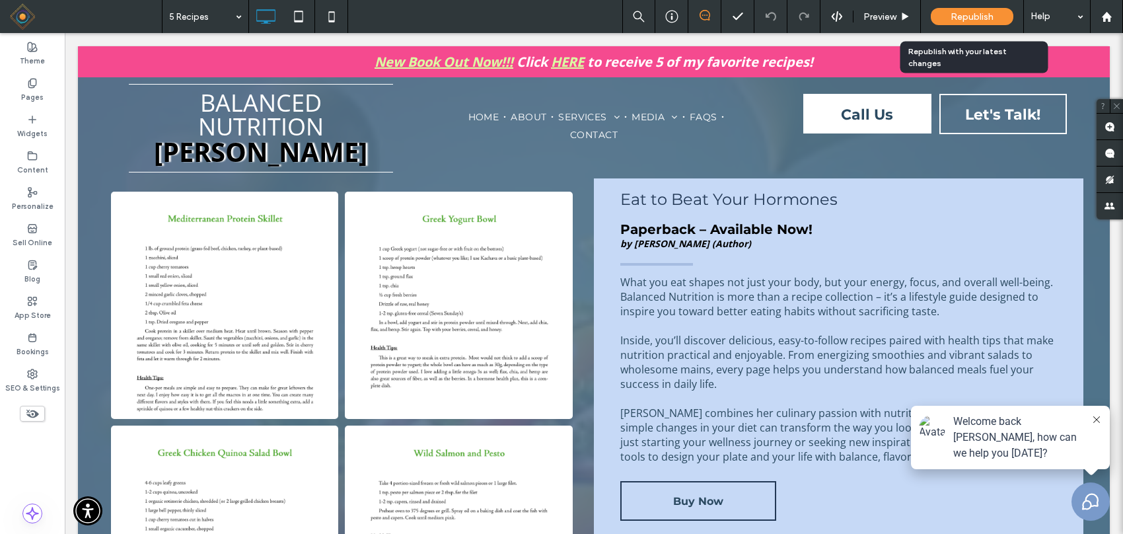
click at [963, 15] on span "Republish" at bounding box center [972, 16] width 43 height 11
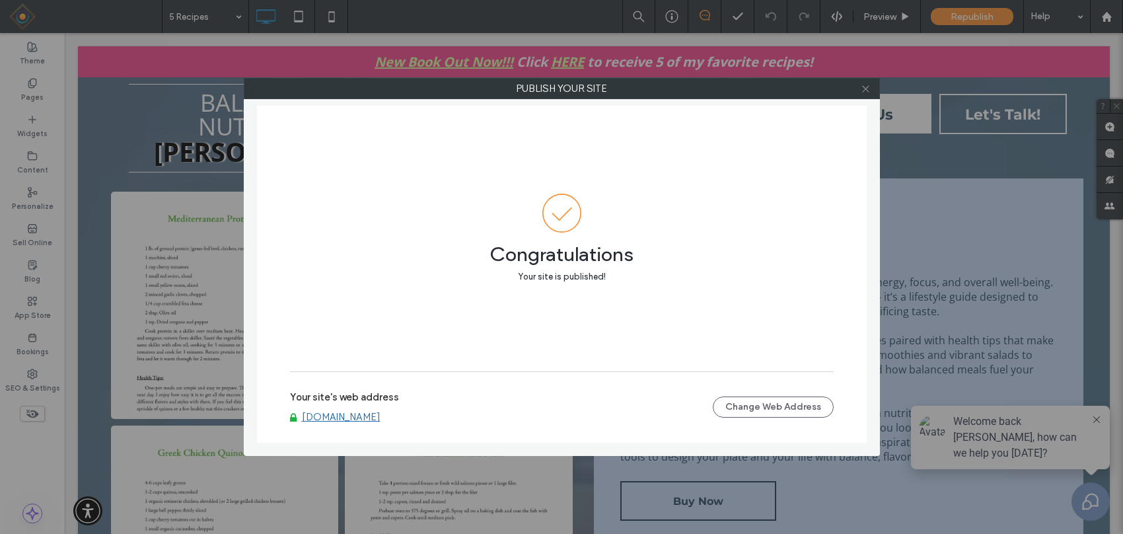
click at [866, 90] on icon at bounding box center [866, 89] width 10 height 10
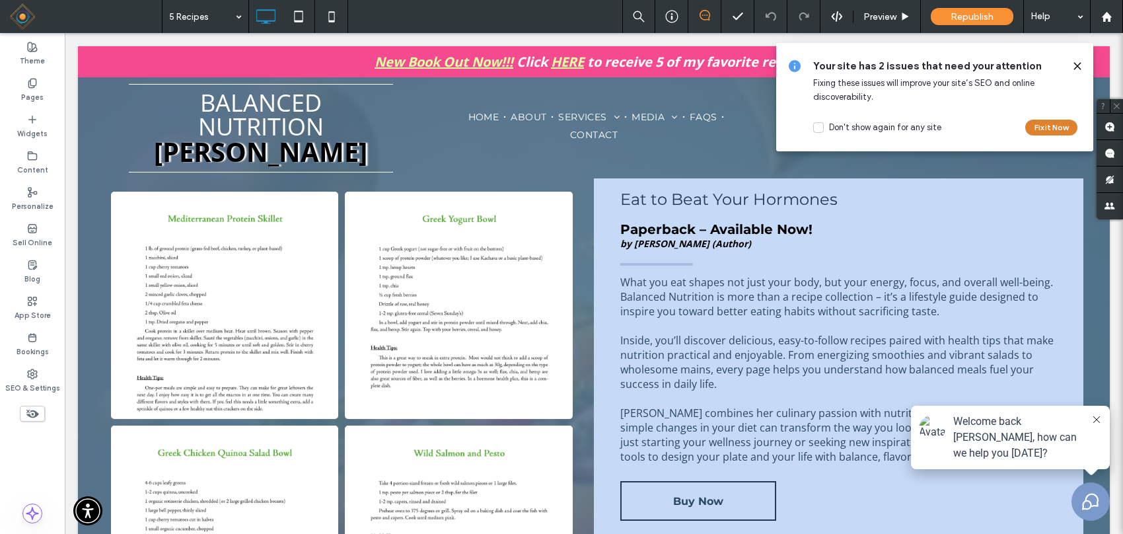
click at [1048, 127] on button "Fix it Now" at bounding box center [1052, 128] width 52 height 16
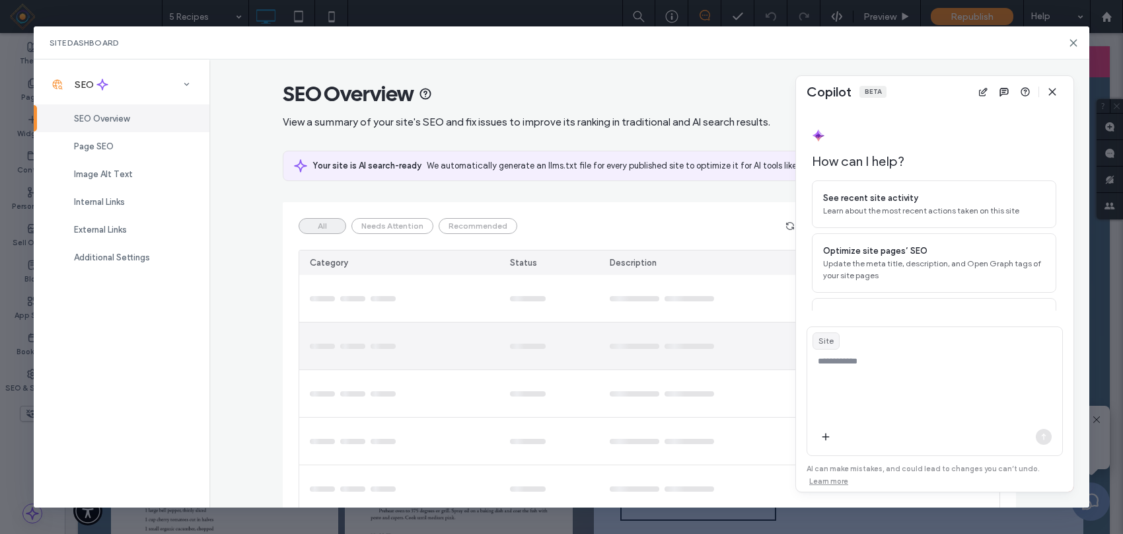
scroll to position [50, 0]
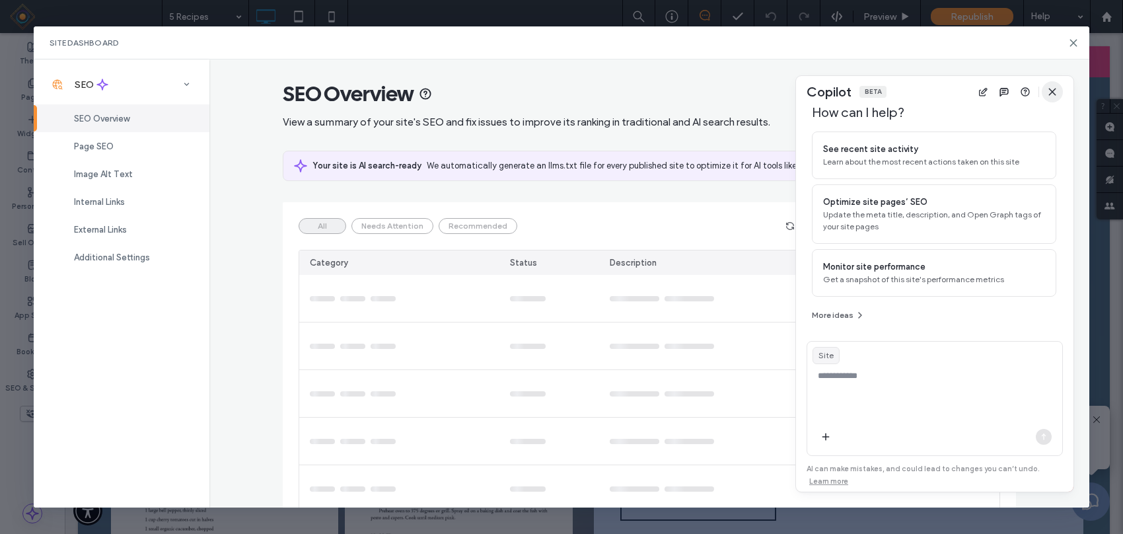
click at [1055, 93] on icon "button" at bounding box center [1052, 92] width 11 height 11
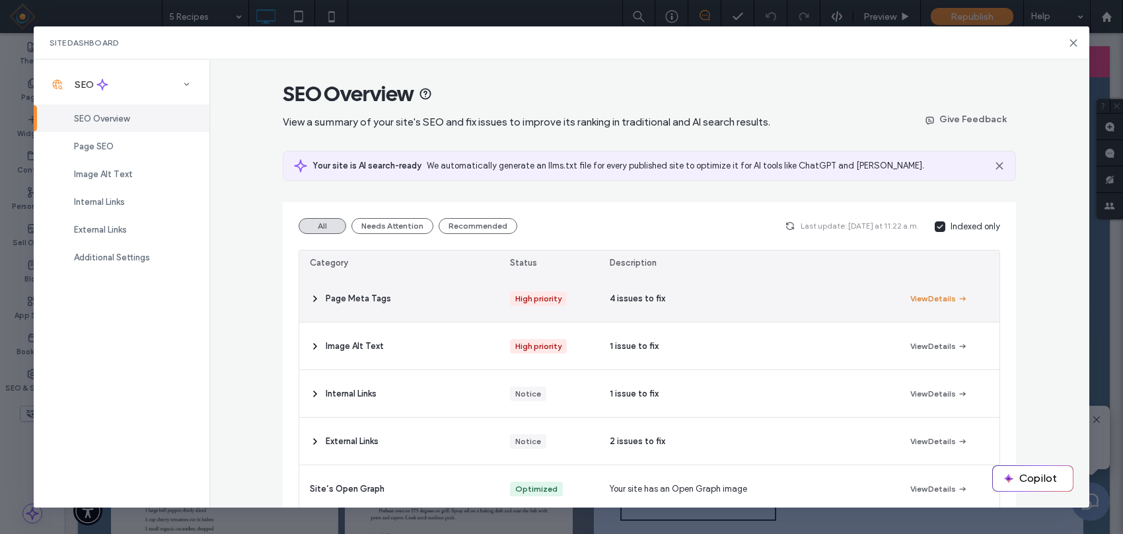
click at [957, 295] on icon "button" at bounding box center [962, 298] width 11 height 11
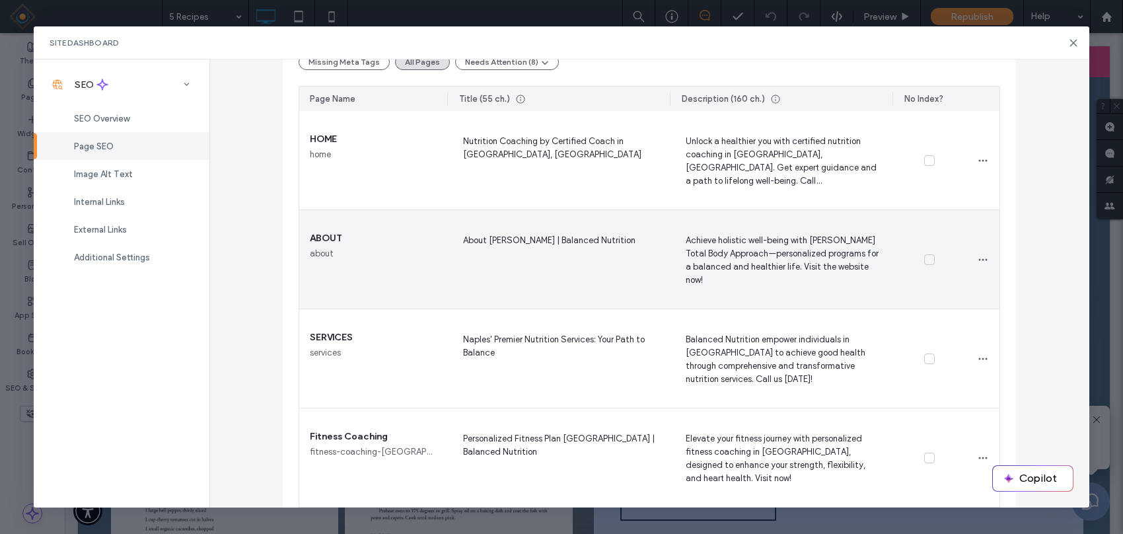
scroll to position [0, 0]
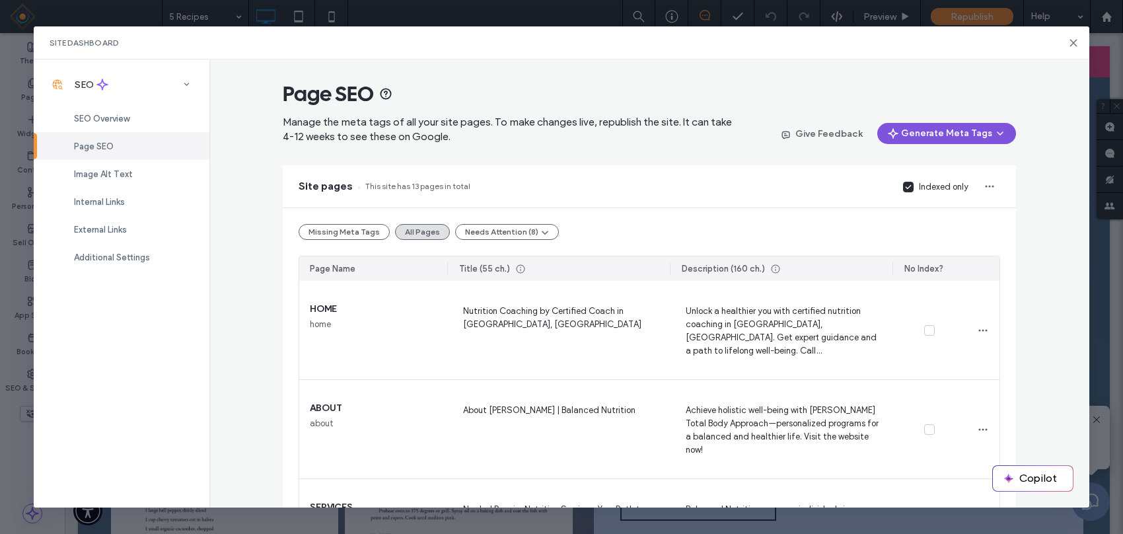
click at [929, 128] on button "Generate Meta Tags" at bounding box center [946, 133] width 139 height 21
click at [953, 163] on span "Generate Missing Tags Only" at bounding box center [944, 167] width 110 height 13
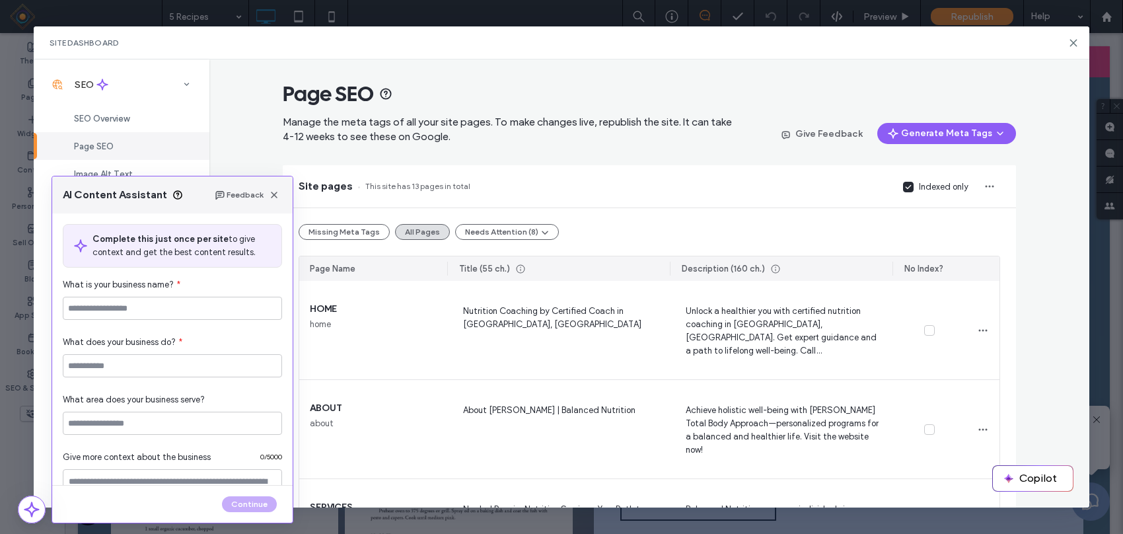
type input "**********"
type textarea "**********"
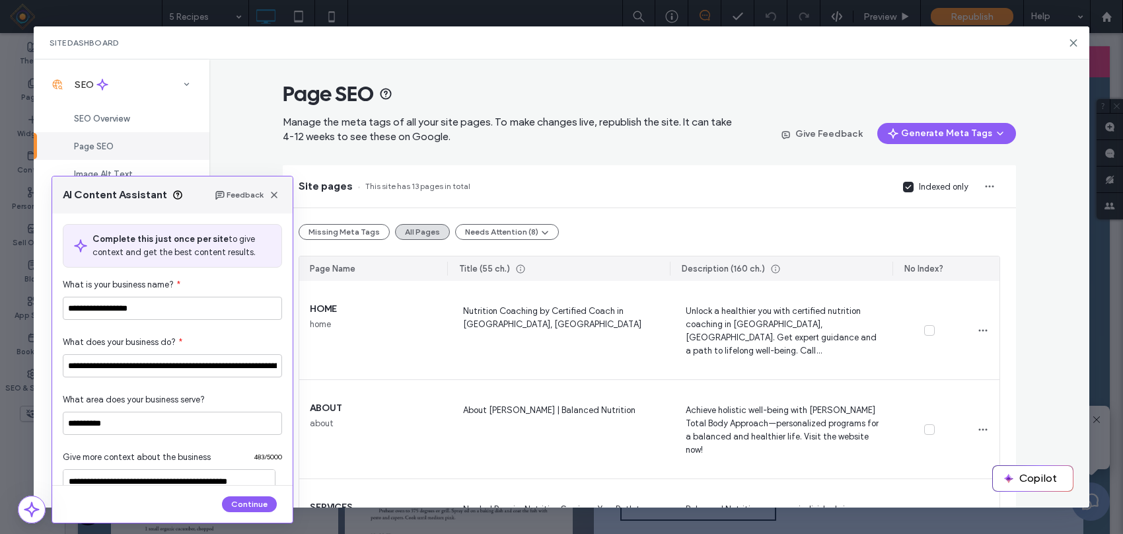
scroll to position [147, 0]
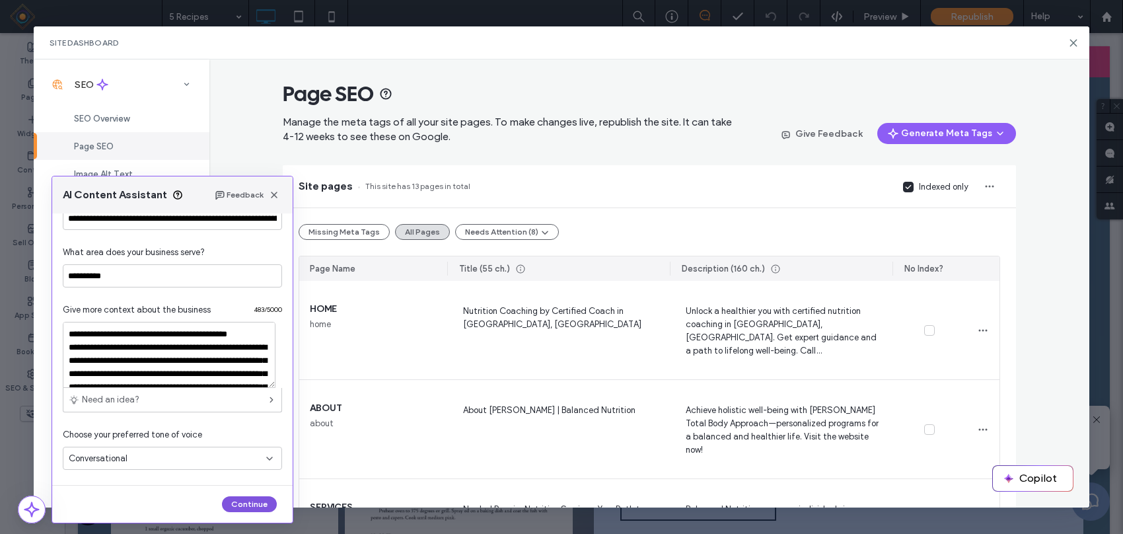
click at [256, 504] on button "Continue" at bounding box center [249, 504] width 55 height 16
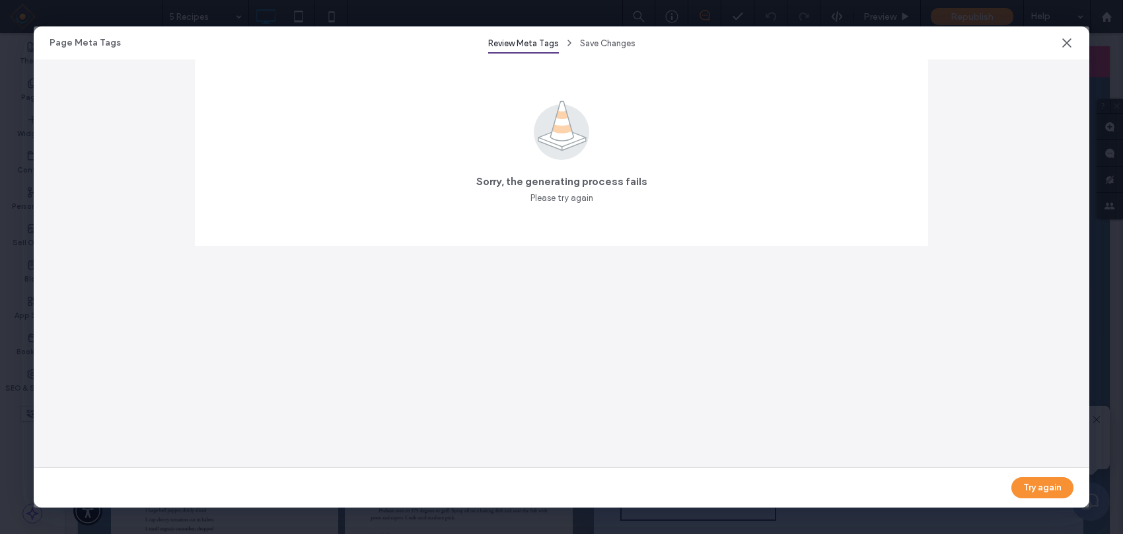
drag, startPoint x: 1037, startPoint y: 484, endPoint x: 741, endPoint y: 377, distance: 314.8
click at [1037, 484] on button "Try again" at bounding box center [1043, 487] width 62 height 21
